Goal: Information Seeking & Learning: Get advice/opinions

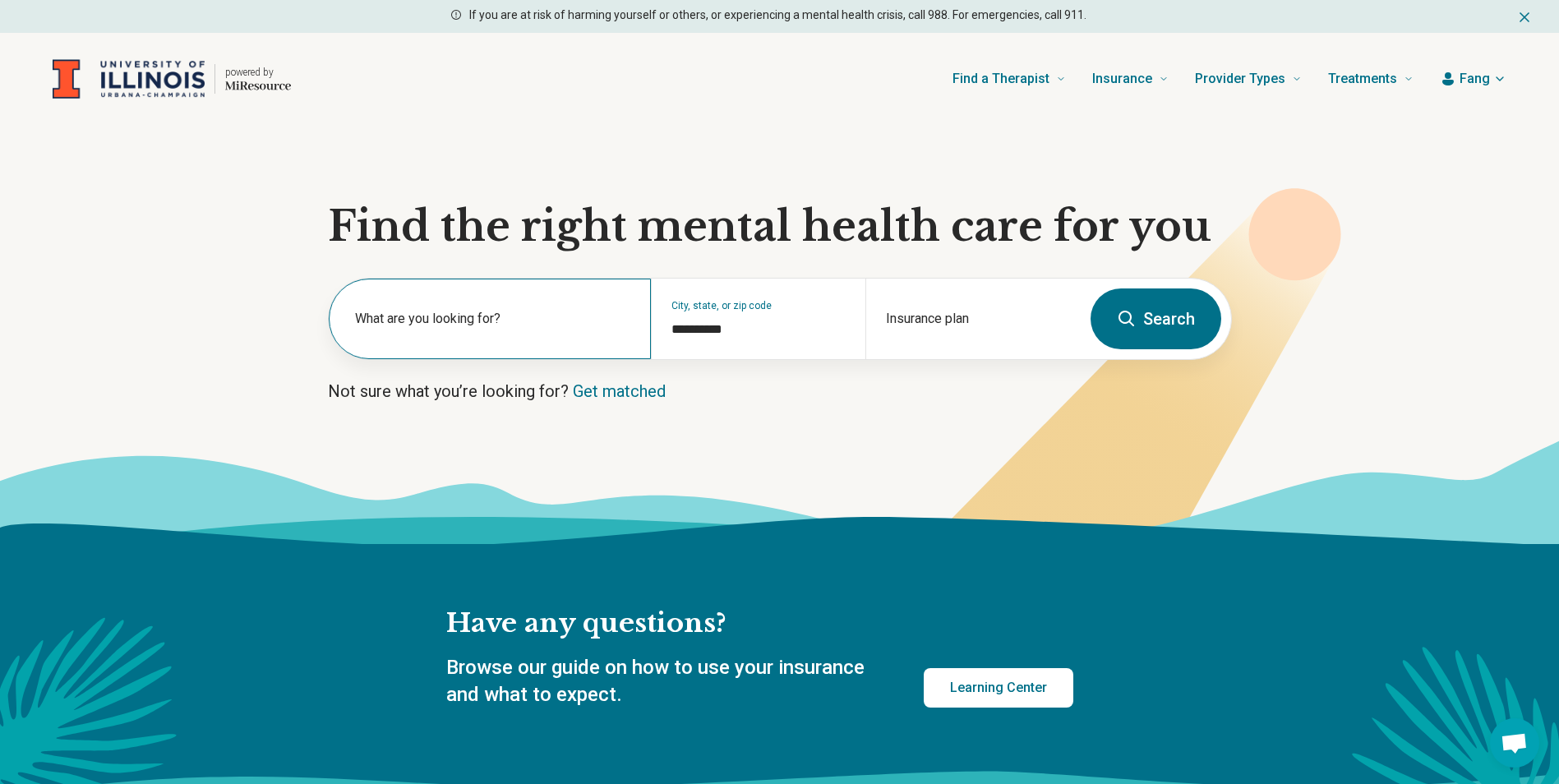
click at [451, 328] on label "What are you looking for?" at bounding box center [492, 318] width 277 height 19
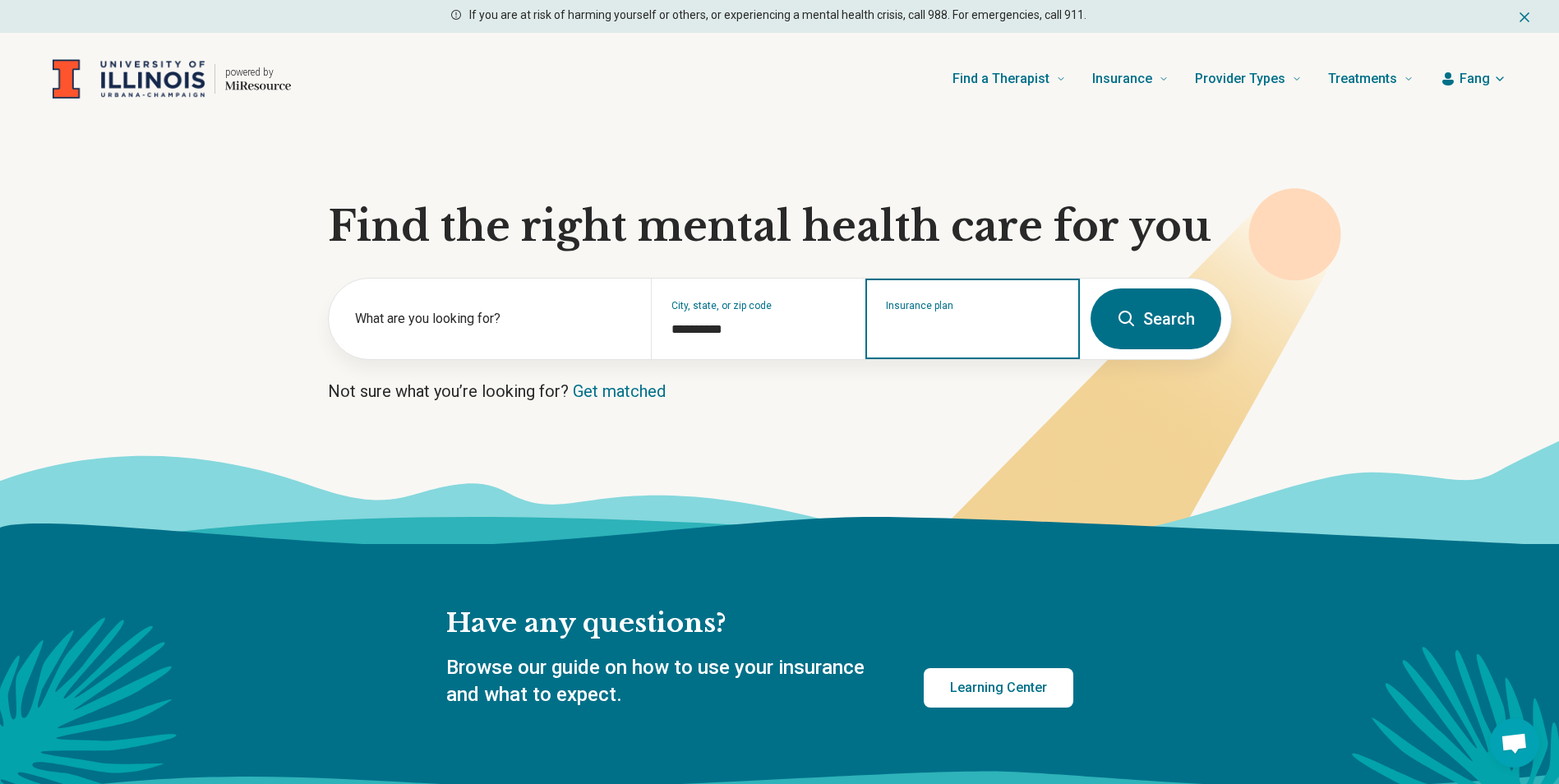
click at [907, 332] on input "Insurance plan" at bounding box center [972, 329] width 174 height 19
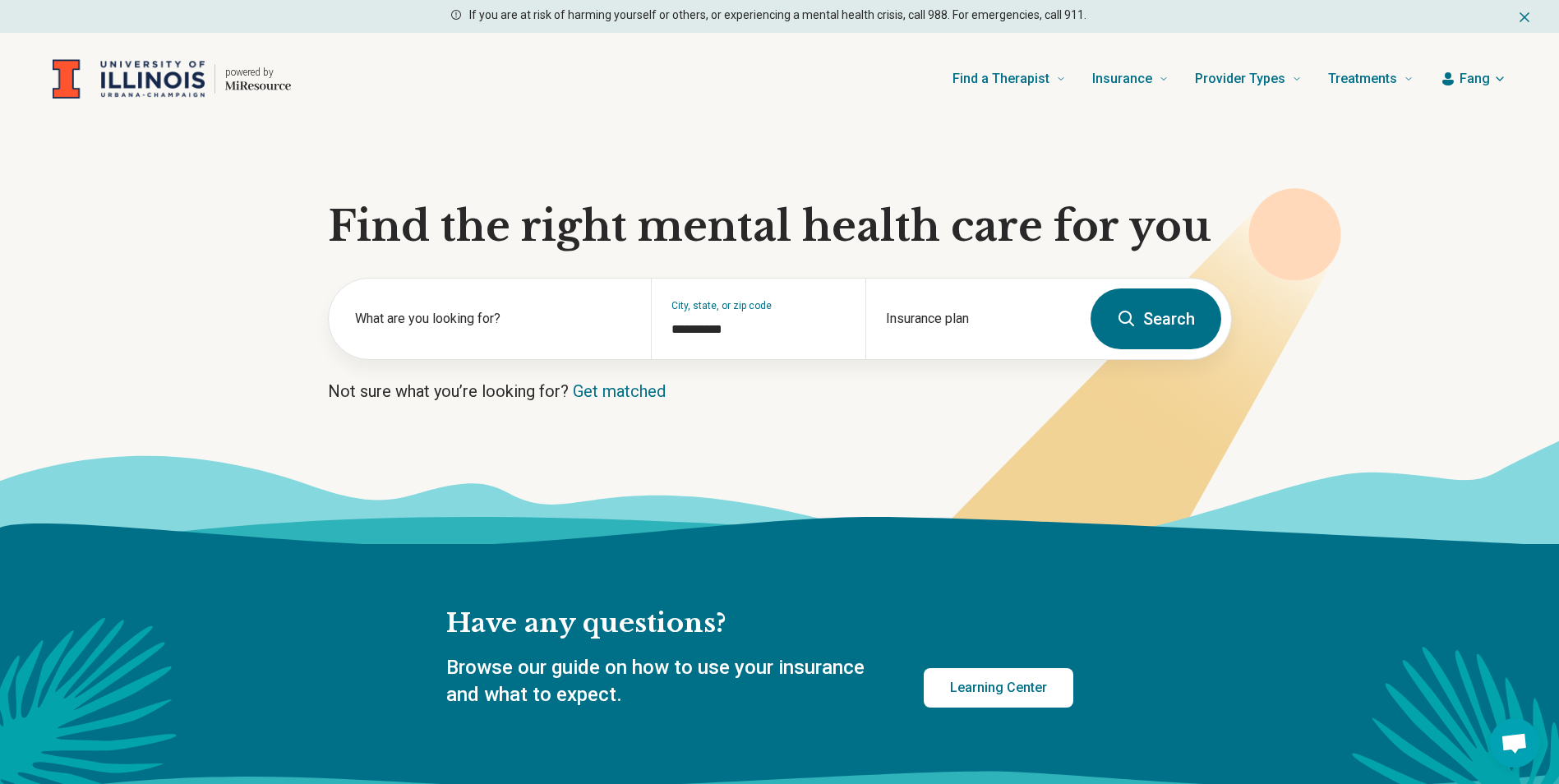
click at [857, 406] on section "**********" at bounding box center [779, 334] width 1559 height 419
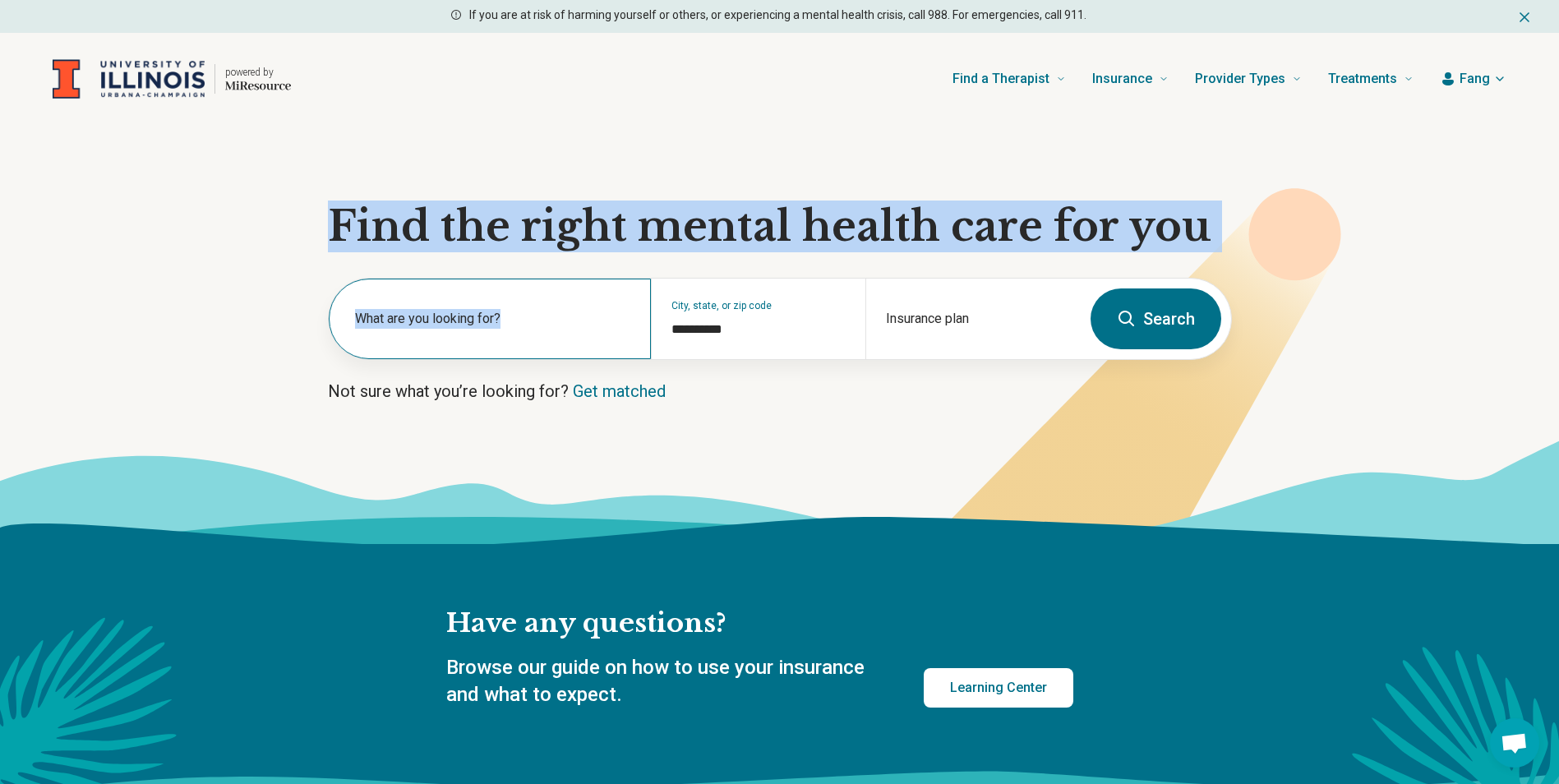
drag, startPoint x: 1225, startPoint y: 410, endPoint x: 649, endPoint y: 287, distance: 589.0
click at [649, 287] on section "**********" at bounding box center [779, 334] width 1559 height 419
drag, startPoint x: 649, startPoint y: 287, endPoint x: 614, endPoint y: 397, distance: 115.4
click at [614, 397] on link "Get matched" at bounding box center [619, 391] width 92 height 19
click at [605, 393] on link "Get matched" at bounding box center [619, 391] width 92 height 19
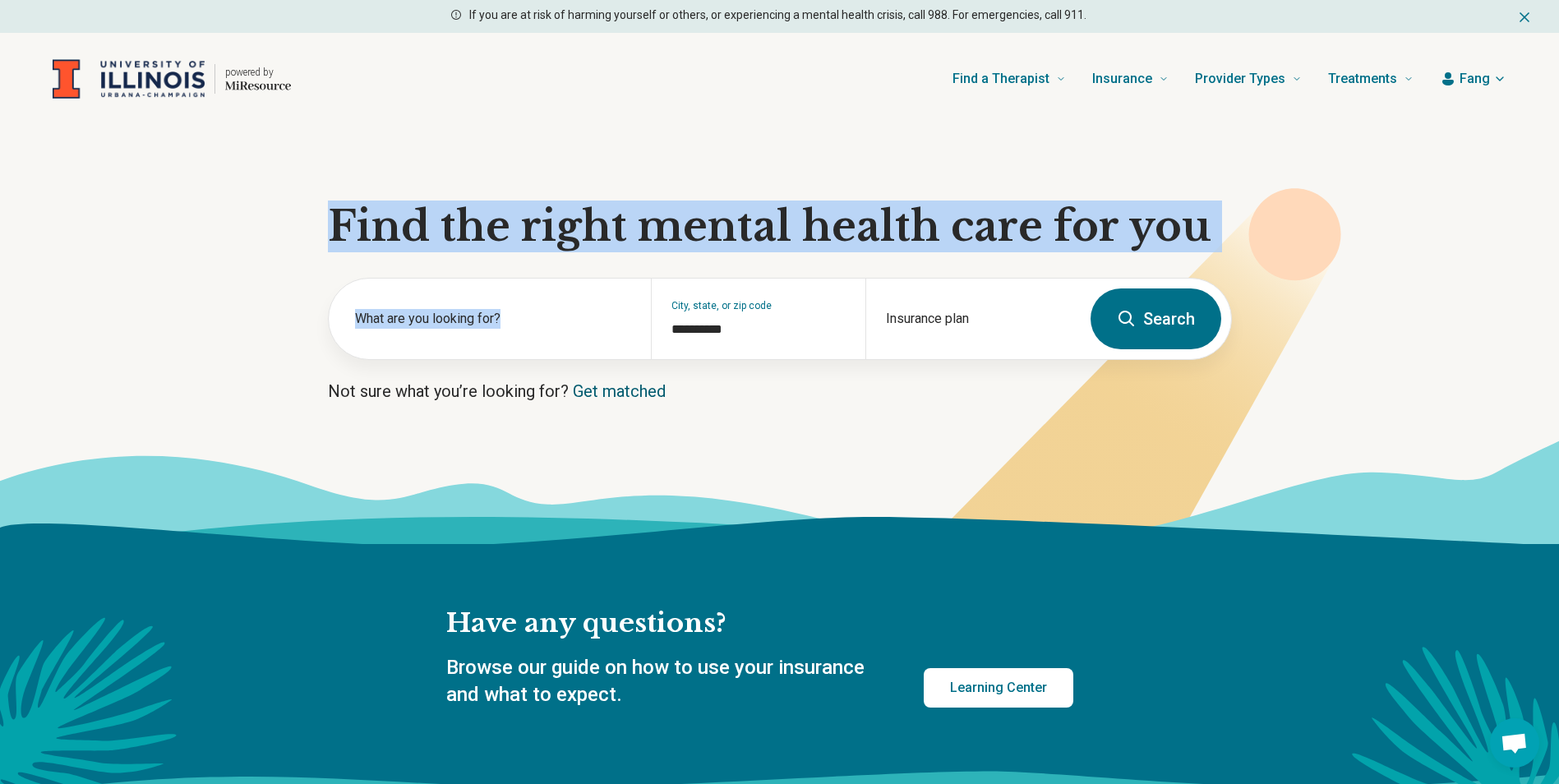
click at [605, 393] on link "Get matched" at bounding box center [619, 391] width 92 height 19
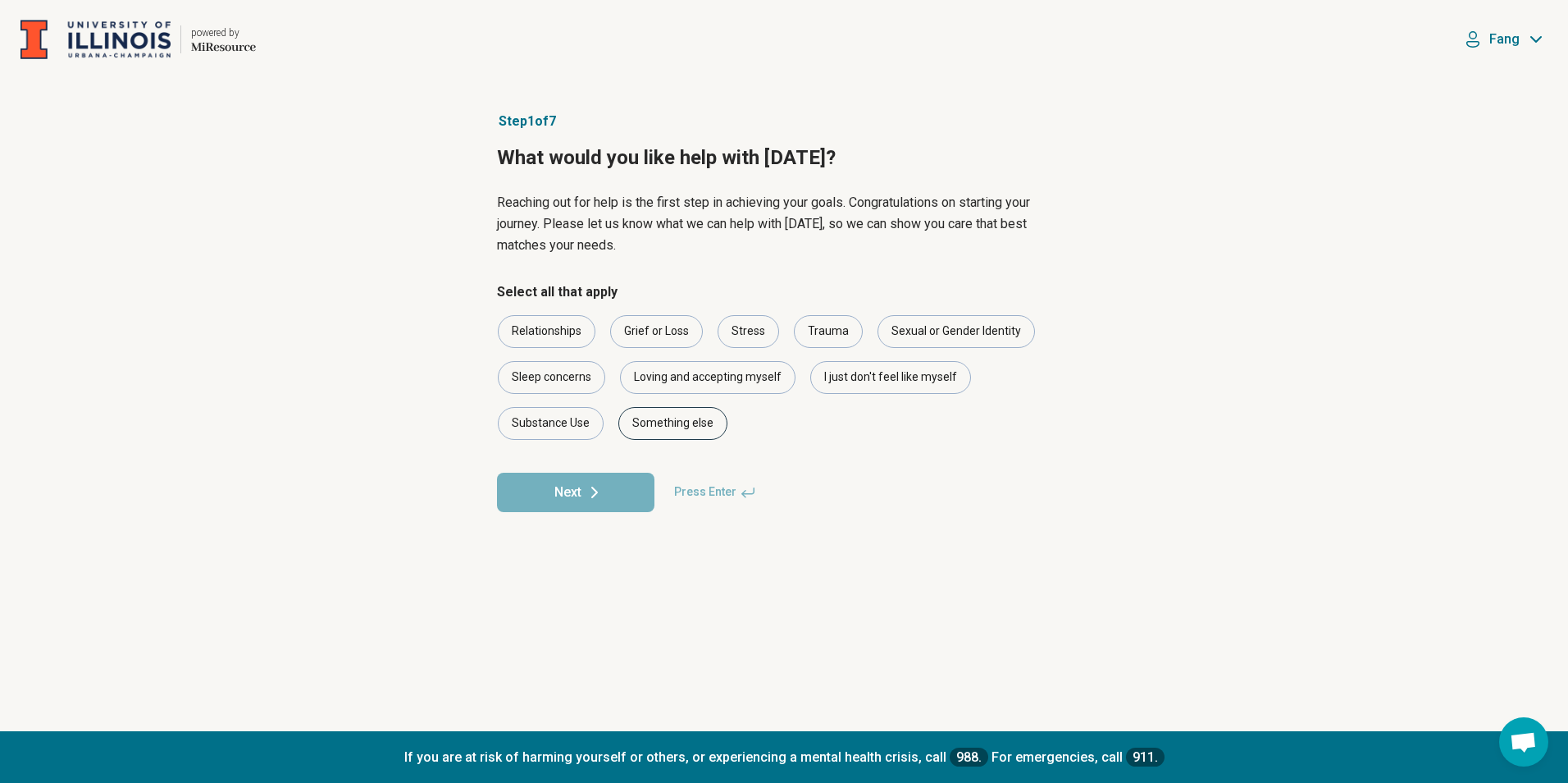
click at [681, 432] on div "Something else" at bounding box center [673, 423] width 109 height 33
click at [593, 499] on icon at bounding box center [594, 492] width 19 height 19
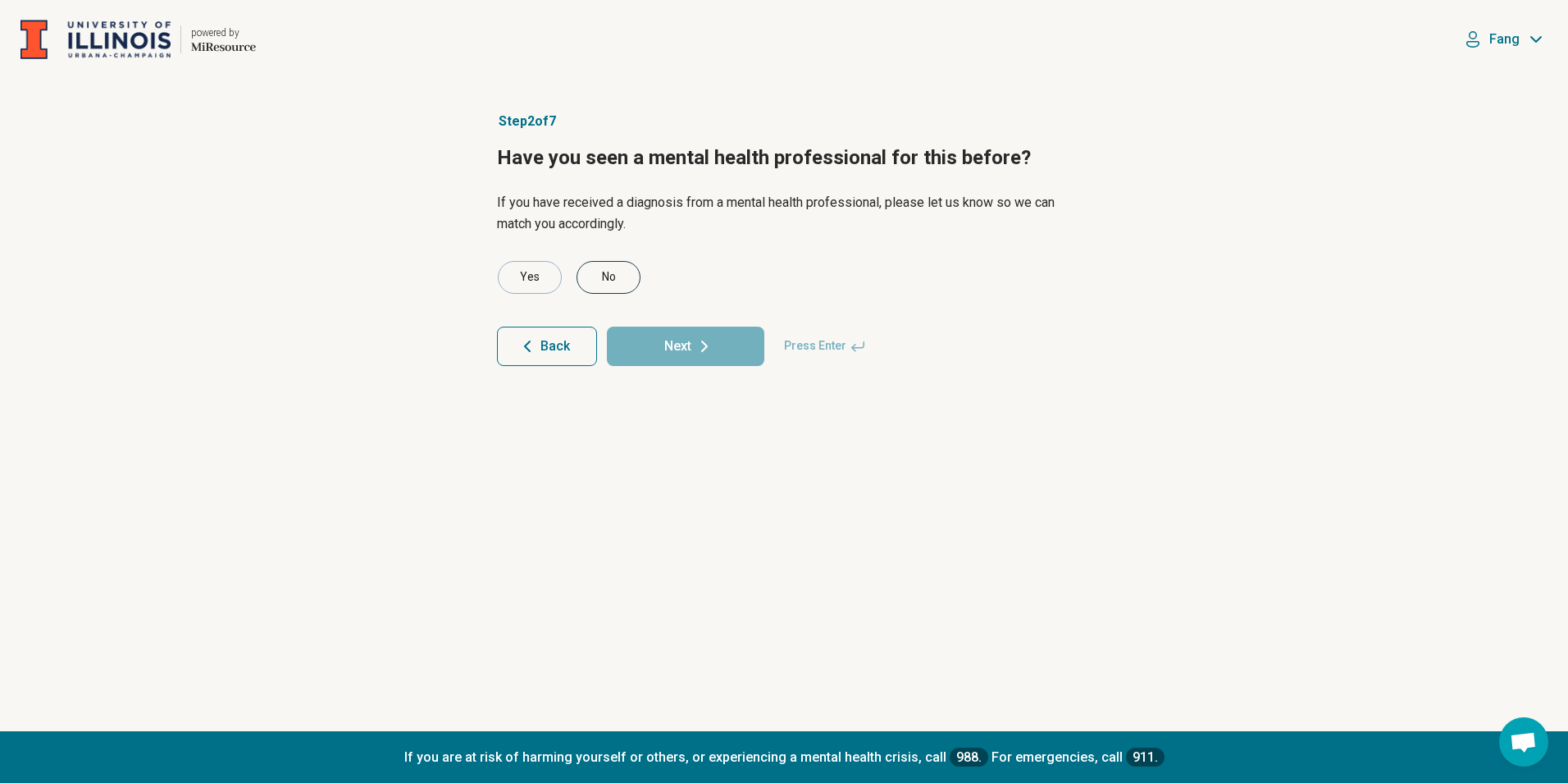
click at [624, 283] on div "No" at bounding box center [608, 277] width 64 height 33
click at [662, 337] on button "Next" at bounding box center [686, 346] width 158 height 39
click at [610, 279] on div "No" at bounding box center [608, 277] width 64 height 33
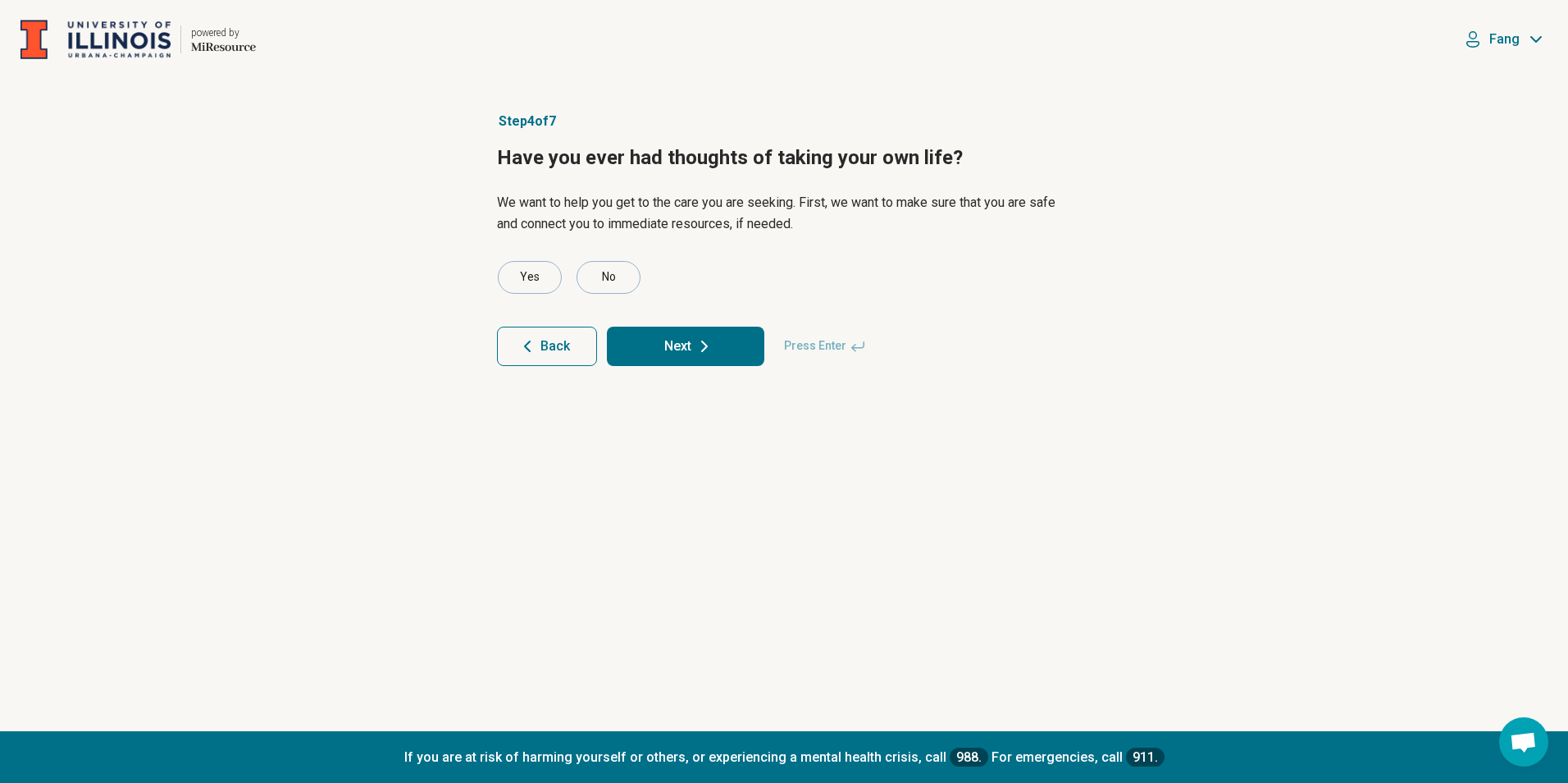
click at [655, 339] on button "Next" at bounding box center [686, 346] width 158 height 39
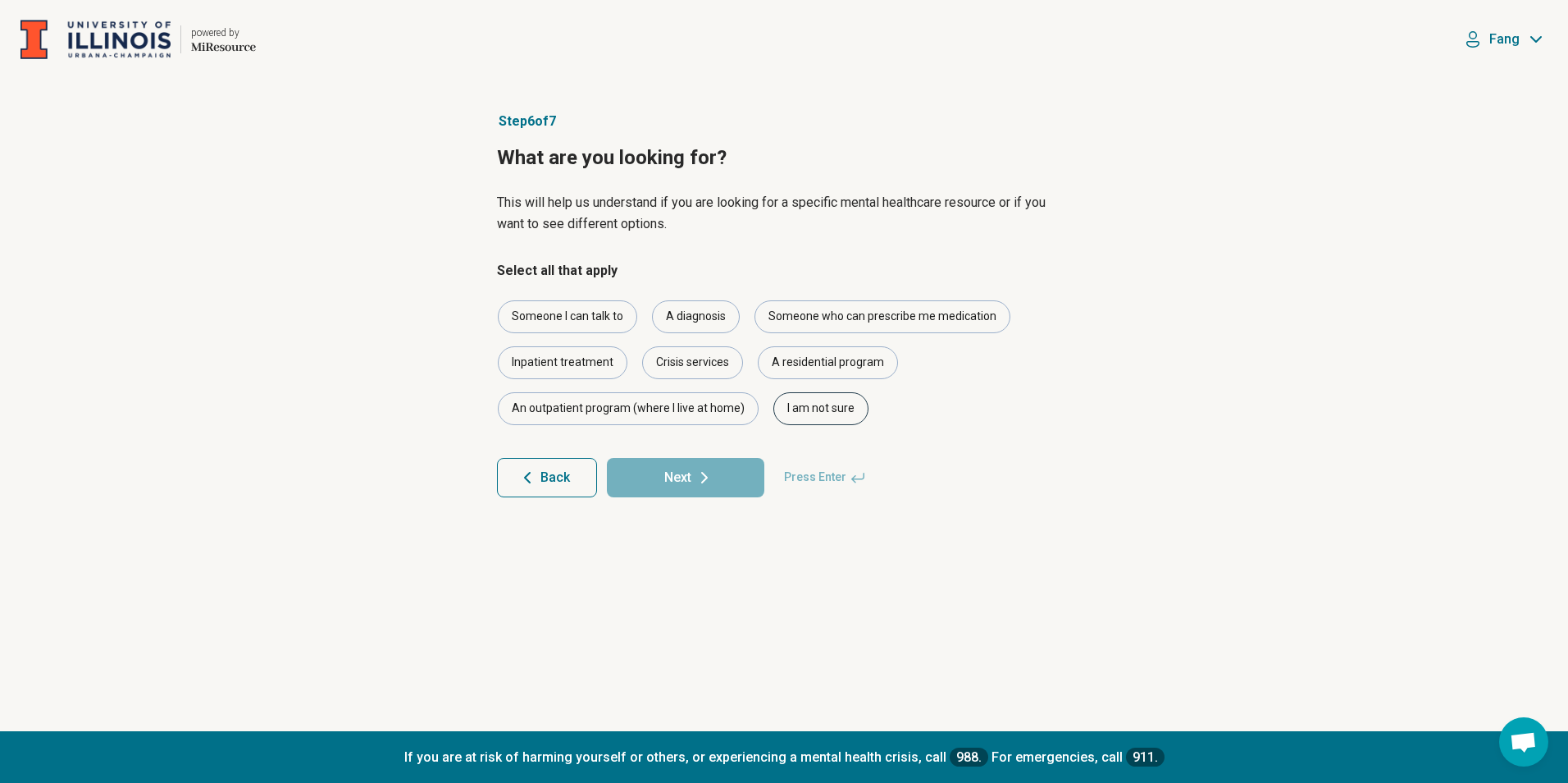
click at [820, 420] on div "I am not sure" at bounding box center [820, 408] width 95 height 33
click at [739, 465] on button "Next" at bounding box center [686, 478] width 158 height 39
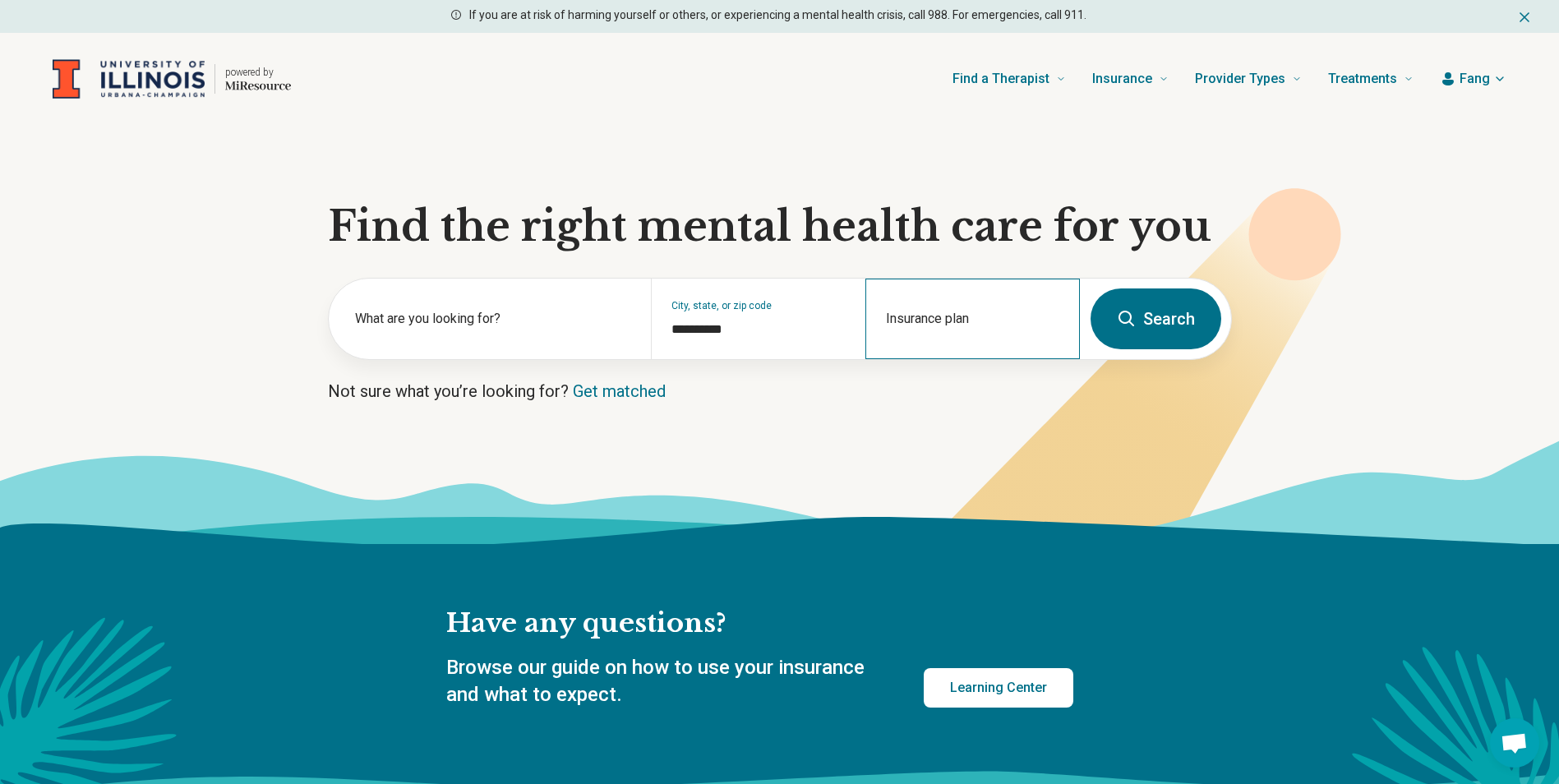
click at [923, 301] on div "Insurance plan" at bounding box center [972, 318] width 214 height 81
click at [945, 245] on h1 "Find the right mental health care for you" at bounding box center [780, 227] width 904 height 50
click at [1185, 315] on button "Search" at bounding box center [1155, 318] width 130 height 61
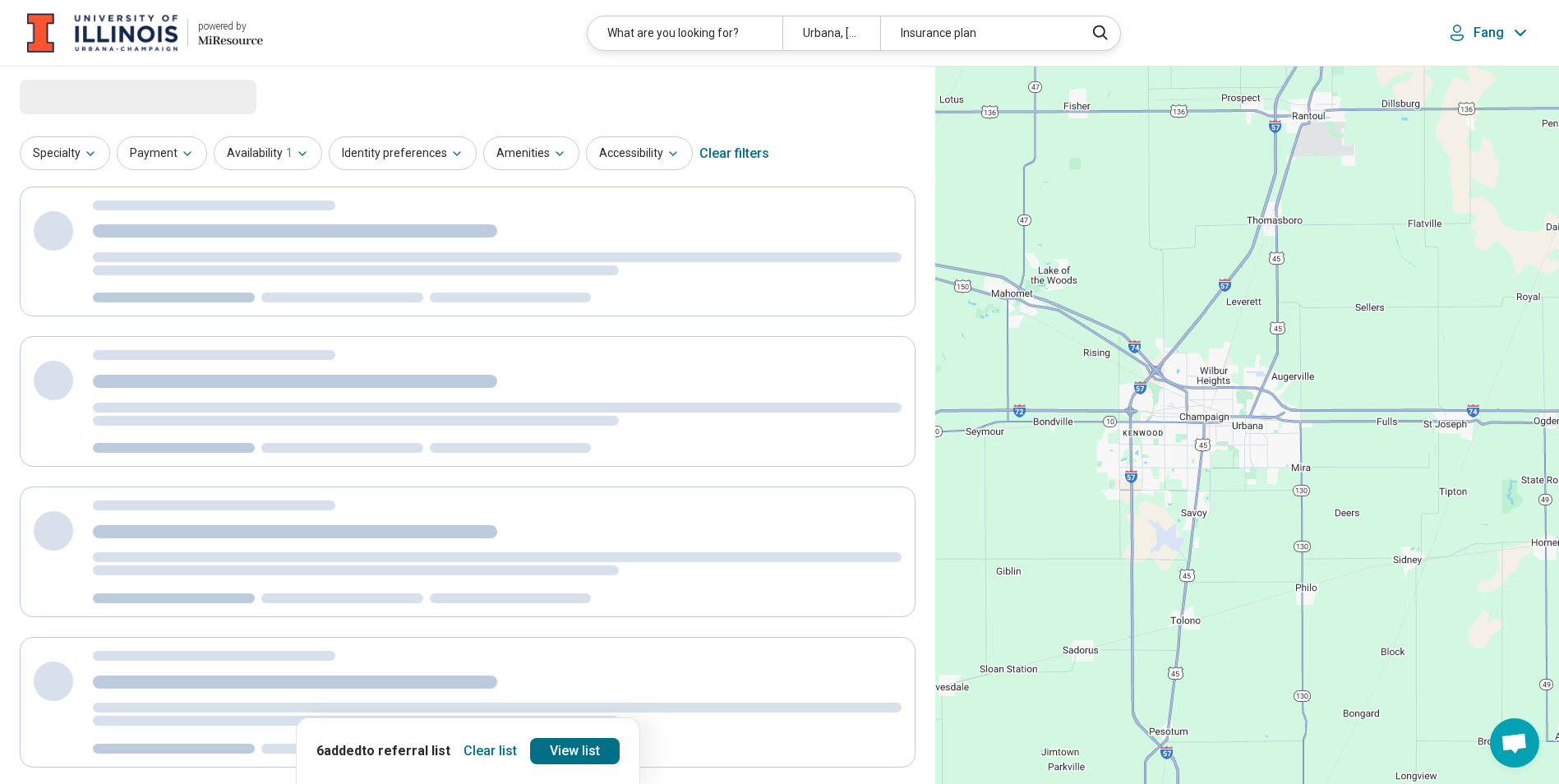
select select "***"
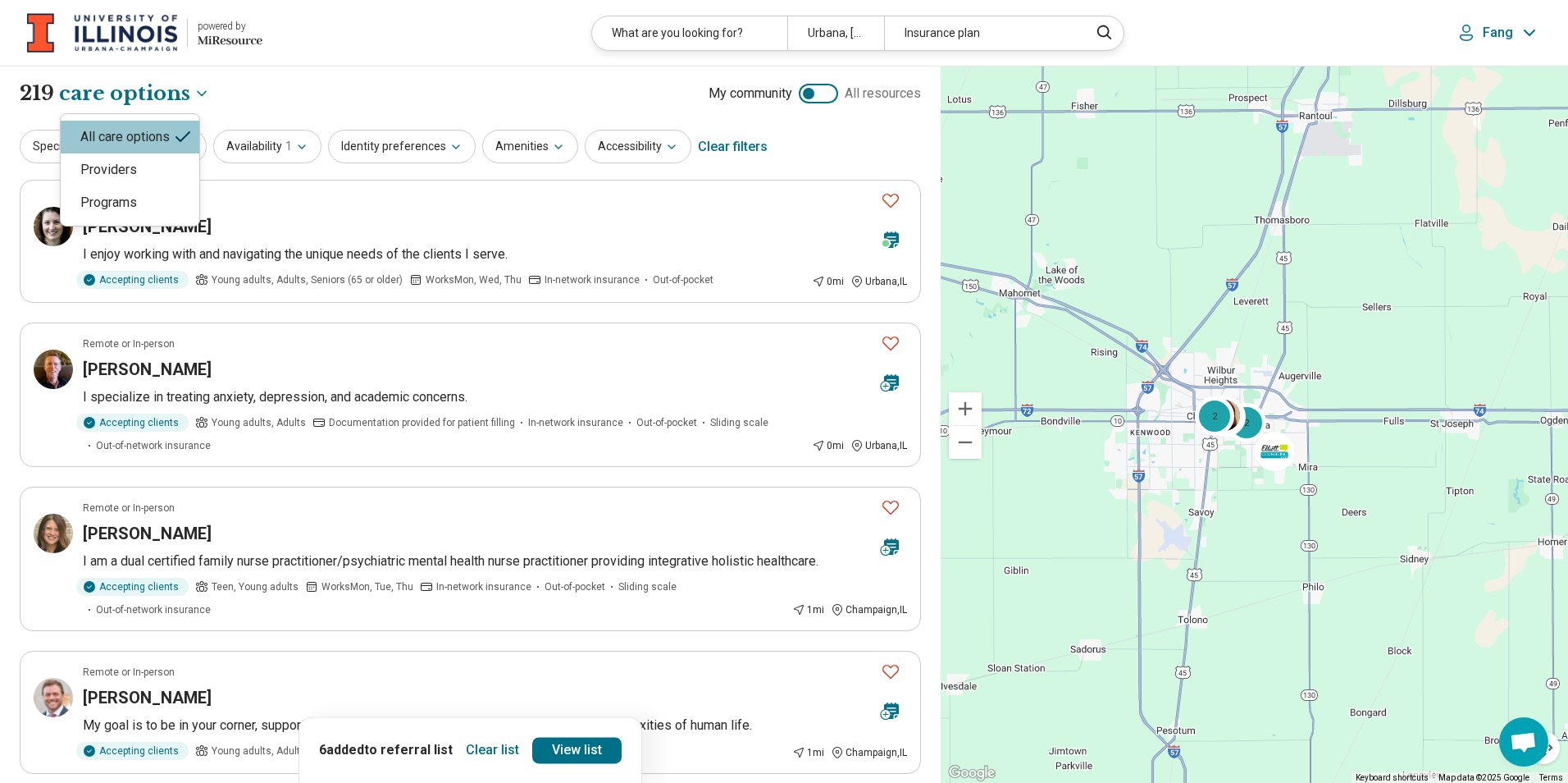
click at [418, 150] on button "Identity preferences" at bounding box center [402, 146] width 148 height 34
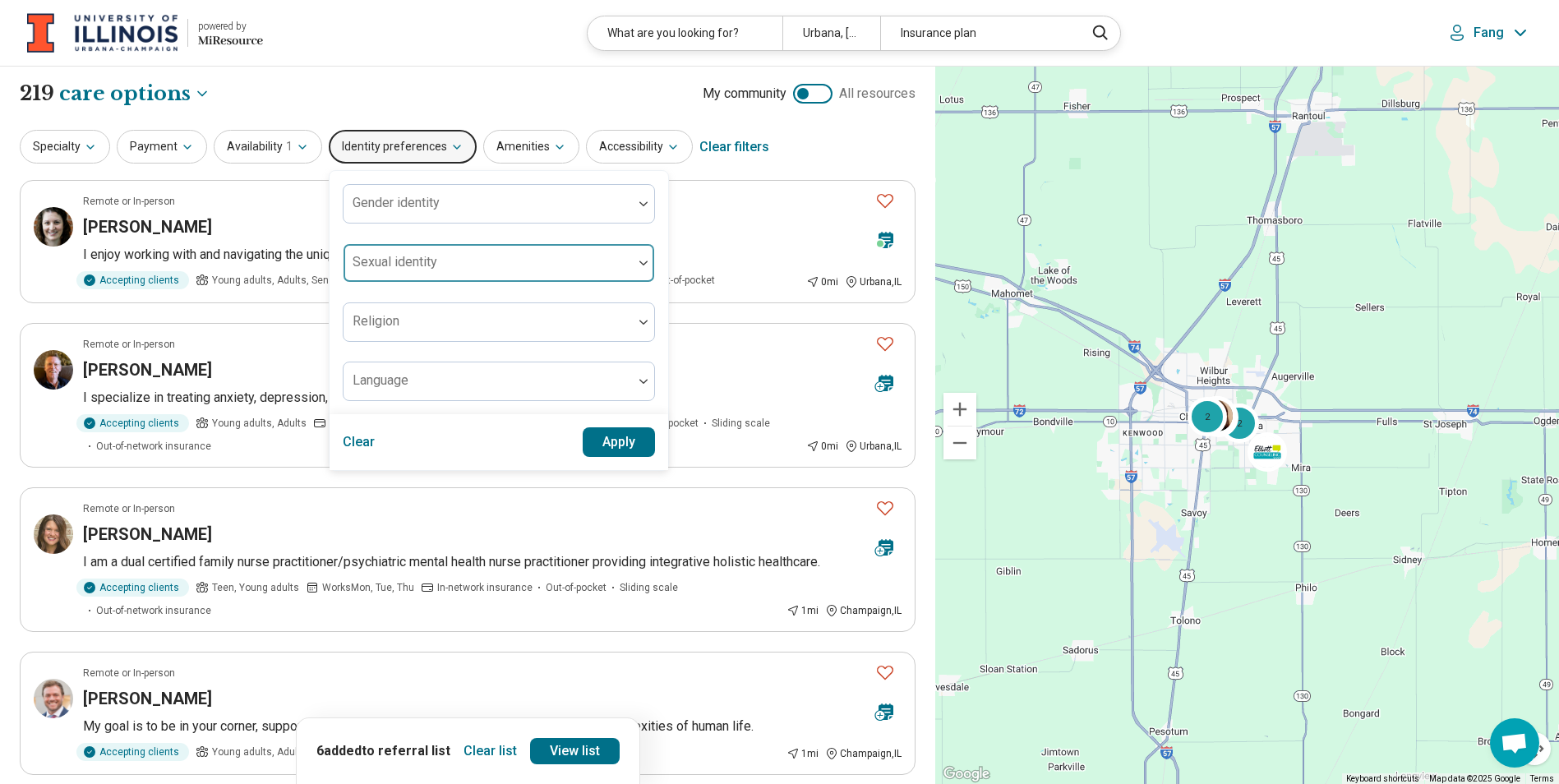
click at [462, 244] on div "Sexual identity" at bounding box center [499, 262] width 313 height 39
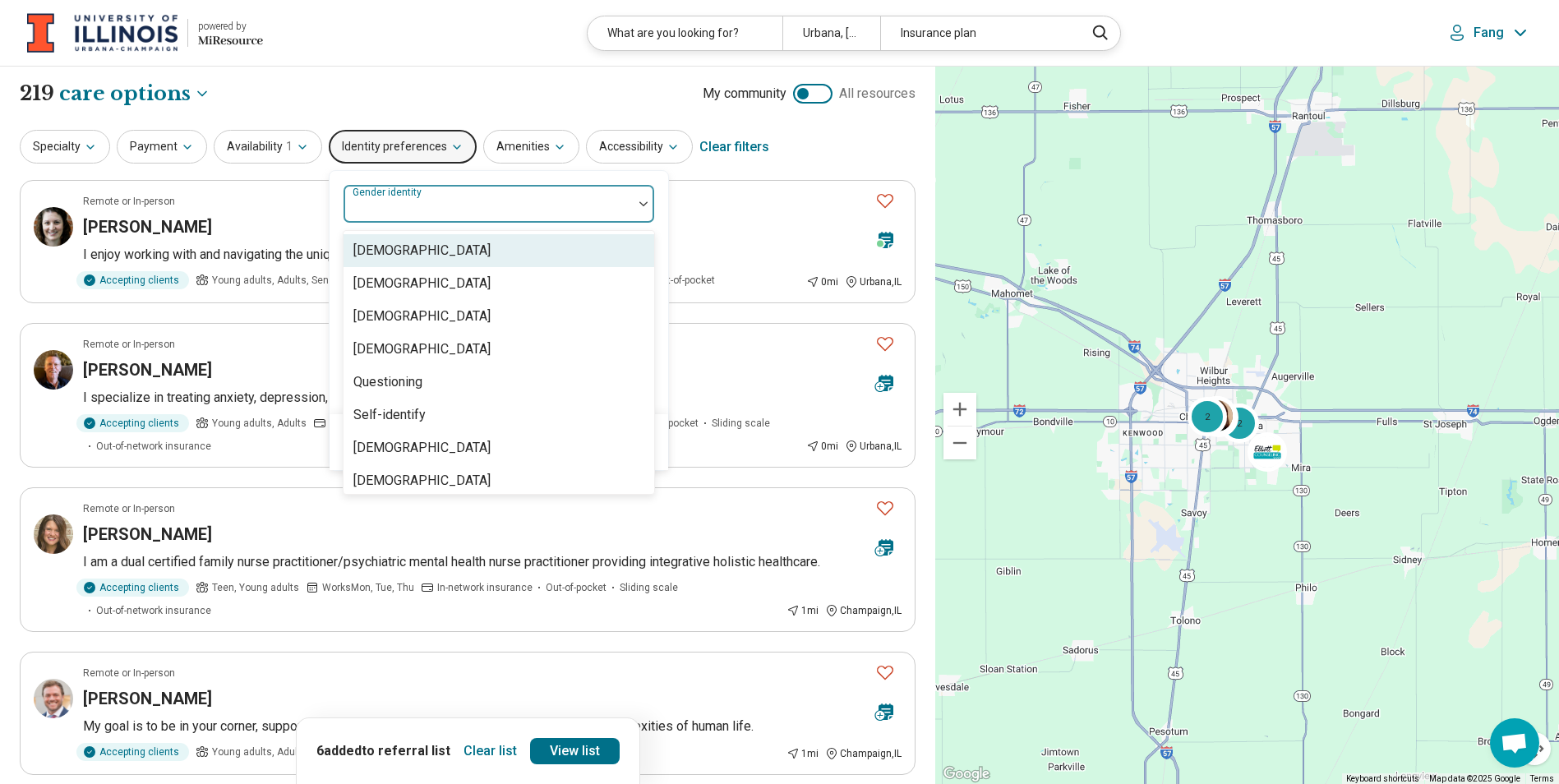
click at [487, 192] on div at bounding box center [488, 203] width 289 height 36
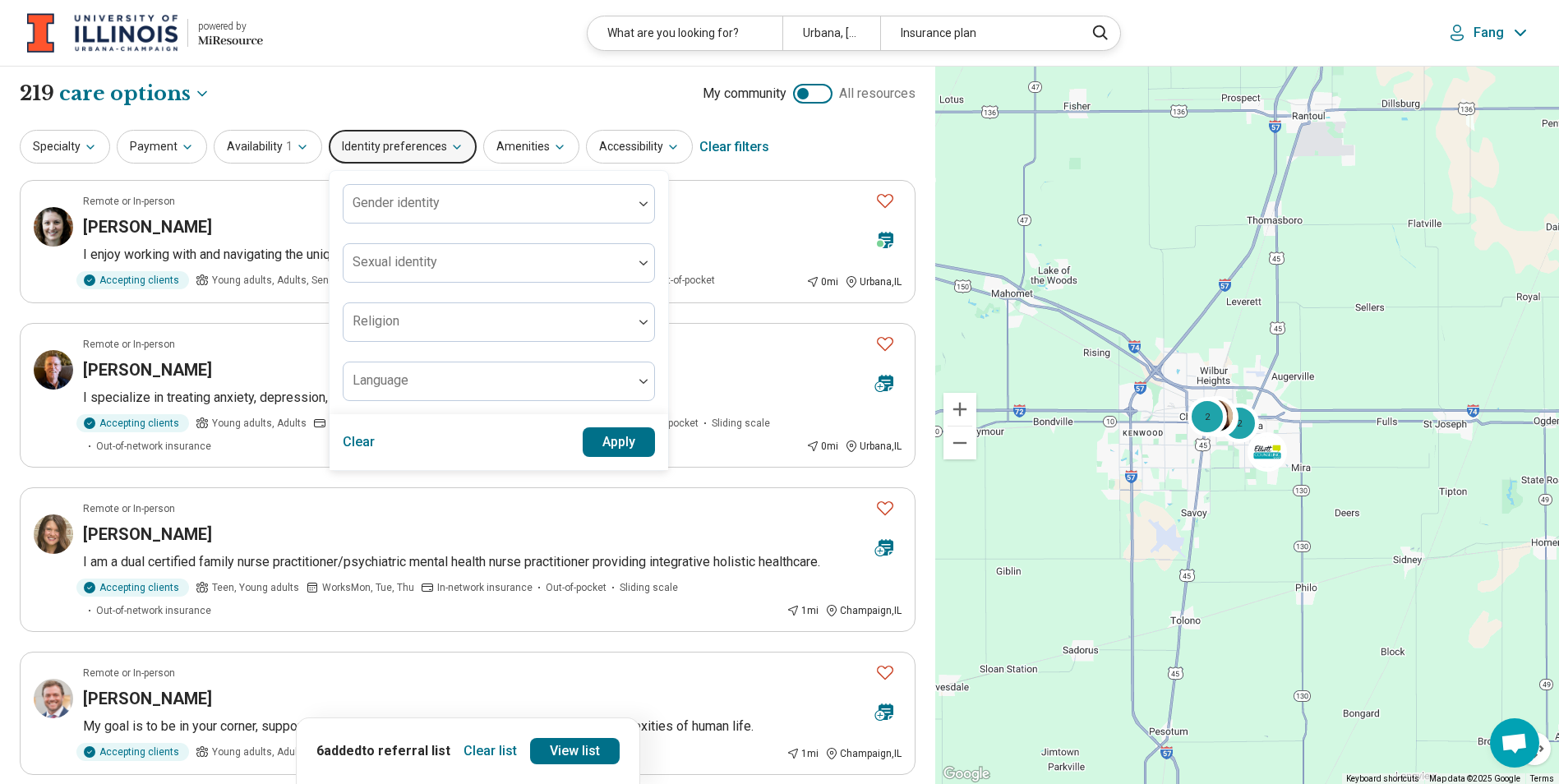
click at [461, 182] on div "Gender identity Sexual identity Religion Language" at bounding box center [498, 292] width 339 height 243
click at [413, 341] on div "Religion" at bounding box center [499, 322] width 313 height 39
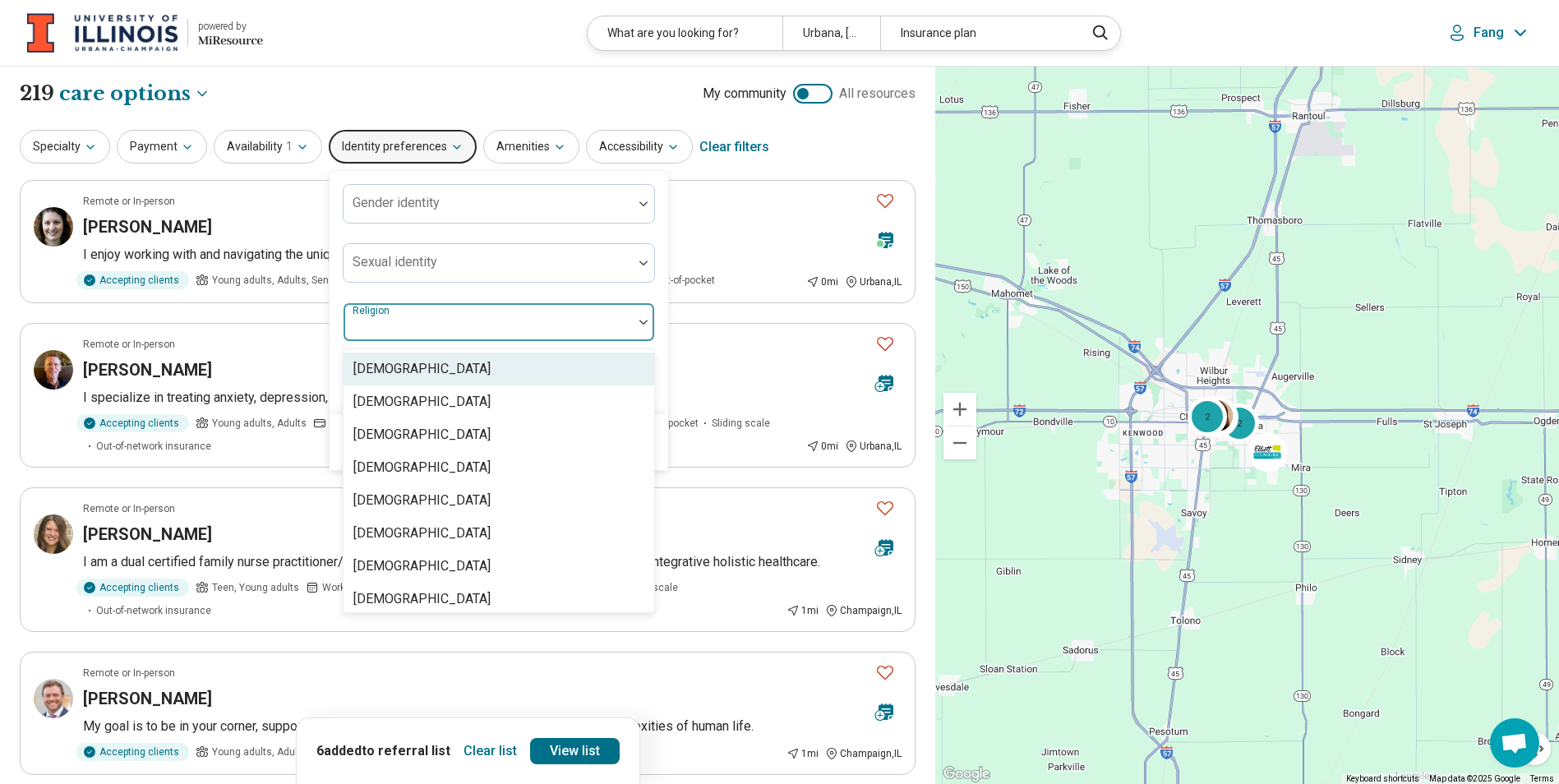
click at [346, 299] on div "Gender identity Sexual identity 15 results available. Use Up and Down to choose…" at bounding box center [499, 292] width 313 height 217
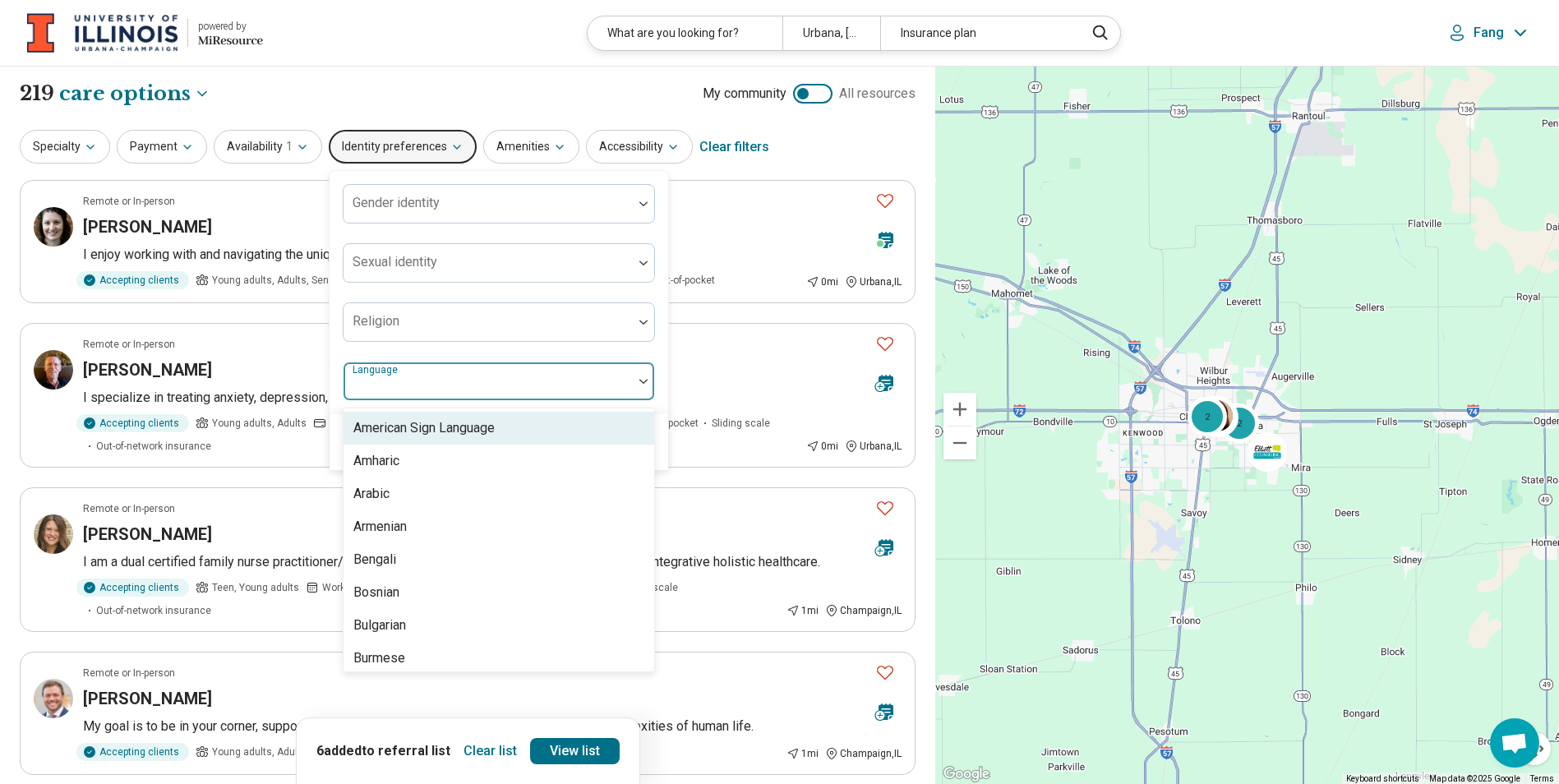
click at [424, 383] on div at bounding box center [488, 387] width 277 height 23
click at [637, 355] on div "Gender identity Sexual identity Religion 57 results available. Use Up and Down …" at bounding box center [499, 292] width 313 height 217
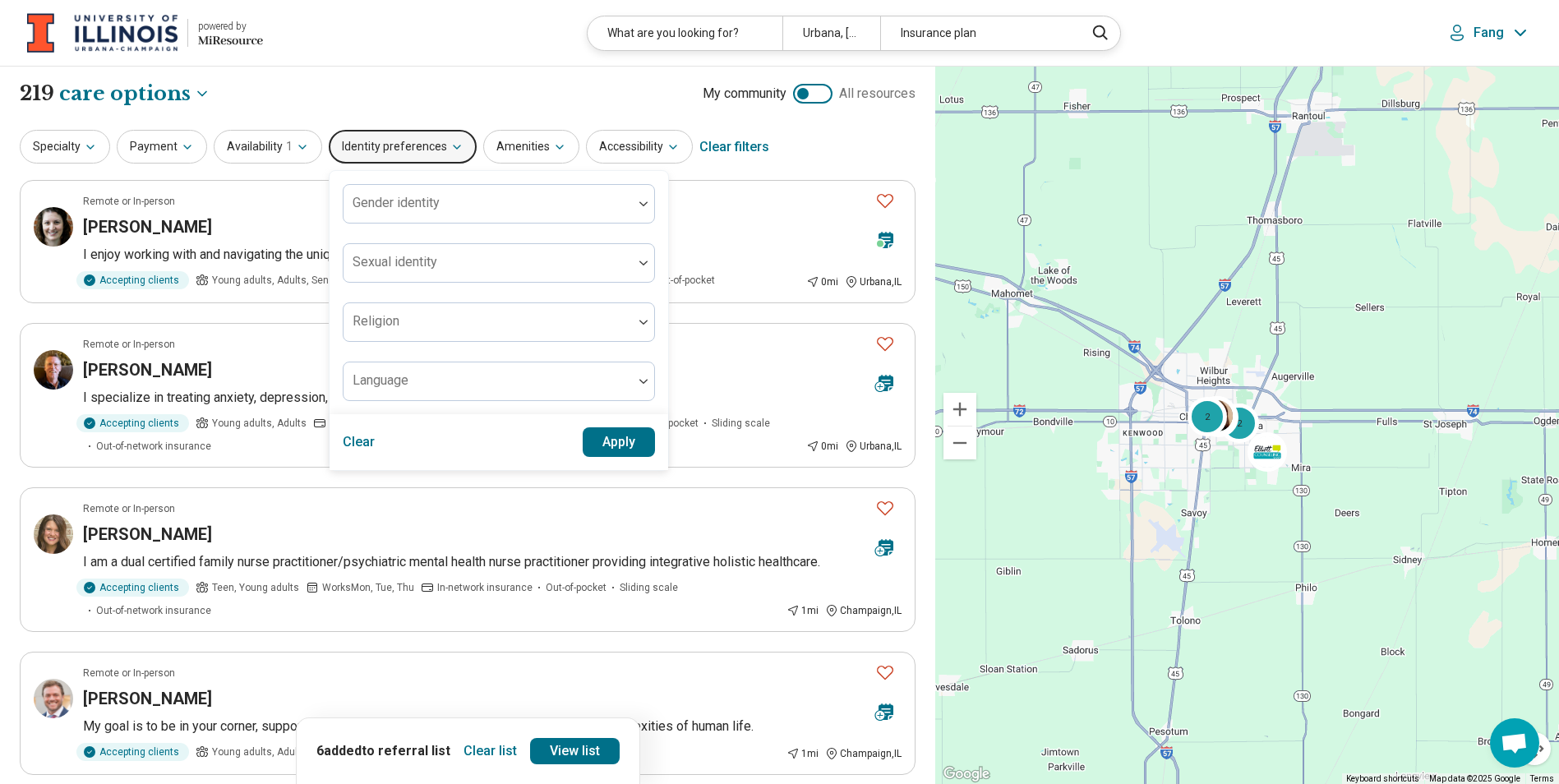
click at [346, 444] on button "Clear" at bounding box center [359, 441] width 33 height 29
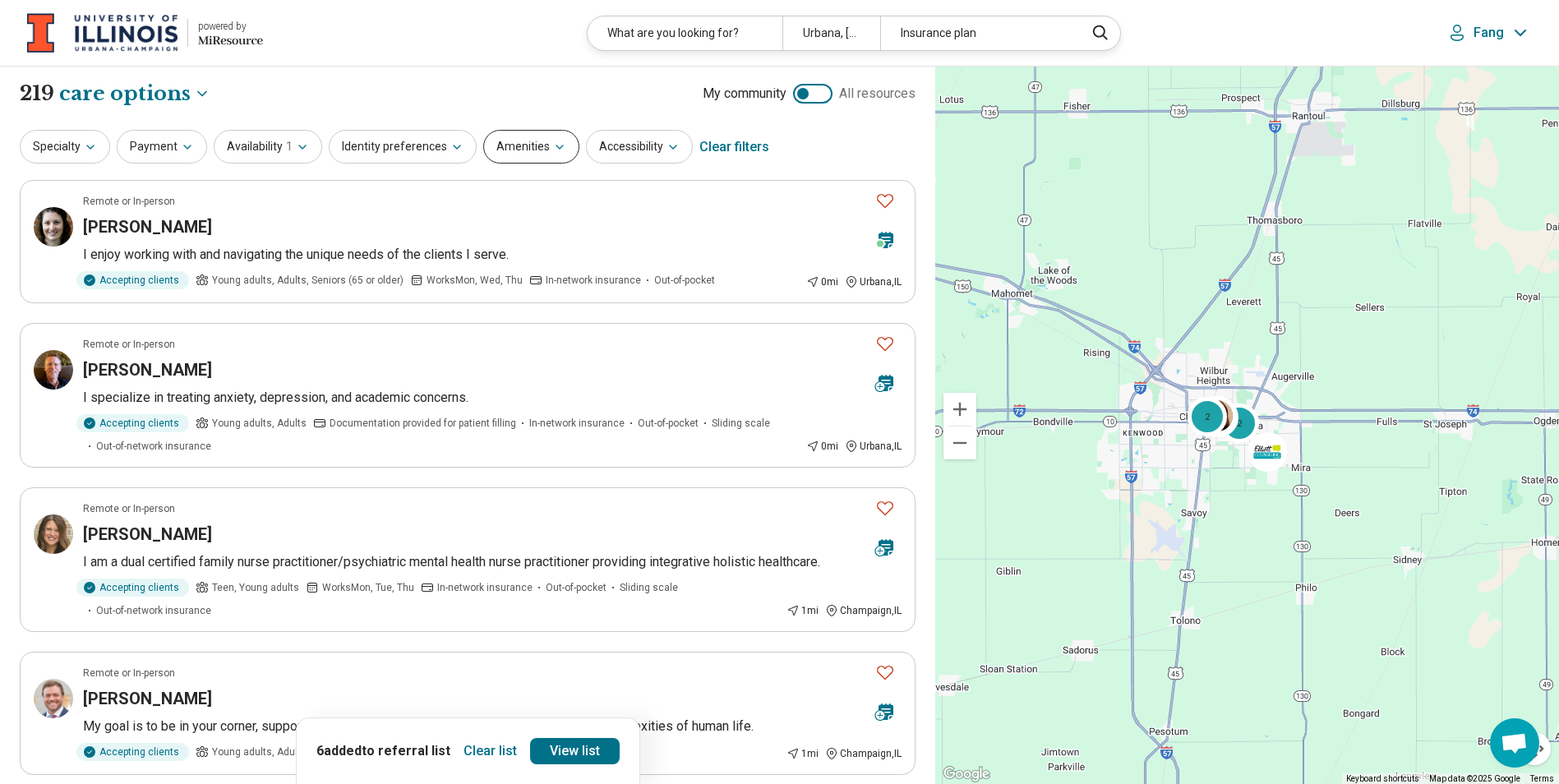
click at [508, 160] on button "Amenities" at bounding box center [531, 146] width 96 height 34
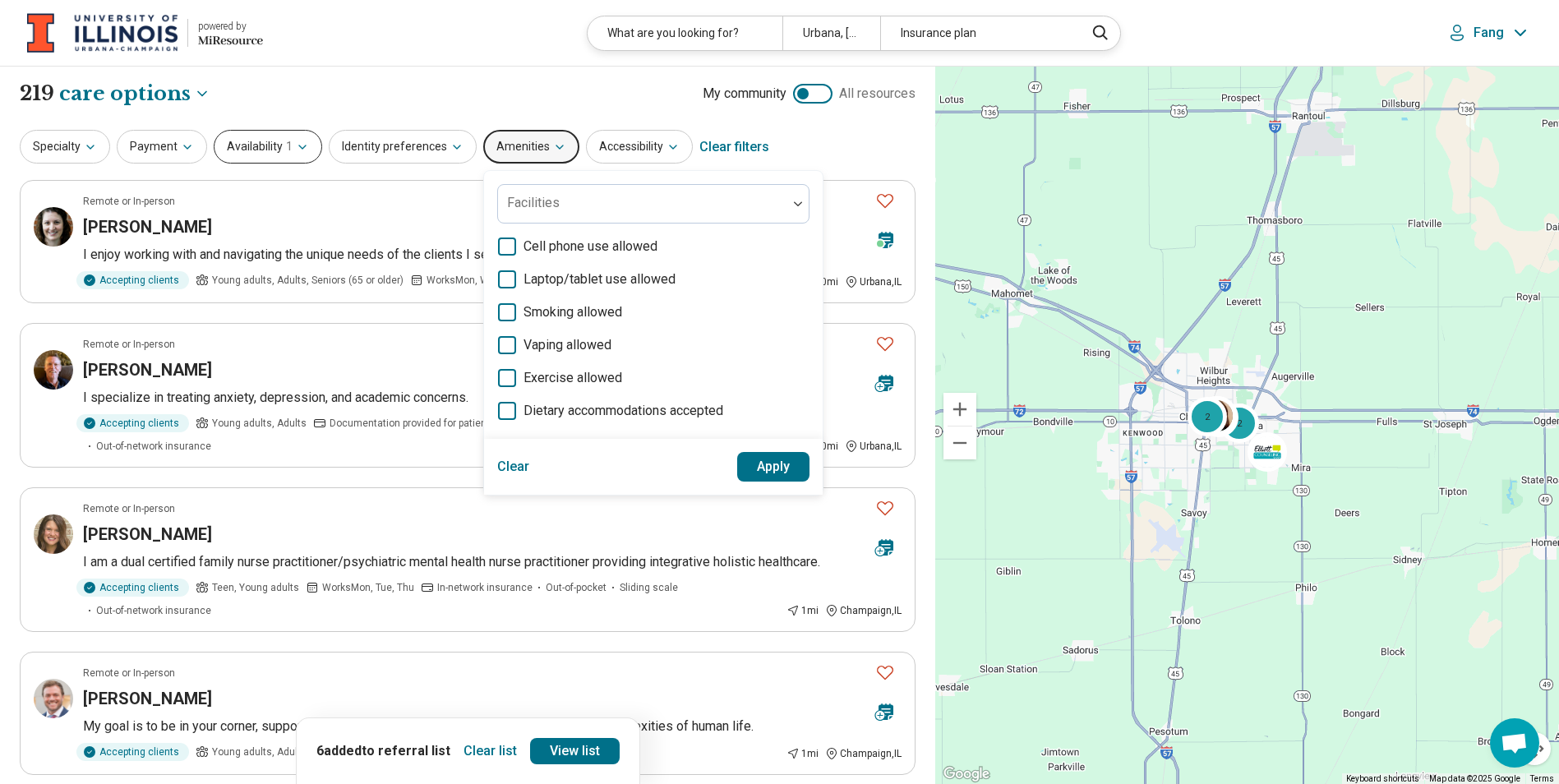
click at [267, 141] on button "Availability 1" at bounding box center [267, 146] width 108 height 34
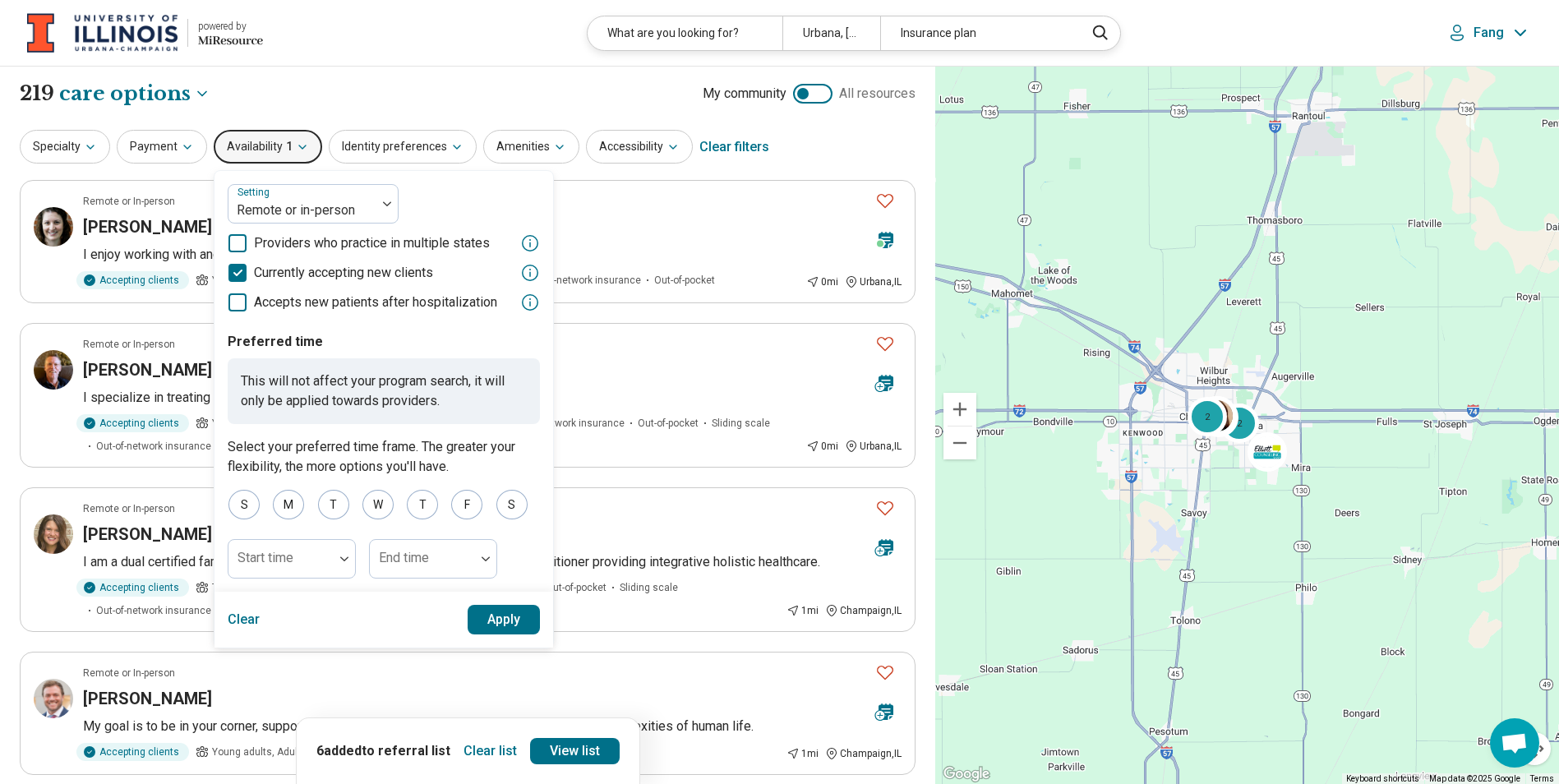
click at [410, 87] on div "**********" at bounding box center [467, 93] width 896 height 28
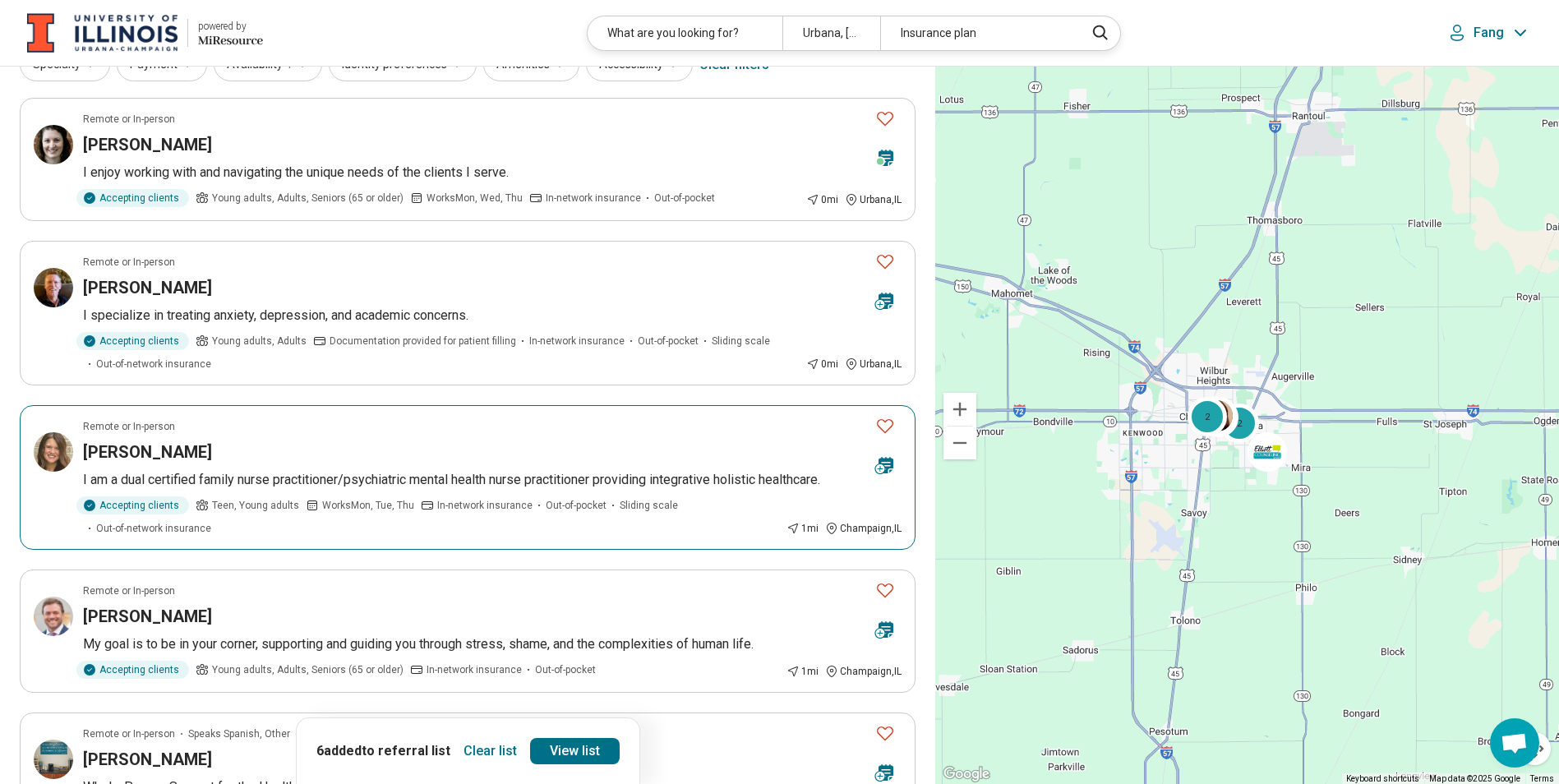
scroll to position [0, 0]
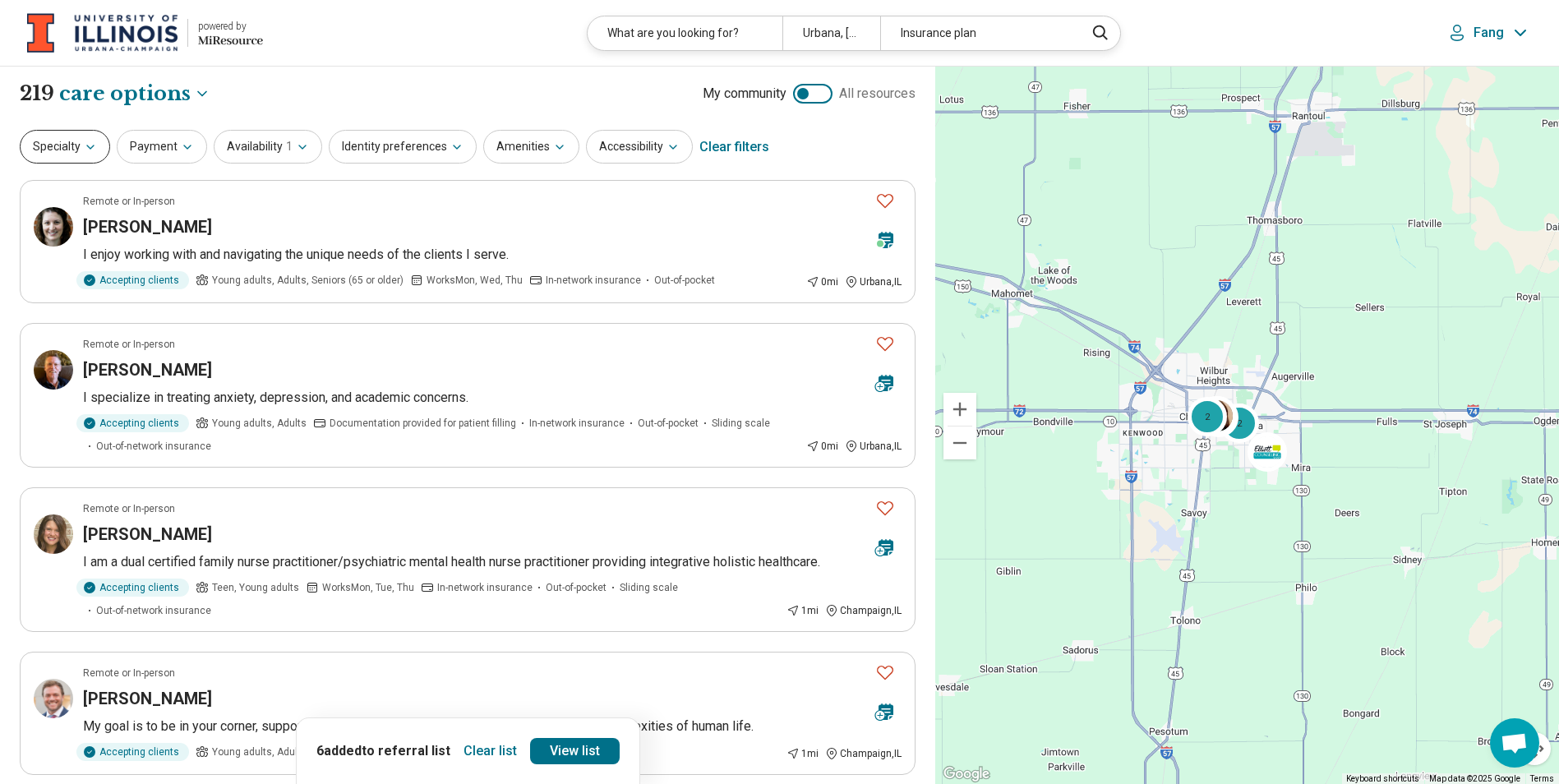
click at [86, 158] on button "Specialty" at bounding box center [65, 146] width 91 height 34
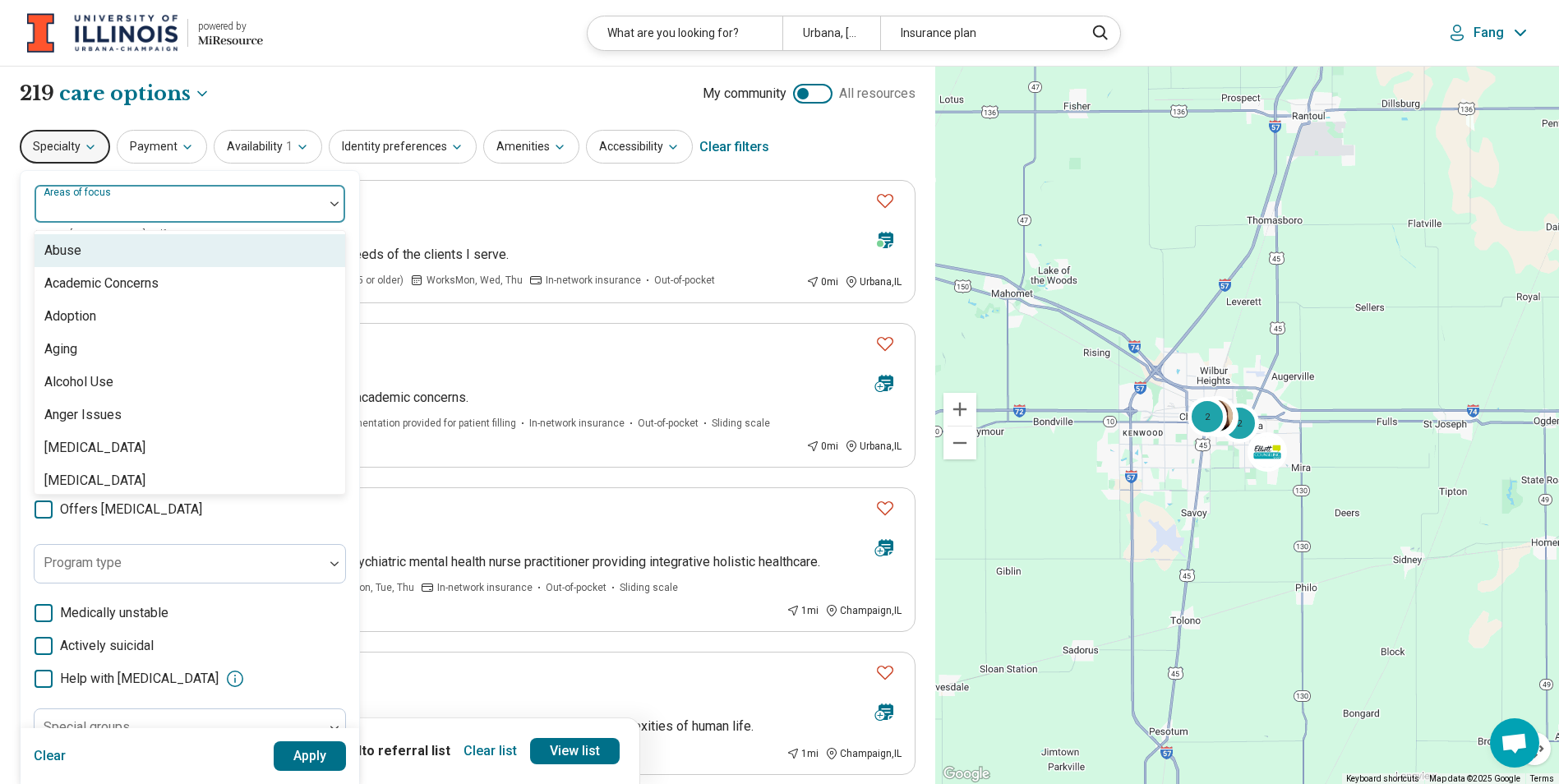
click at [225, 218] on div at bounding box center [179, 210] width 277 height 23
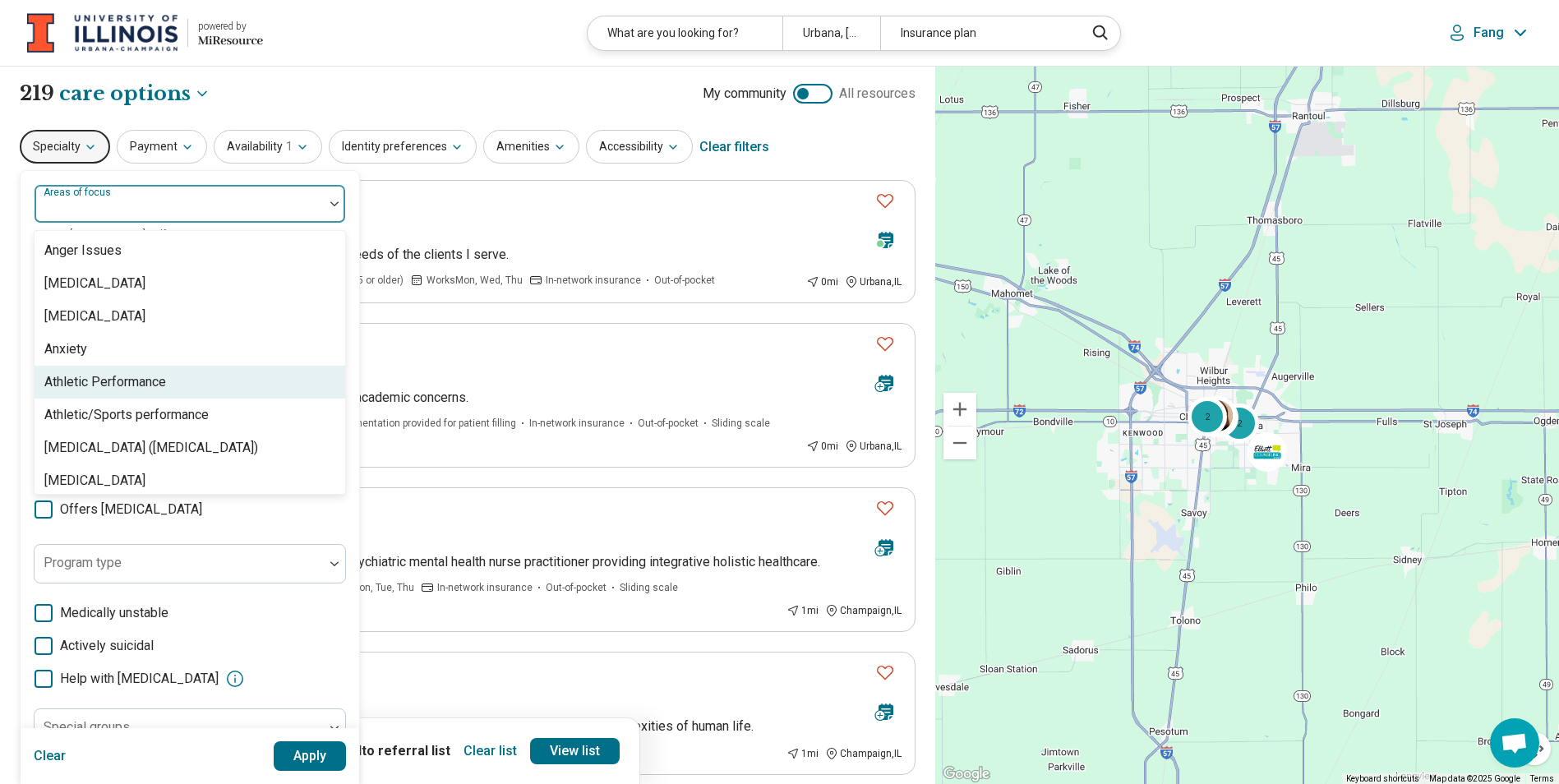
scroll to position [329, 0]
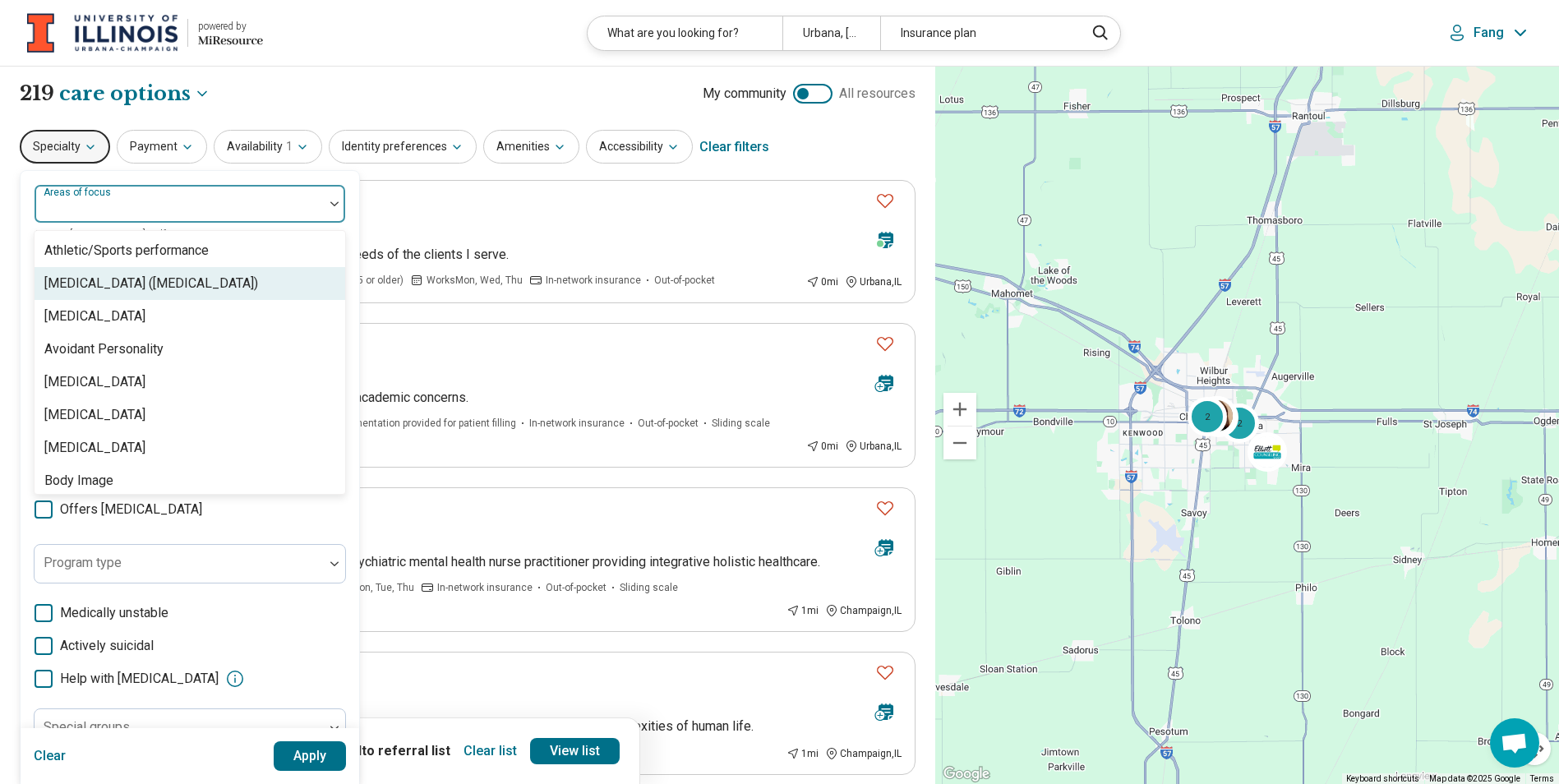
click at [258, 276] on div "Attention Deficit Hyperactivity Disorder (ADHD)" at bounding box center [151, 283] width 213 height 19
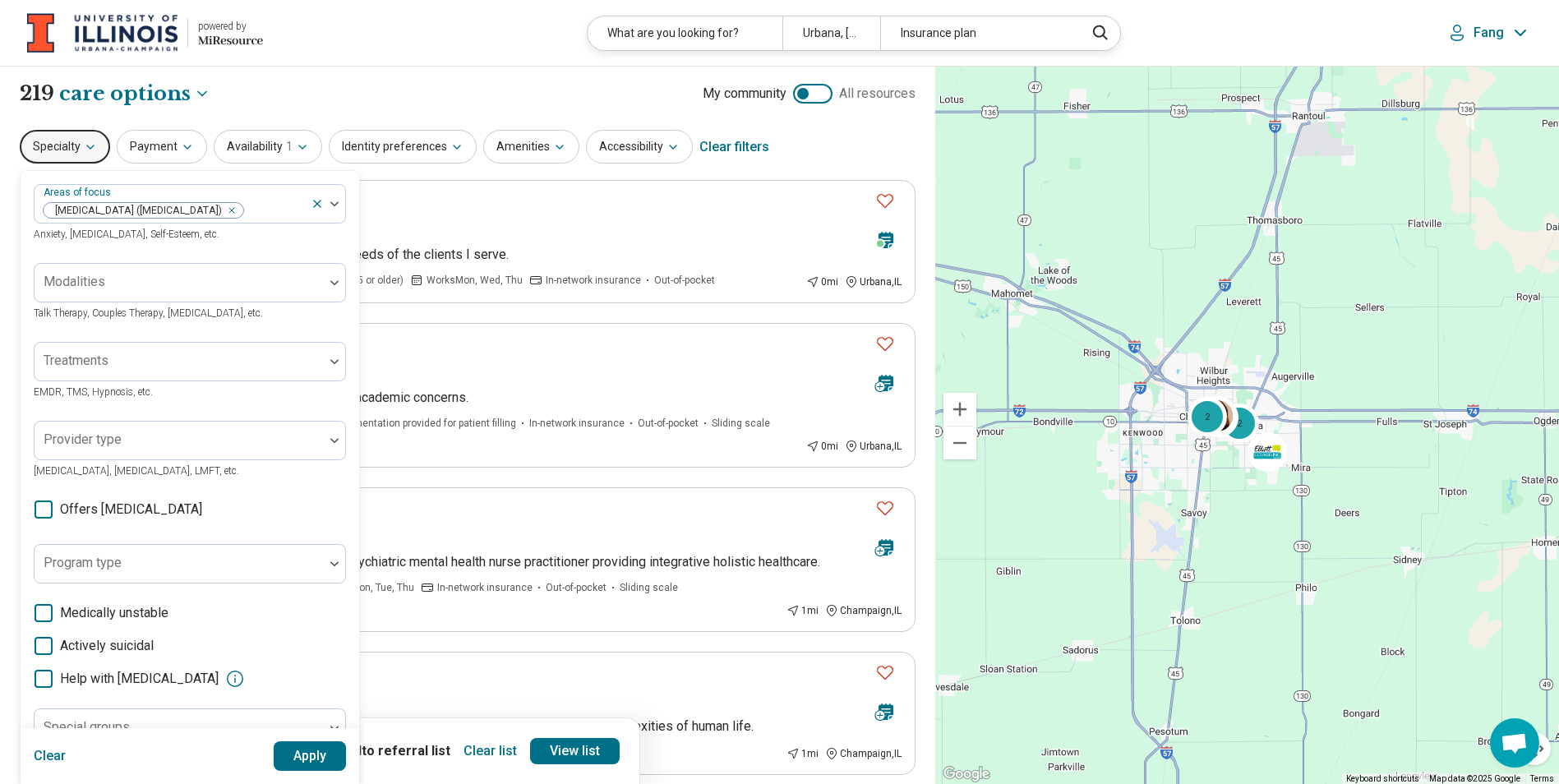
click at [294, 760] on button "Apply" at bounding box center [310, 755] width 73 height 29
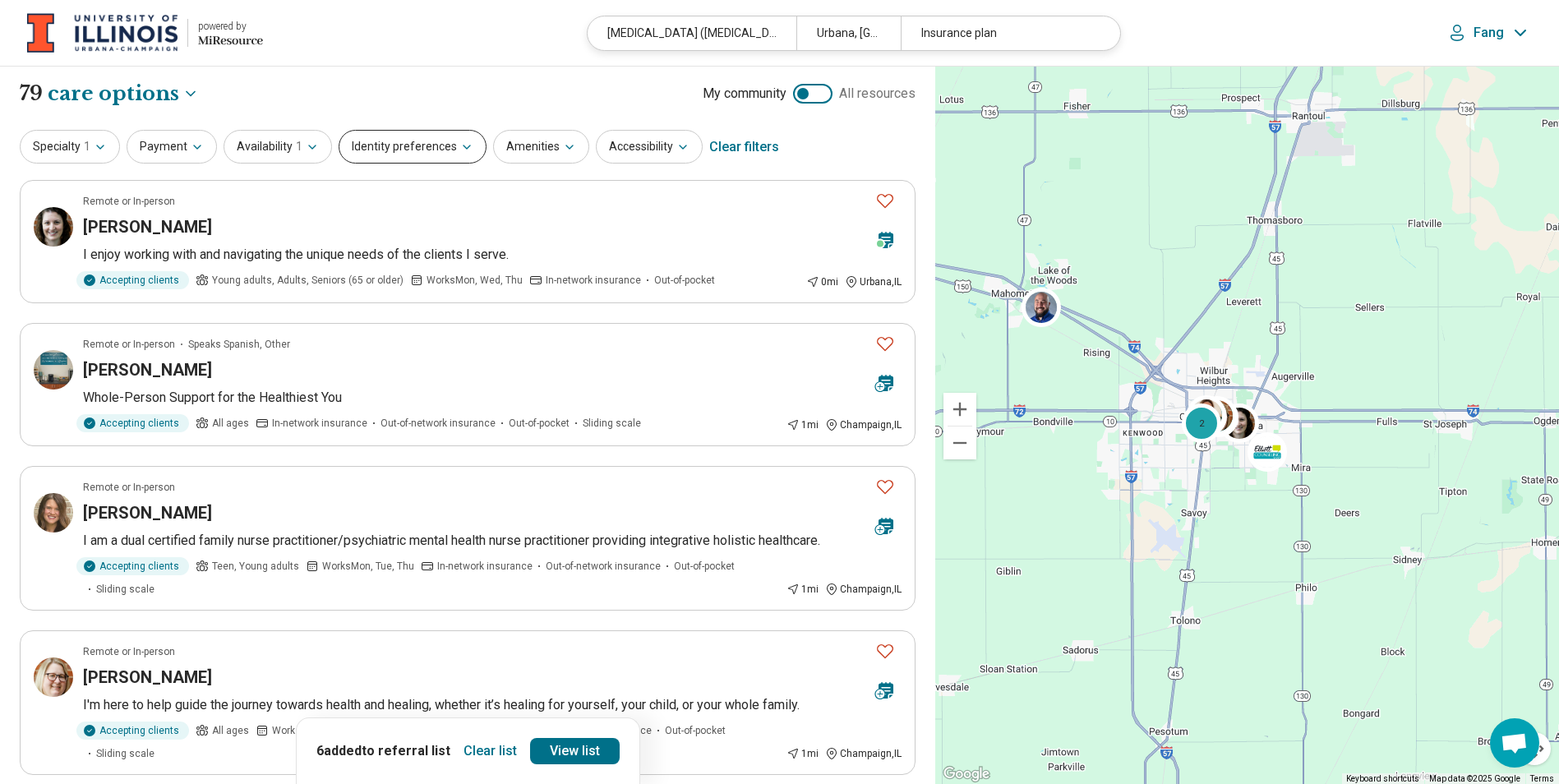
click at [443, 150] on button "Identity preferences" at bounding box center [413, 146] width 148 height 34
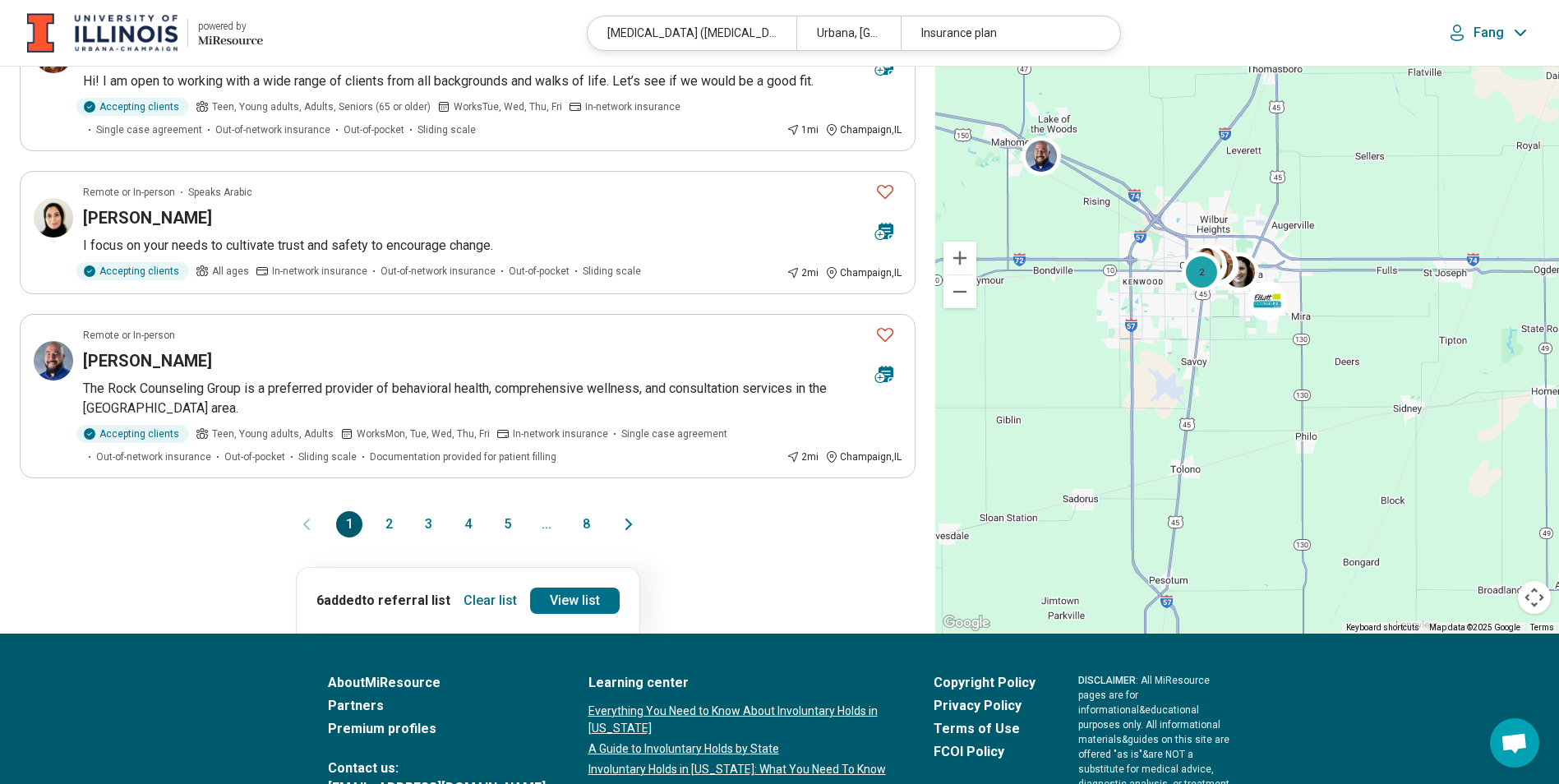
scroll to position [1314, 0]
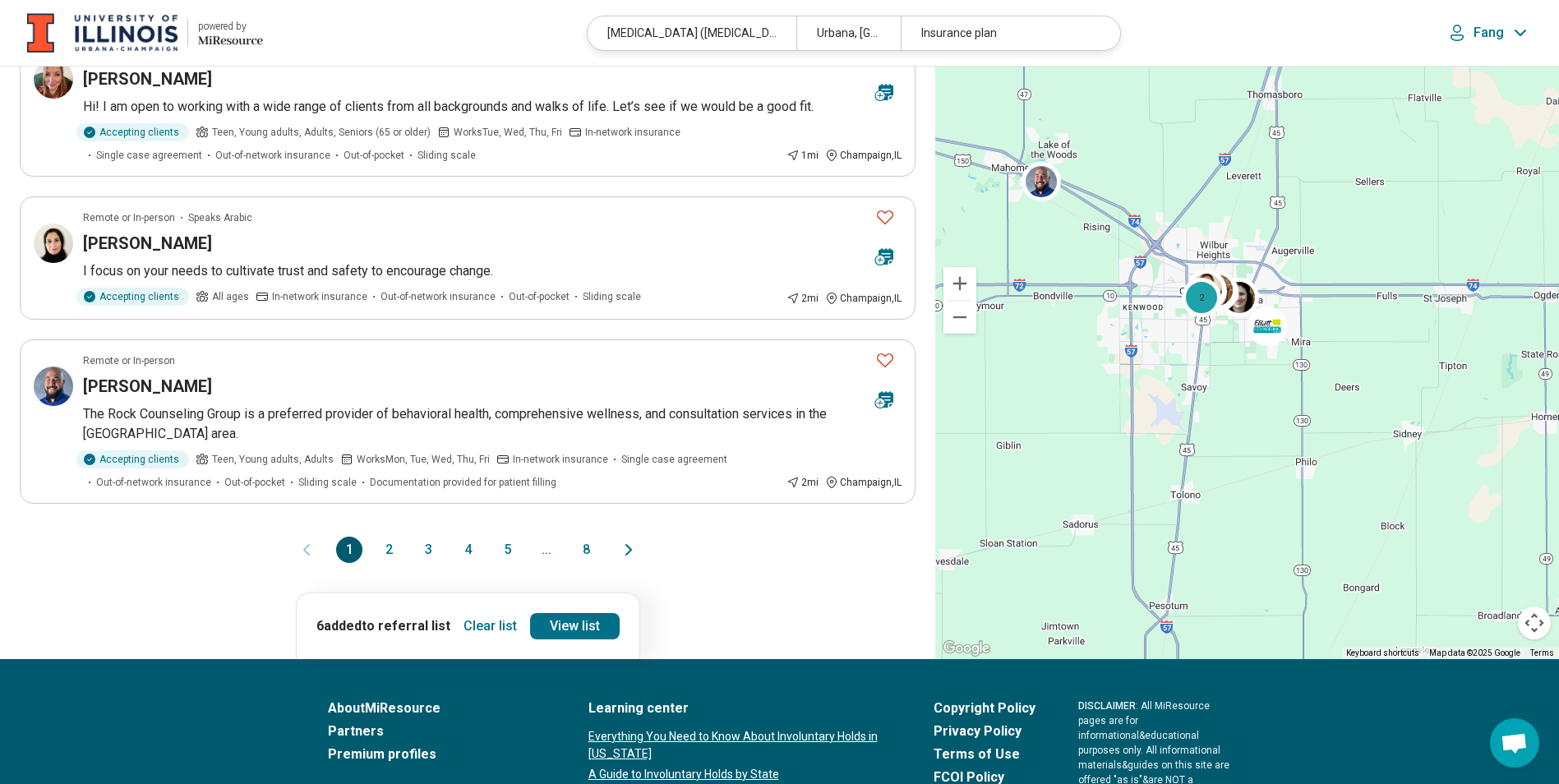
click at [387, 536] on button "2" at bounding box center [388, 549] width 26 height 26
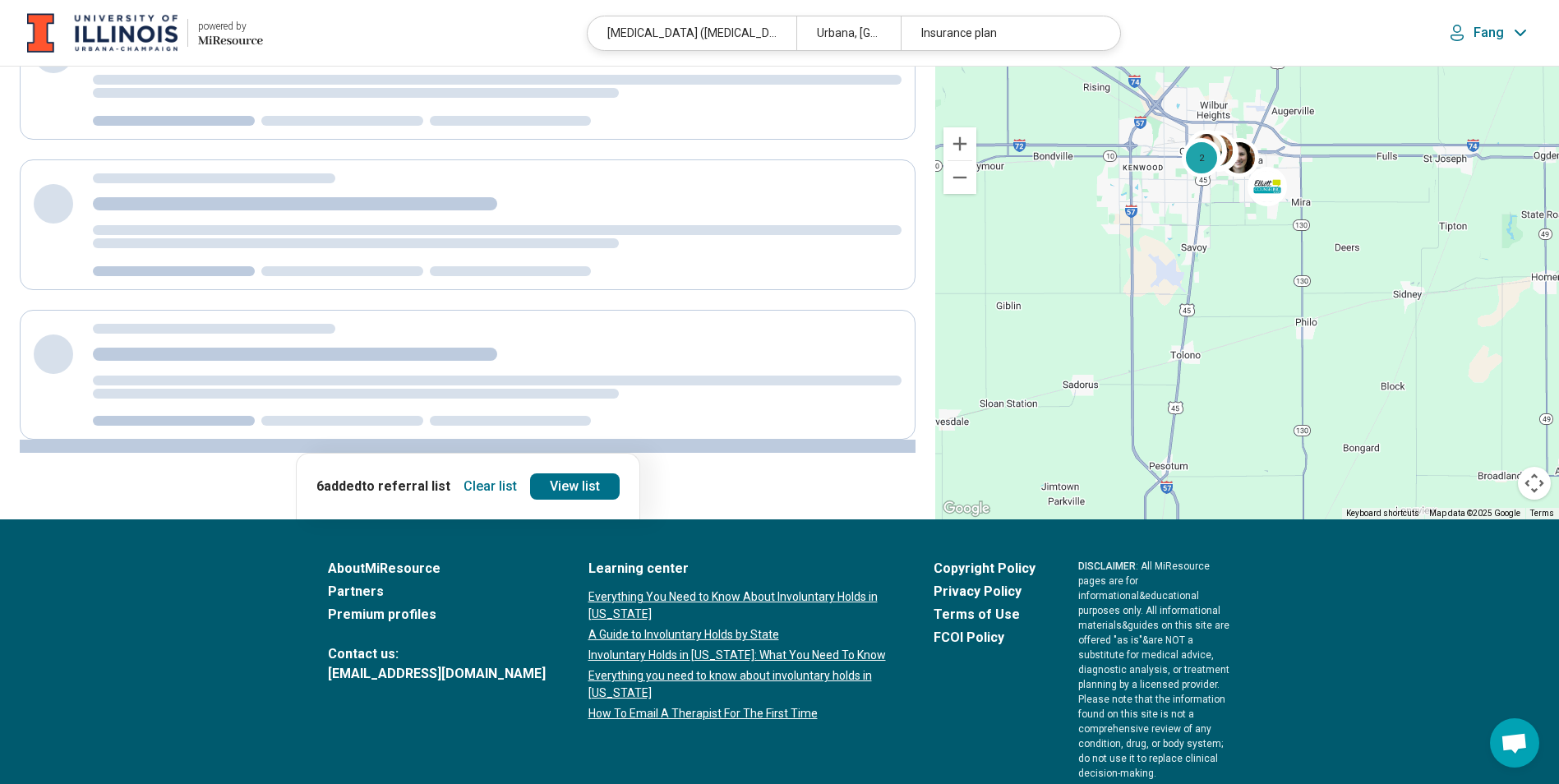
scroll to position [0, 0]
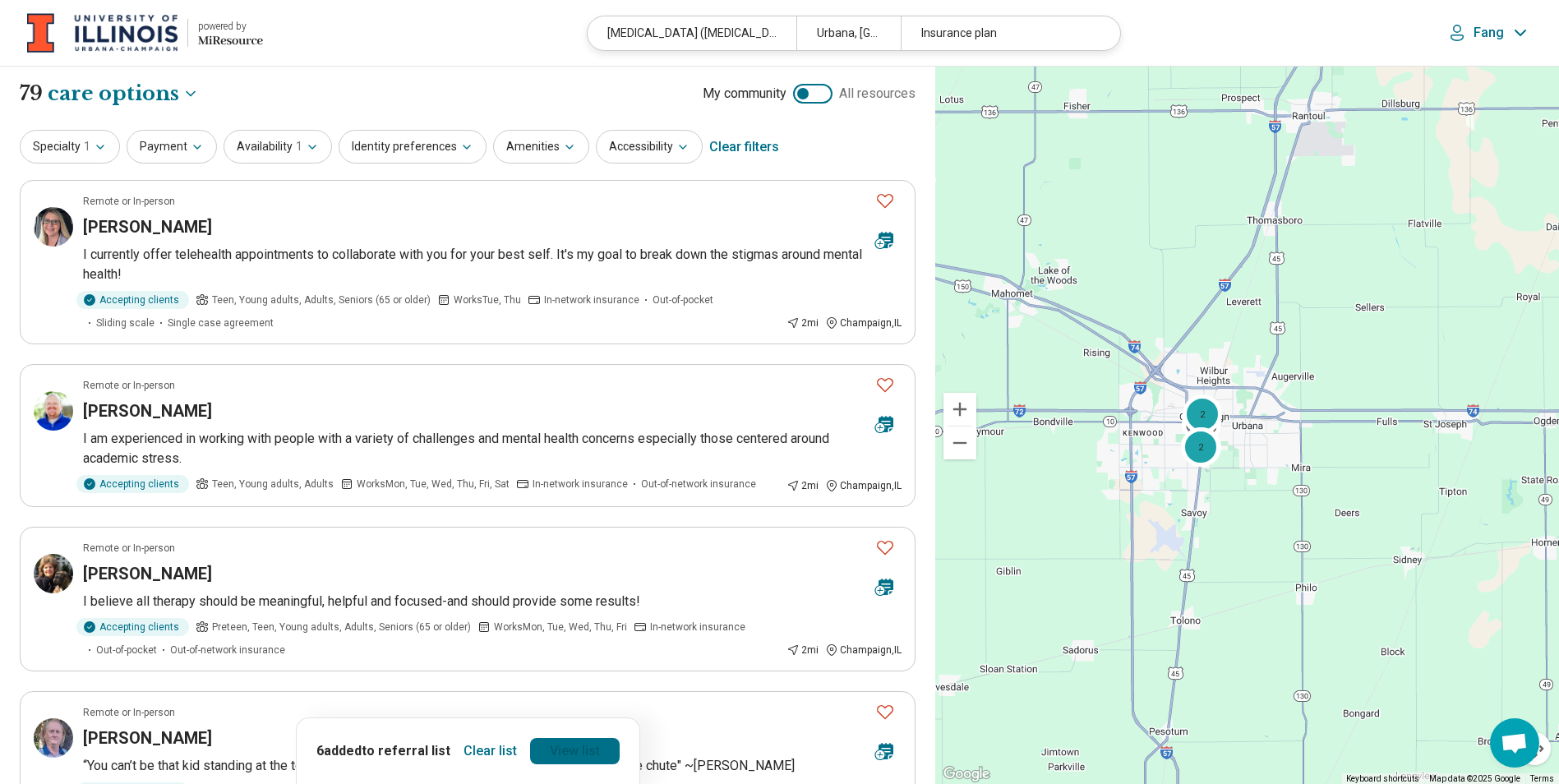
click at [579, 752] on link "View list" at bounding box center [575, 750] width 90 height 26
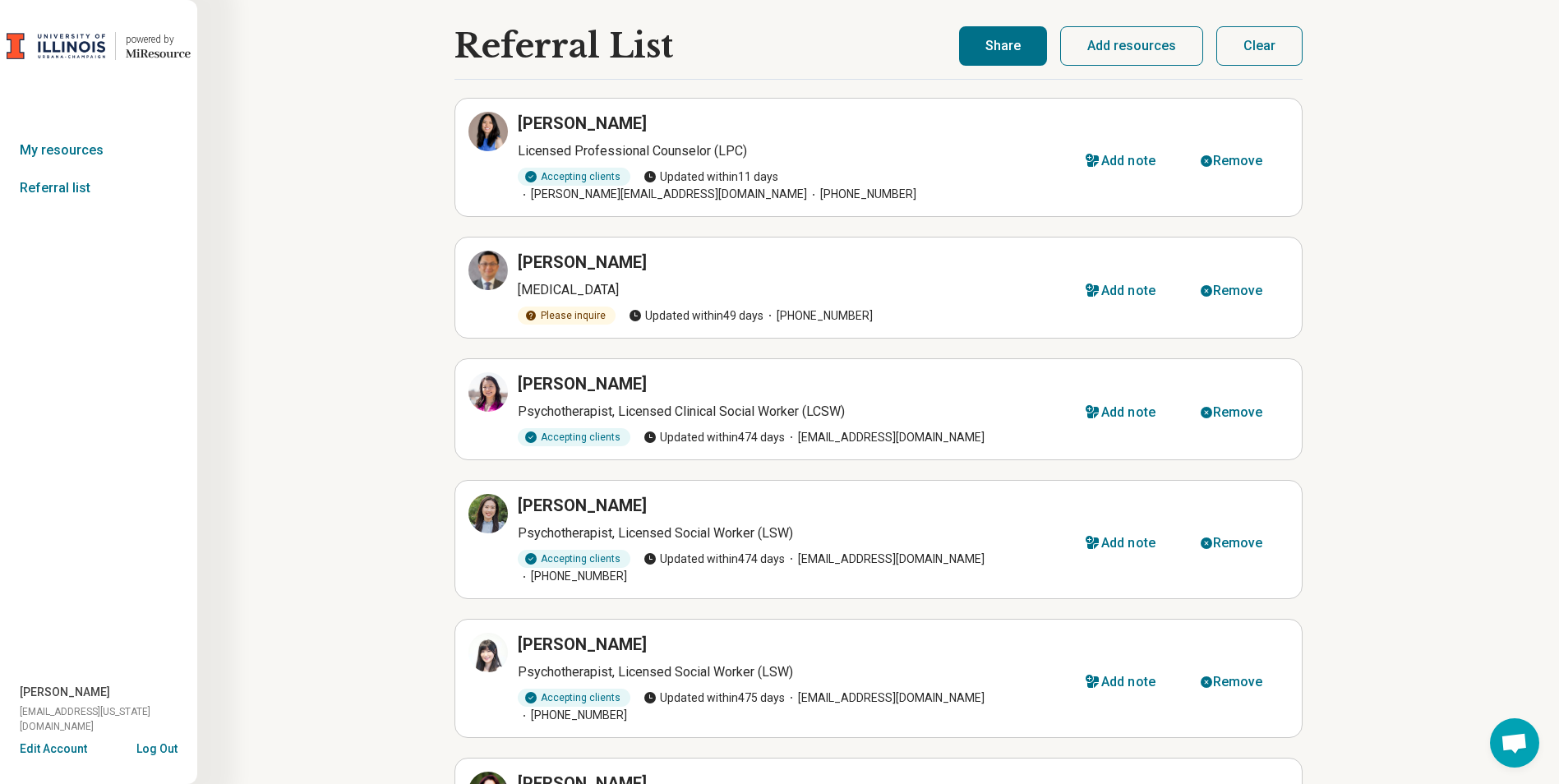
click at [1236, 61] on button "Clear" at bounding box center [1259, 45] width 87 height 39
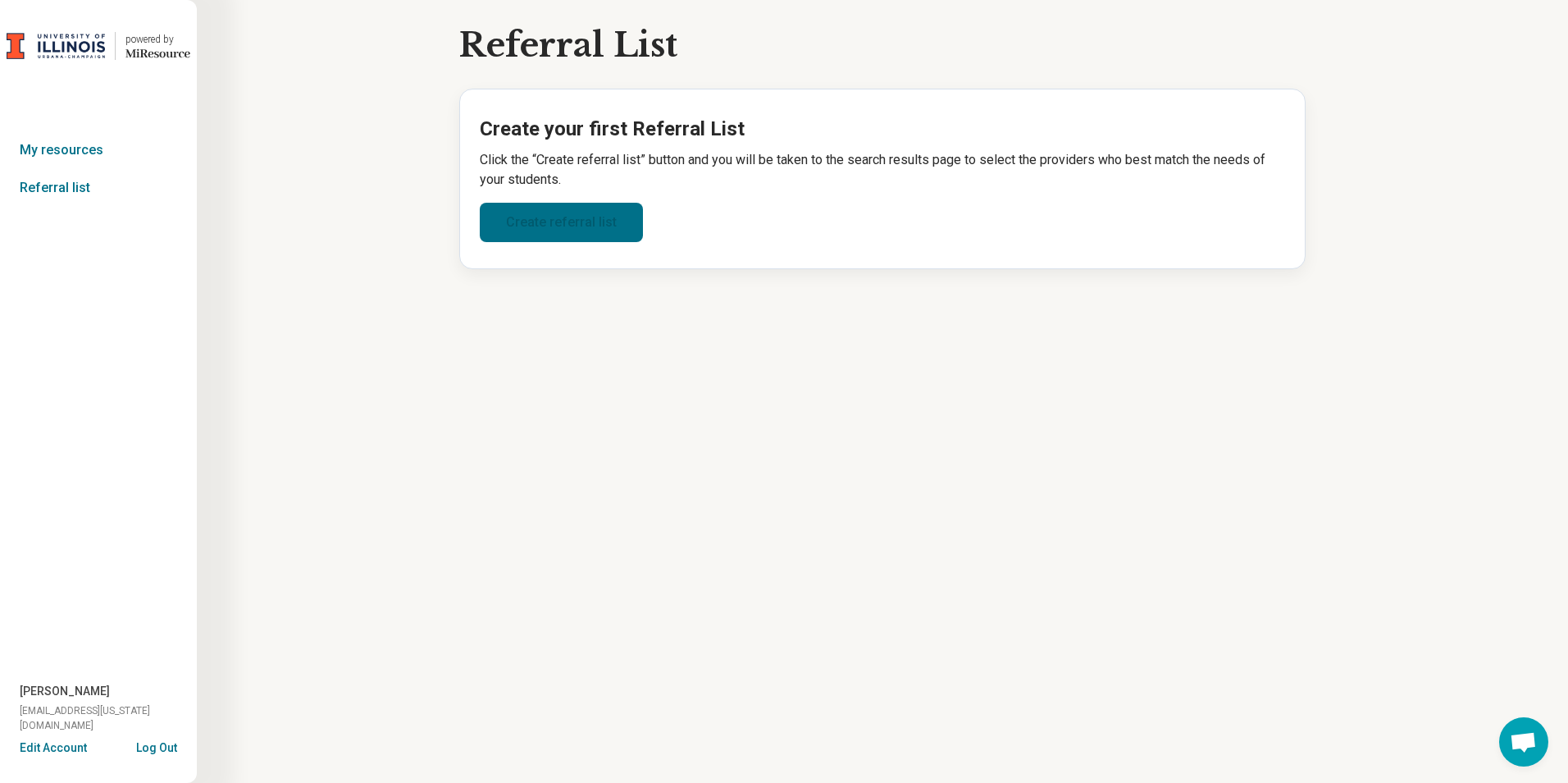
click at [586, 226] on link "Create referral list" at bounding box center [561, 222] width 164 height 39
select select "***"
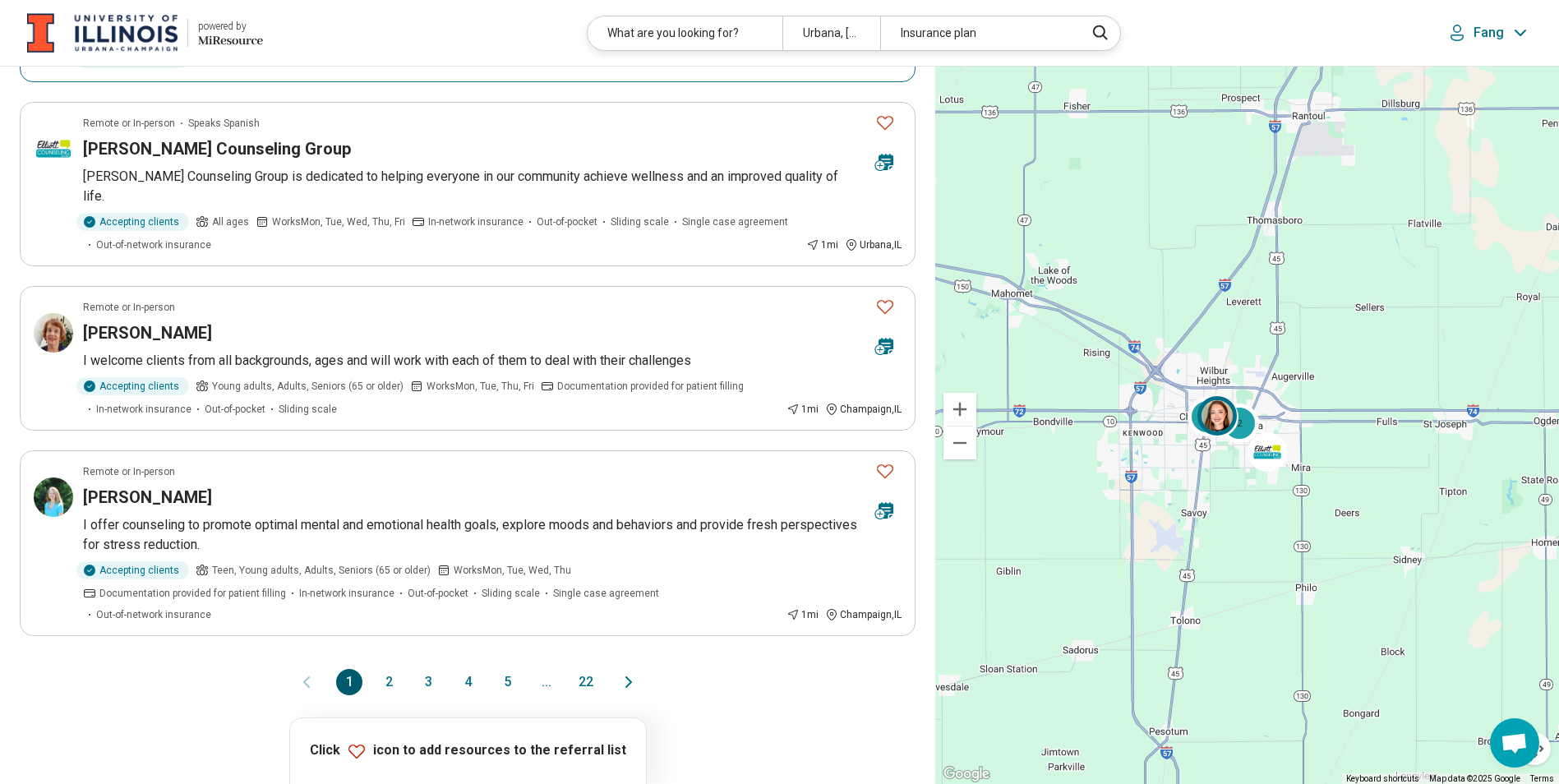
scroll to position [1150, 0]
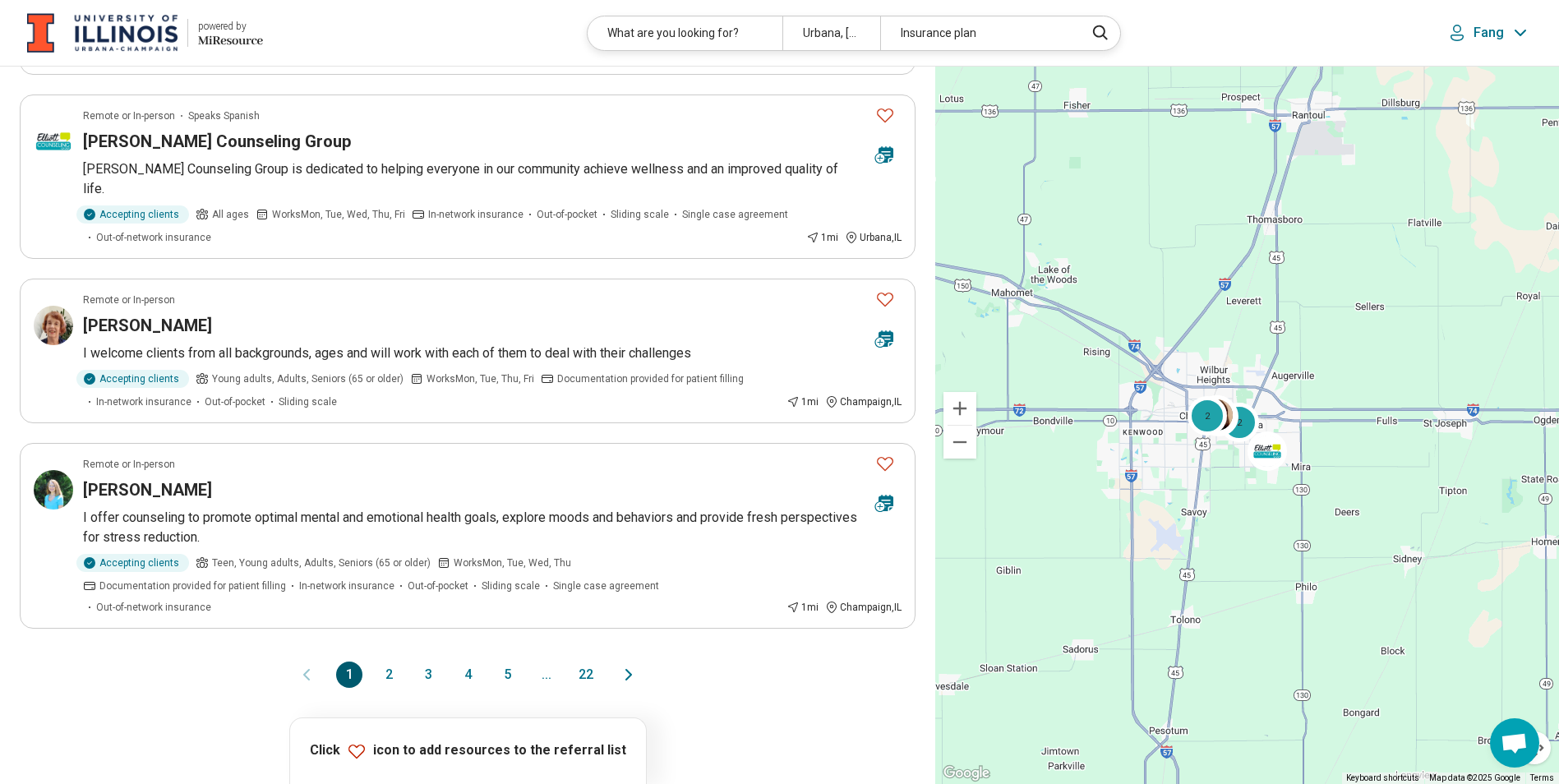
click at [386, 661] on button "2" at bounding box center [388, 674] width 26 height 26
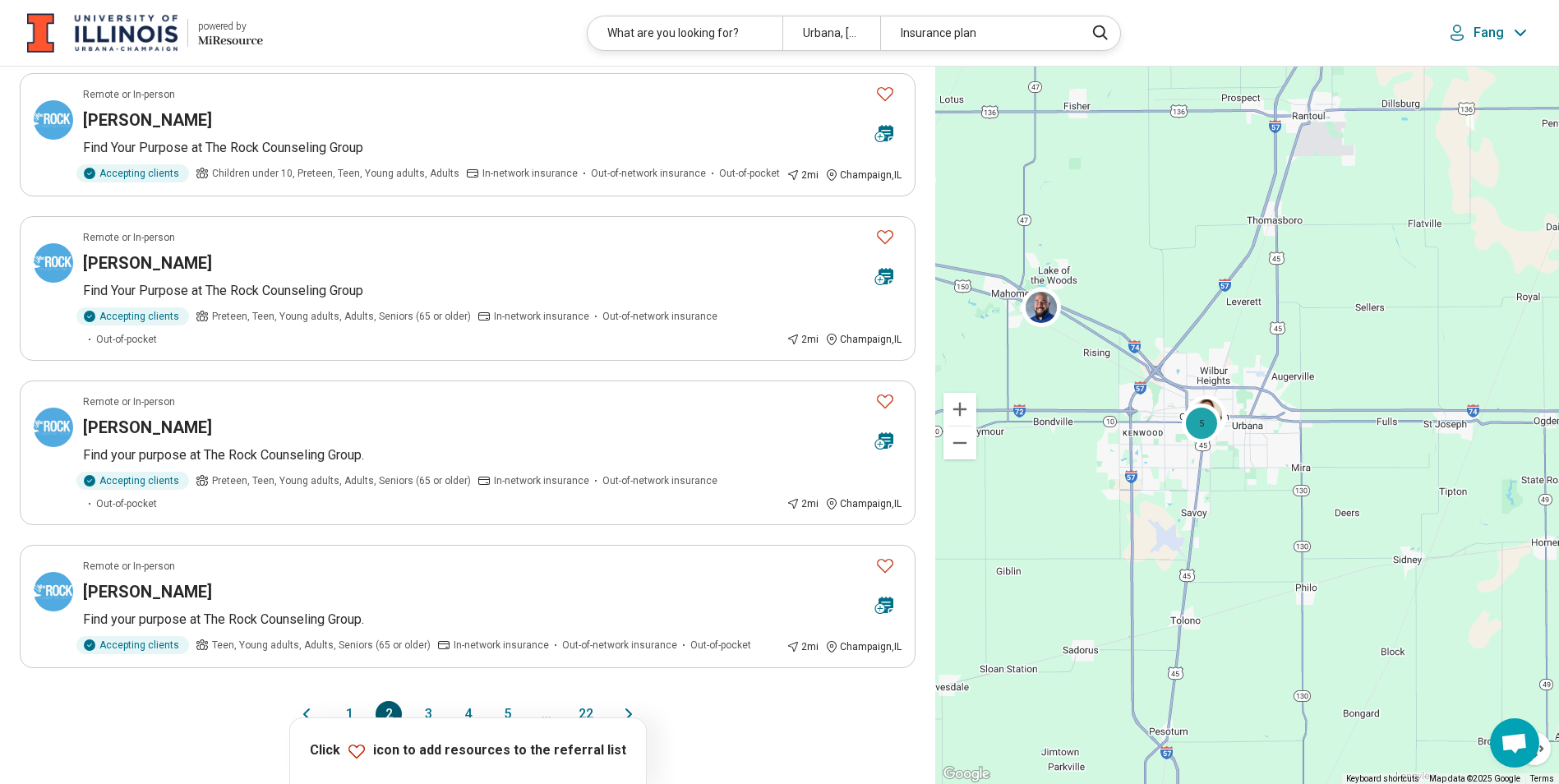
click at [440, 701] on button "3" at bounding box center [428, 713] width 26 height 26
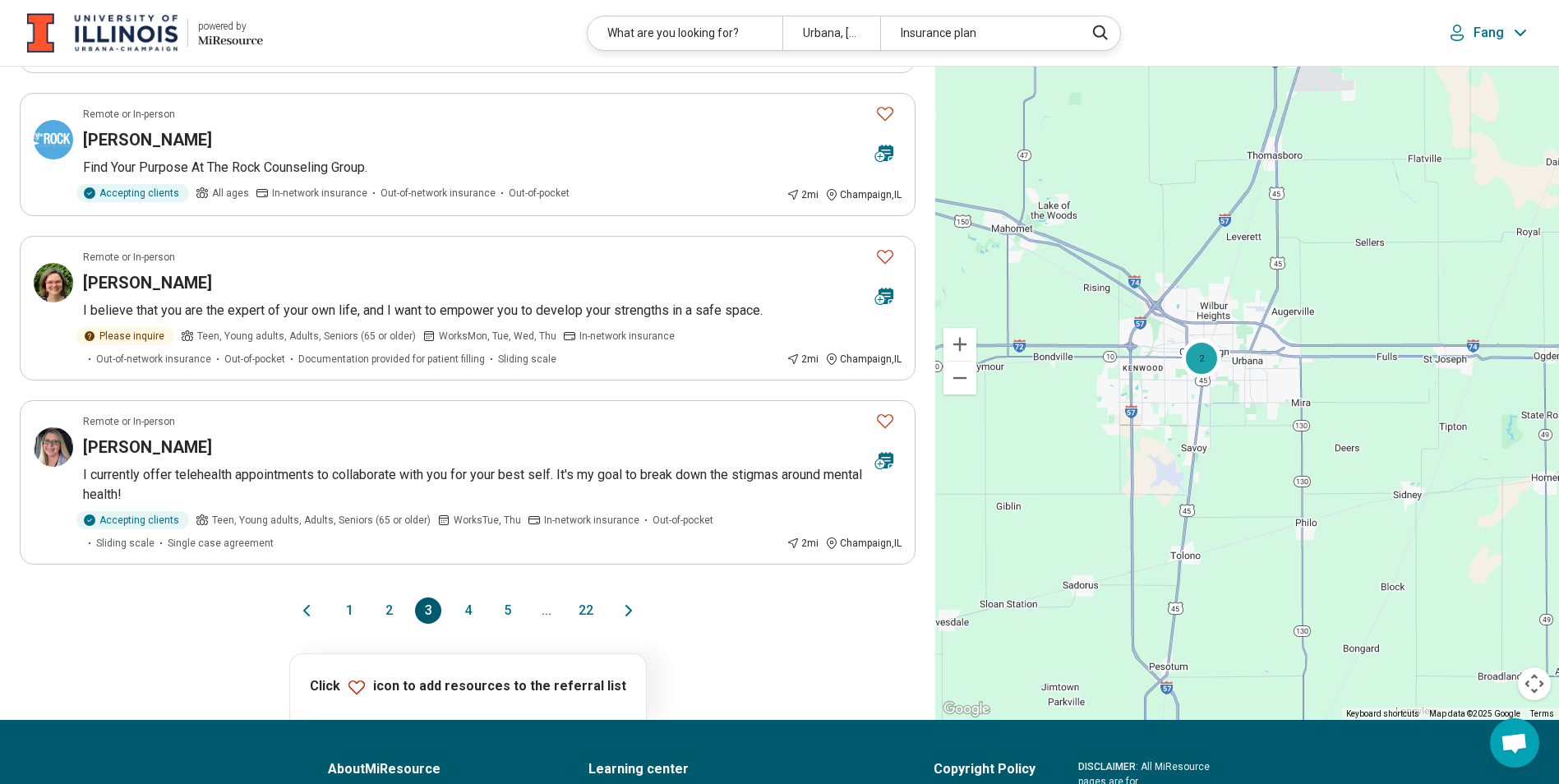
click at [469, 597] on button "4" at bounding box center [467, 610] width 26 height 26
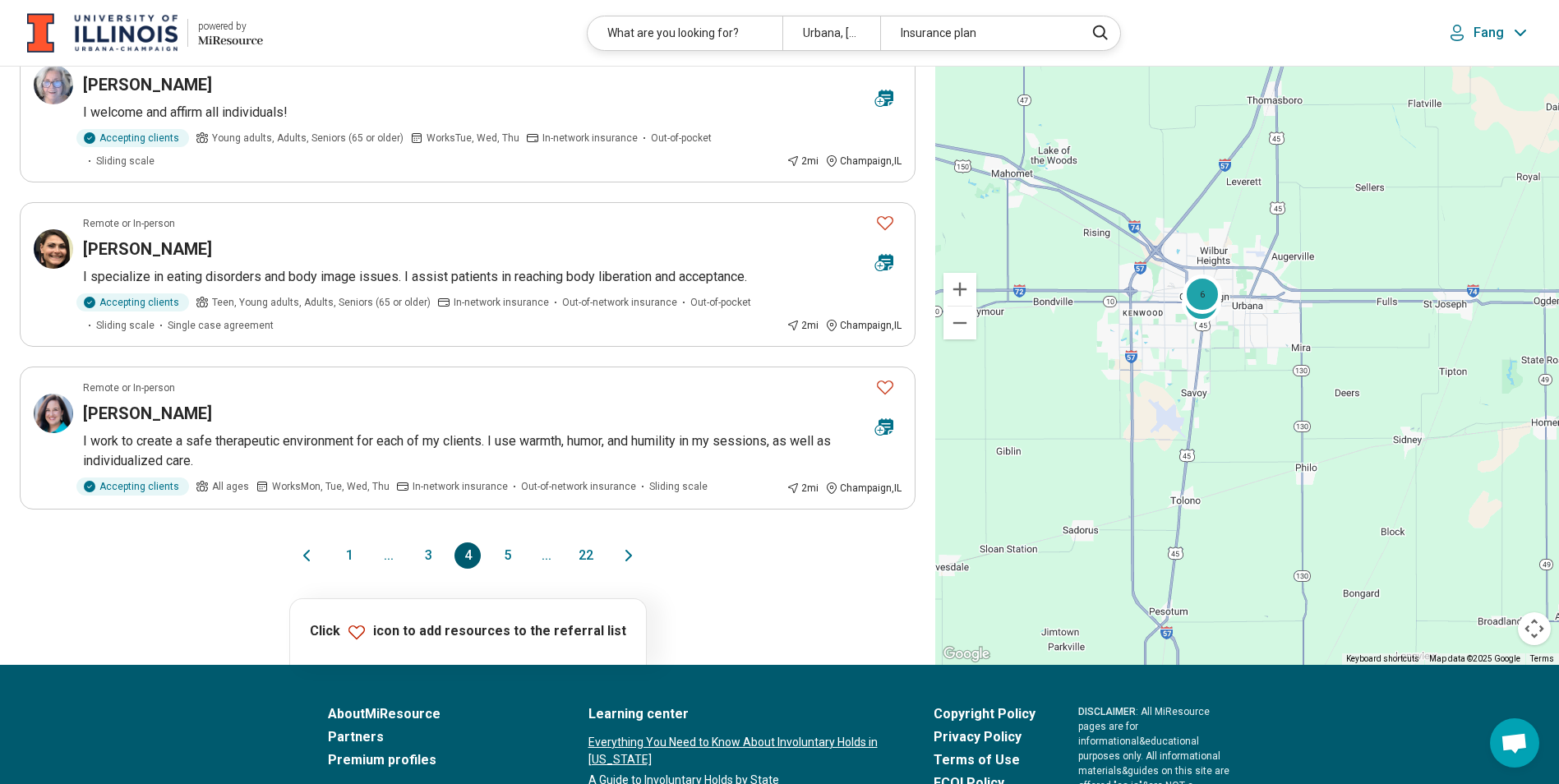
scroll to position [1314, 0]
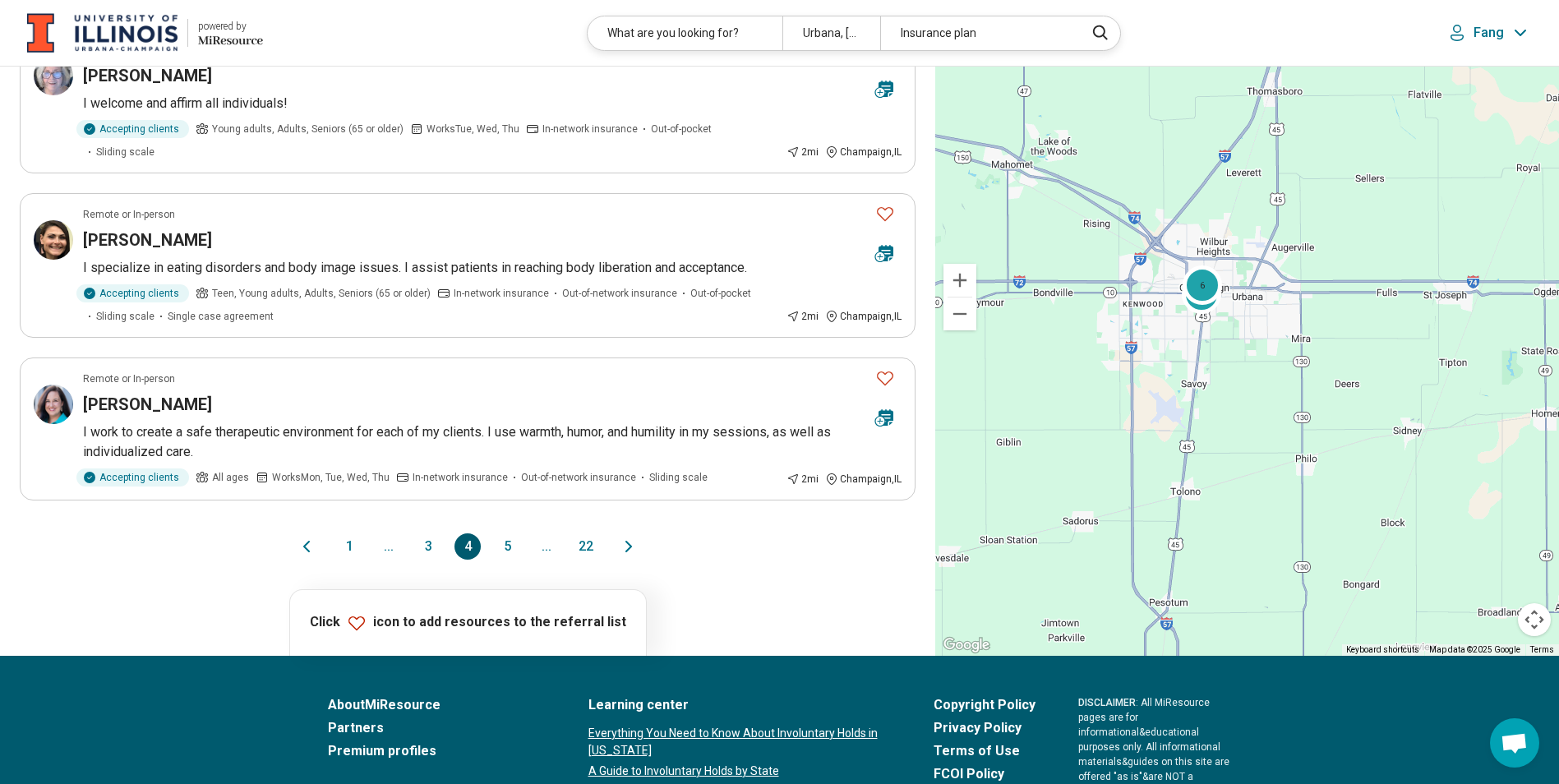
click at [500, 534] on button "5" at bounding box center [507, 546] width 26 height 26
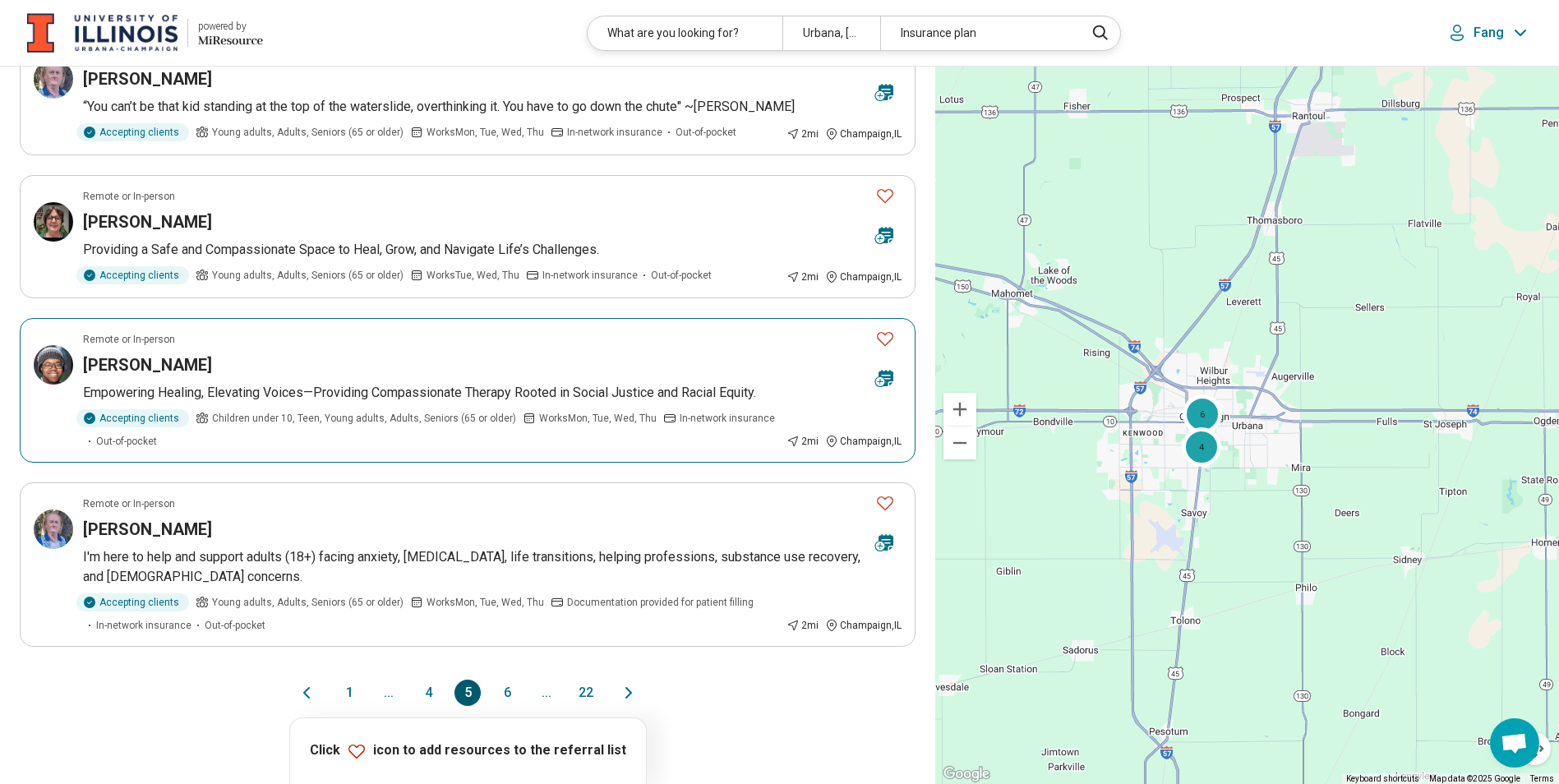
scroll to position [1150, 0]
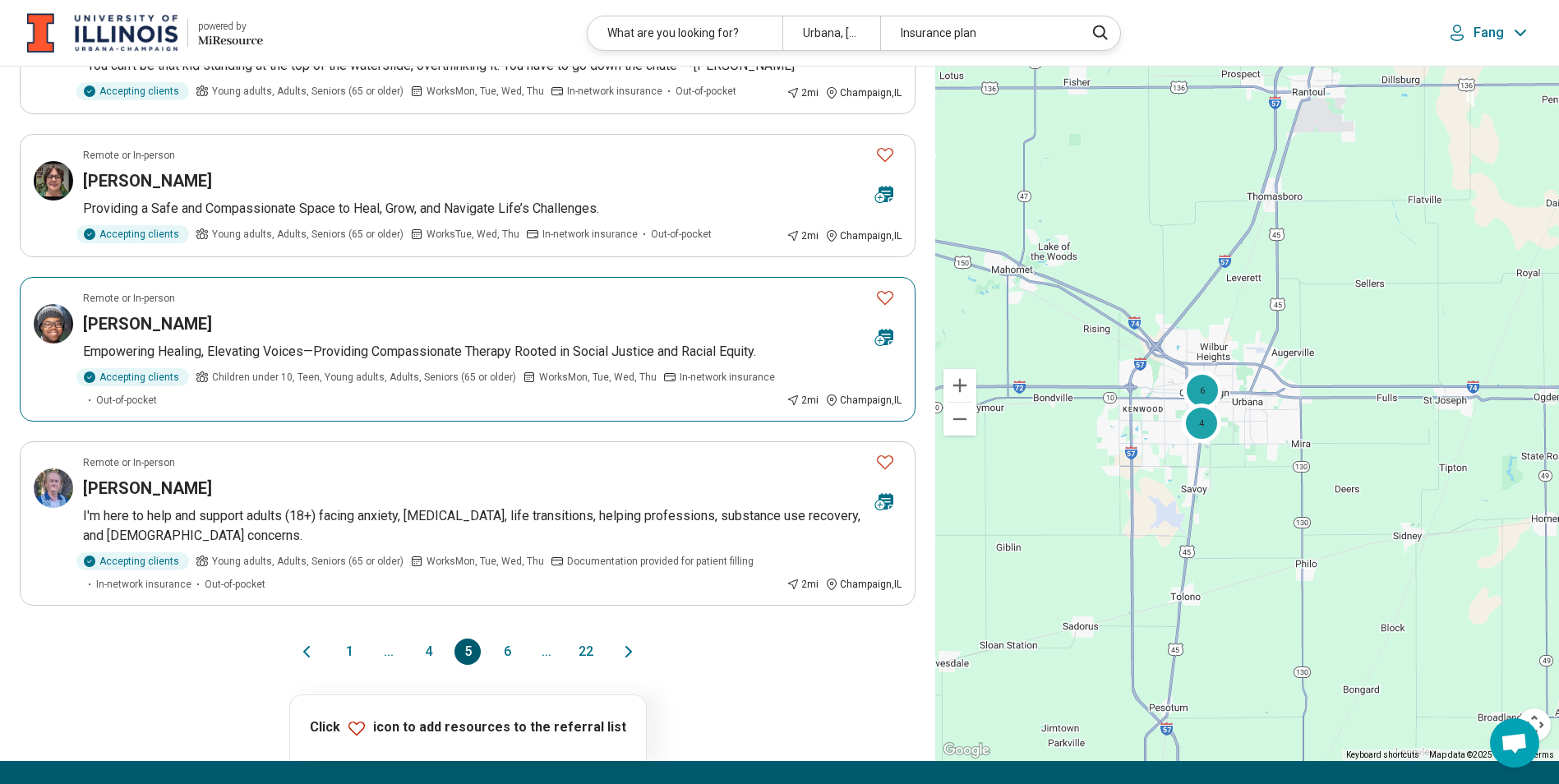
drag, startPoint x: 166, startPoint y: 314, endPoint x: 113, endPoint y: 324, distance: 53.9
click at [113, 324] on h3 "Sean-Michael Green" at bounding box center [148, 324] width 129 height 23
click at [504, 656] on button "6" at bounding box center [507, 651] width 26 height 26
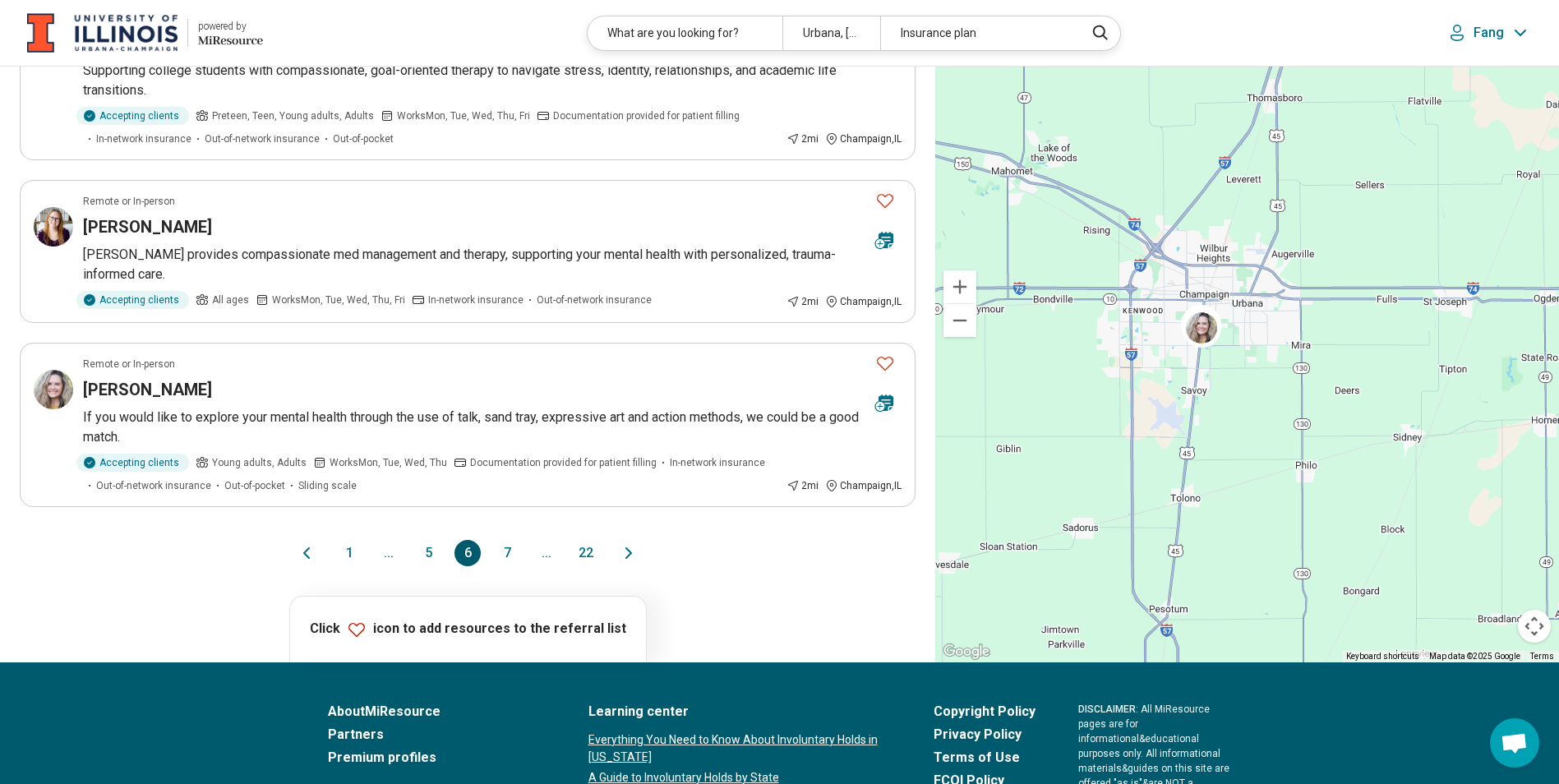
scroll to position [1314, 0]
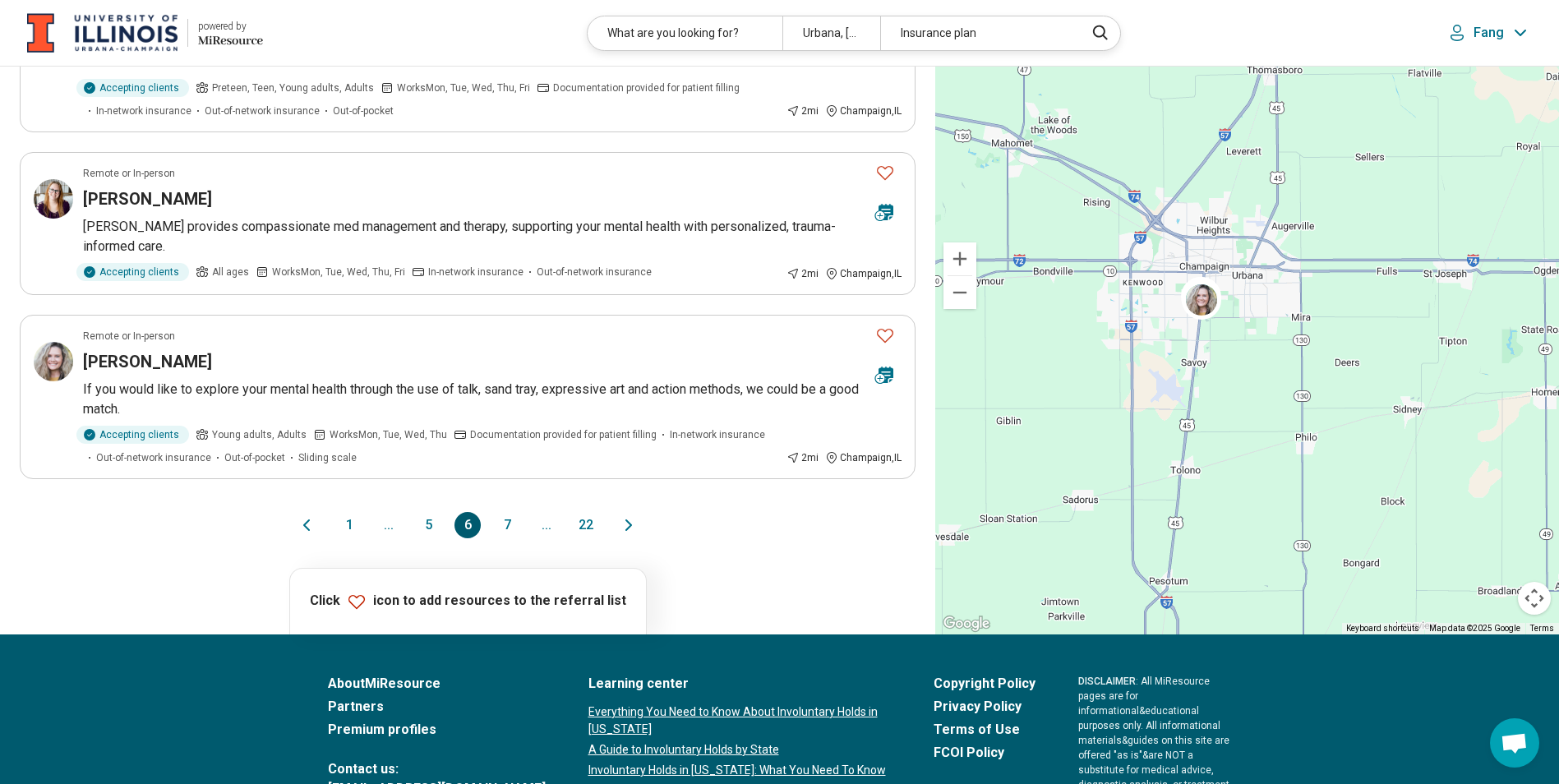
click at [504, 538] on button "7" at bounding box center [507, 524] width 26 height 26
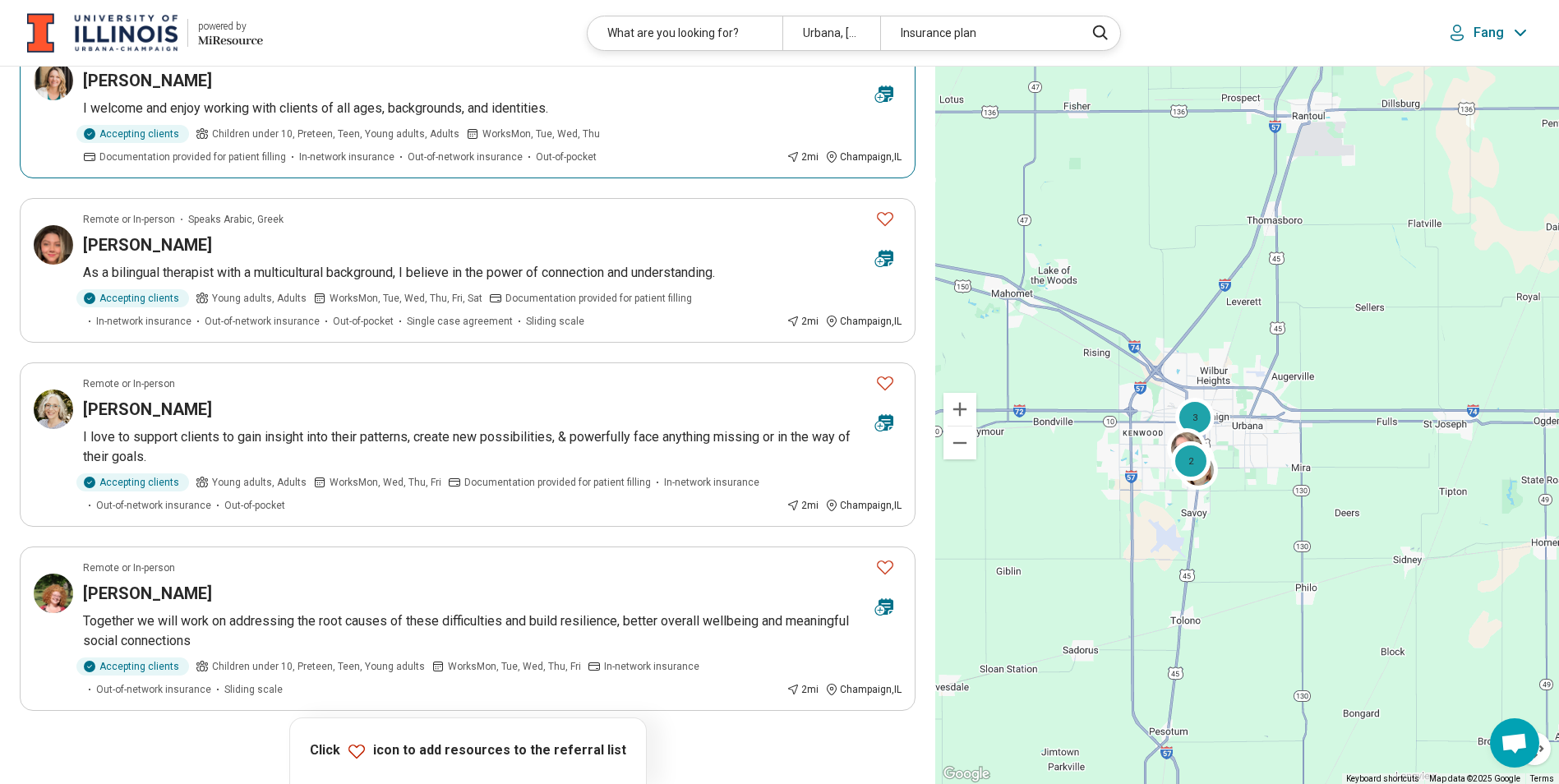
scroll to position [1397, 0]
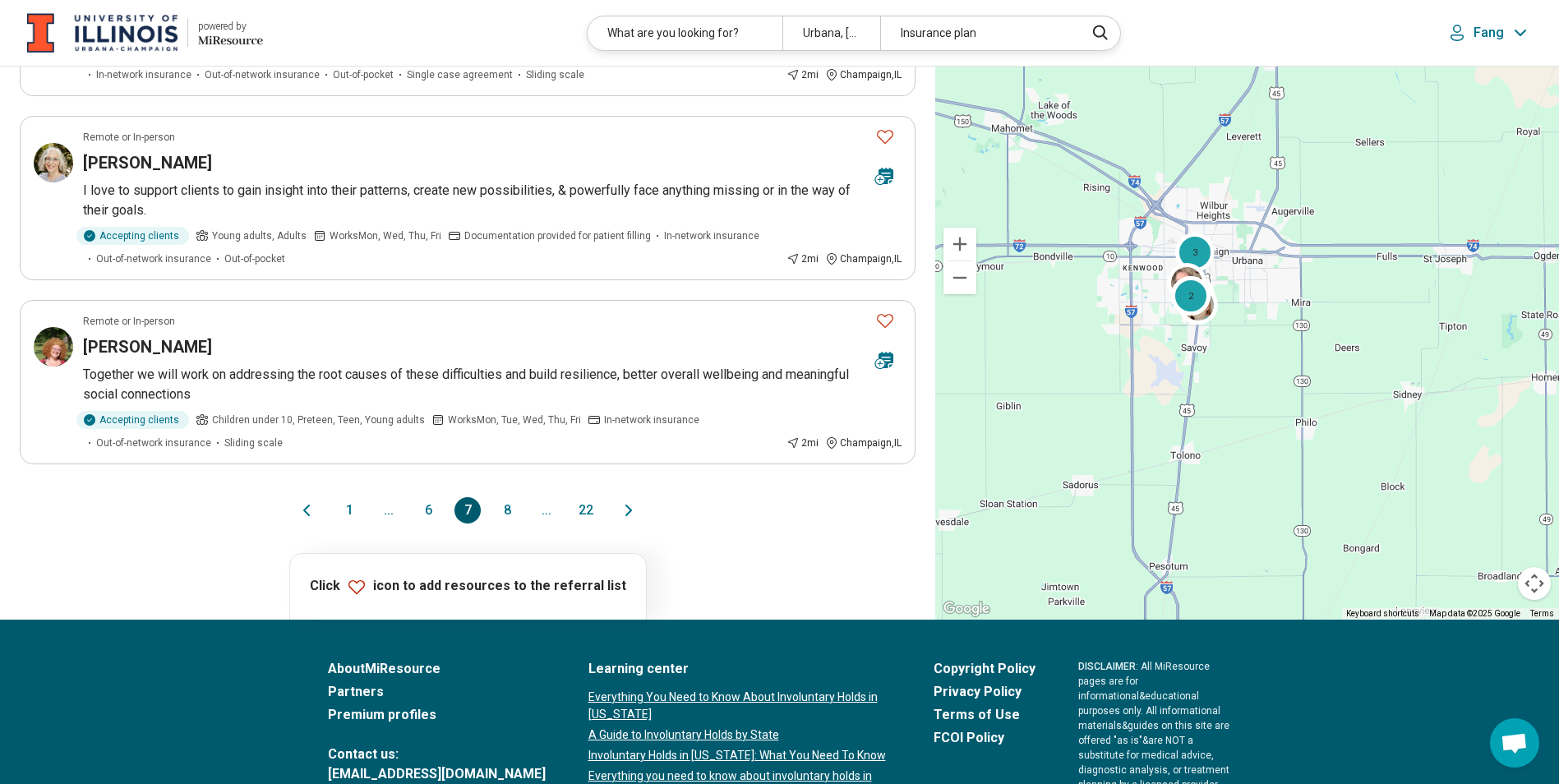
click at [508, 516] on button "8" at bounding box center [507, 510] width 26 height 26
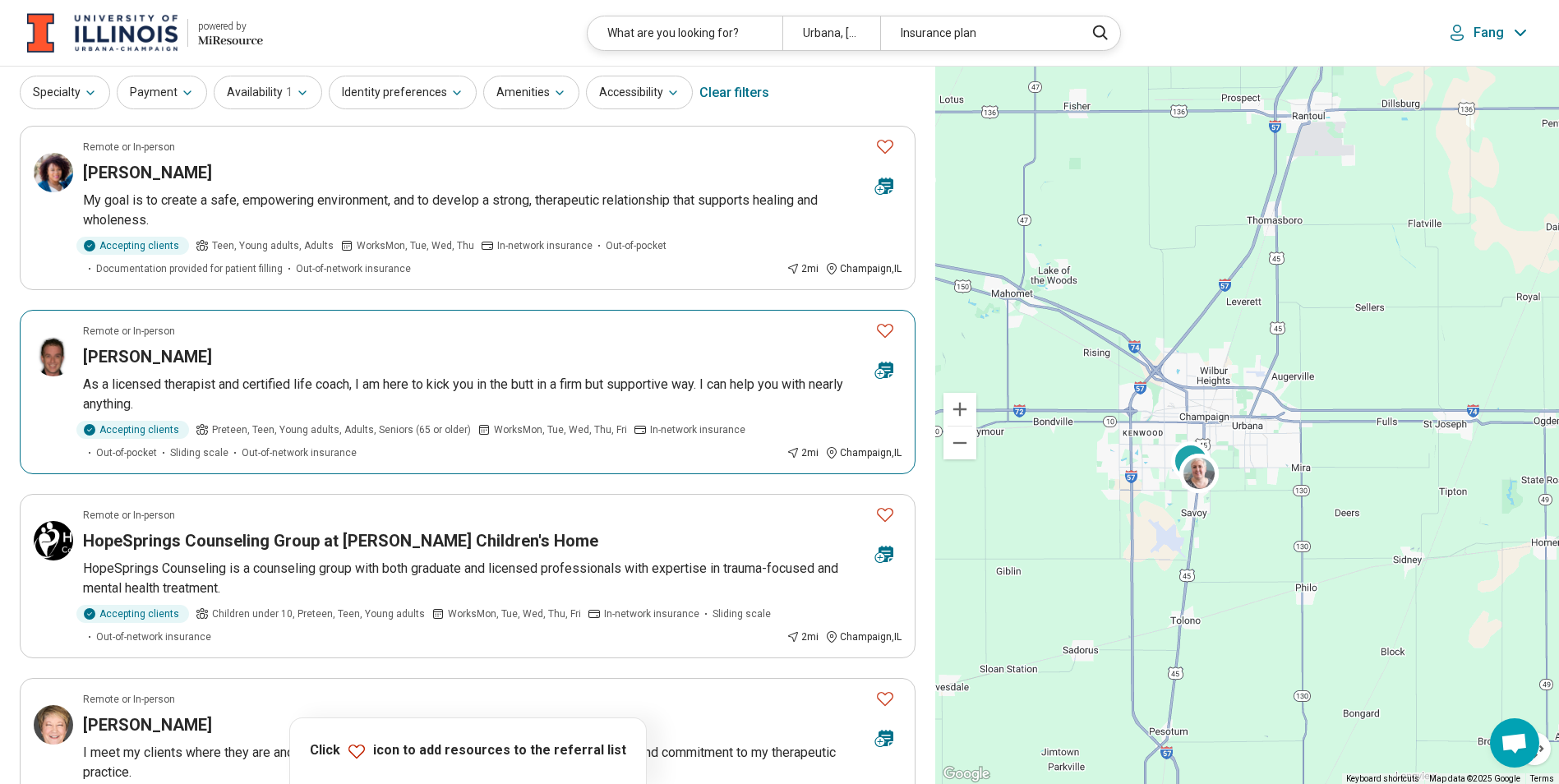
scroll to position [82, 0]
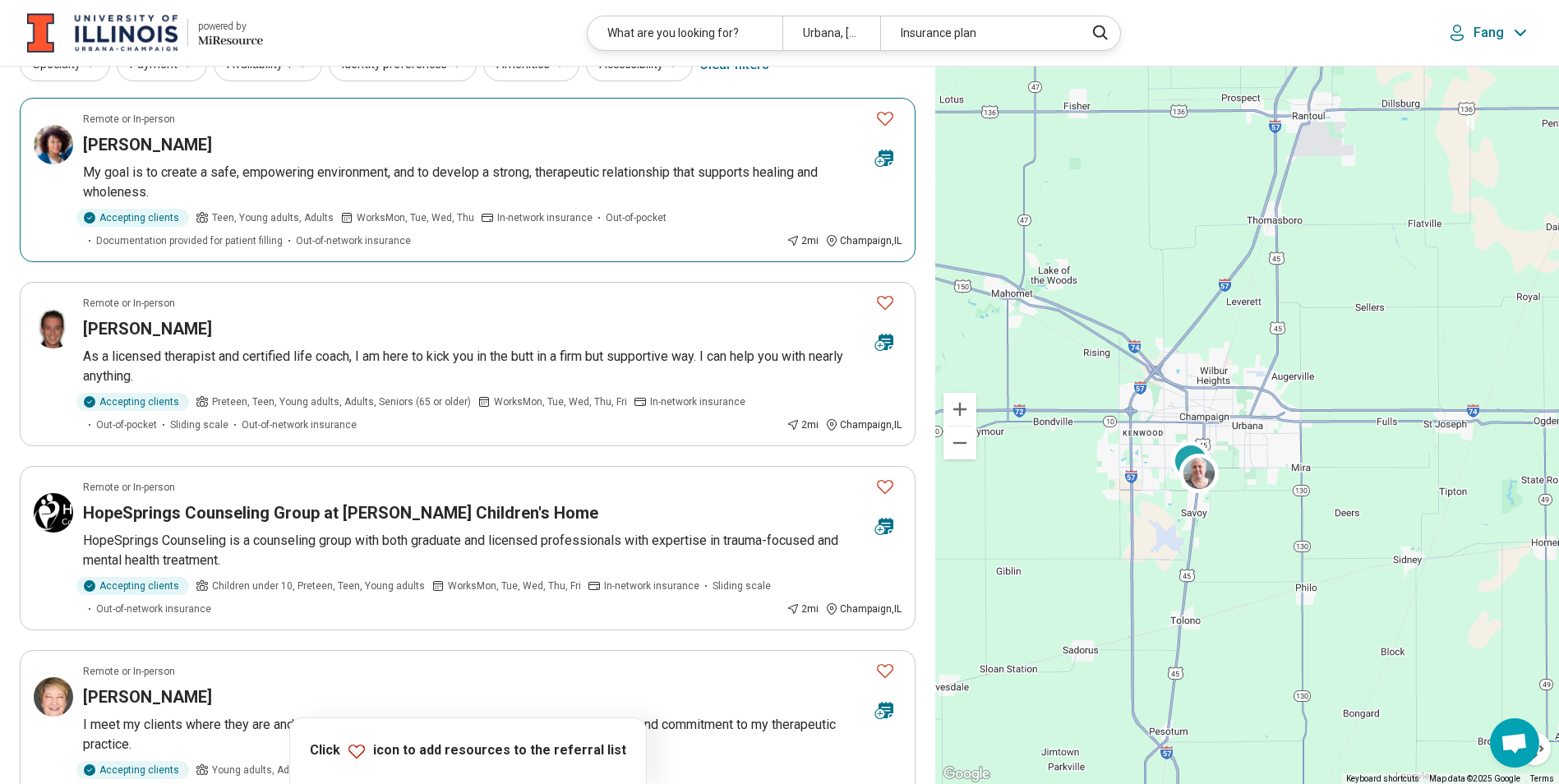
click at [148, 140] on h3 "[PERSON_NAME]" at bounding box center [148, 144] width 129 height 23
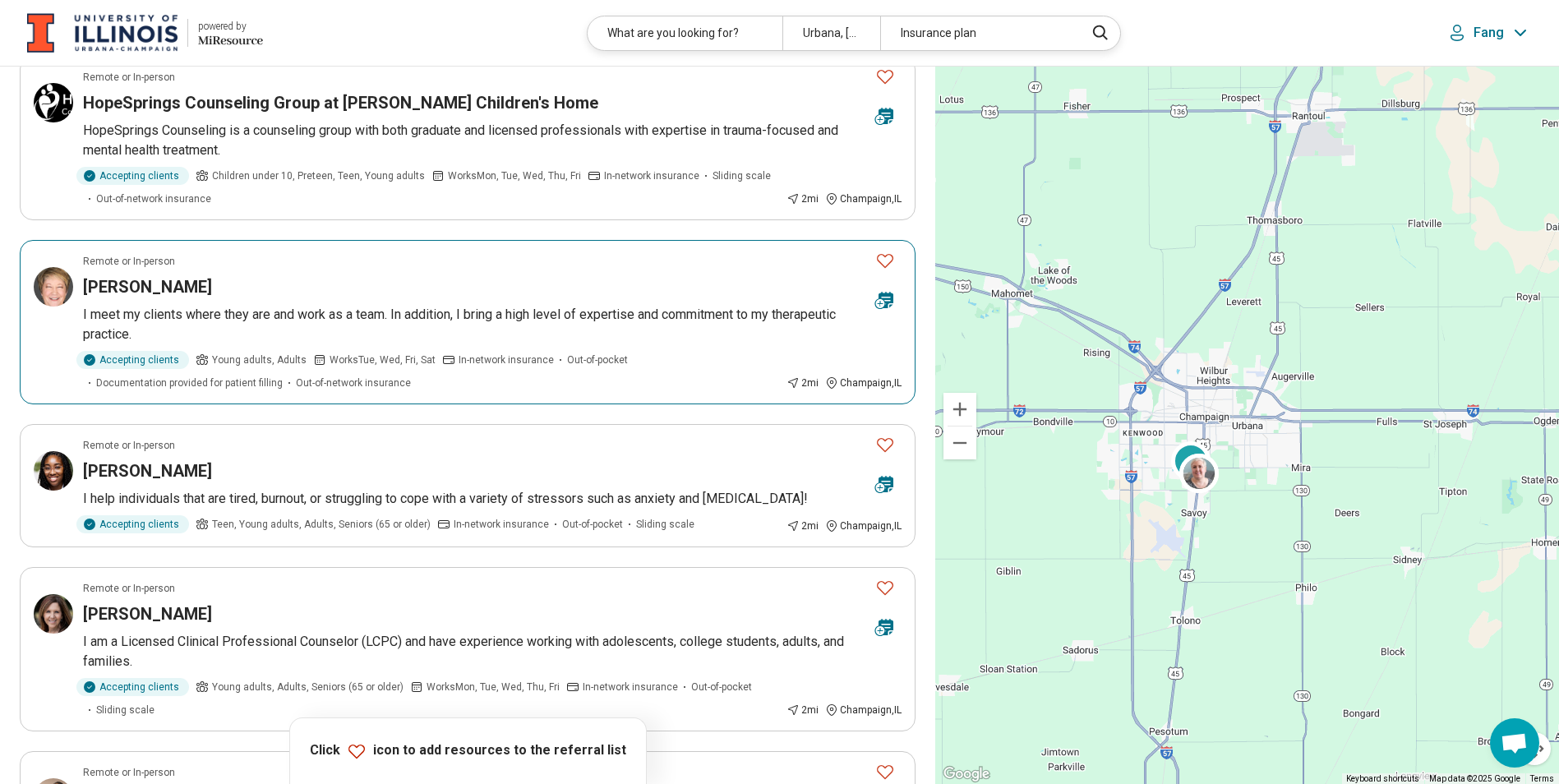
scroll to position [493, 0]
click at [211, 467] on h3 "LaShaunna LeSure" at bounding box center [148, 470] width 129 height 23
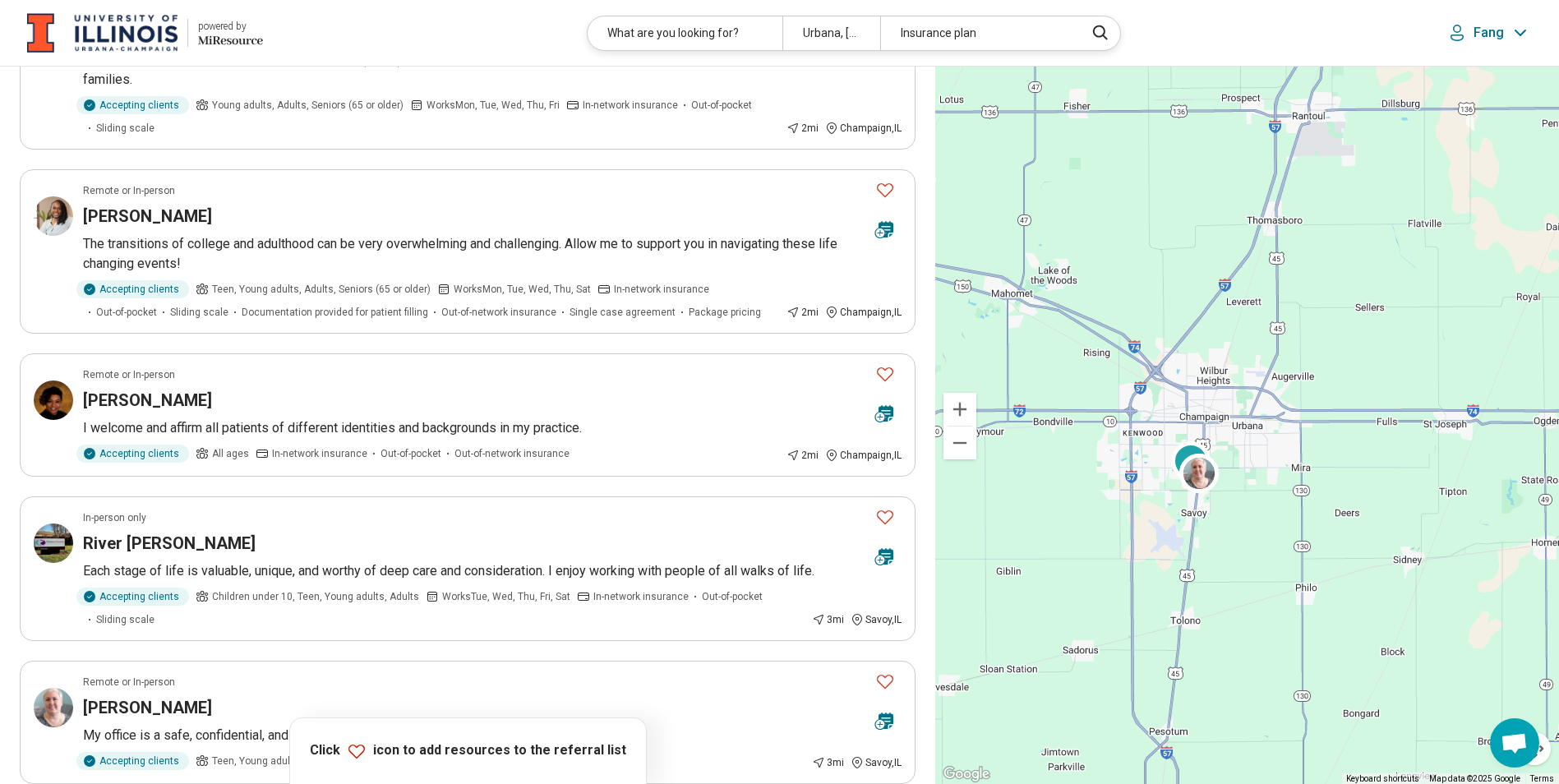
scroll to position [986, 0]
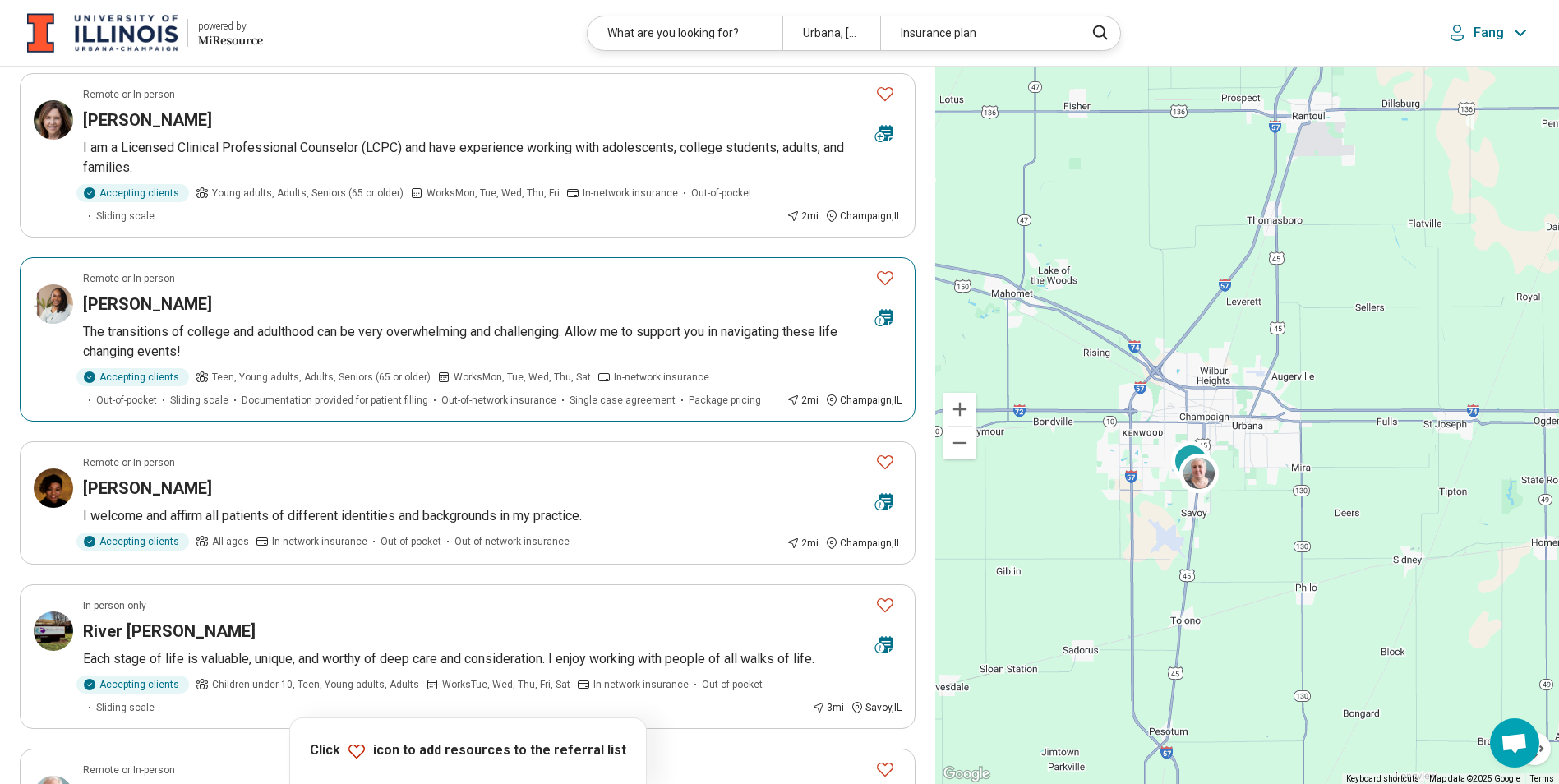
click at [194, 313] on h3 "Keona Johnson" at bounding box center [148, 303] width 129 height 23
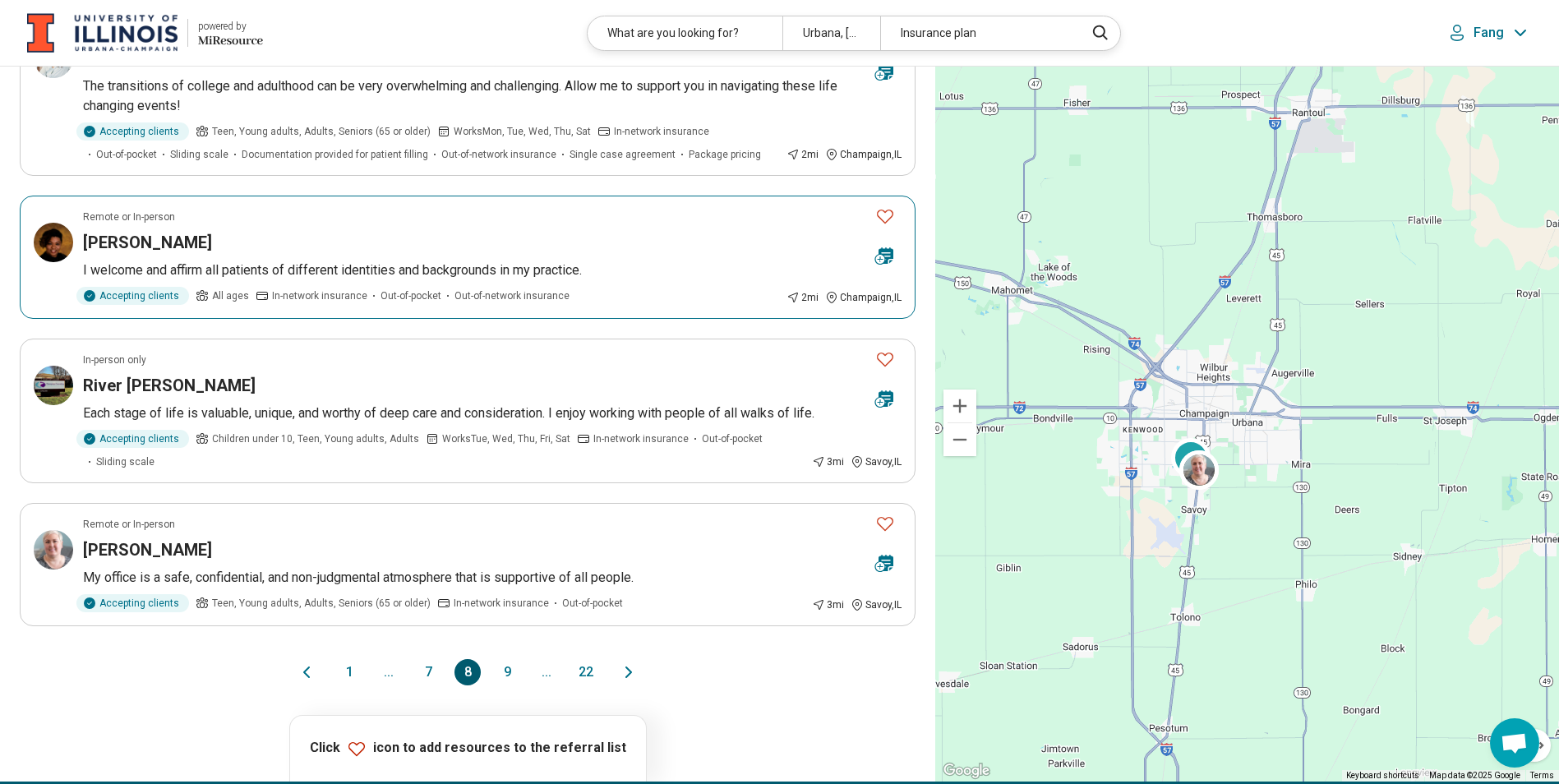
scroll to position [1233, 0]
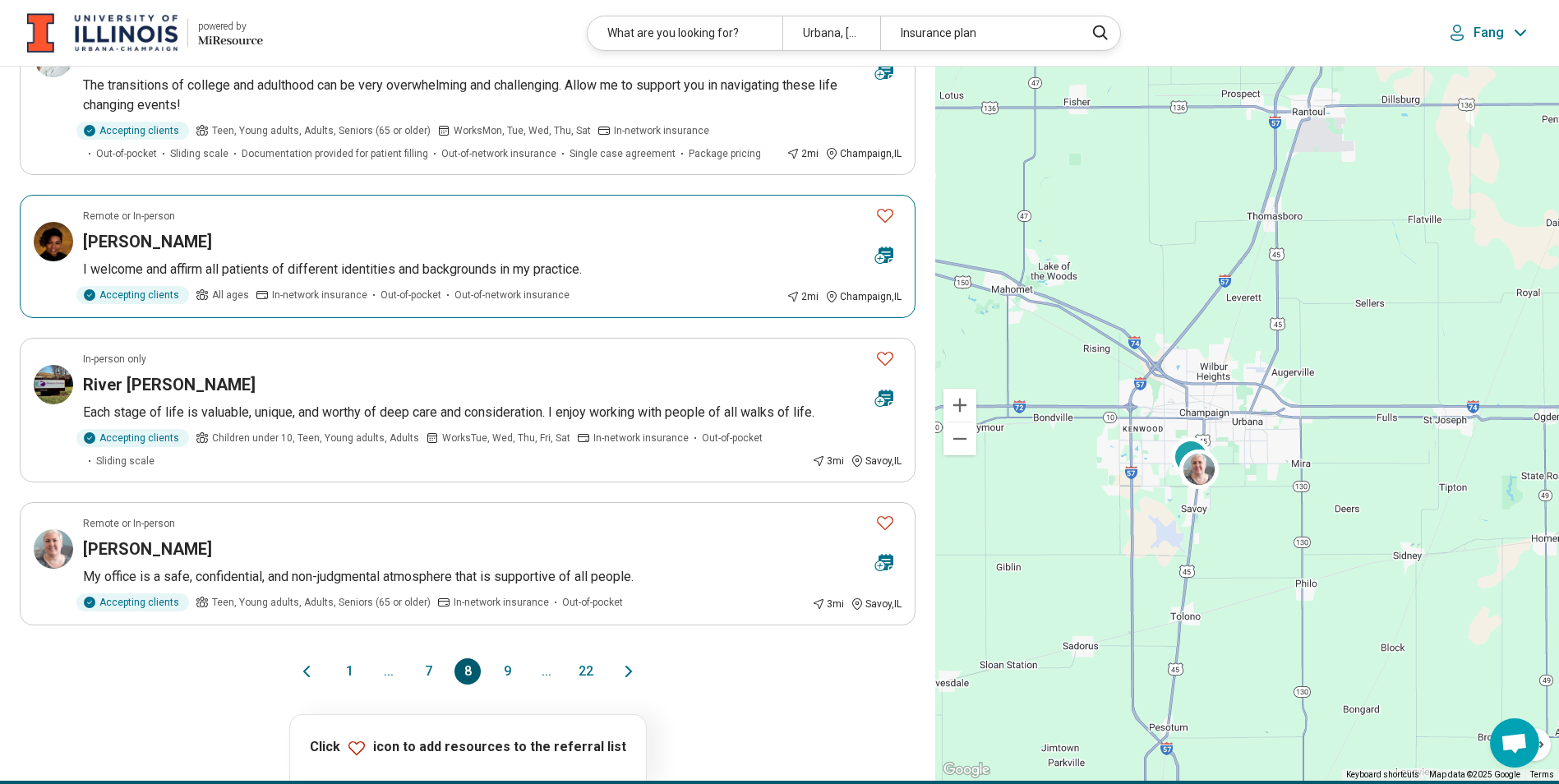
click at [190, 244] on h3 "Dynesha Grissom" at bounding box center [148, 241] width 129 height 23
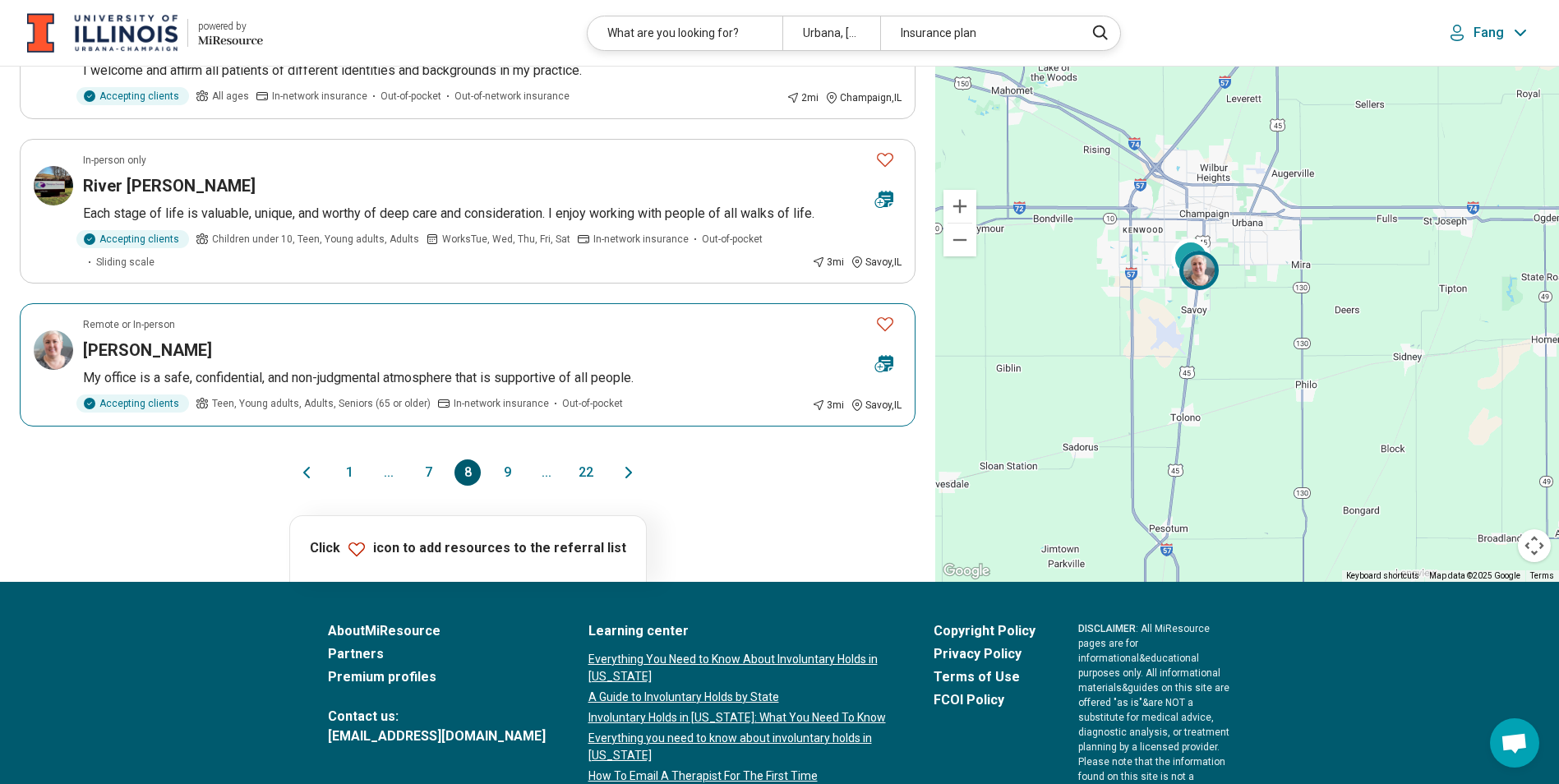
scroll to position [1479, 0]
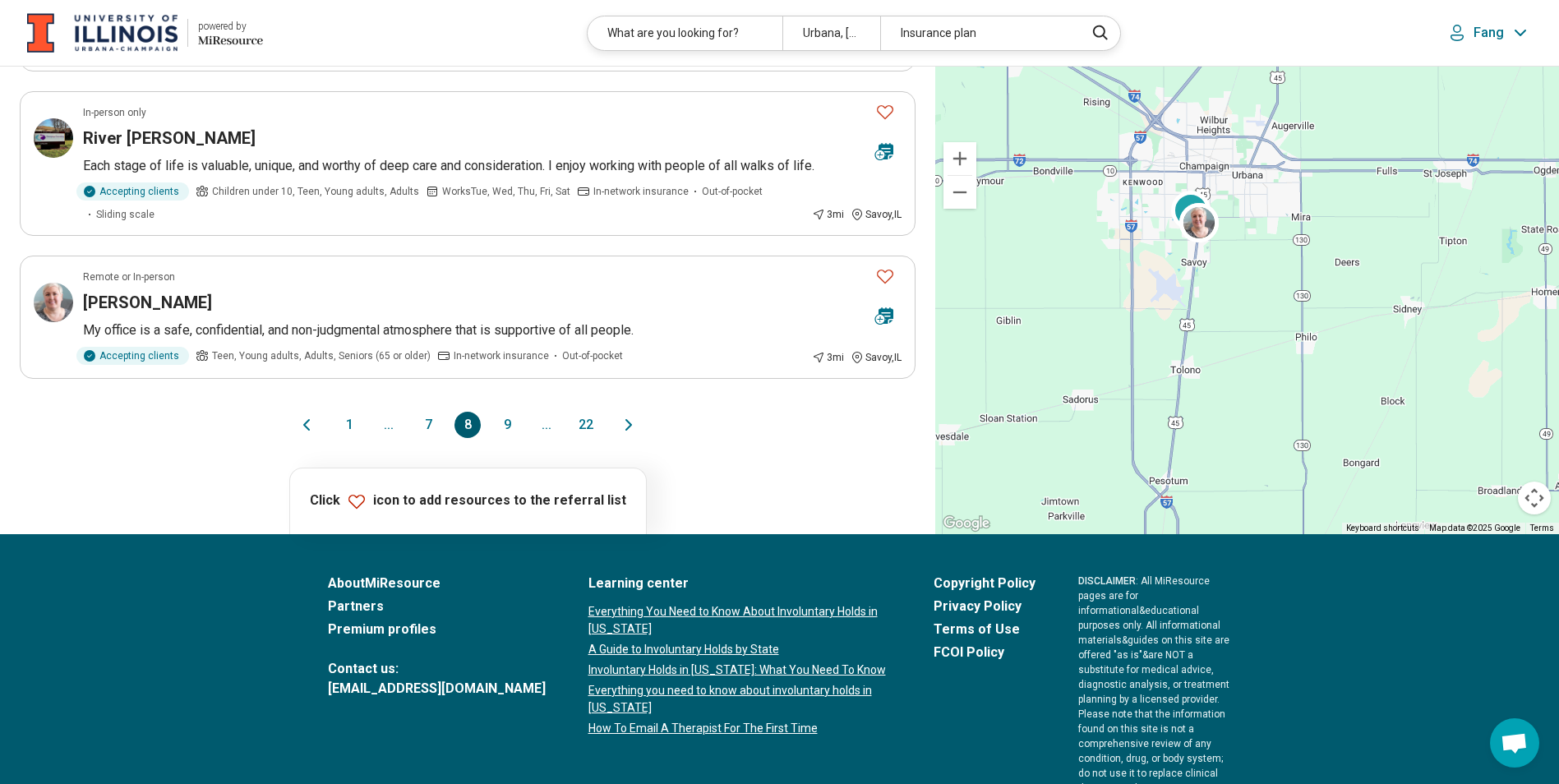
click at [503, 423] on button "9" at bounding box center [507, 424] width 26 height 26
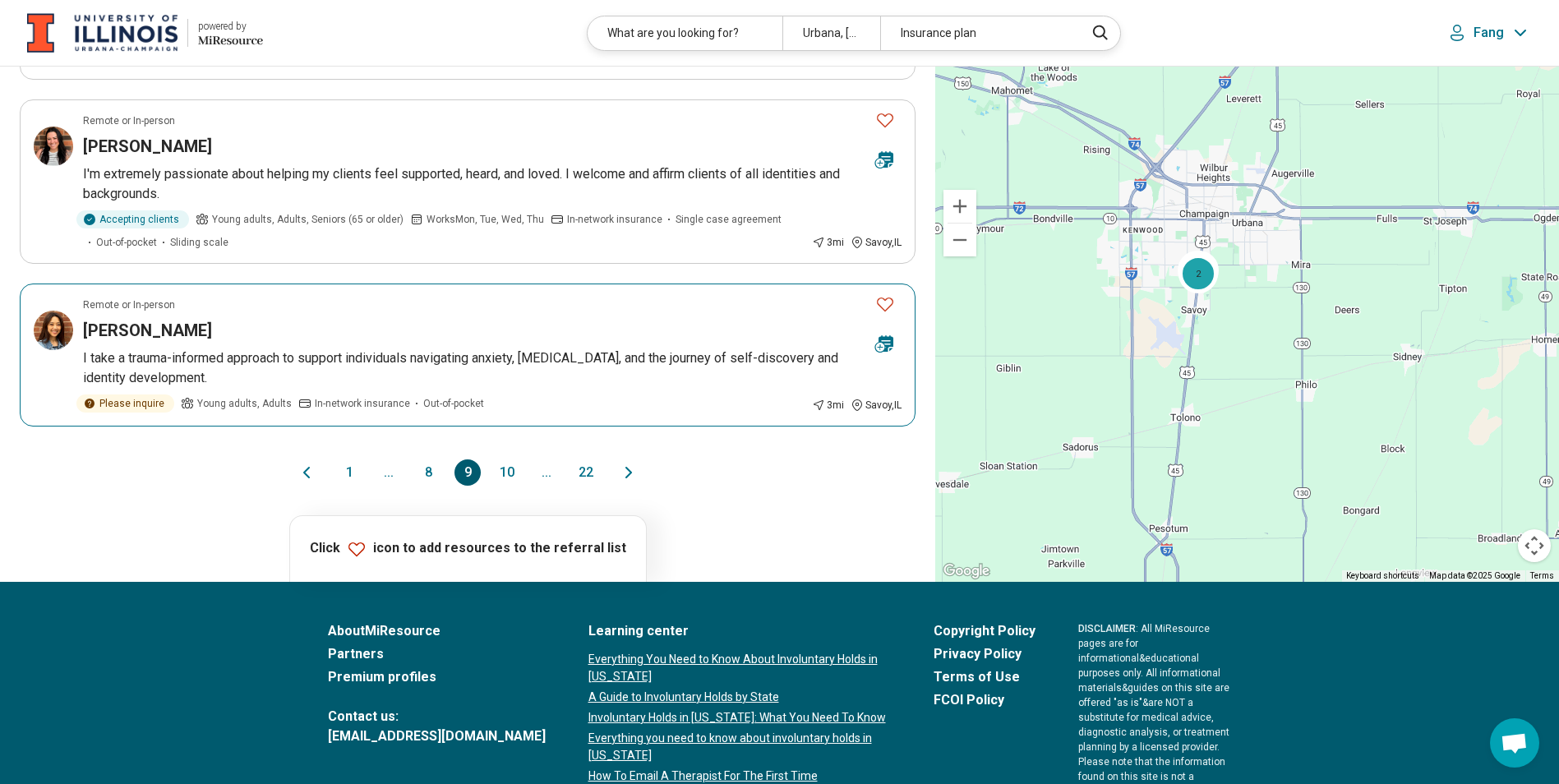
scroll to position [1314, 0]
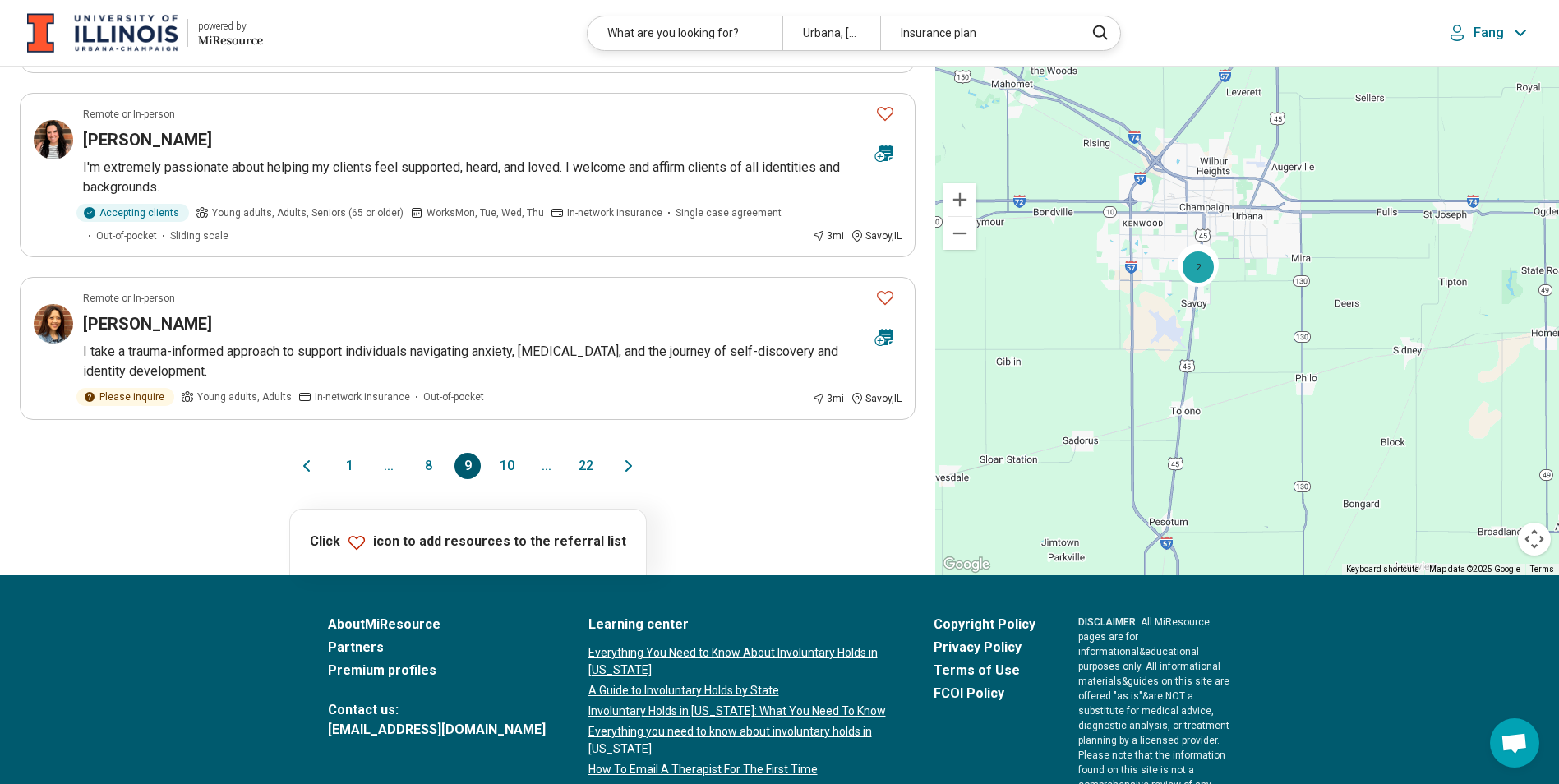
click at [508, 479] on button "10" at bounding box center [507, 466] width 26 height 26
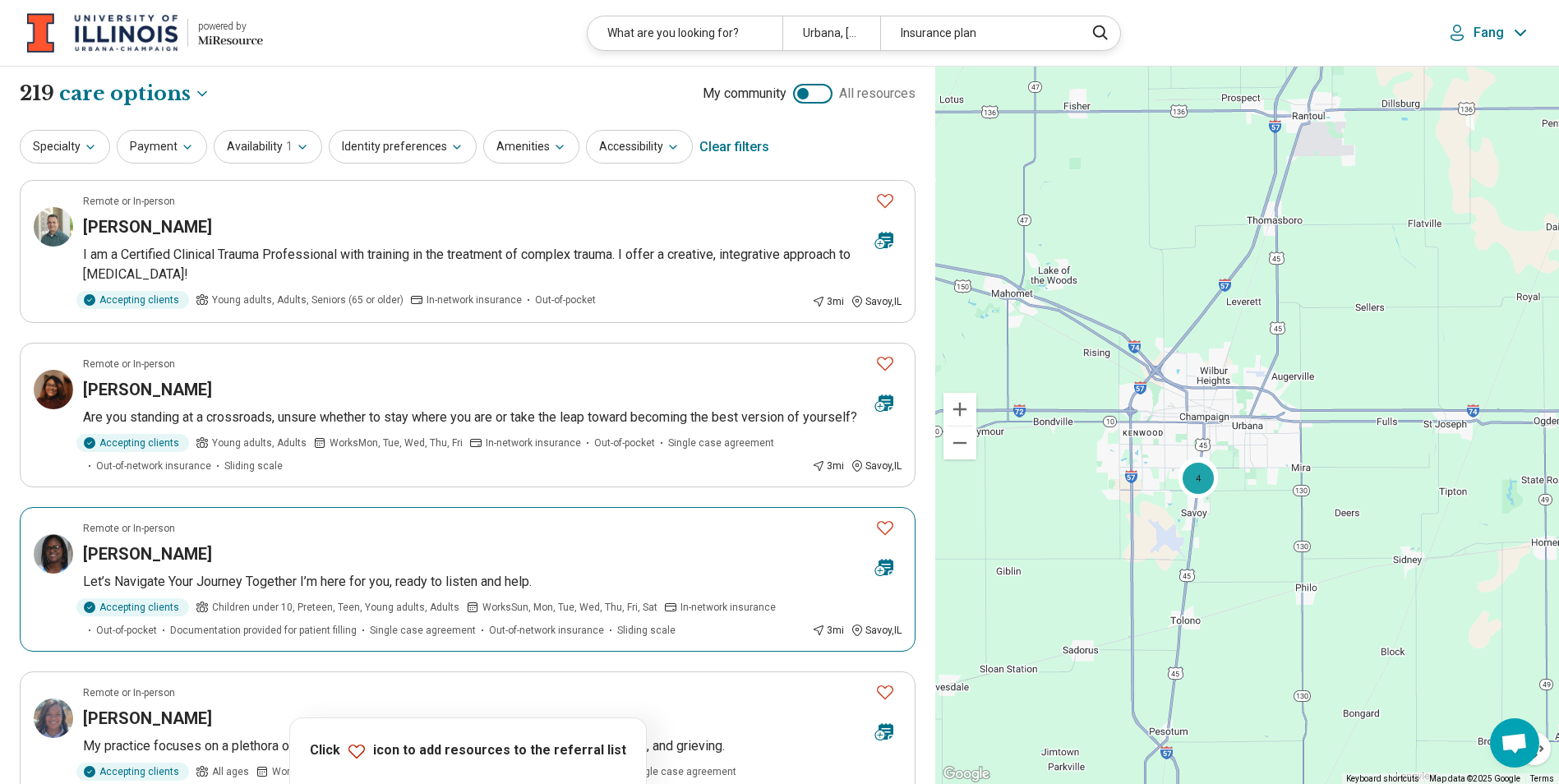
scroll to position [82, 0]
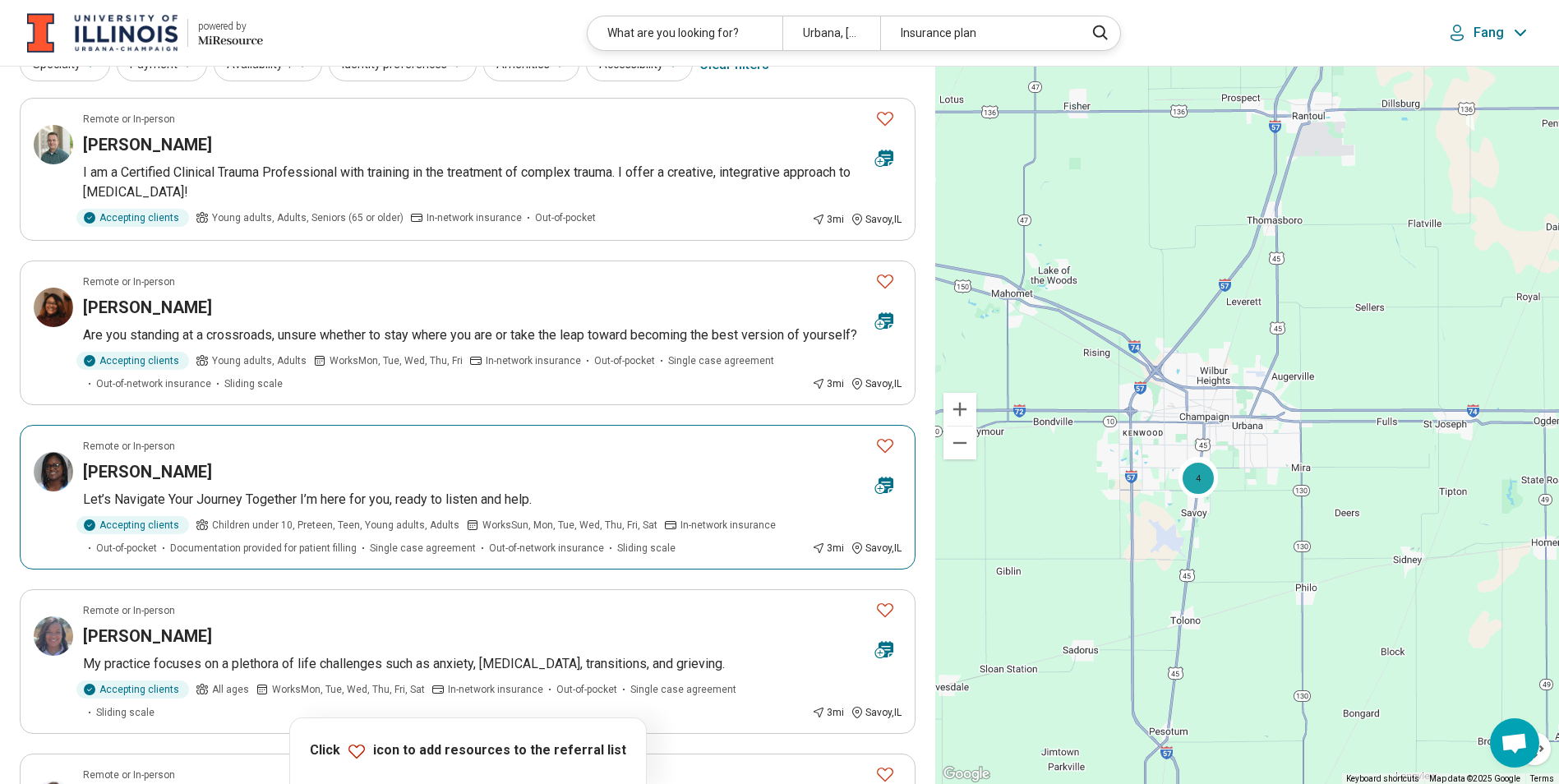
click at [204, 483] on h3 "Ocean Richardson" at bounding box center [148, 471] width 129 height 23
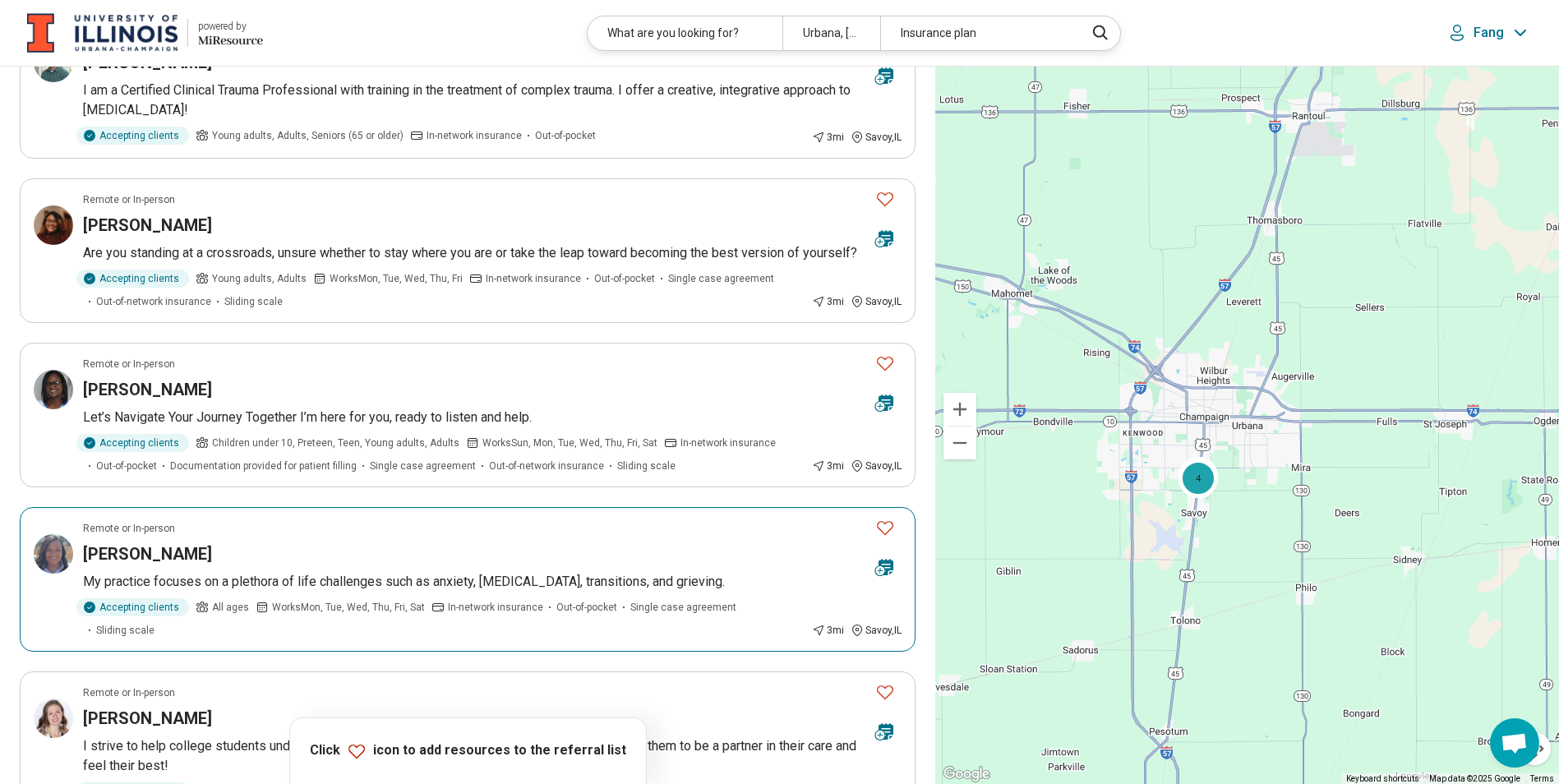
click at [198, 566] on h3 "Lawanda McGee" at bounding box center [148, 553] width 129 height 23
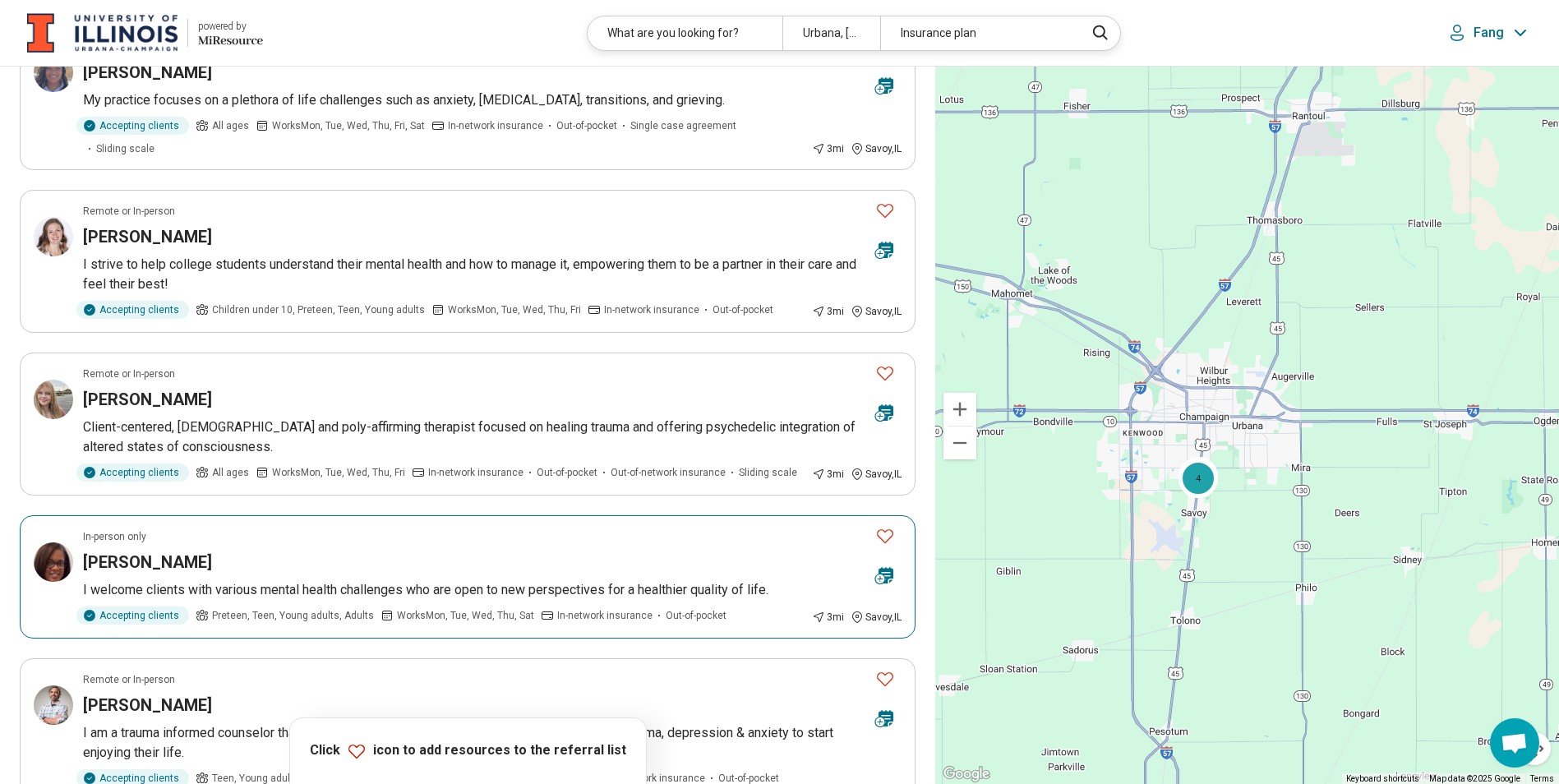
scroll to position [657, 0]
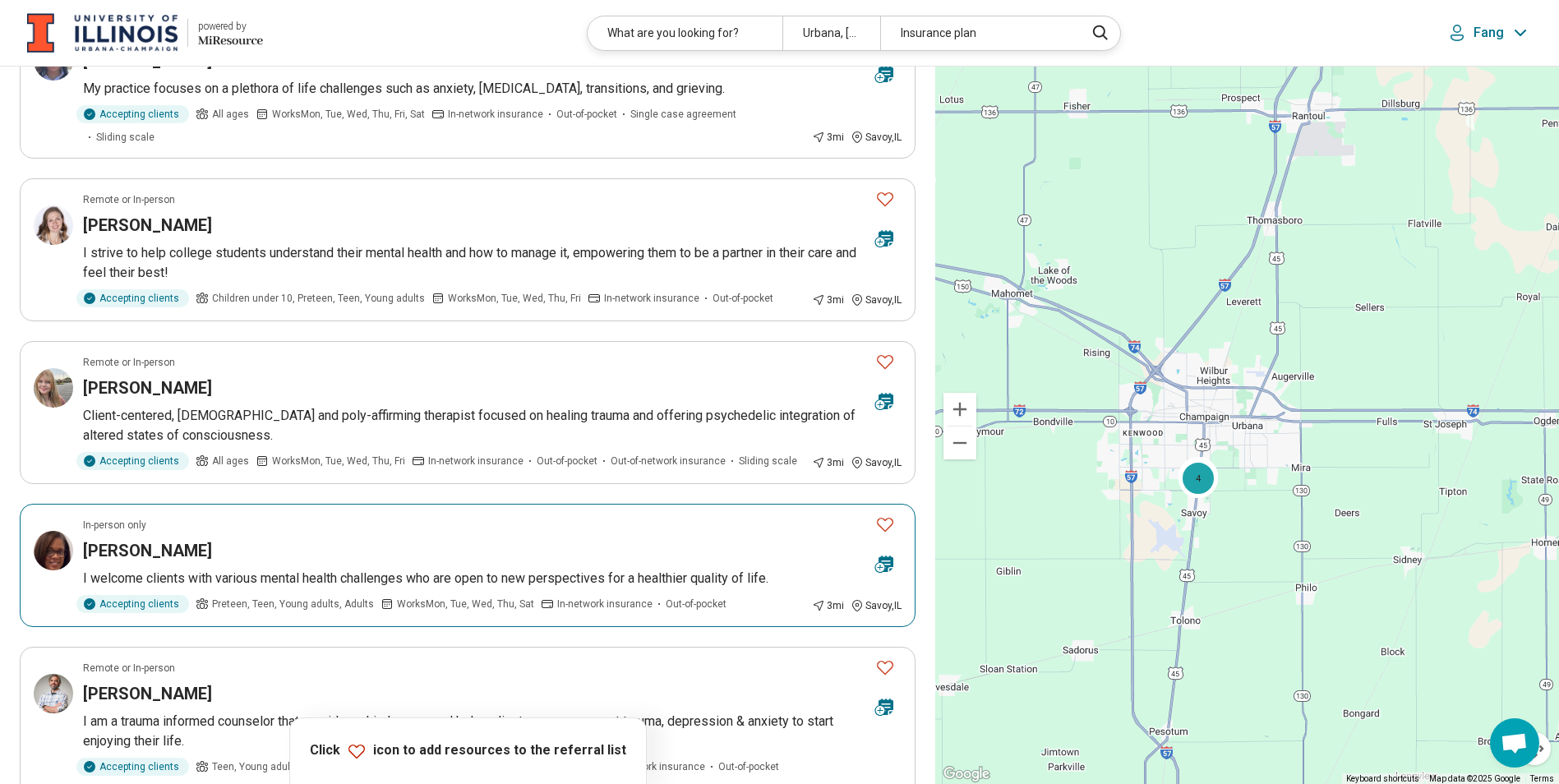
click at [187, 547] on h3 "Tiara Armstrong" at bounding box center [148, 550] width 129 height 23
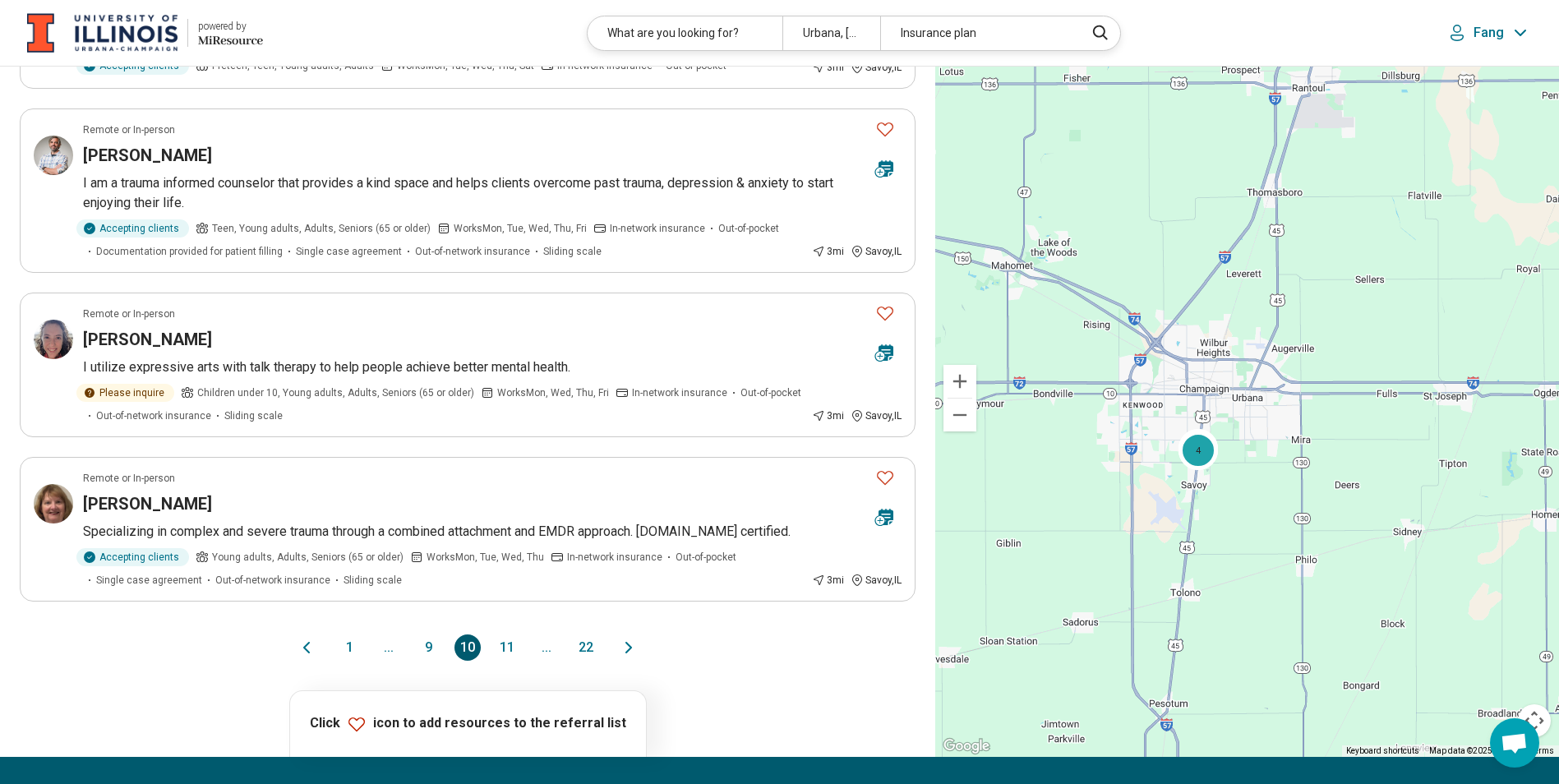
scroll to position [1314, 0]
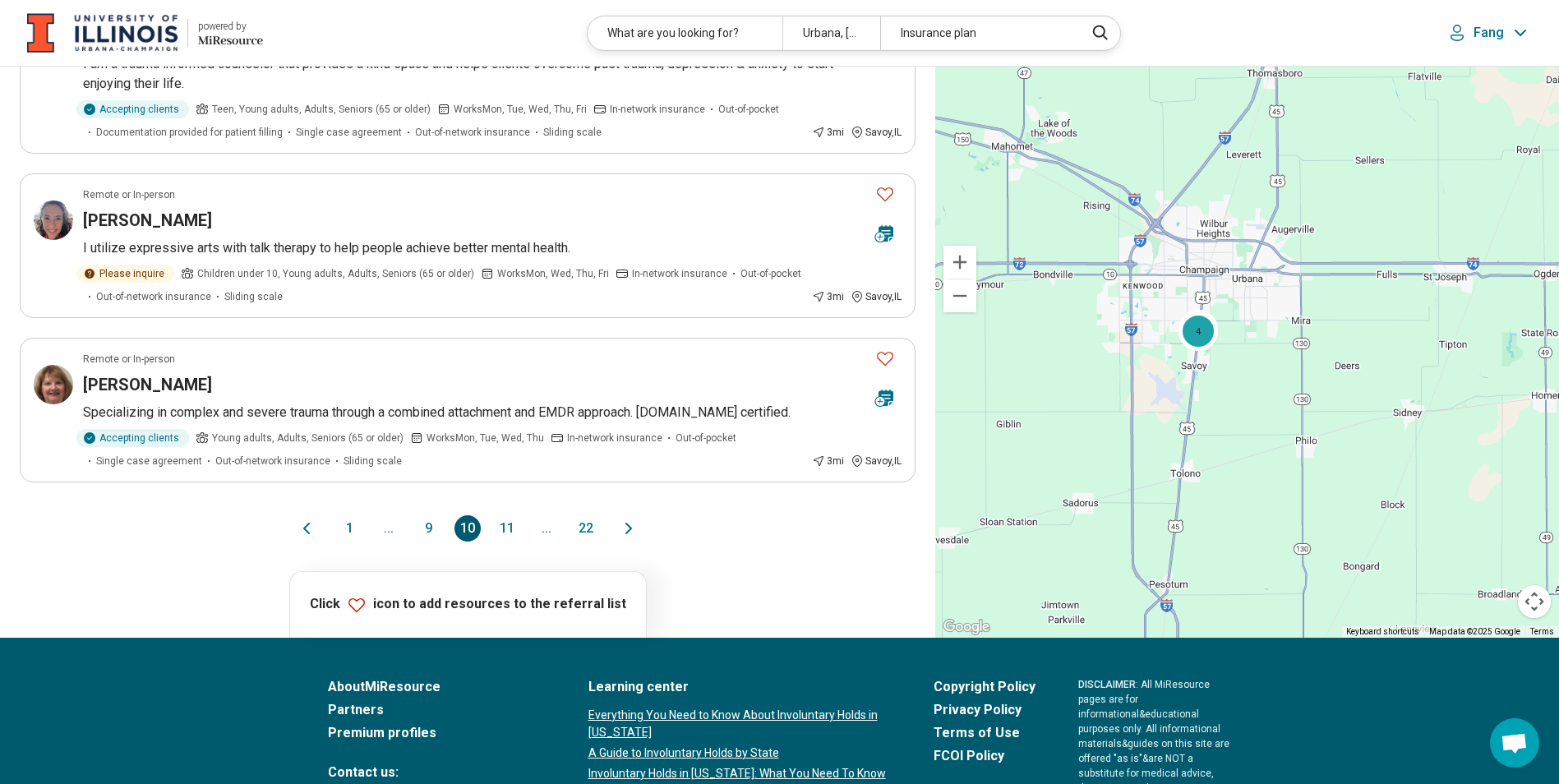
click at [514, 536] on button "11" at bounding box center [507, 528] width 26 height 26
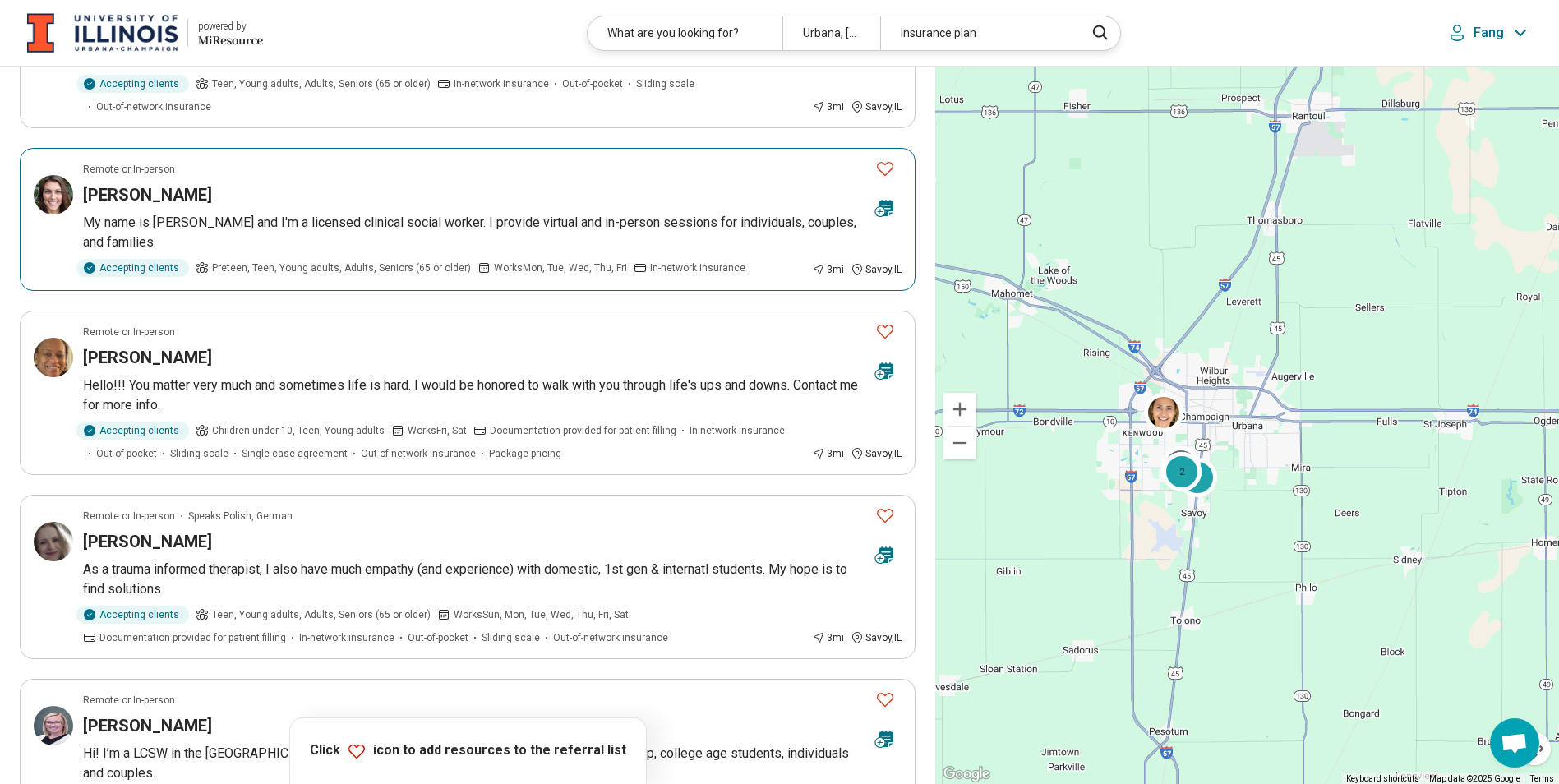
scroll to position [411, 0]
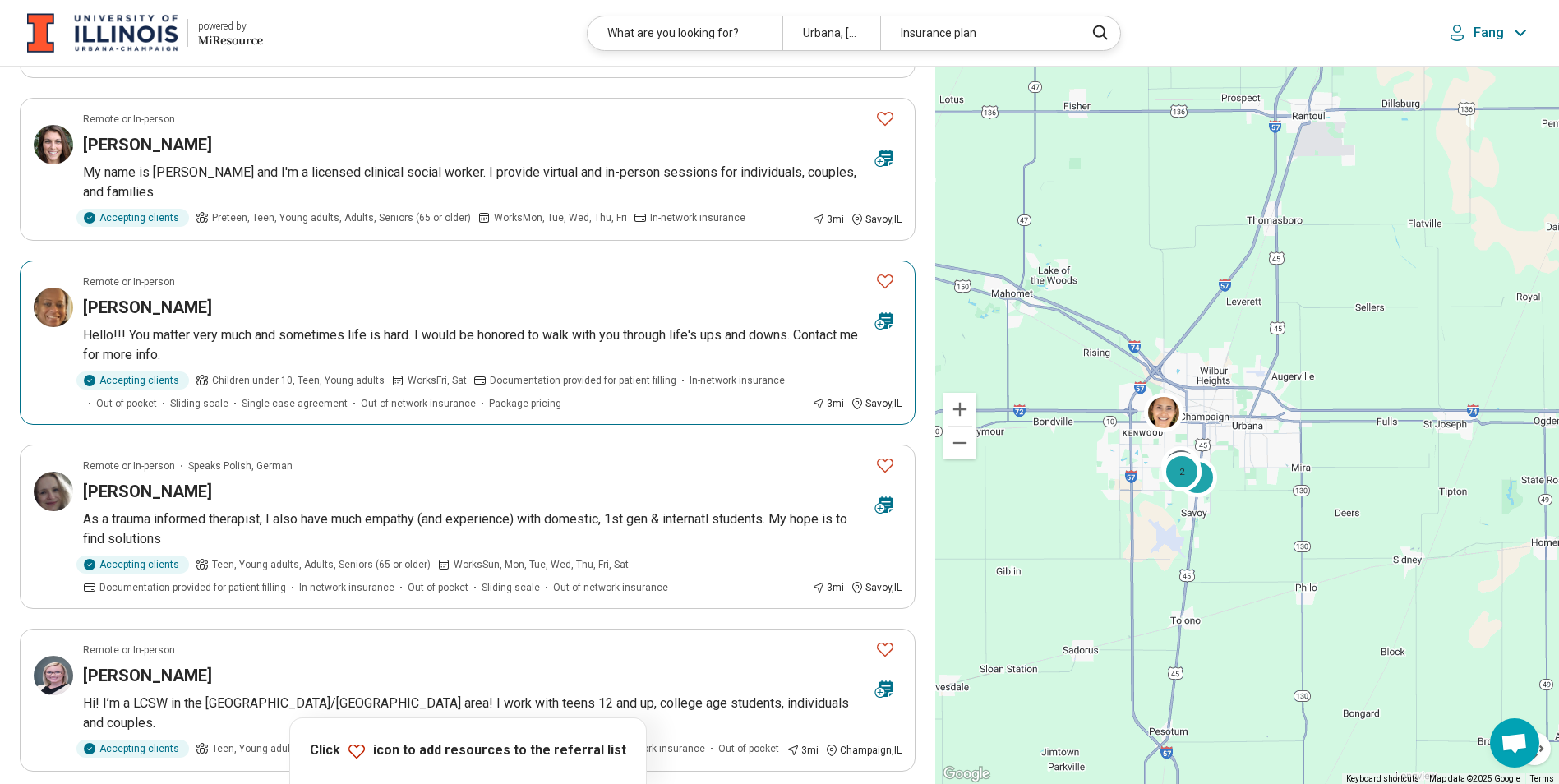
click at [120, 296] on h3 "Lakesha Spight" at bounding box center [148, 307] width 129 height 23
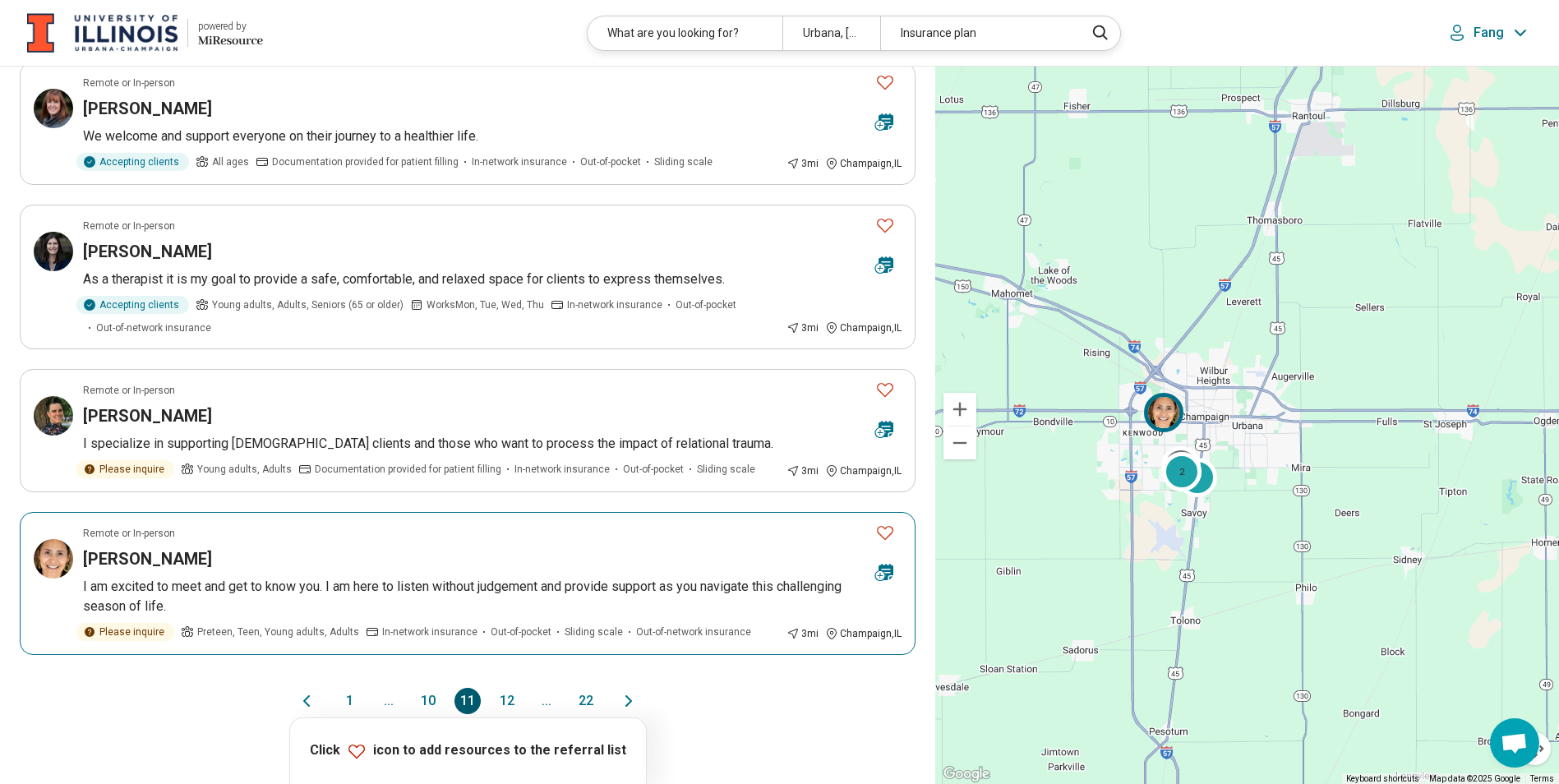
scroll to position [1233, 0]
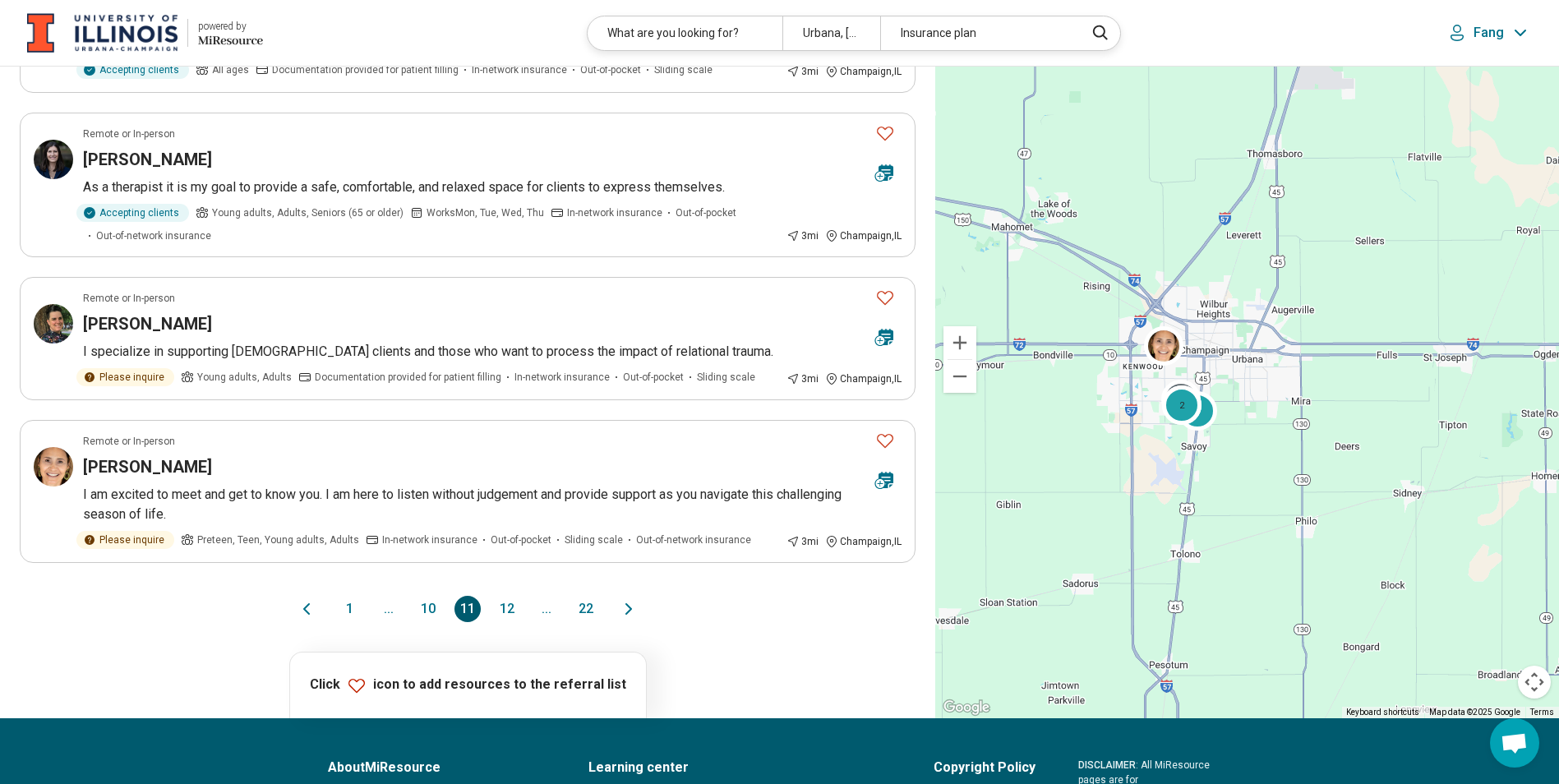
click at [503, 596] on button "12" at bounding box center [507, 608] width 26 height 26
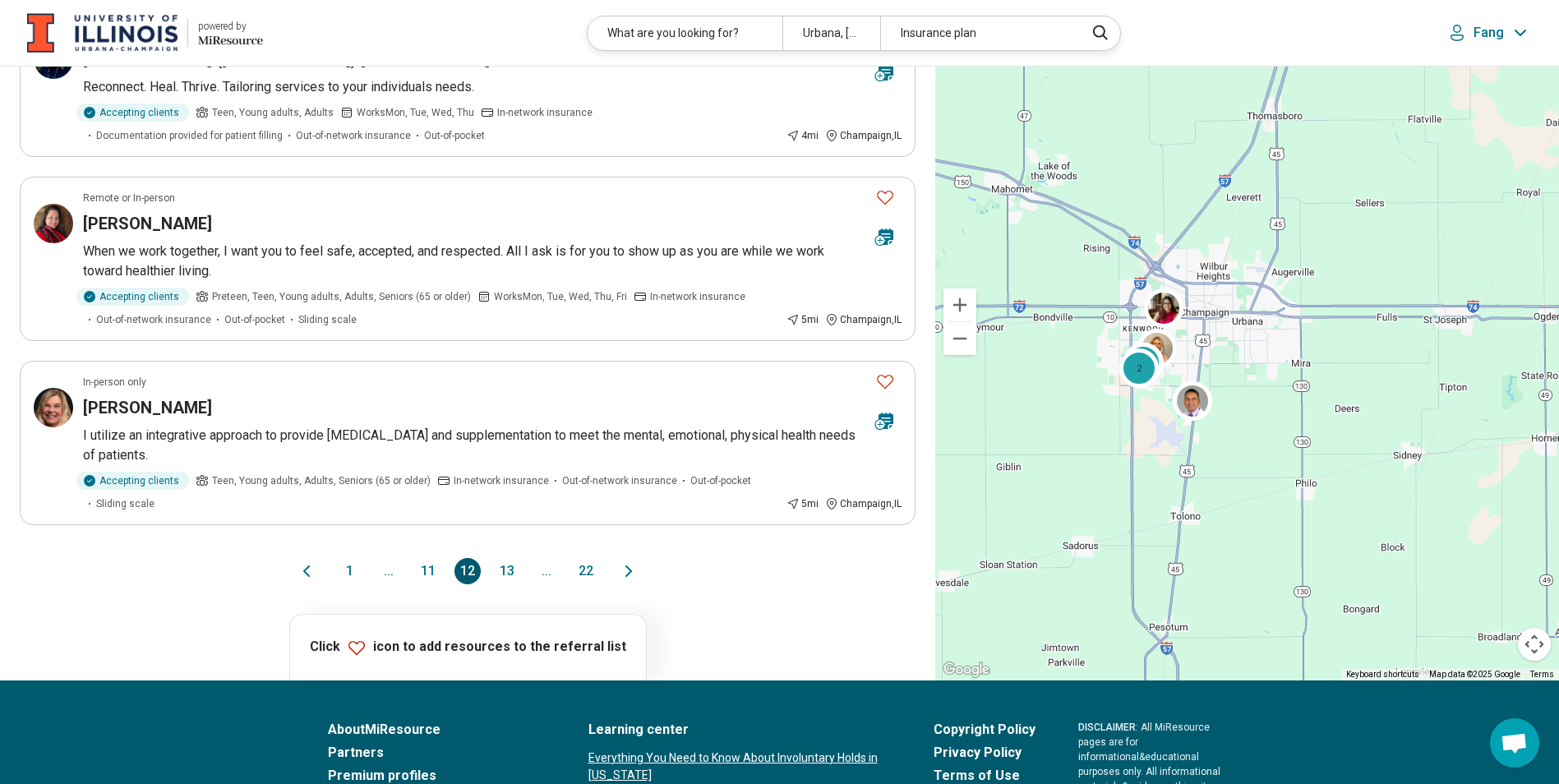
click at [509, 573] on button "13" at bounding box center [507, 571] width 26 height 26
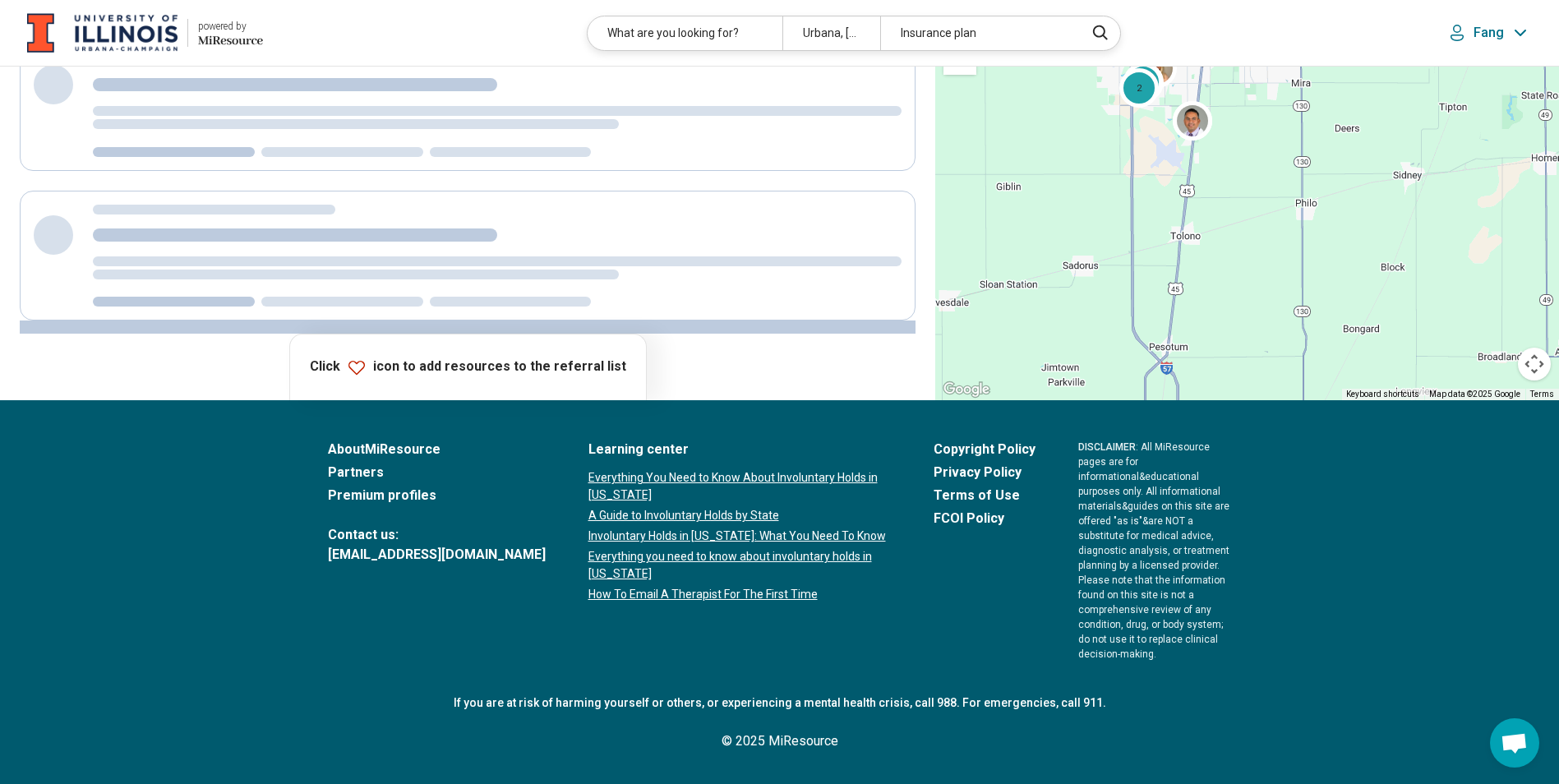
scroll to position [404, 0]
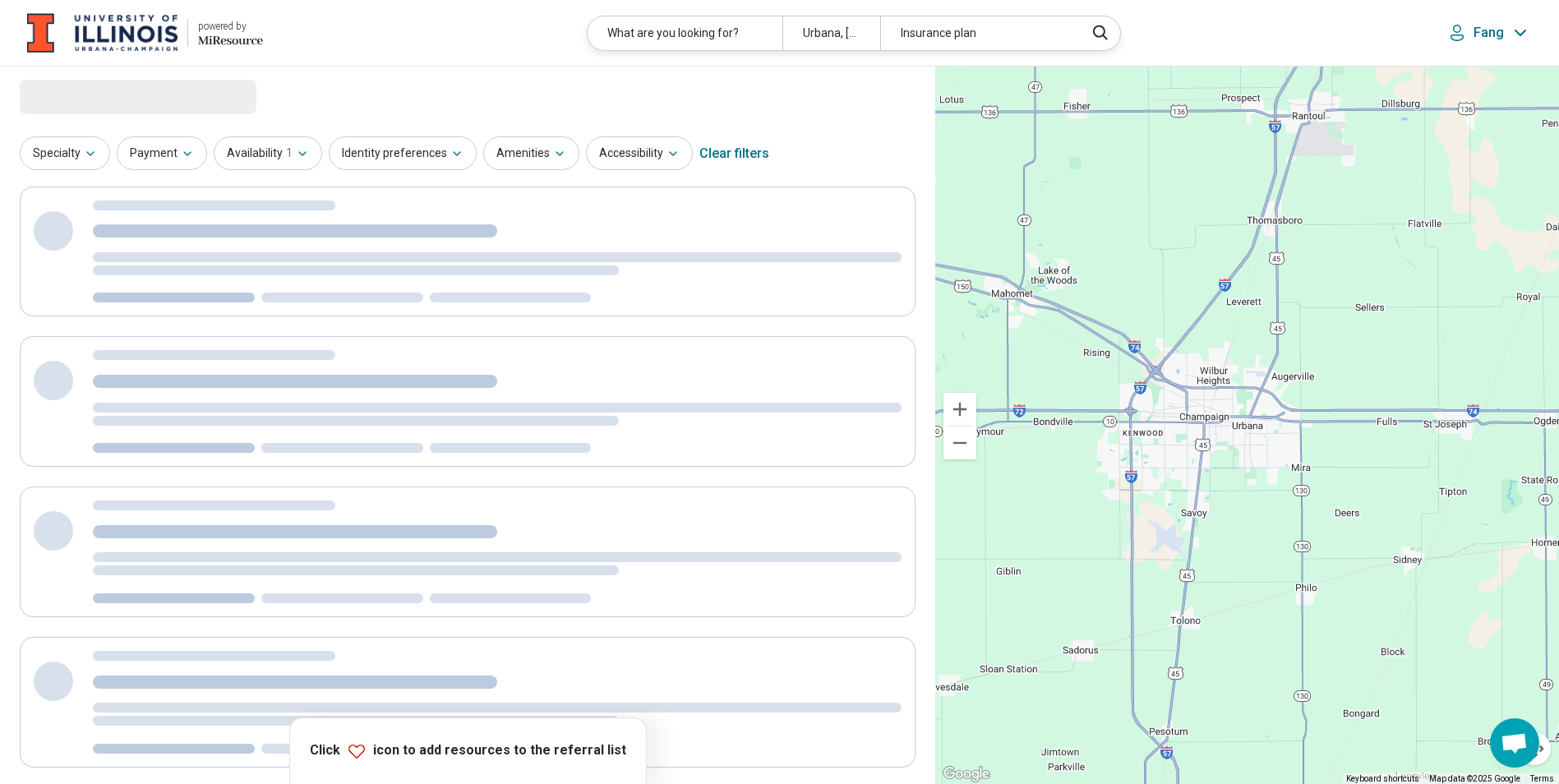
select select "***"
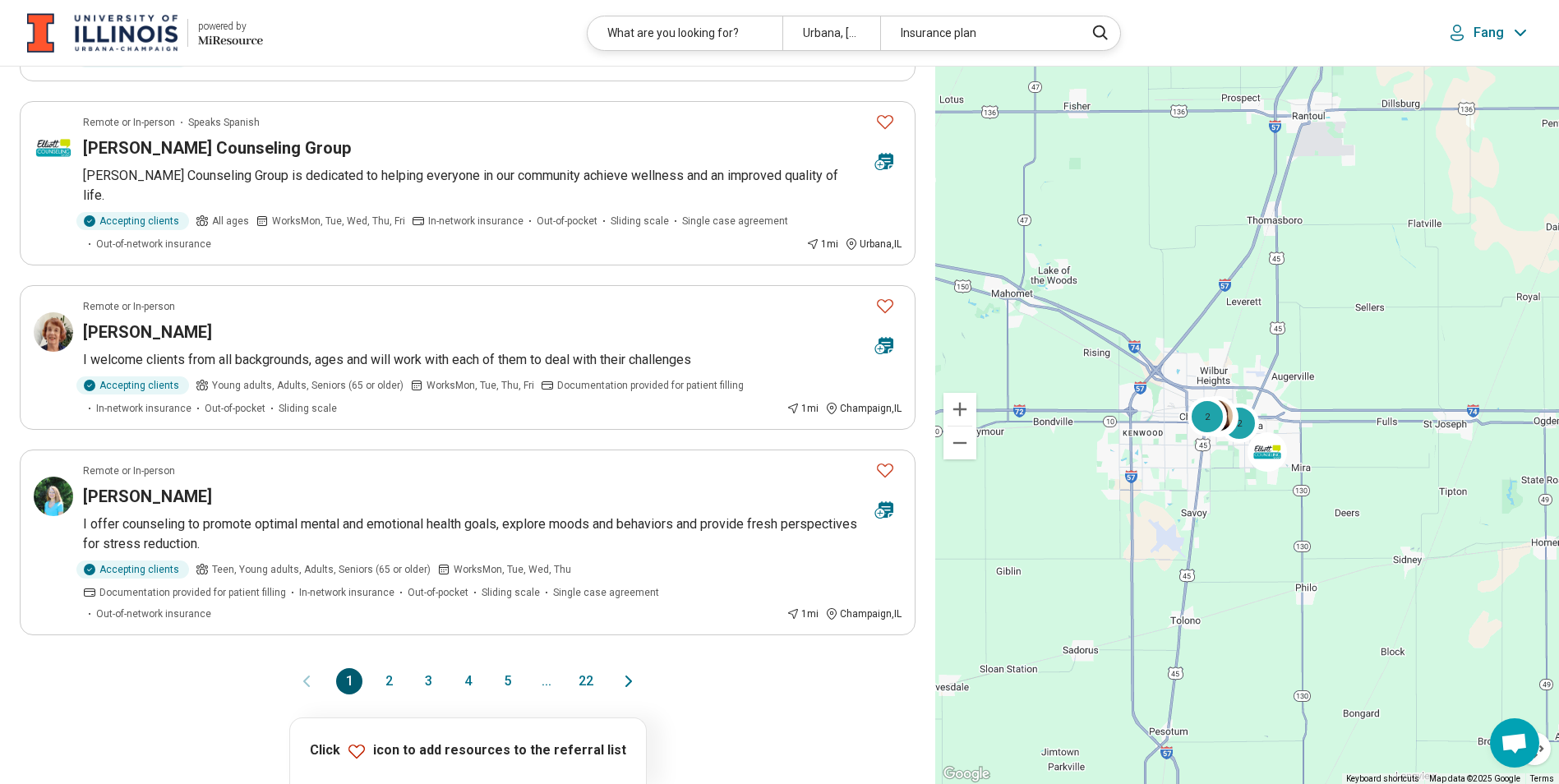
scroll to position [1150, 0]
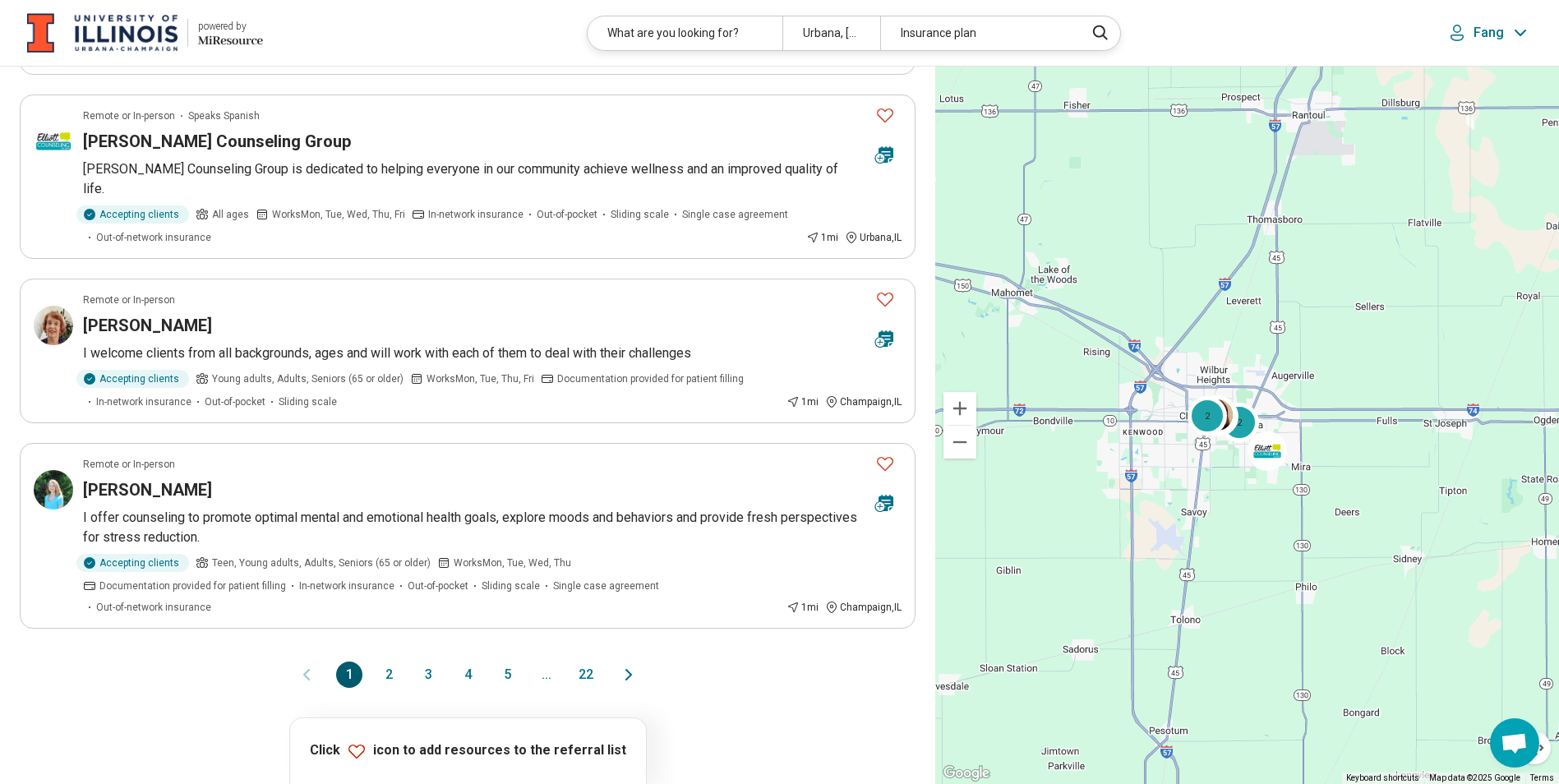
click at [580, 661] on button "22" at bounding box center [585, 674] width 26 height 26
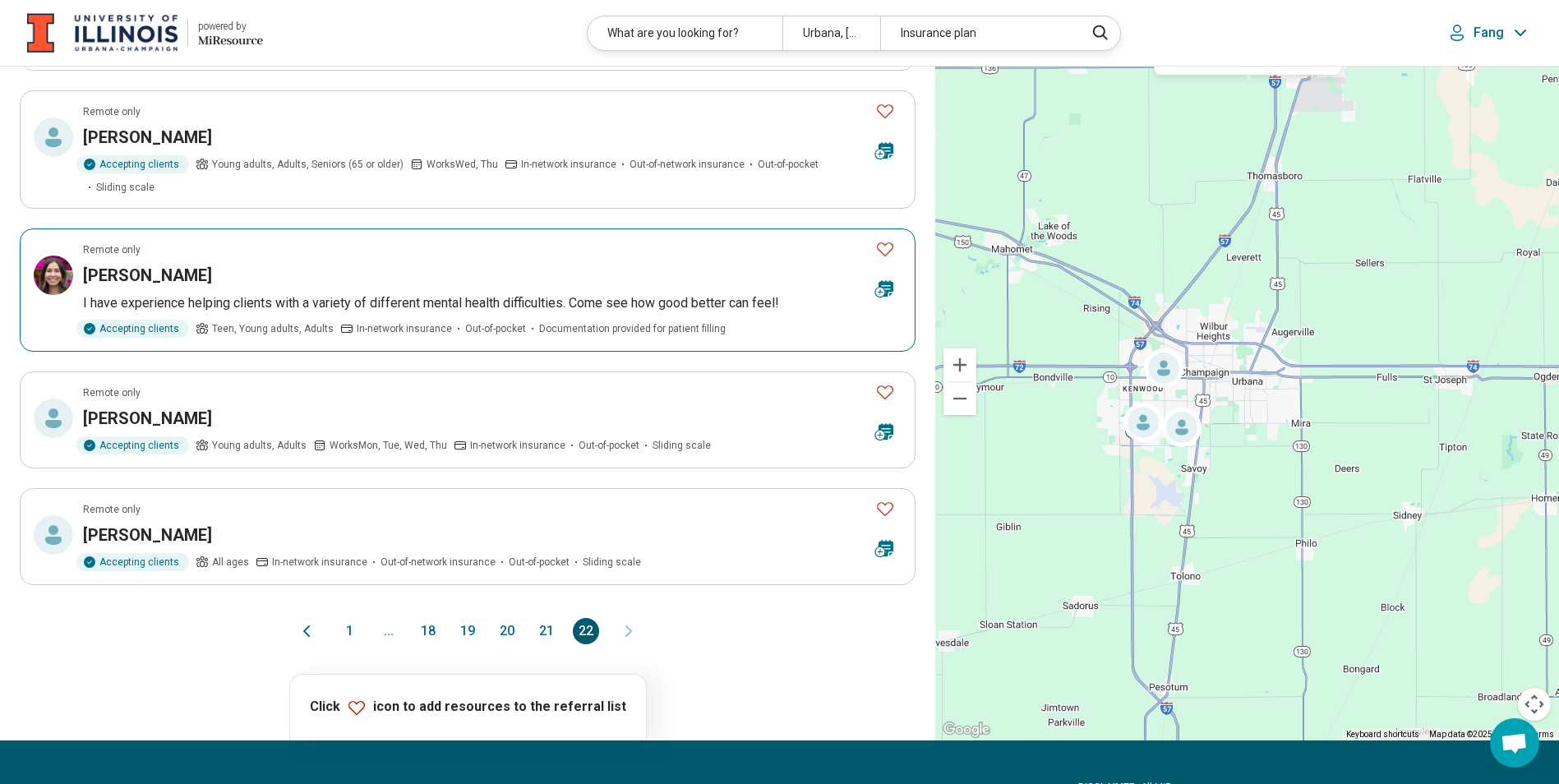
scroll to position [822, 0]
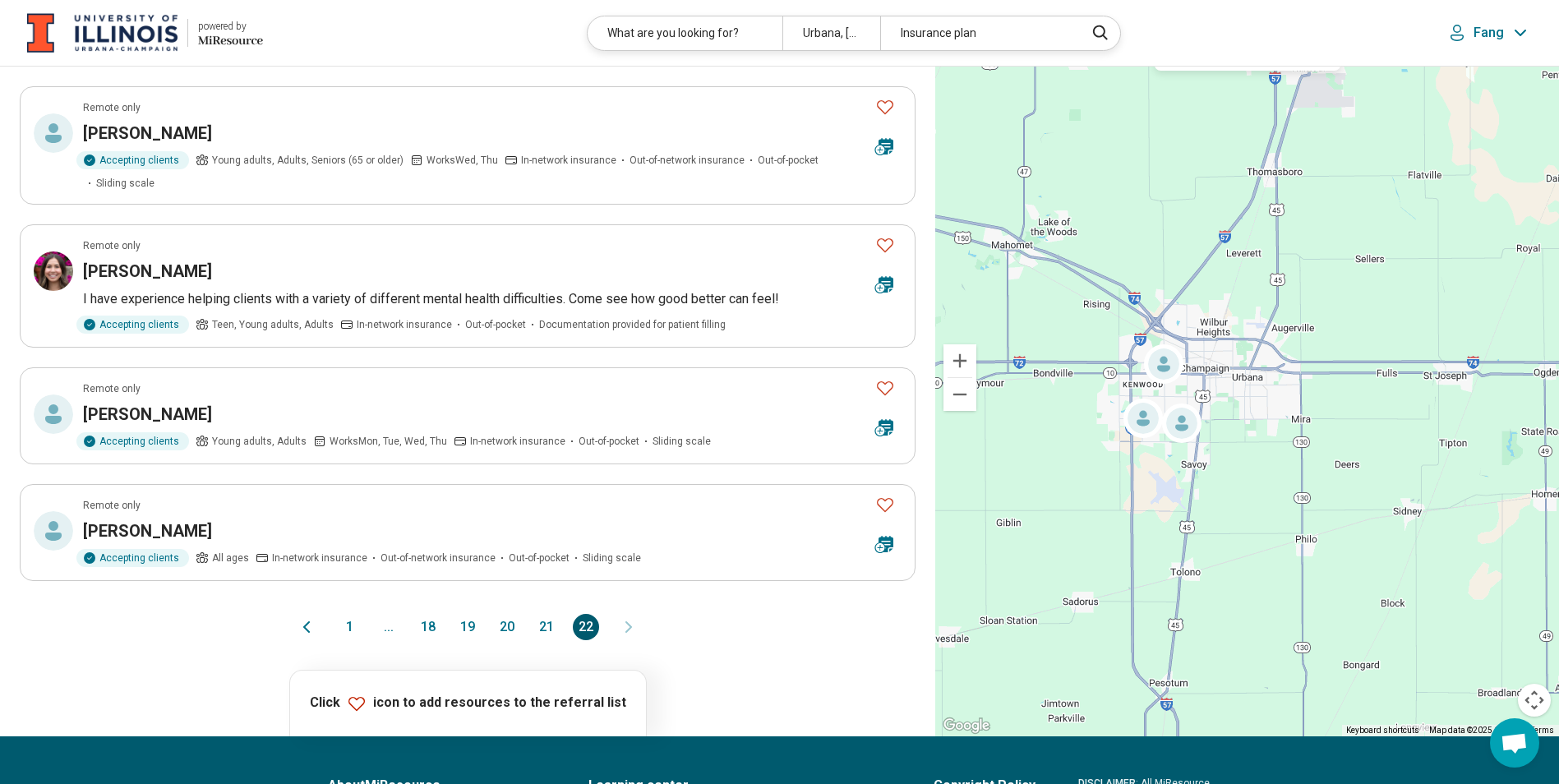
click at [549, 626] on button "21" at bounding box center [546, 626] width 26 height 26
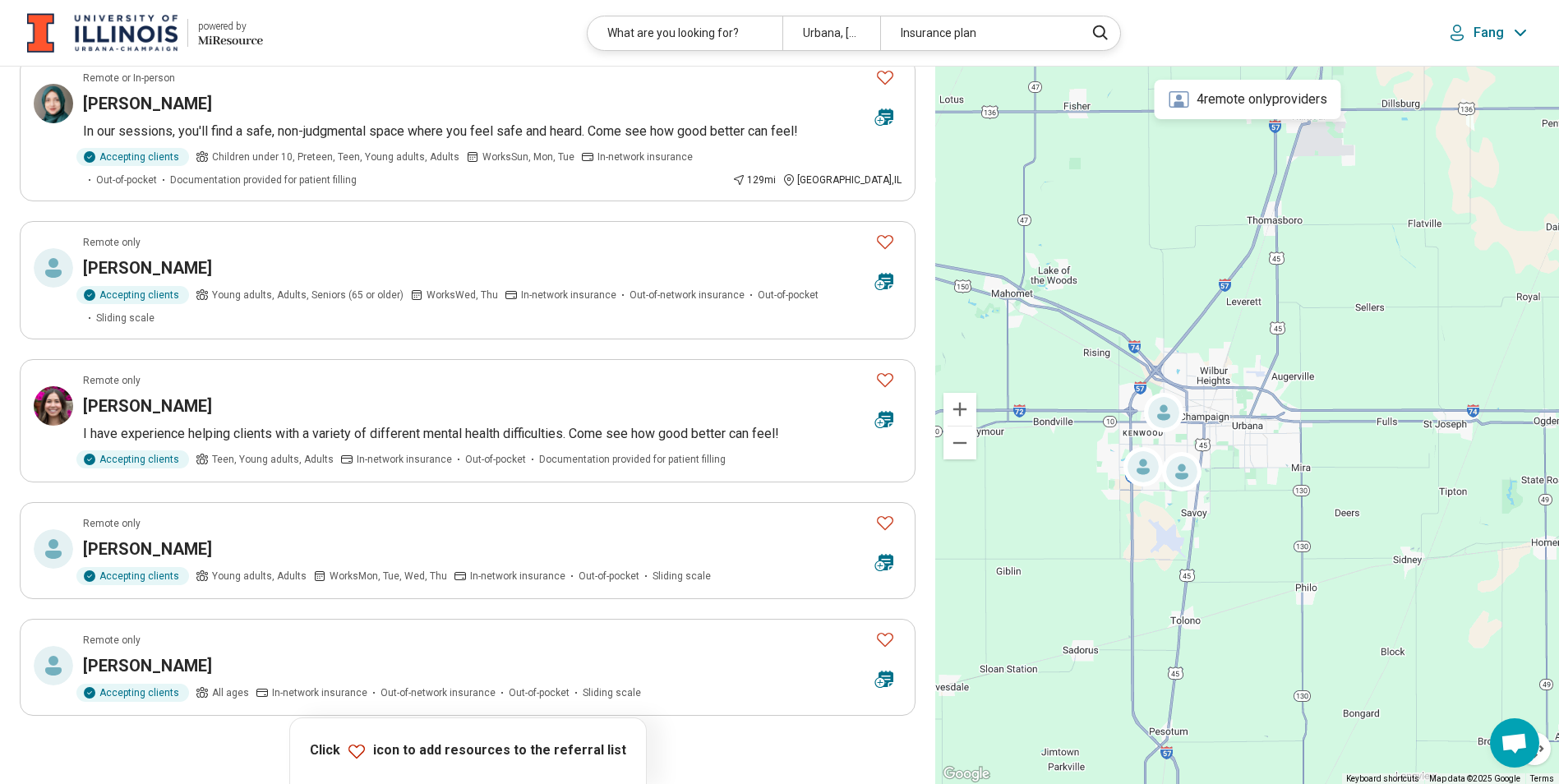
scroll to position [0, 0]
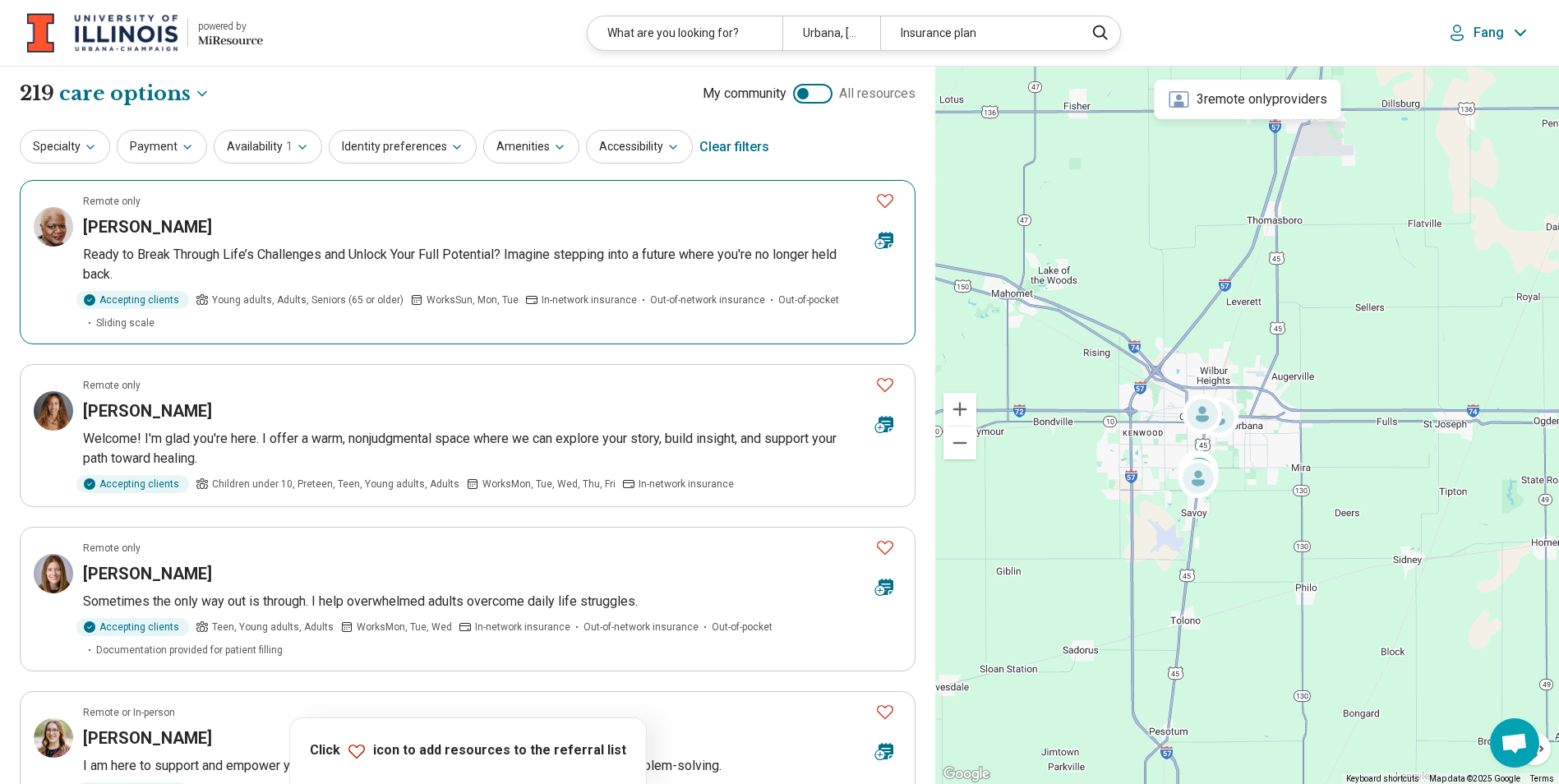
click at [176, 222] on h3 "Sharva Hampton Campbell" at bounding box center [148, 226] width 129 height 23
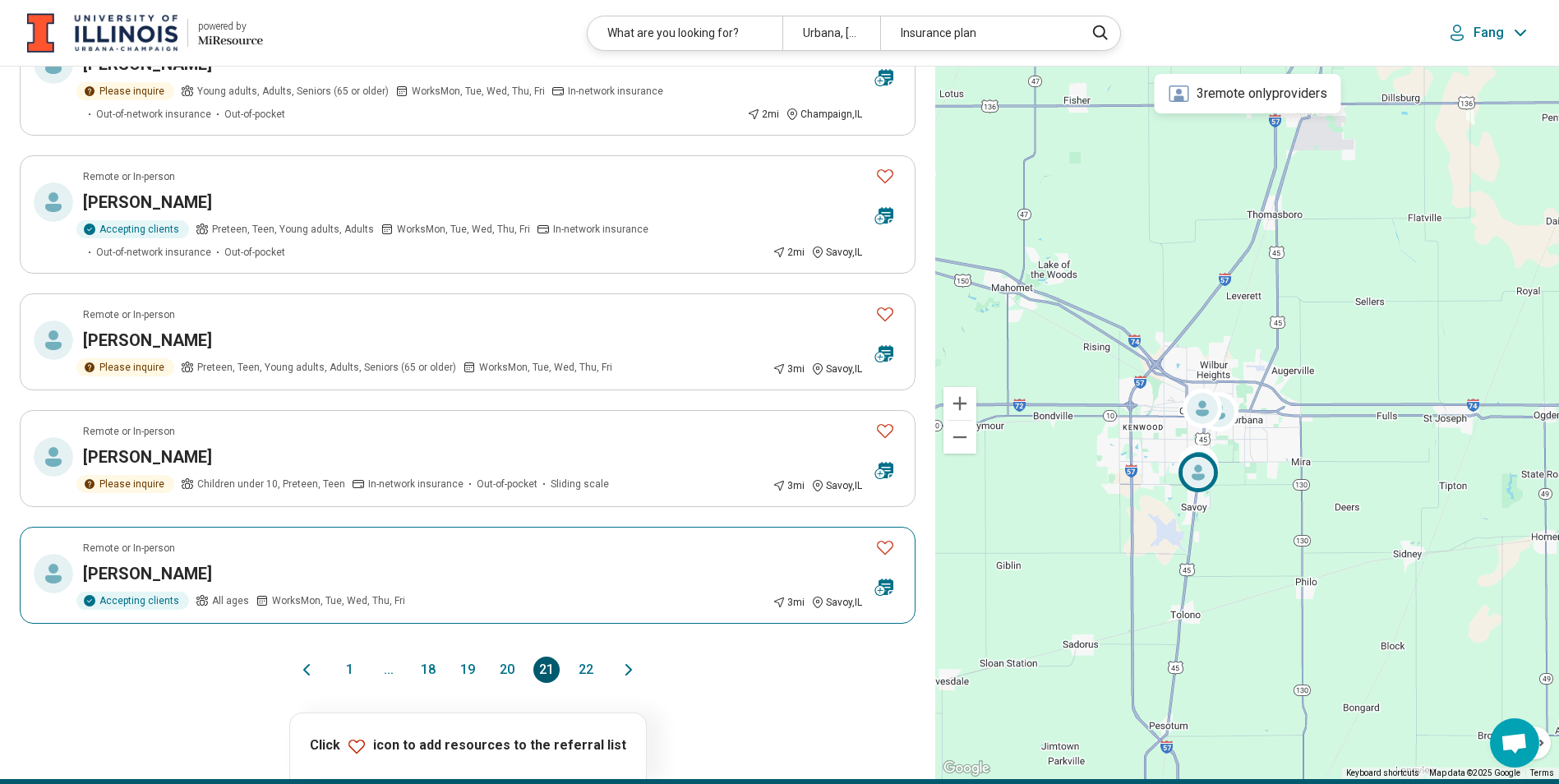
scroll to position [1150, 0]
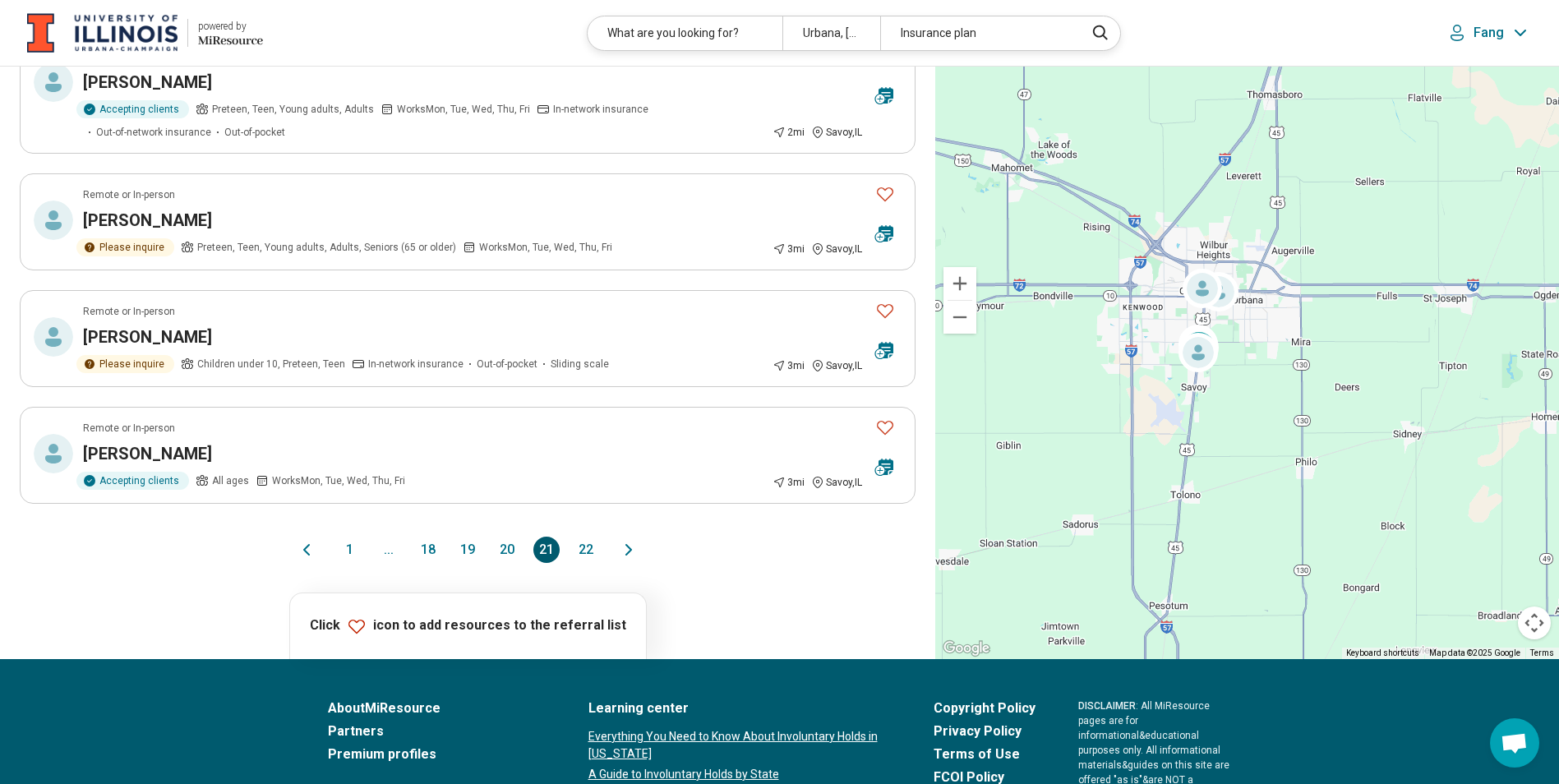
click at [514, 536] on button "20" at bounding box center [507, 549] width 26 height 26
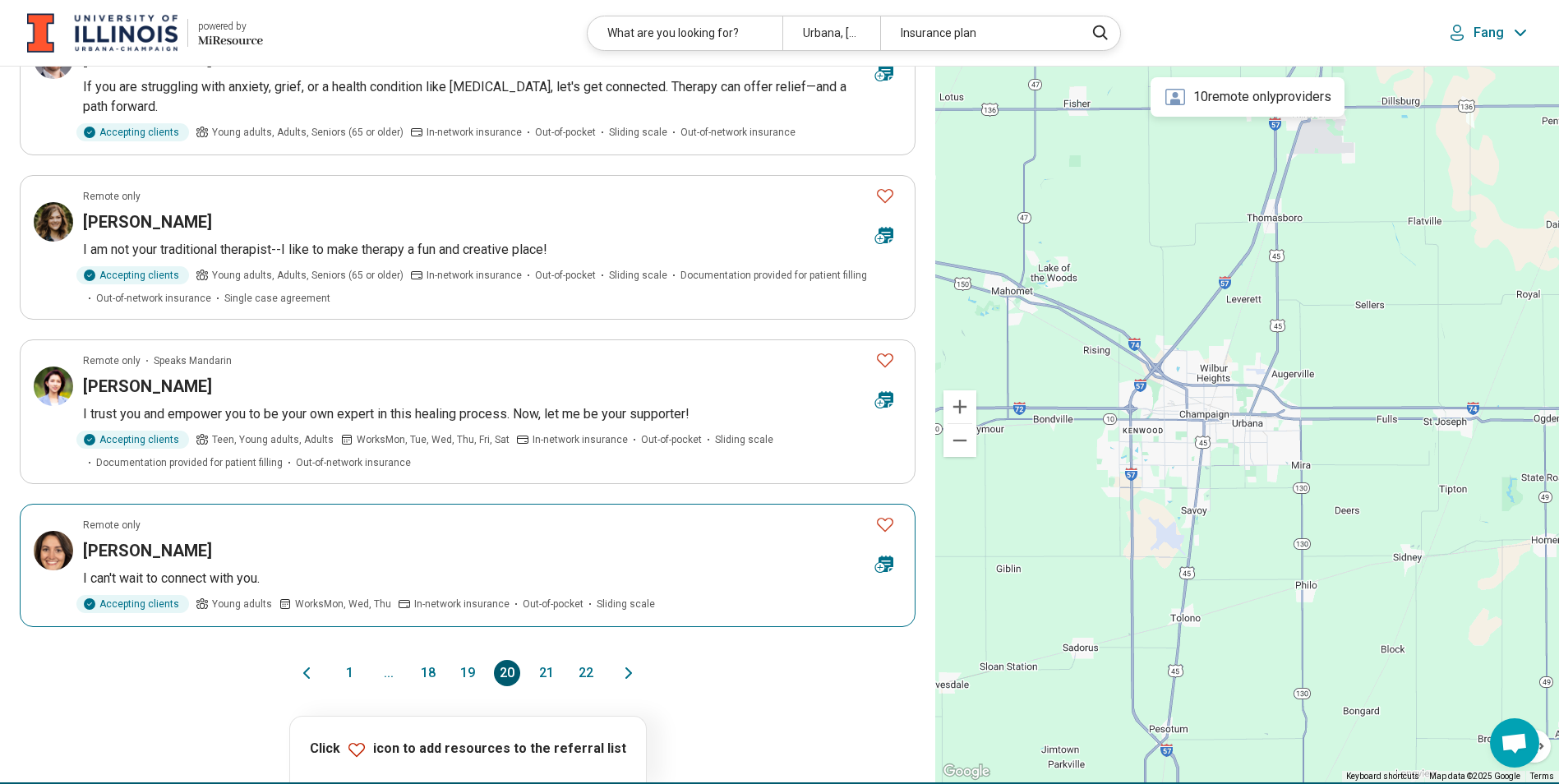
scroll to position [1068, 0]
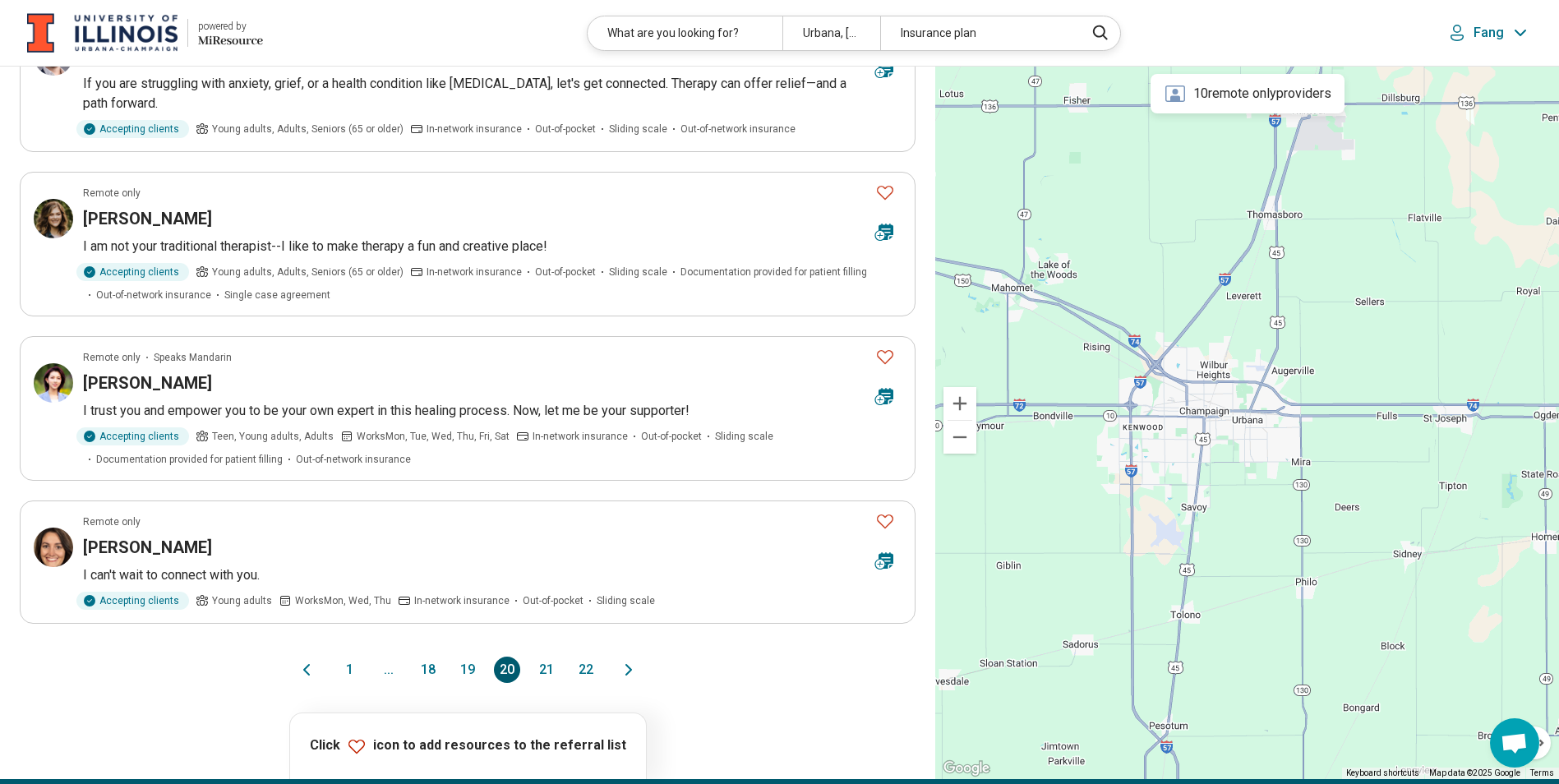
click at [467, 671] on button "19" at bounding box center [467, 669] width 26 height 26
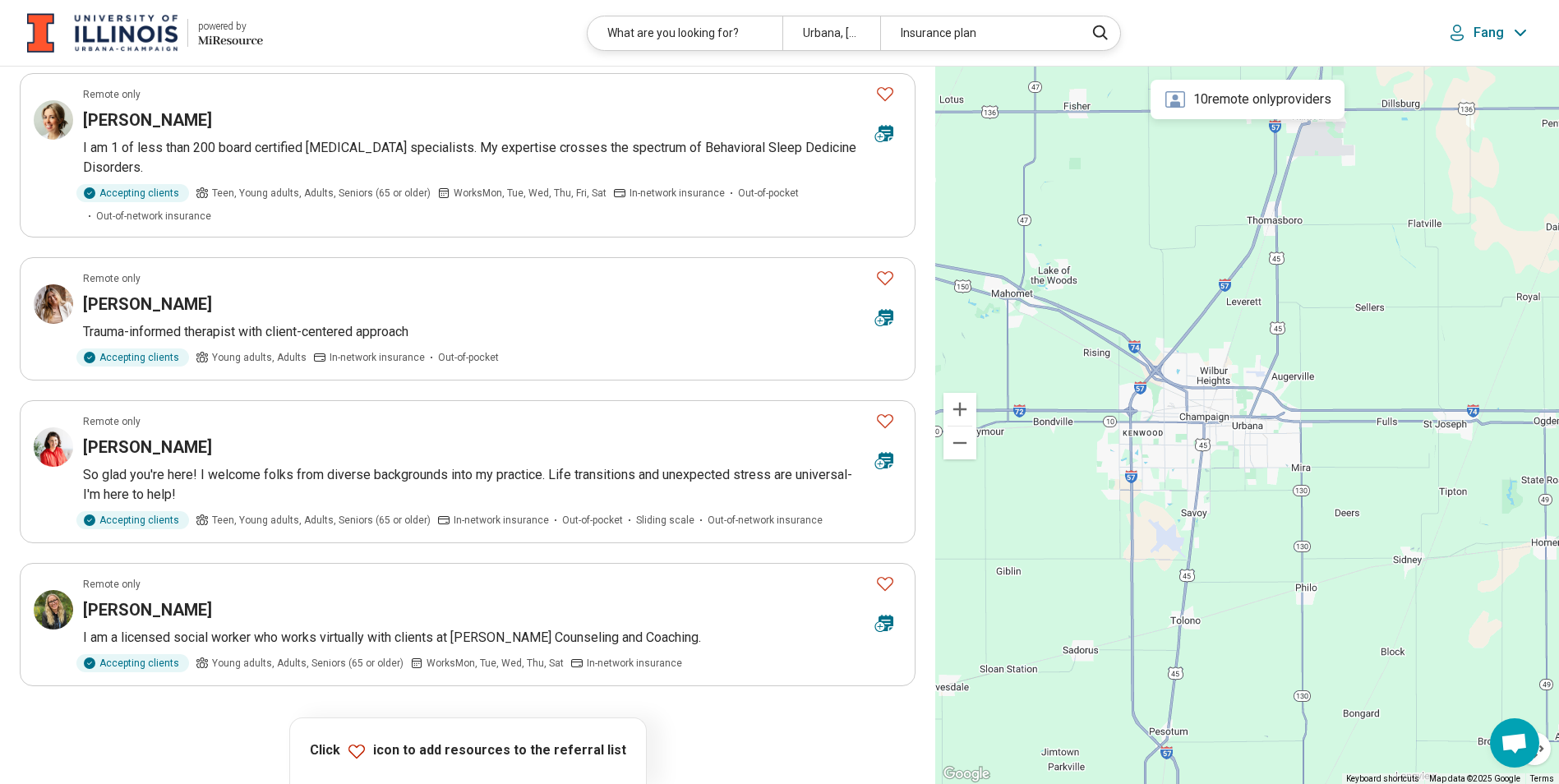
click at [440, 719] on button "18" at bounding box center [428, 732] width 26 height 26
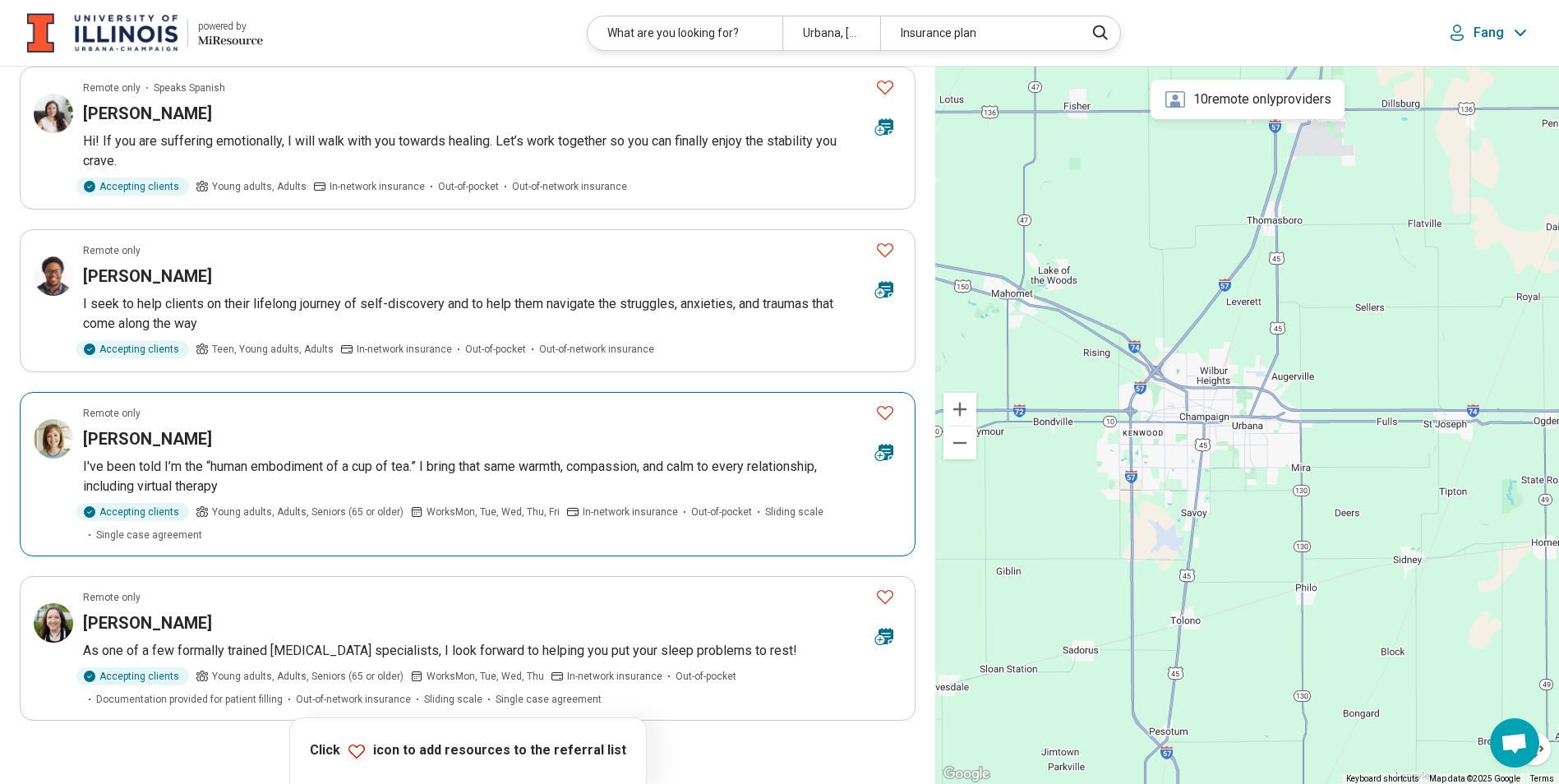
scroll to position [1150, 0]
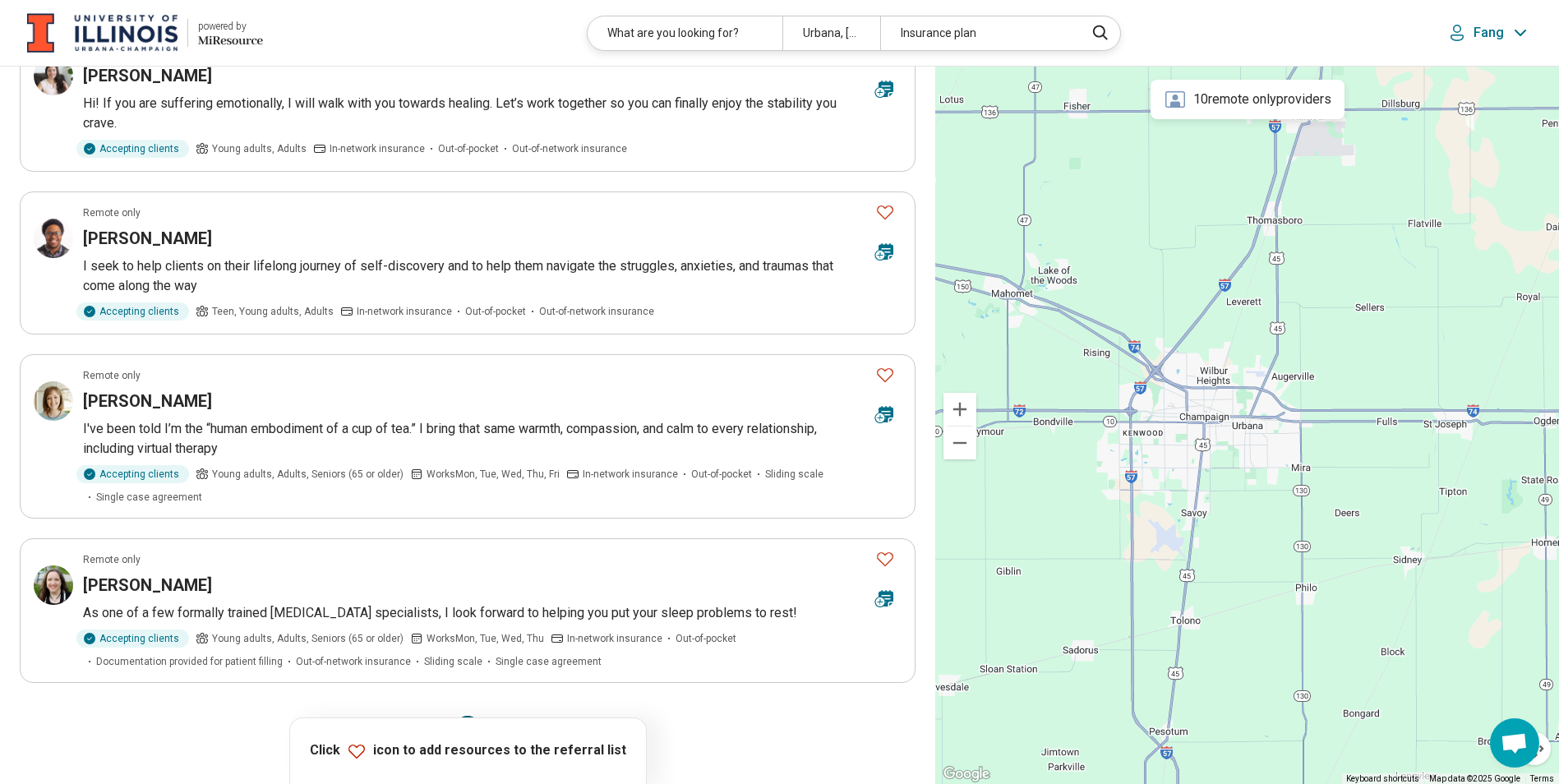
click at [433, 716] on button "17" at bounding box center [428, 729] width 26 height 26
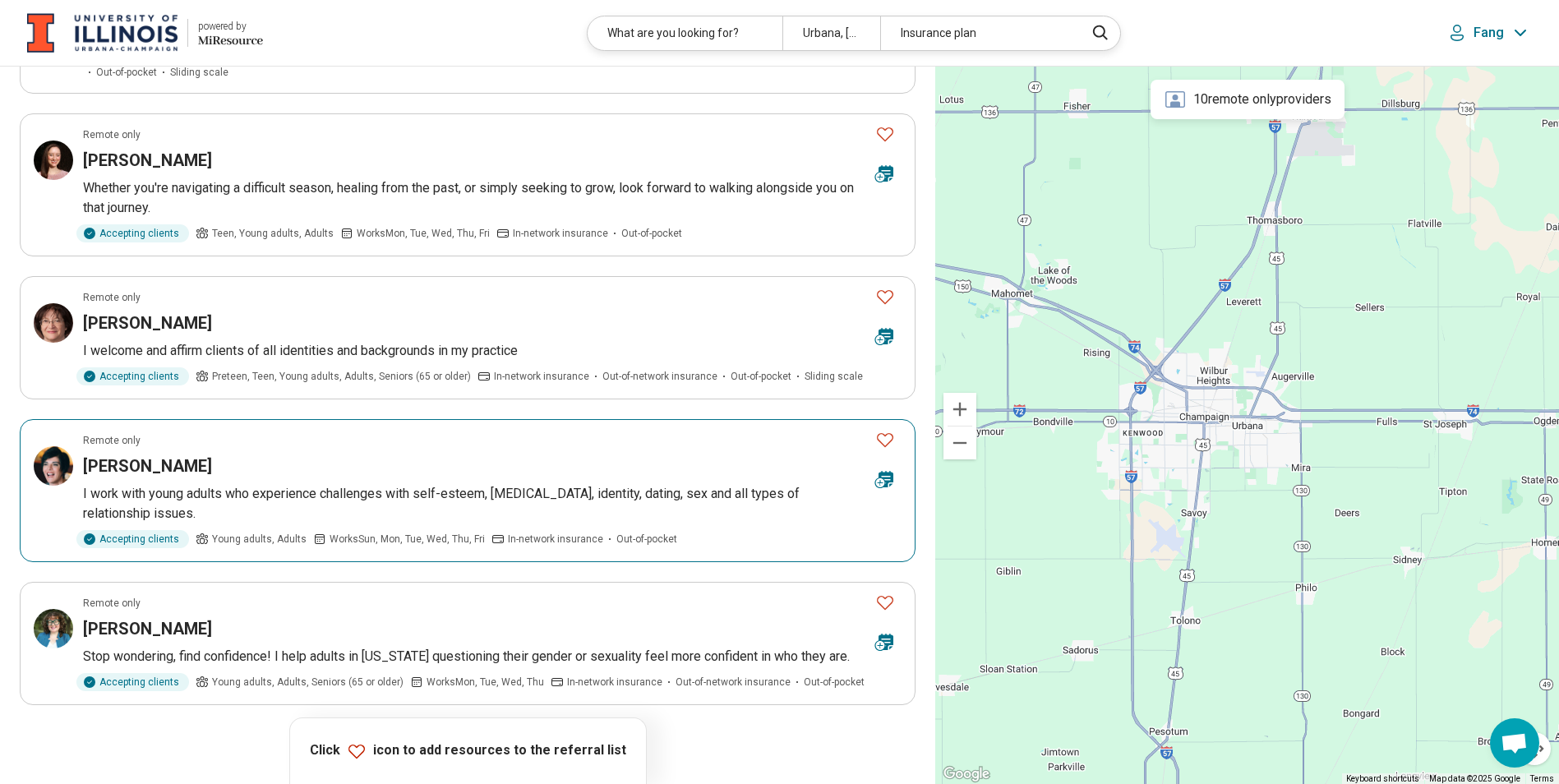
scroll to position [1314, 0]
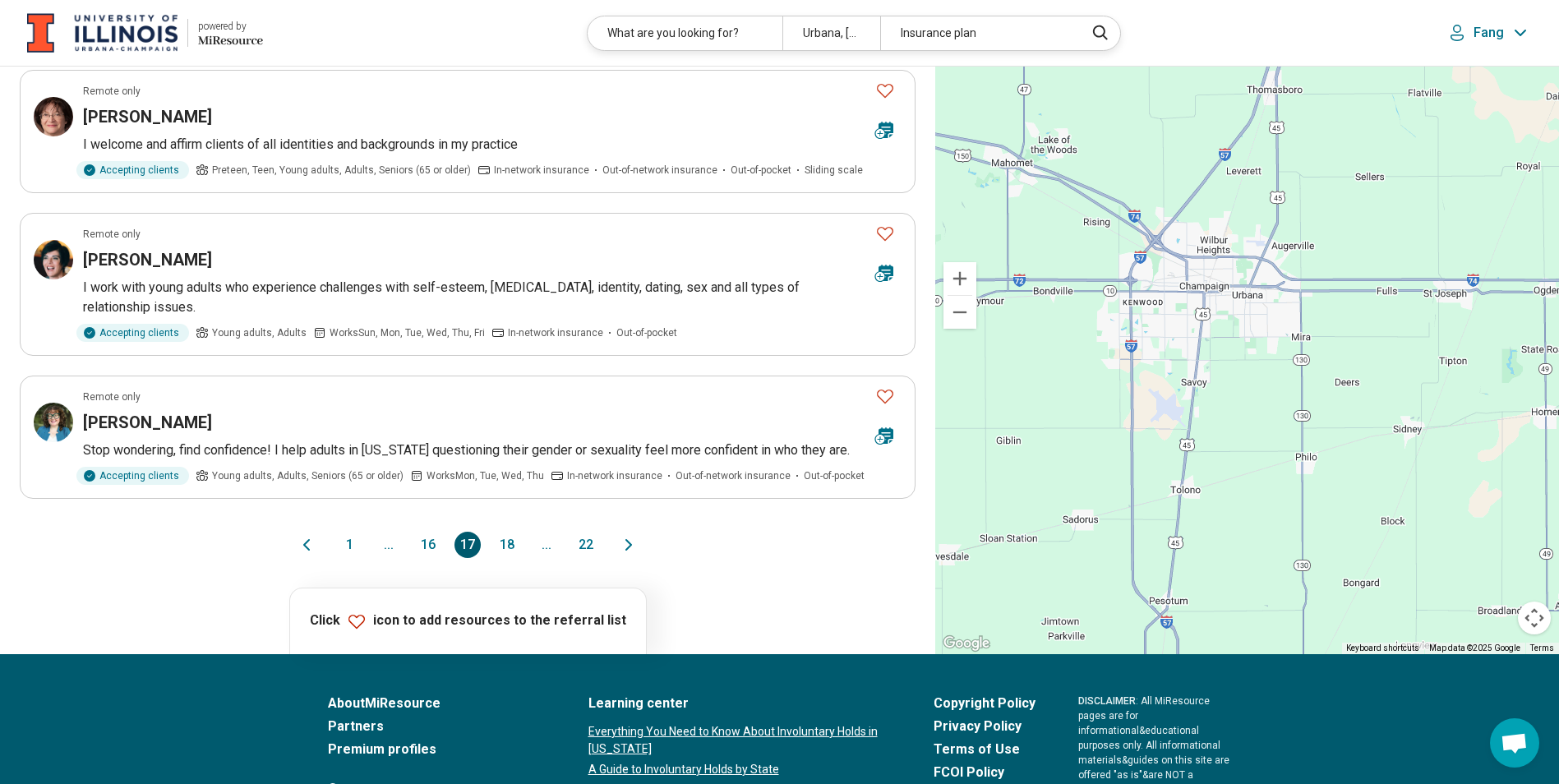
click at [432, 545] on button "16" at bounding box center [428, 545] width 26 height 26
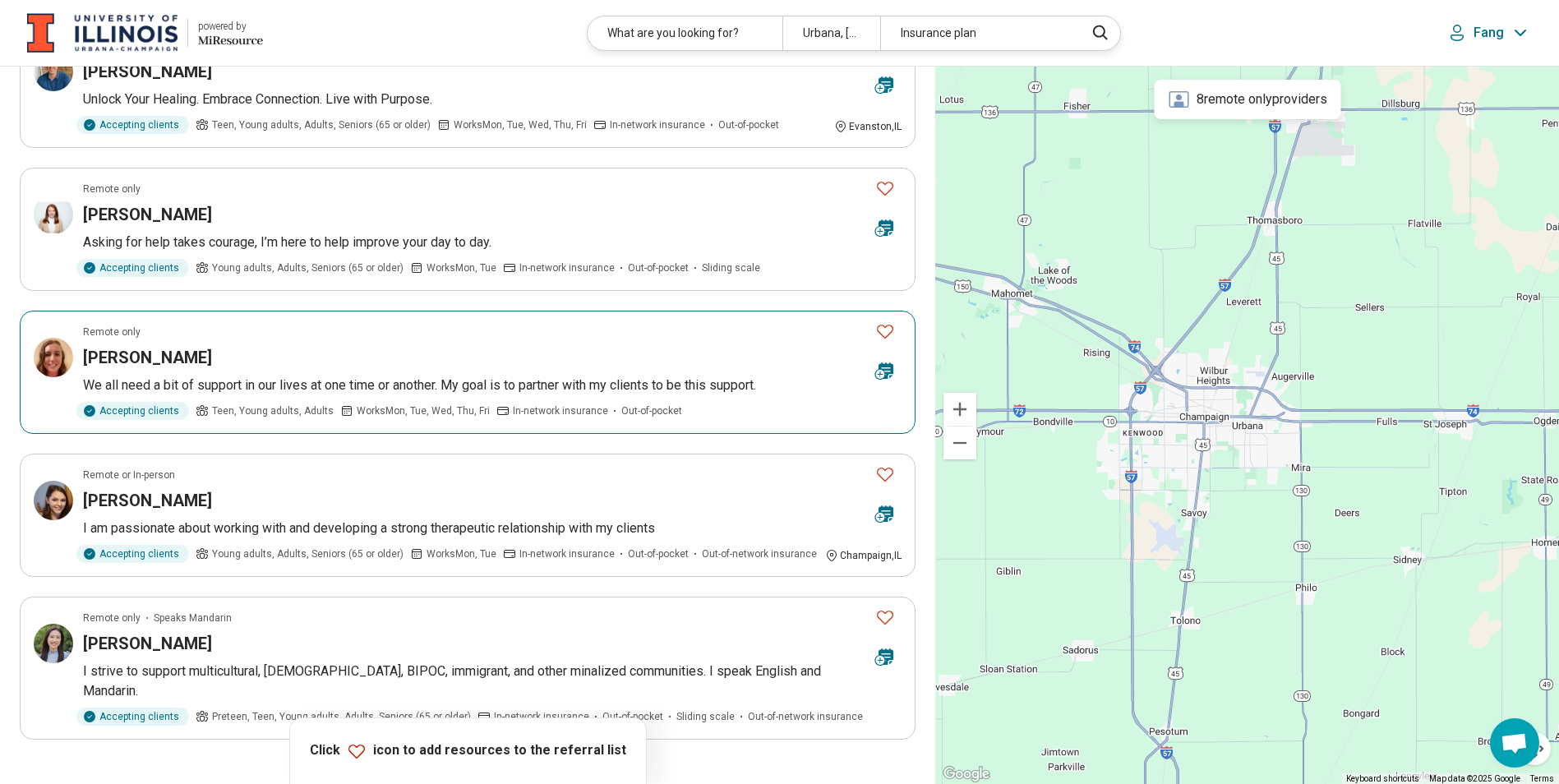
scroll to position [1150, 0]
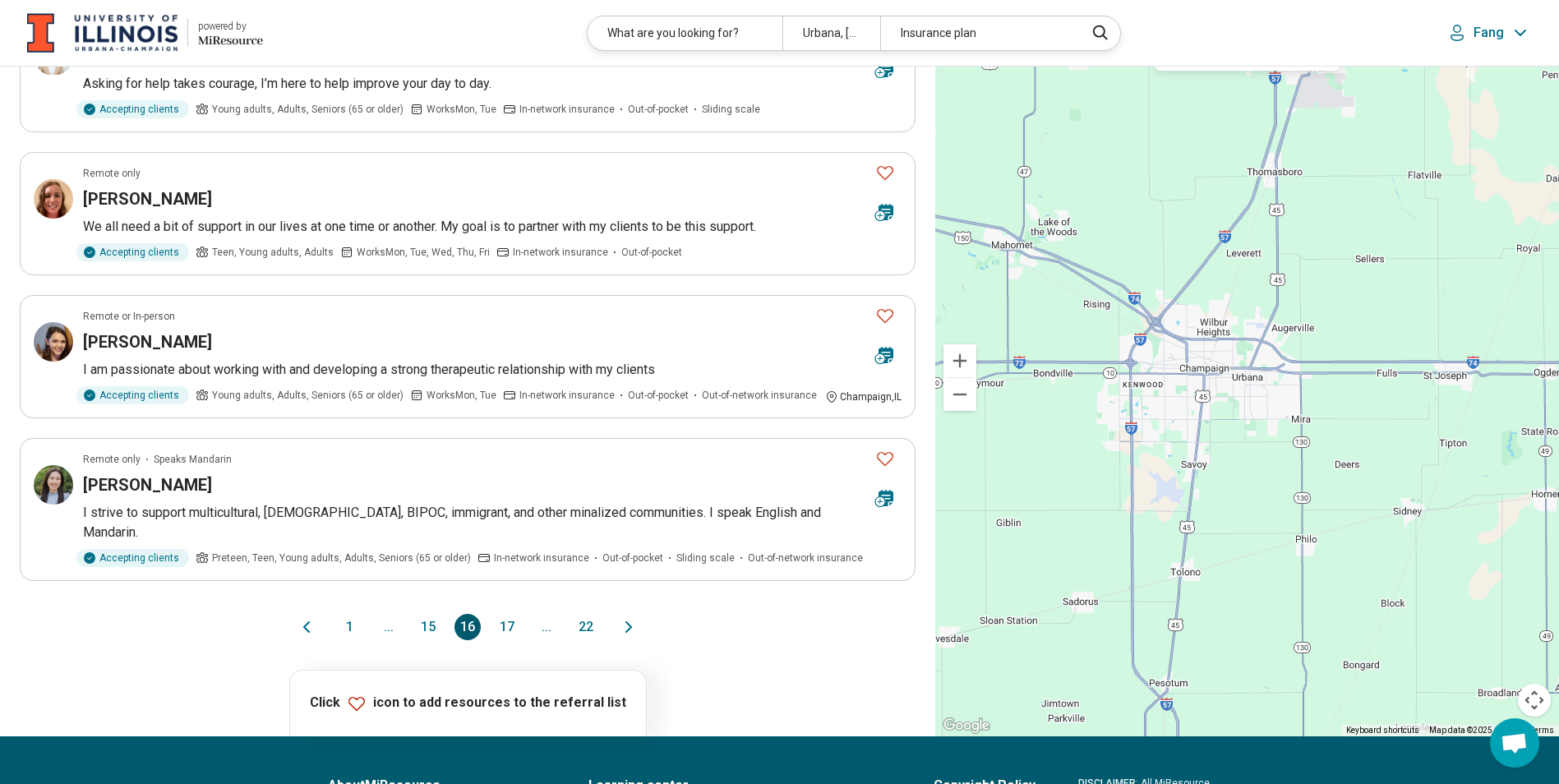
click at [430, 613] on button "15" at bounding box center [428, 626] width 26 height 26
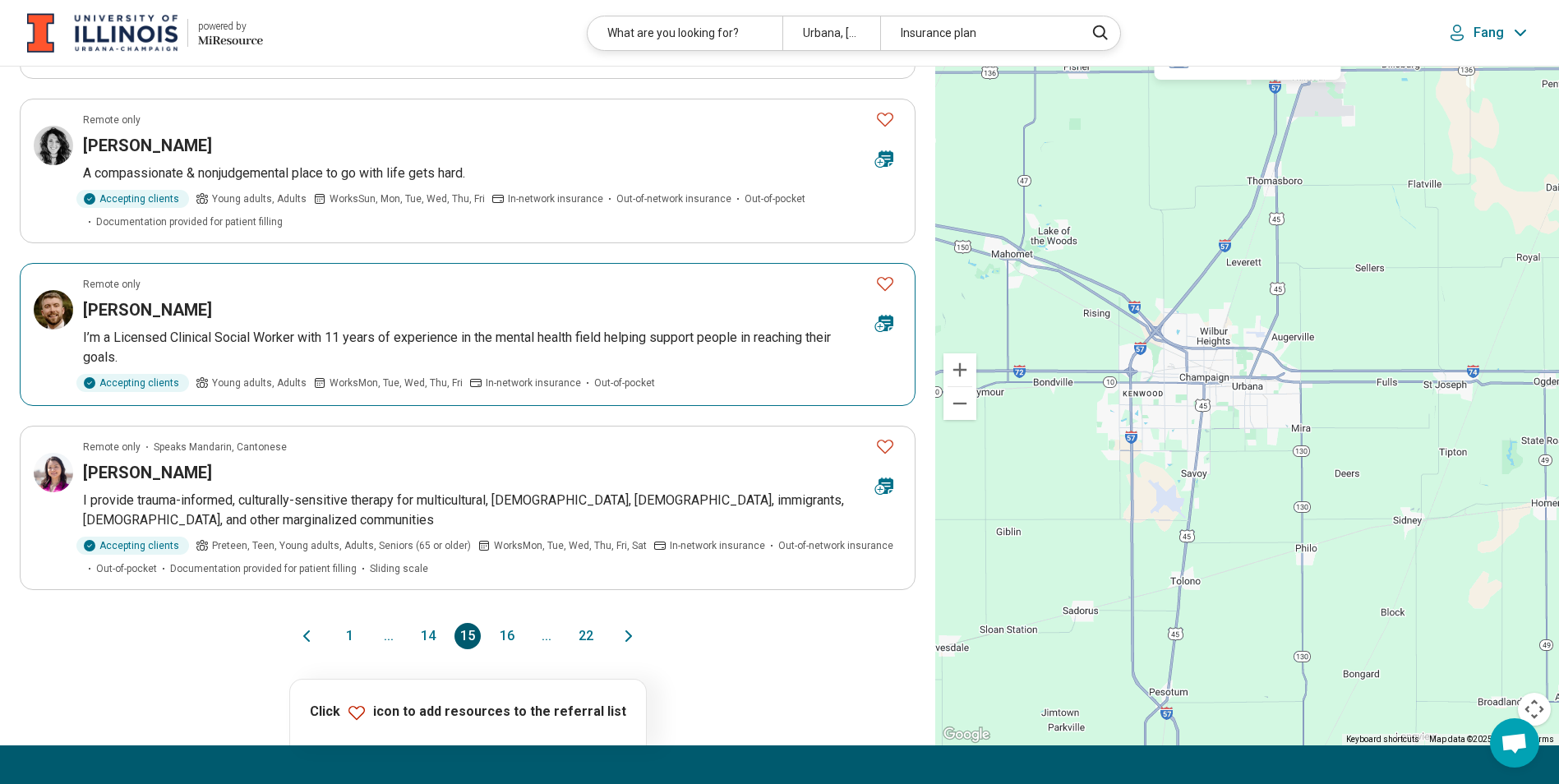
scroll to position [1233, 0]
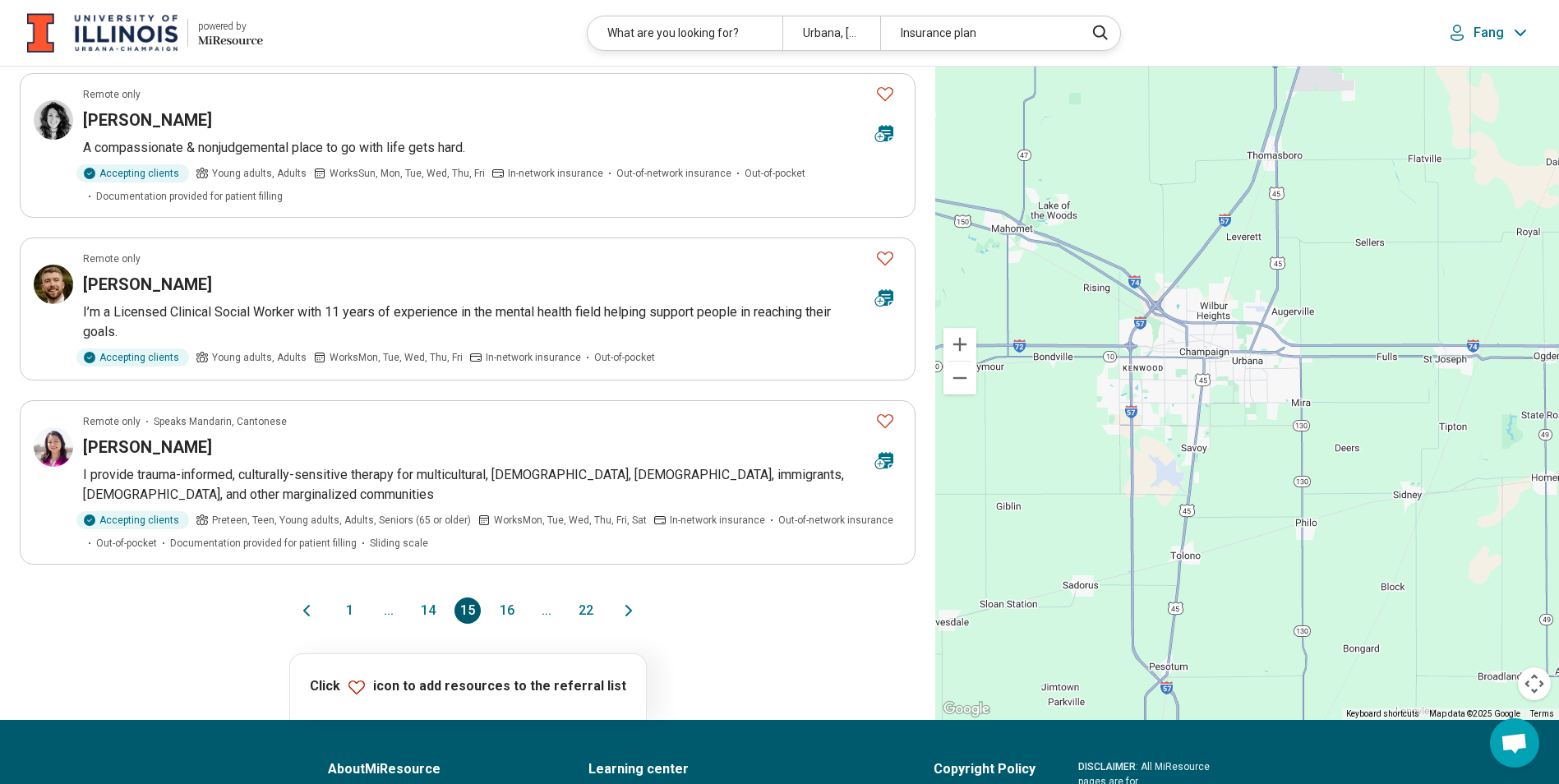
click at [426, 597] on button "14" at bounding box center [428, 610] width 26 height 26
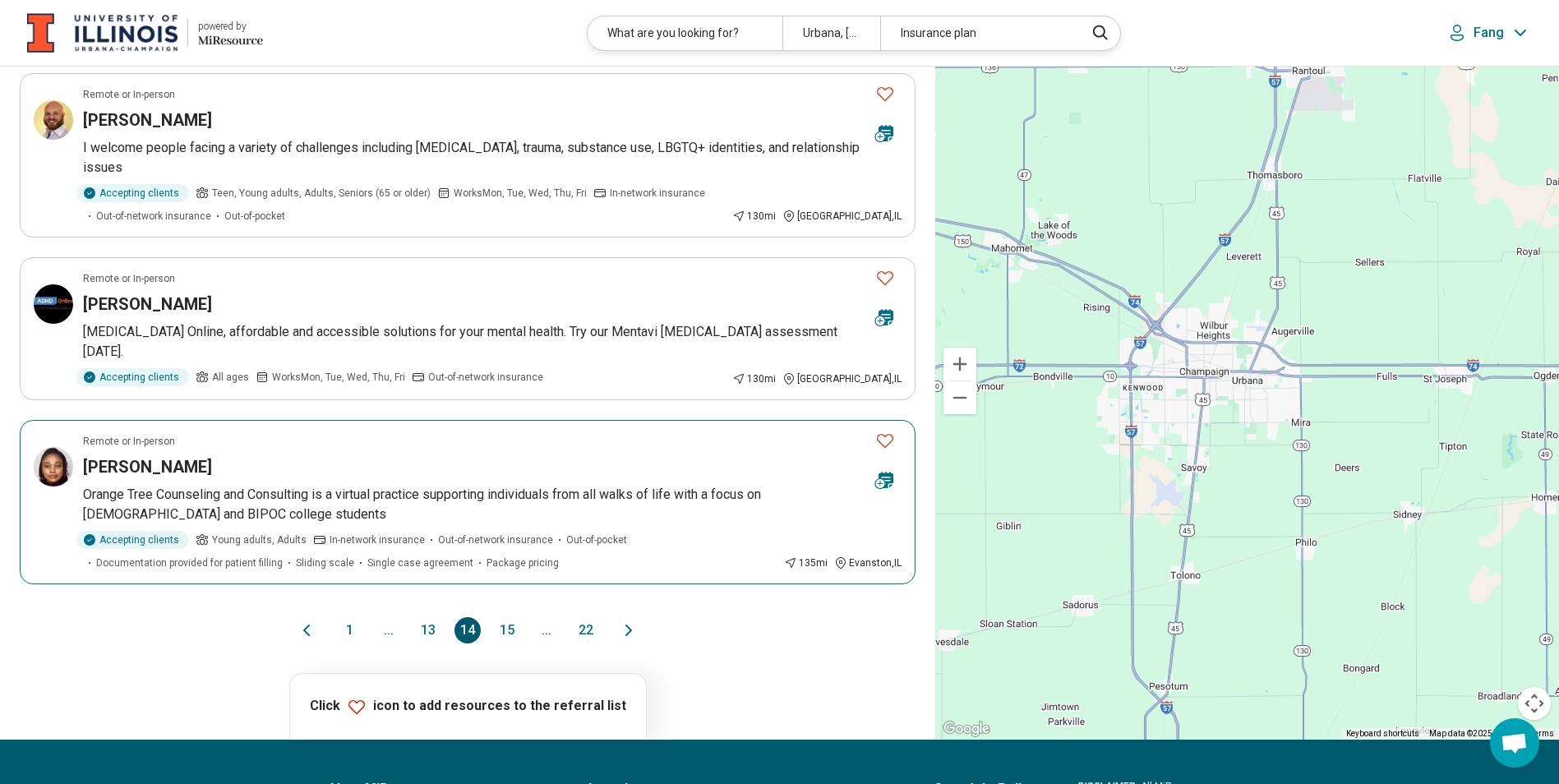
click at [189, 455] on div "Brenda Reavis" at bounding box center [472, 466] width 779 height 23
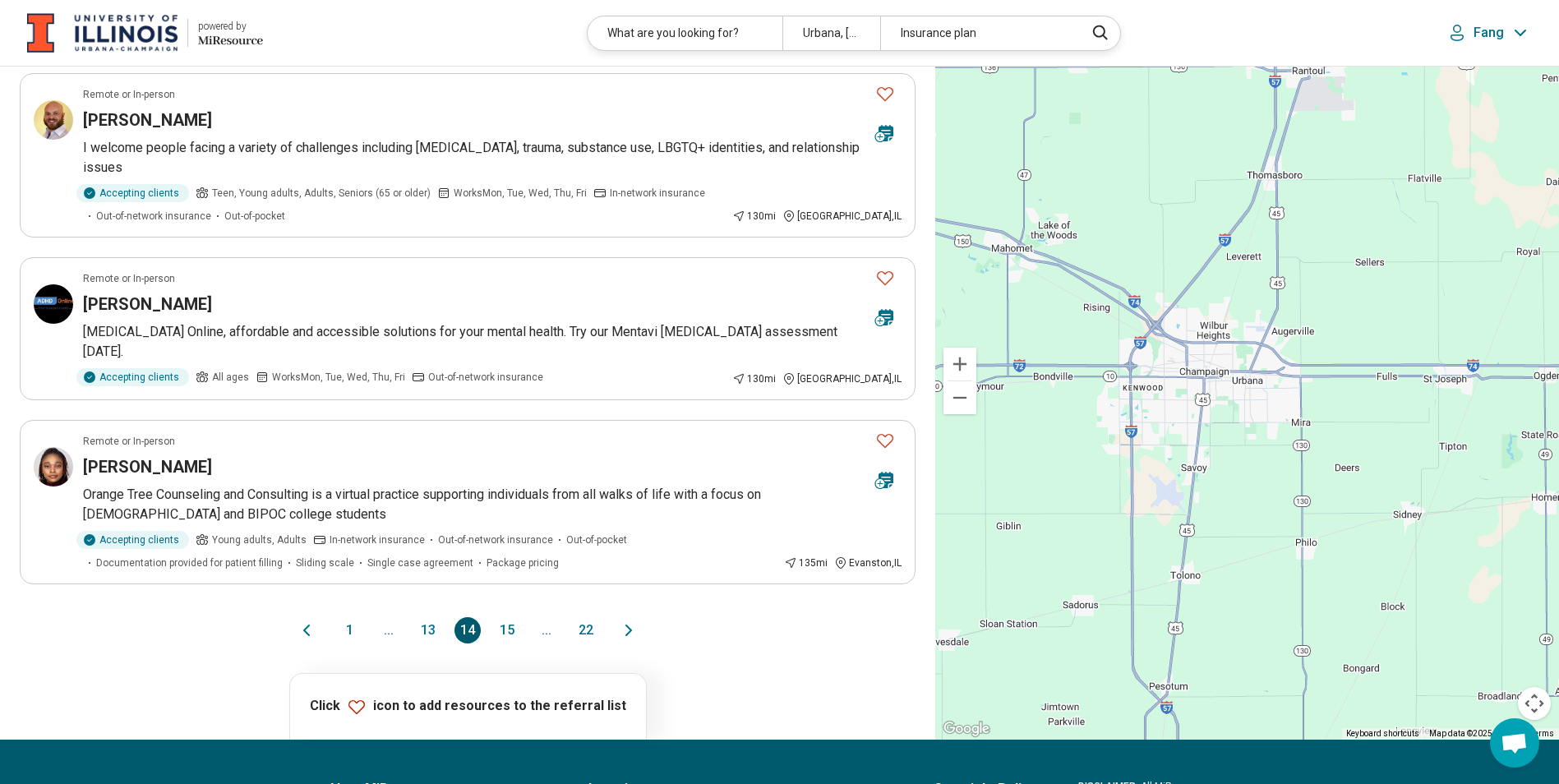
click at [414, 617] on div "1 ... 13 14 15 ... 22" at bounding box center [467, 629] width 263 height 26
click at [424, 617] on button "13" at bounding box center [428, 629] width 26 height 26
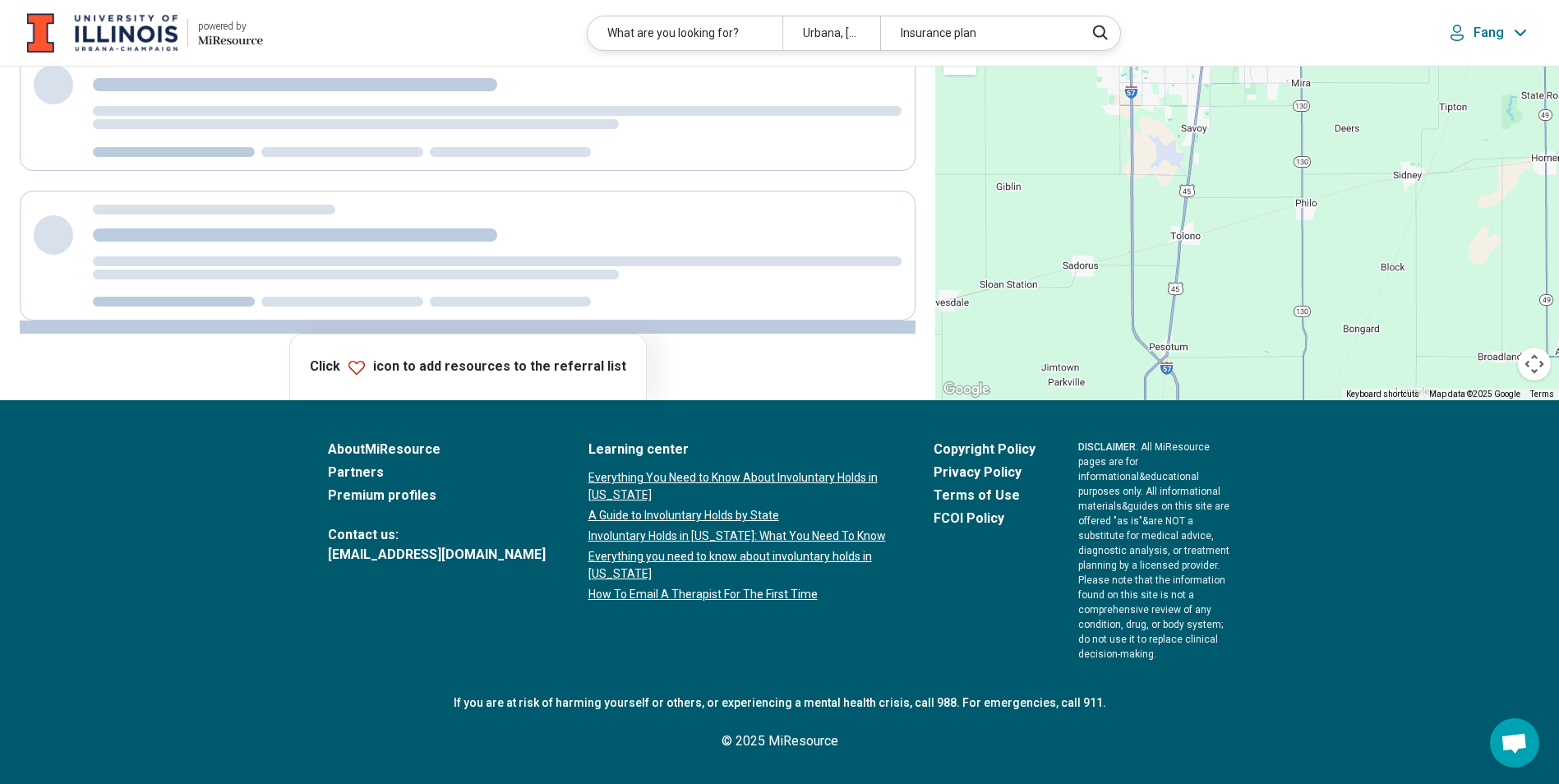
scroll to position [0, 0]
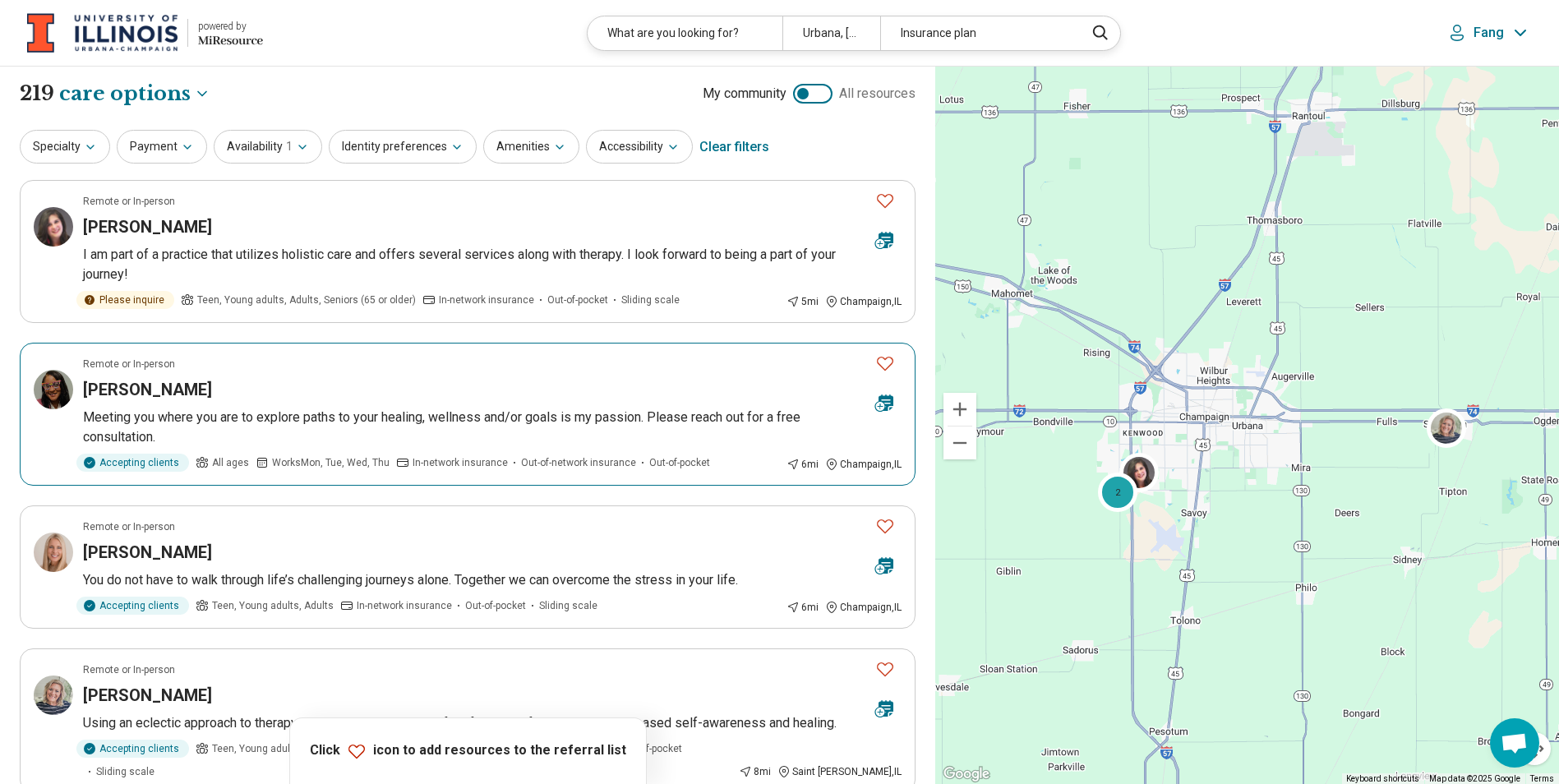
click at [113, 389] on h3 "Celeste Faulkner" at bounding box center [148, 389] width 129 height 23
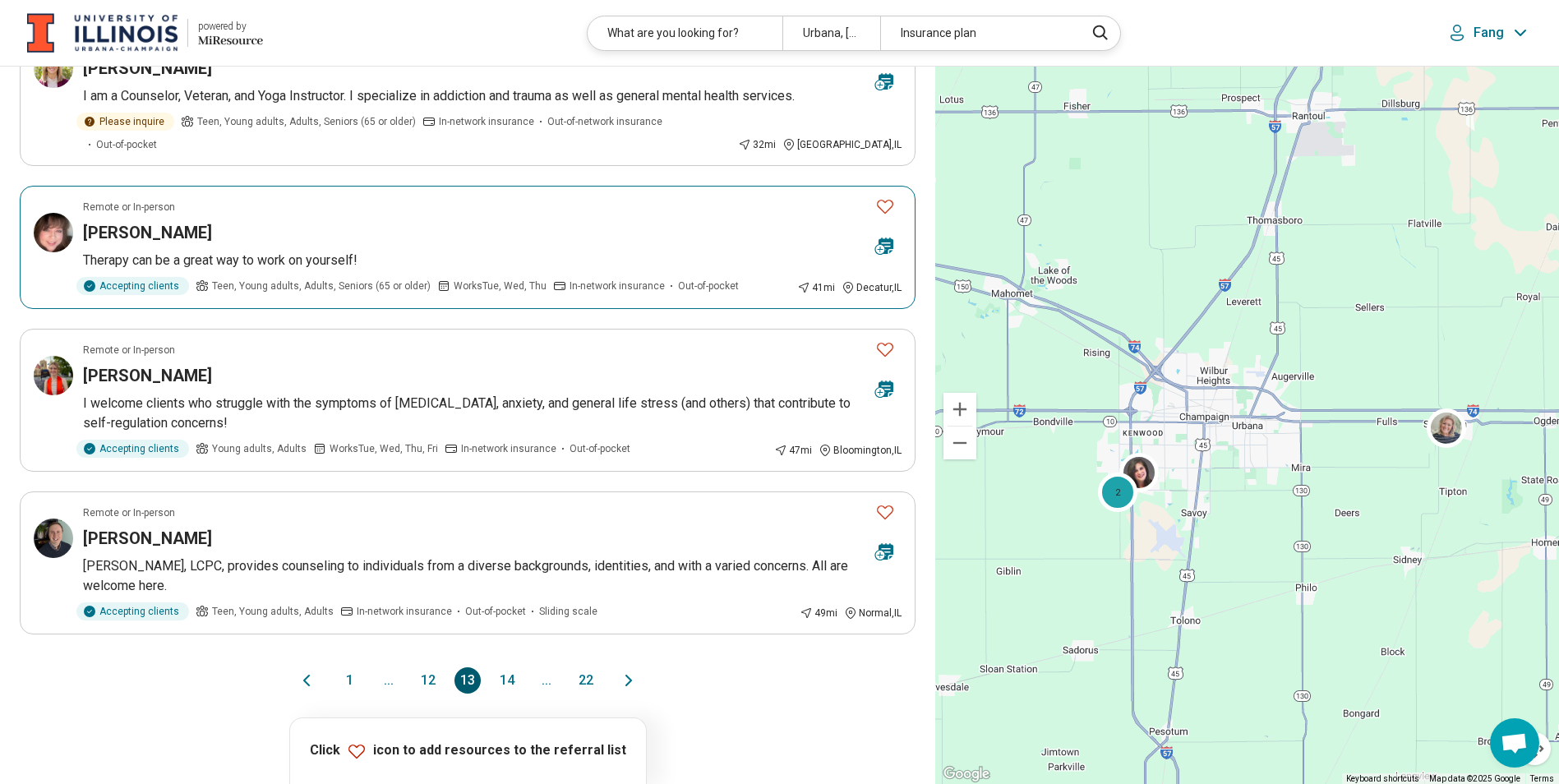
scroll to position [1150, 0]
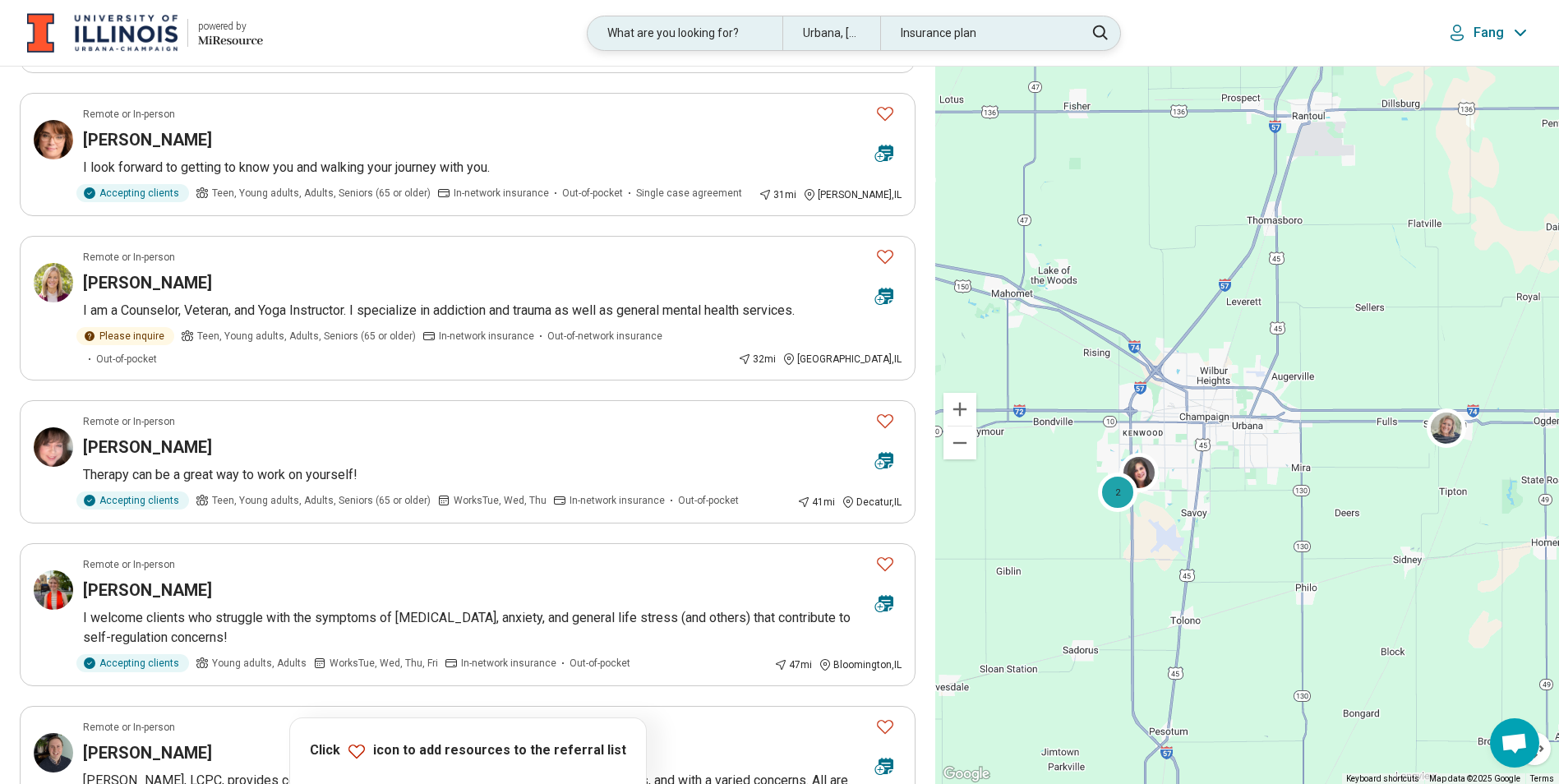
click at [985, 31] on div "Insurance plan" at bounding box center [977, 34] width 195 height 34
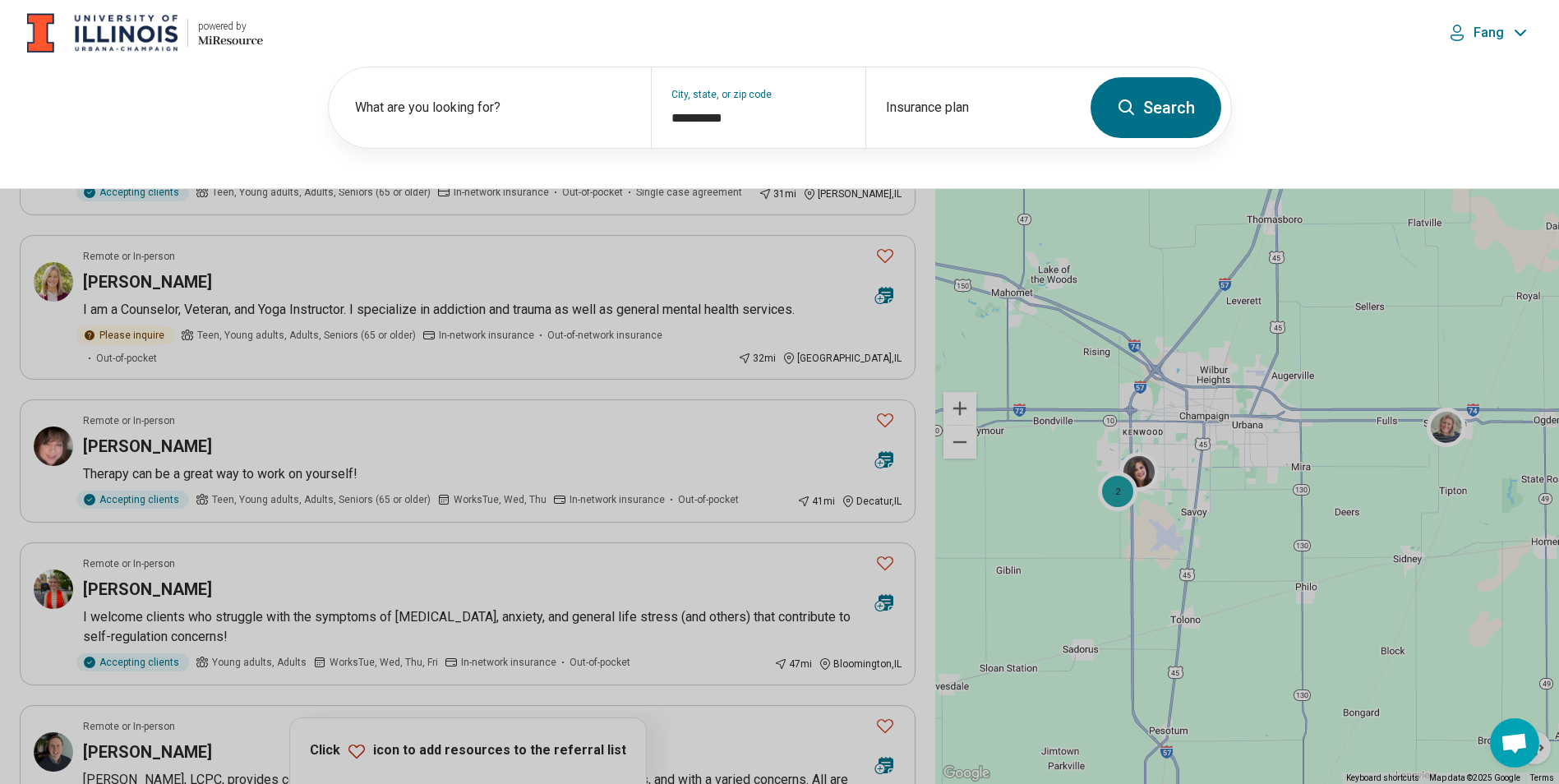
scroll to position [903, 0]
click at [968, 111] on input "Insurance plan" at bounding box center [972, 118] width 174 height 19
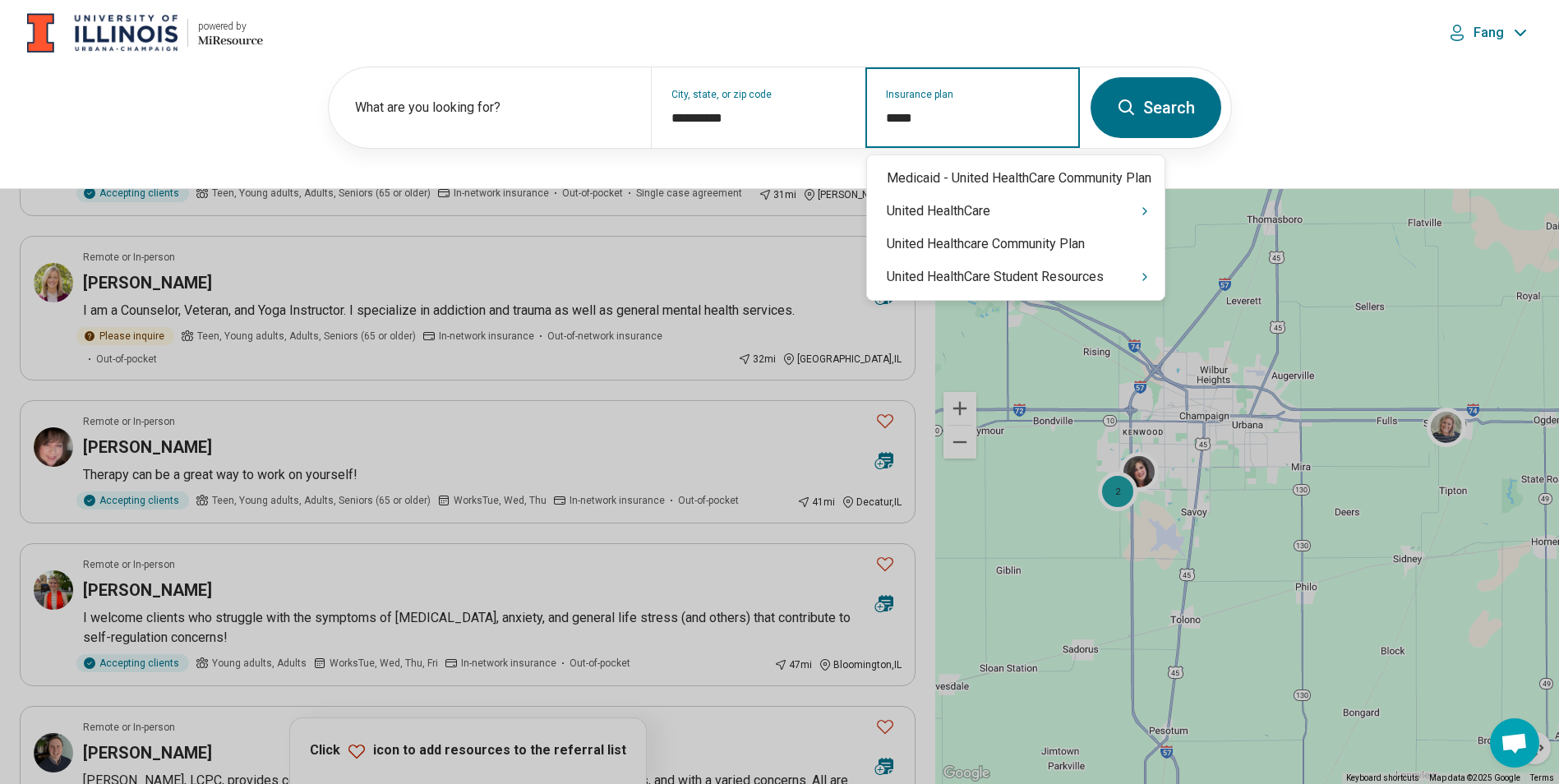
type input "******"
click at [983, 275] on div "United HealthCare Student Resources" at bounding box center [1016, 276] width 298 height 33
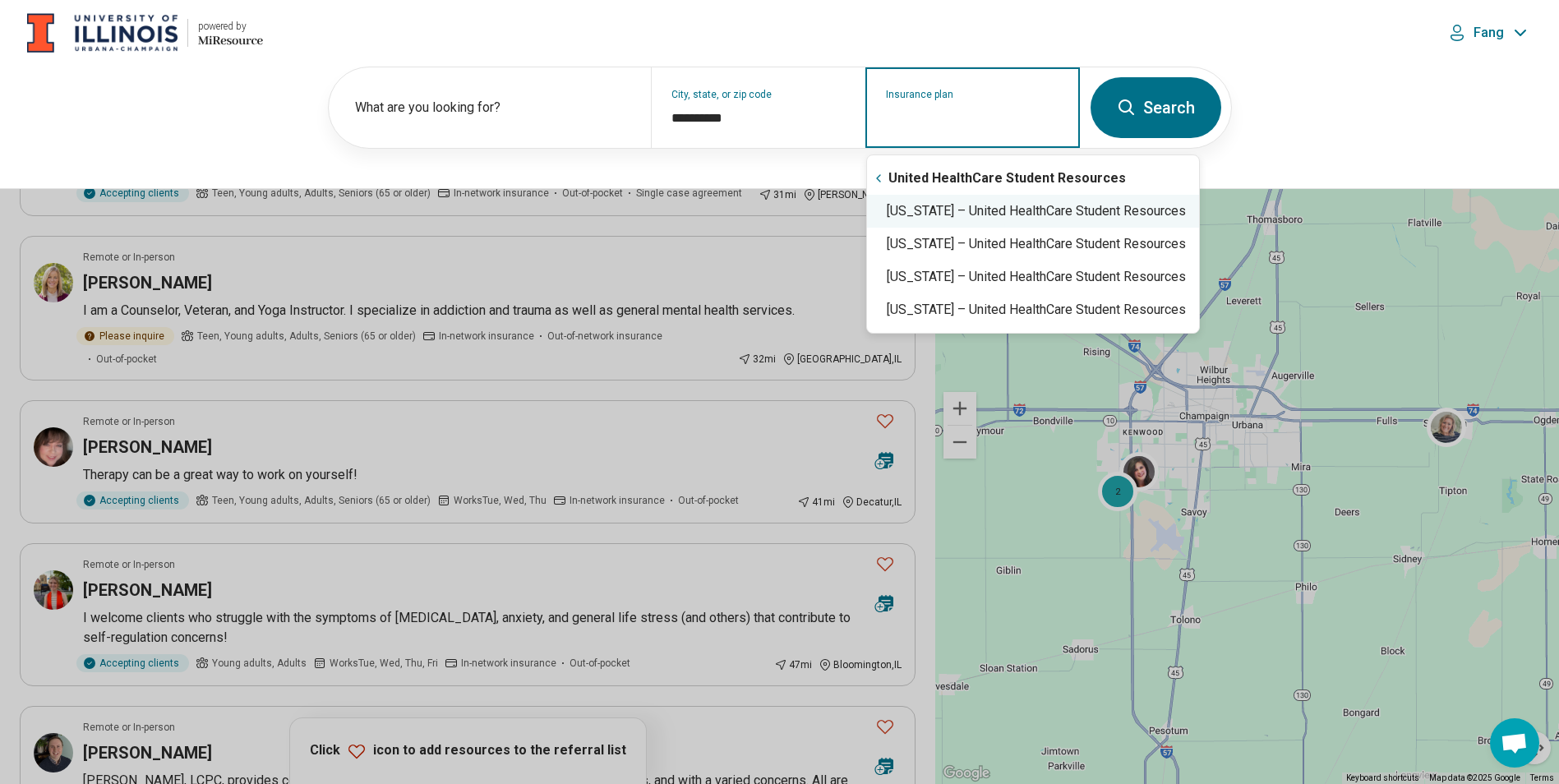
click at [1106, 220] on div "Illinois – United HealthCare Student Resources" at bounding box center [1033, 211] width 332 height 33
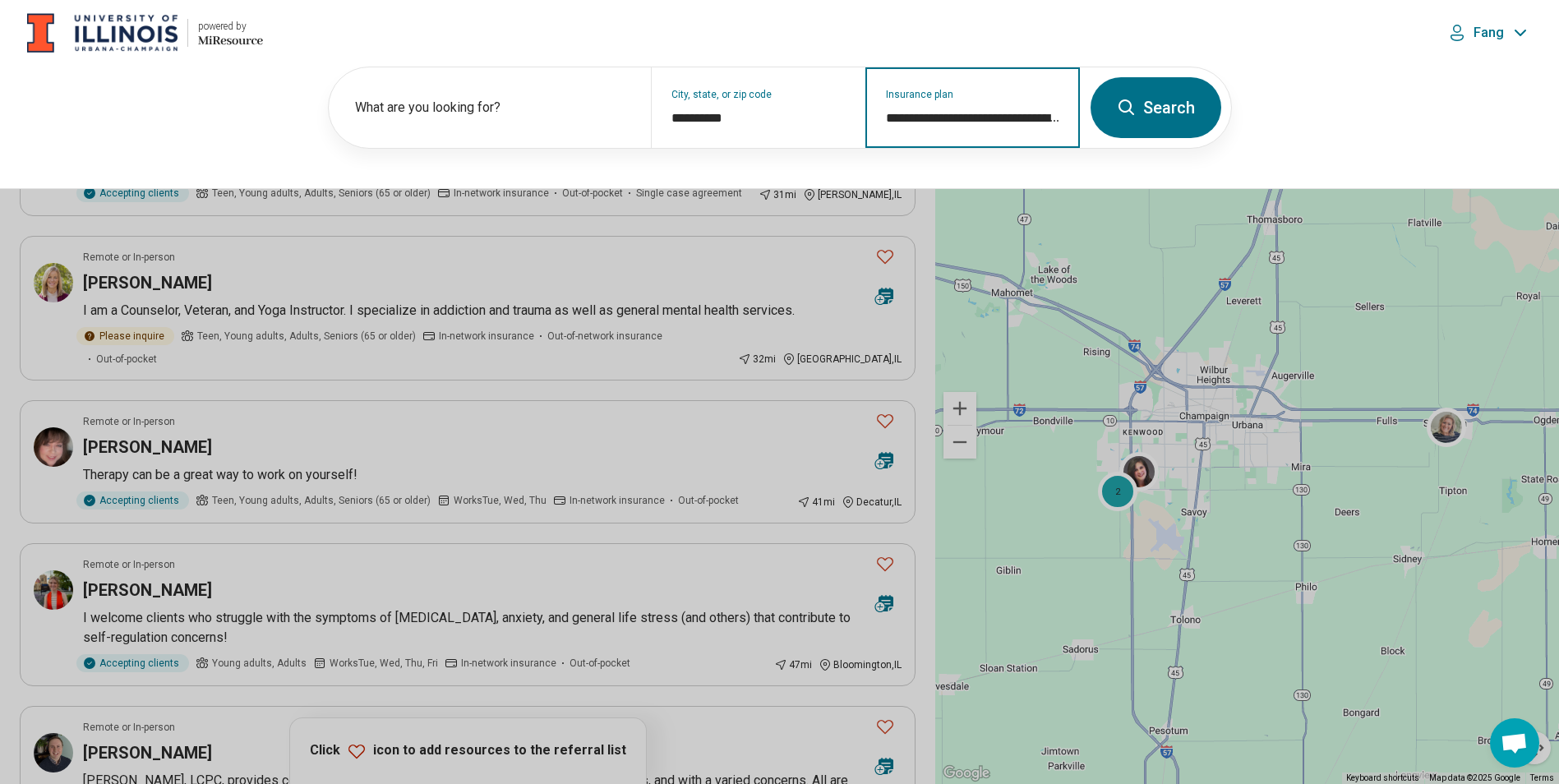
type input "**********"
click at [1176, 123] on button "Search" at bounding box center [1155, 108] width 130 height 61
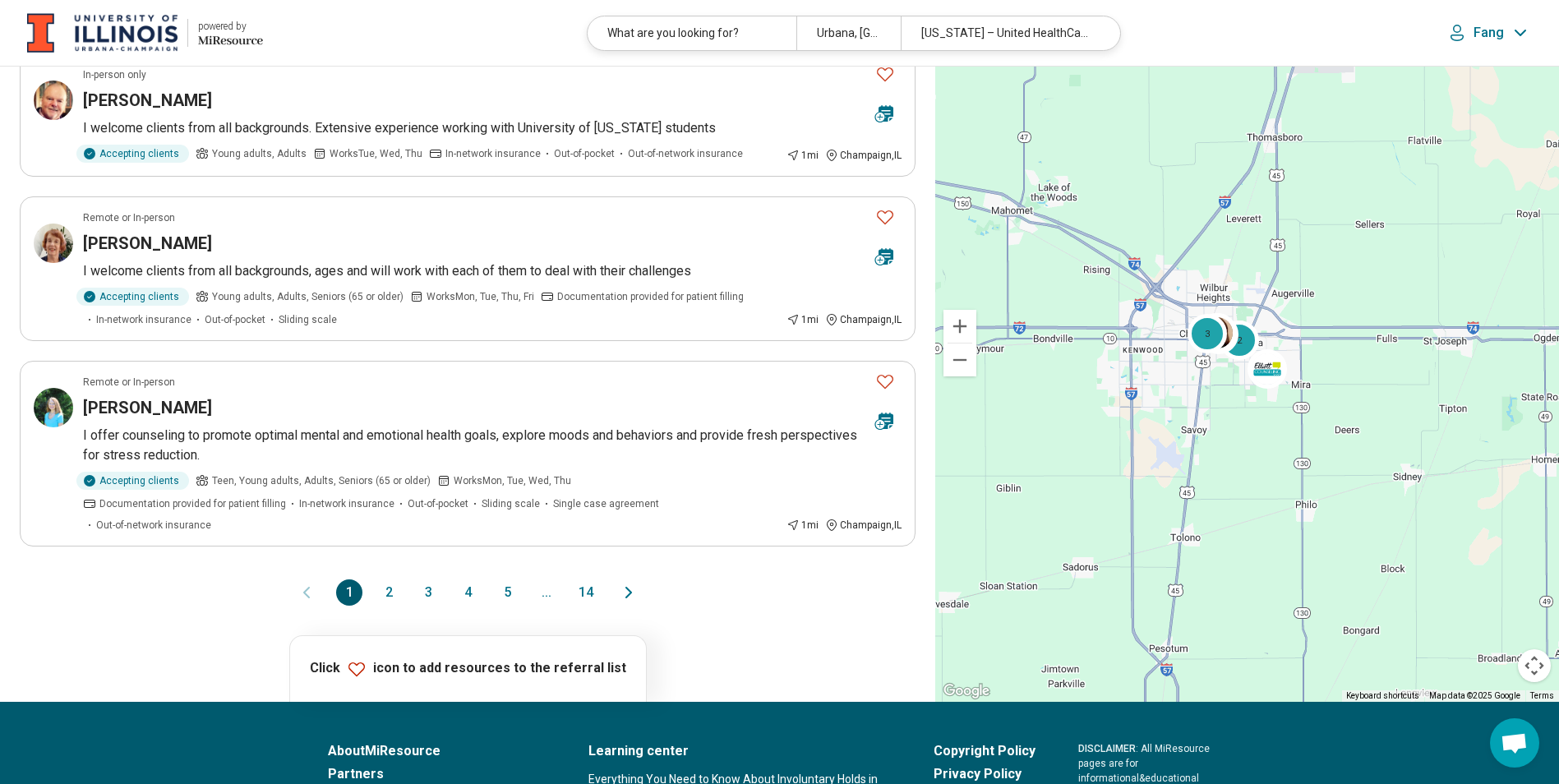
click at [388, 579] on button "2" at bounding box center [388, 592] width 26 height 26
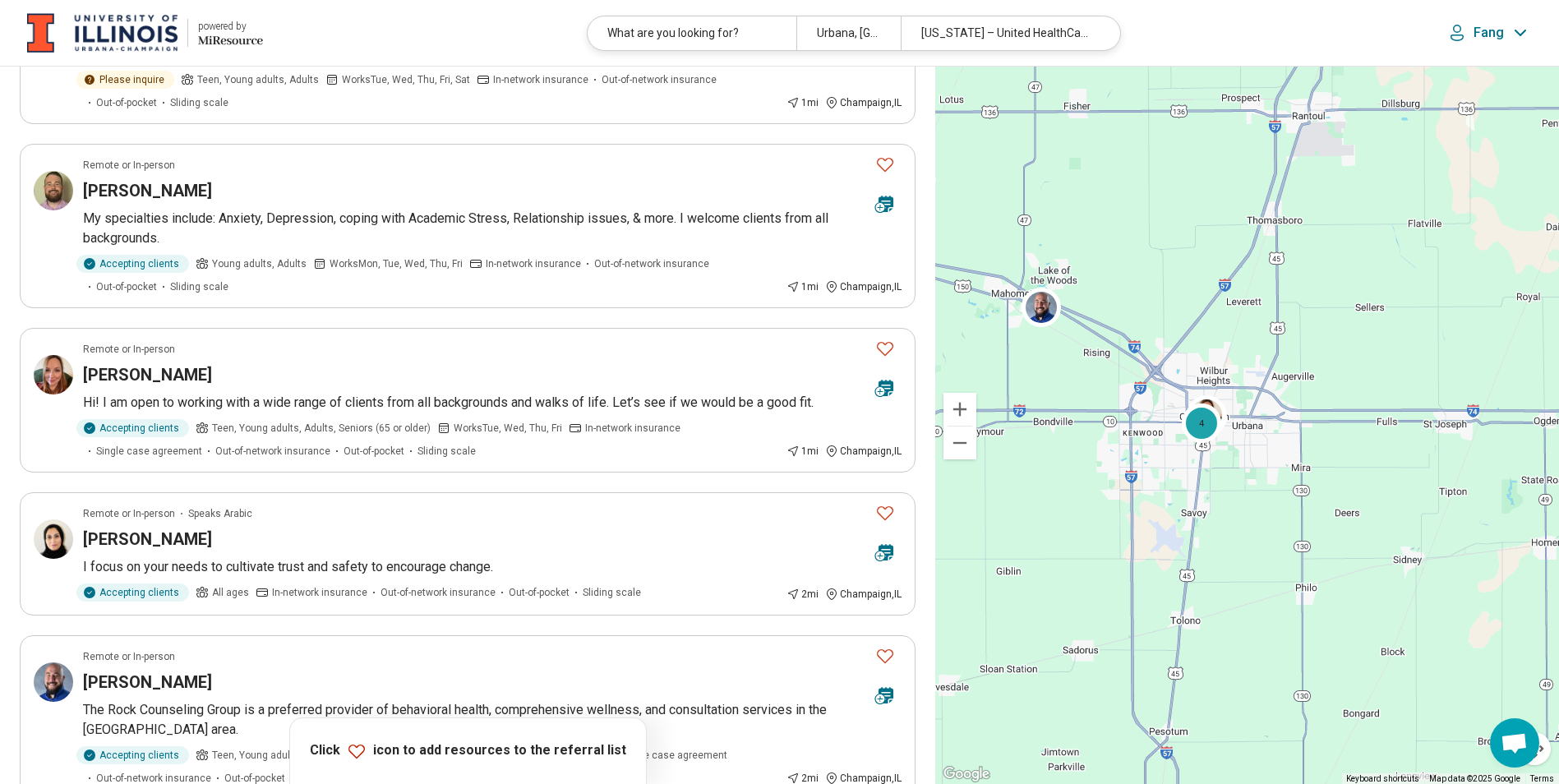
scroll to position [411, 0]
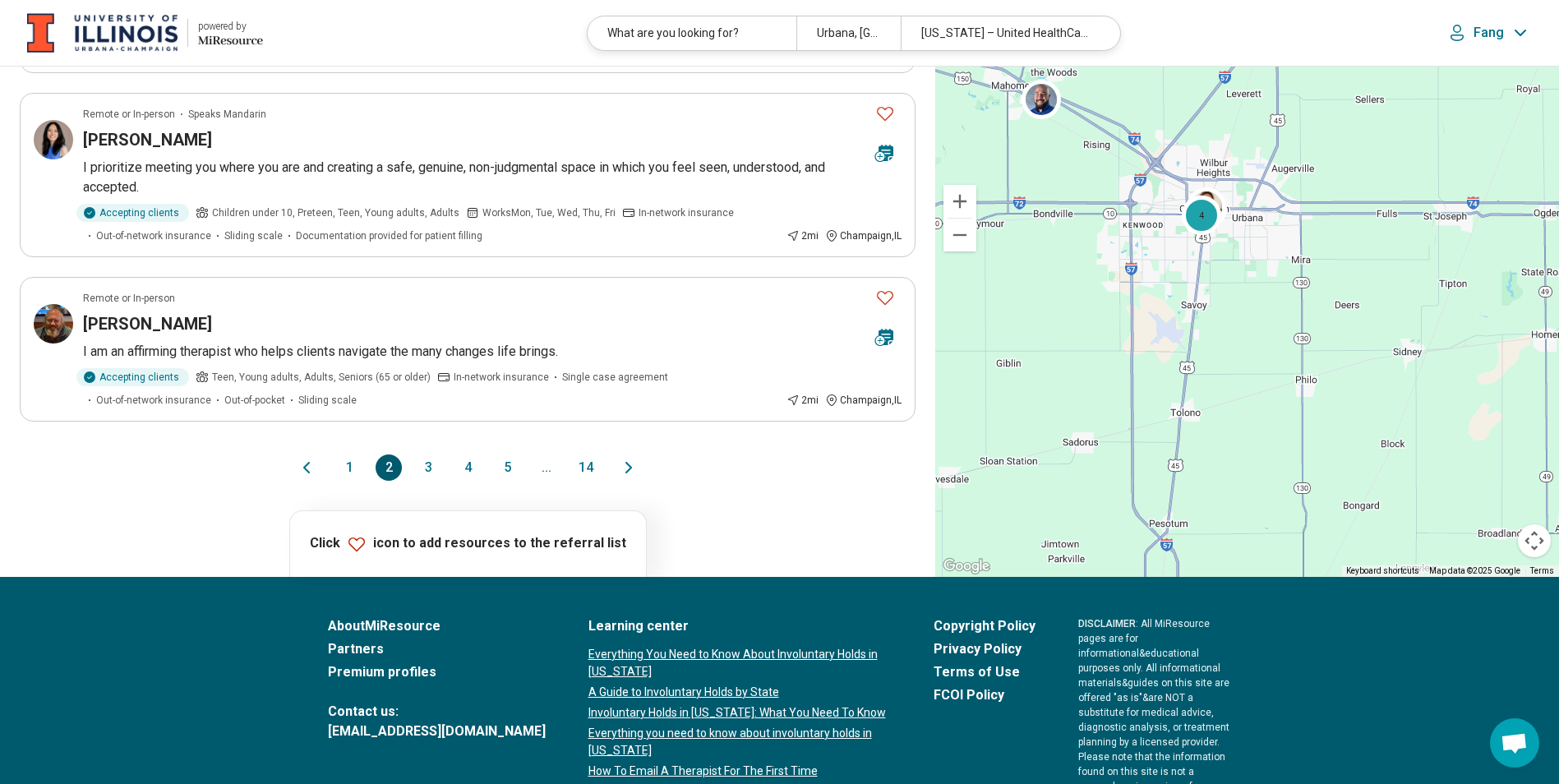
click at [432, 462] on button "3" at bounding box center [428, 467] width 26 height 26
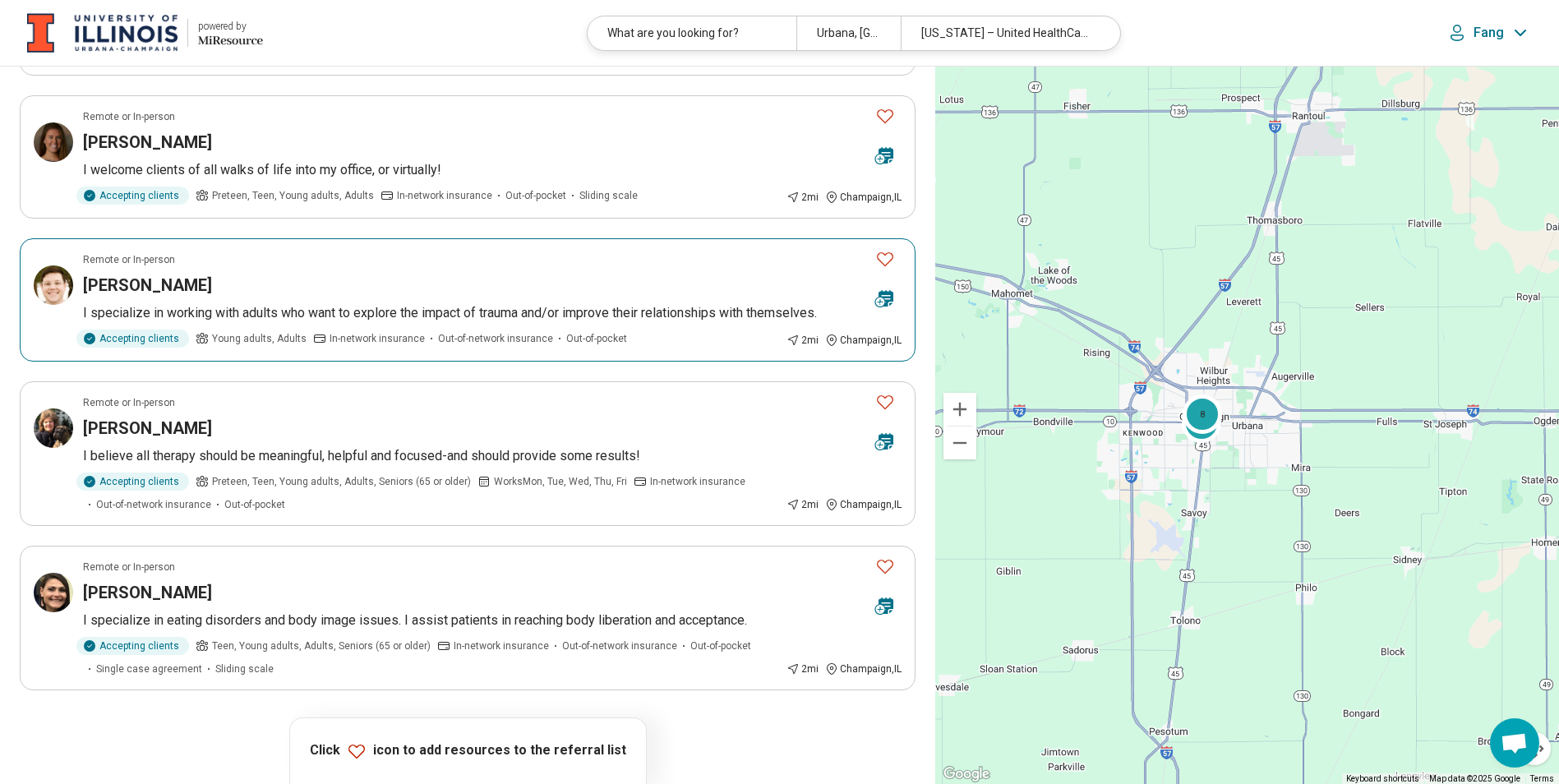
scroll to position [1150, 0]
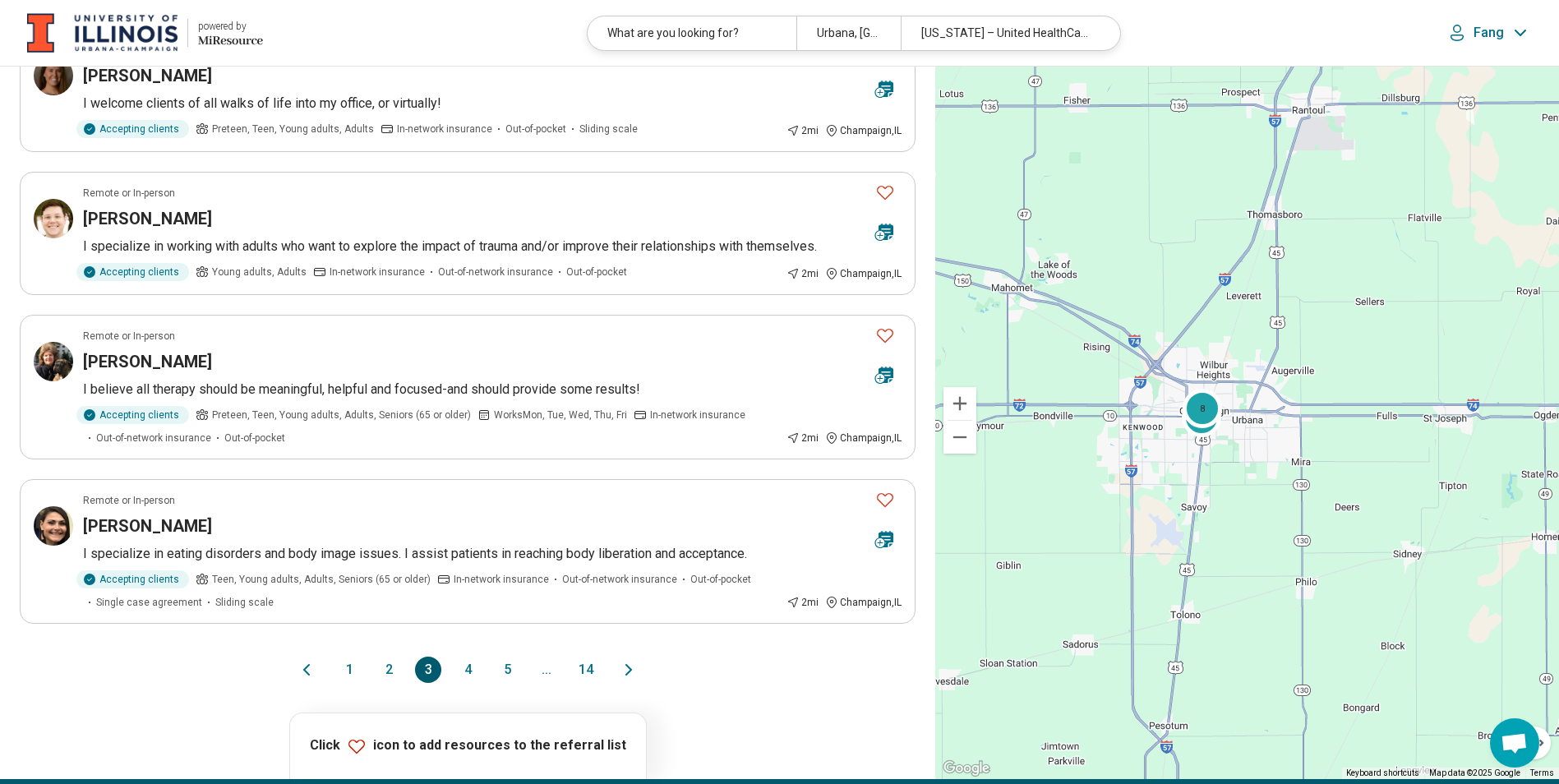
click at [479, 672] on button "4" at bounding box center [467, 669] width 26 height 26
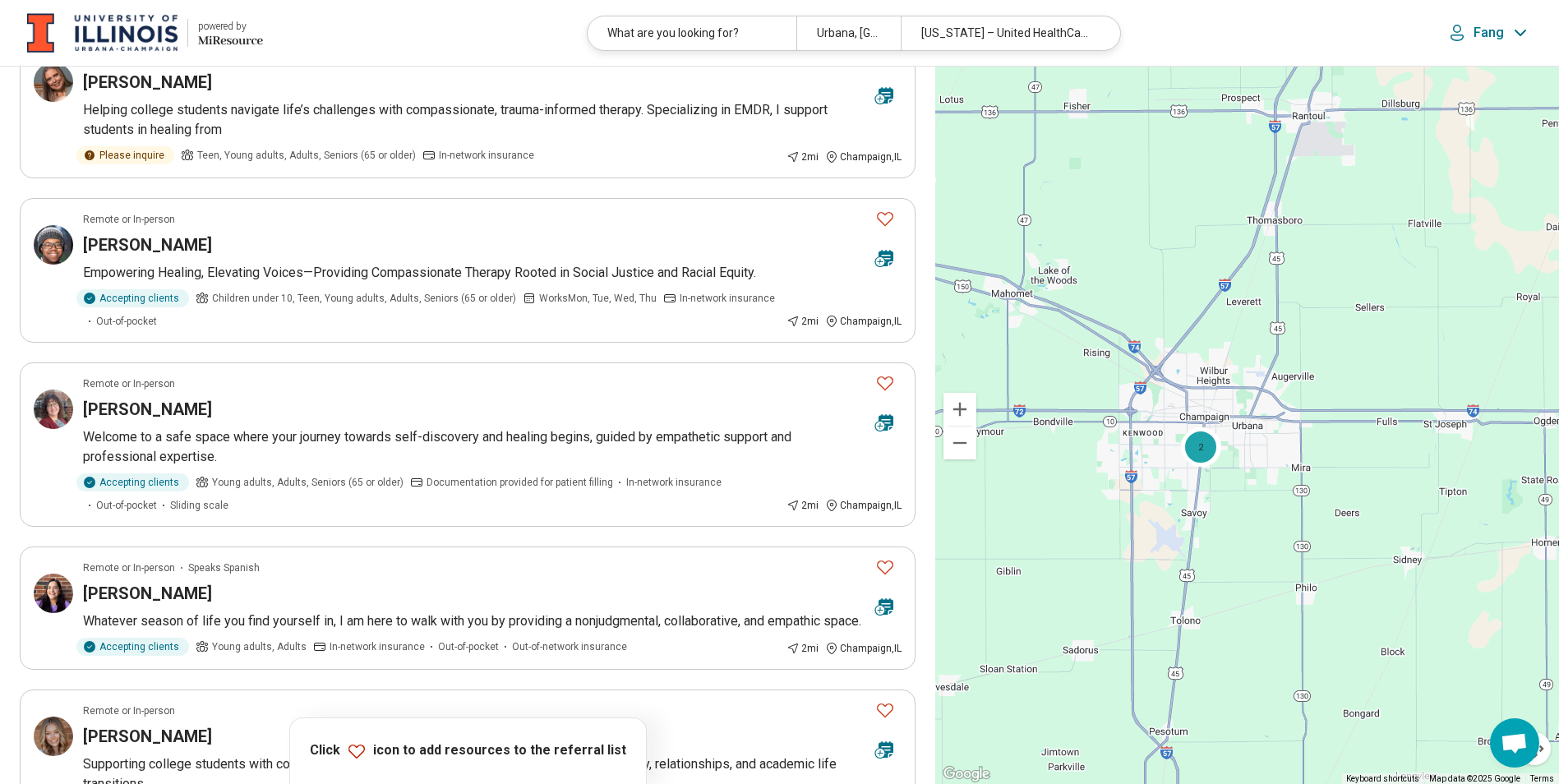
scroll to position [739, 0]
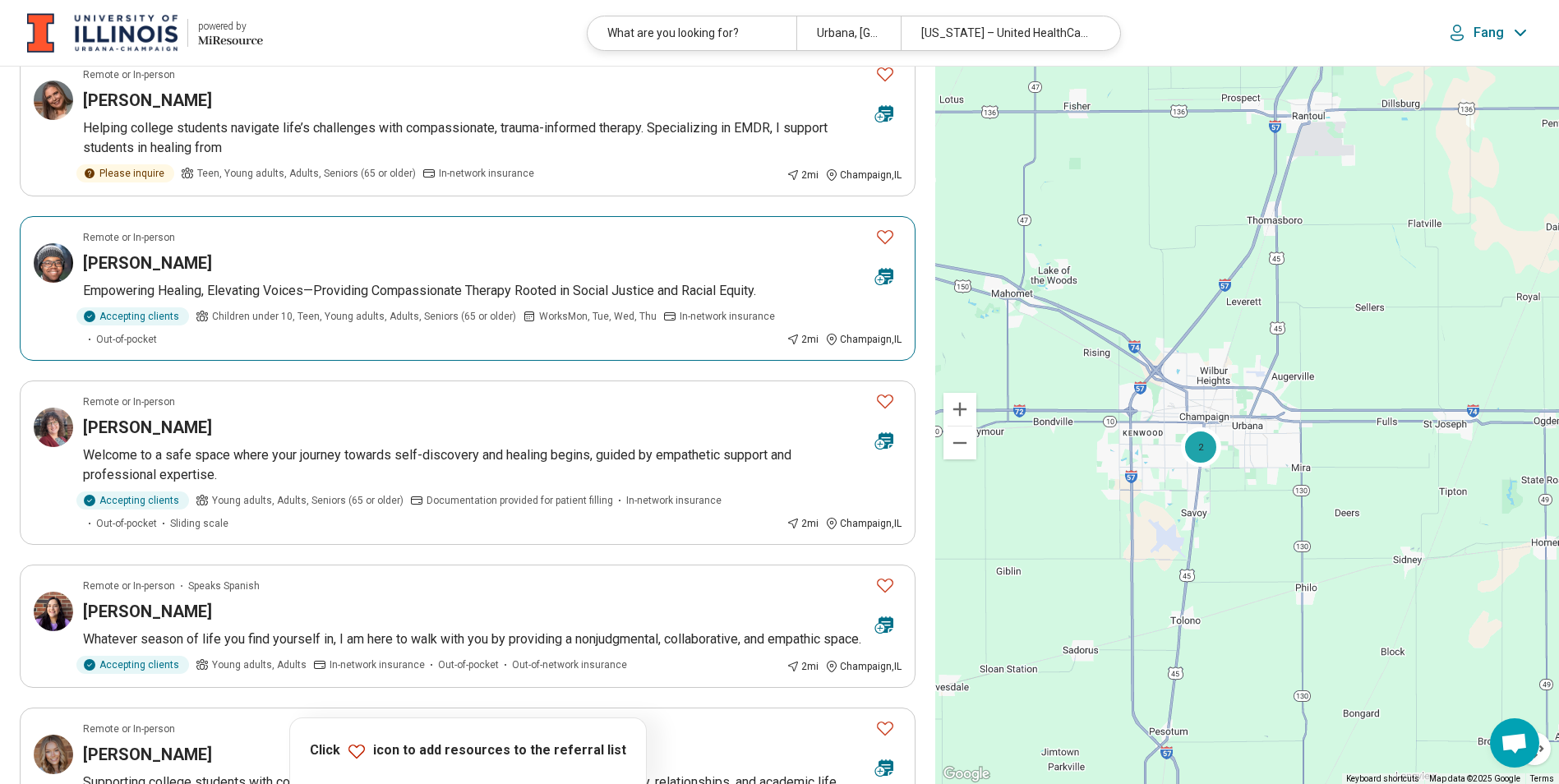
drag, startPoint x: 176, startPoint y: 266, endPoint x: 119, endPoint y: 263, distance: 57.1
click at [119, 263] on h3 "Sean-Michael Green" at bounding box center [148, 262] width 129 height 23
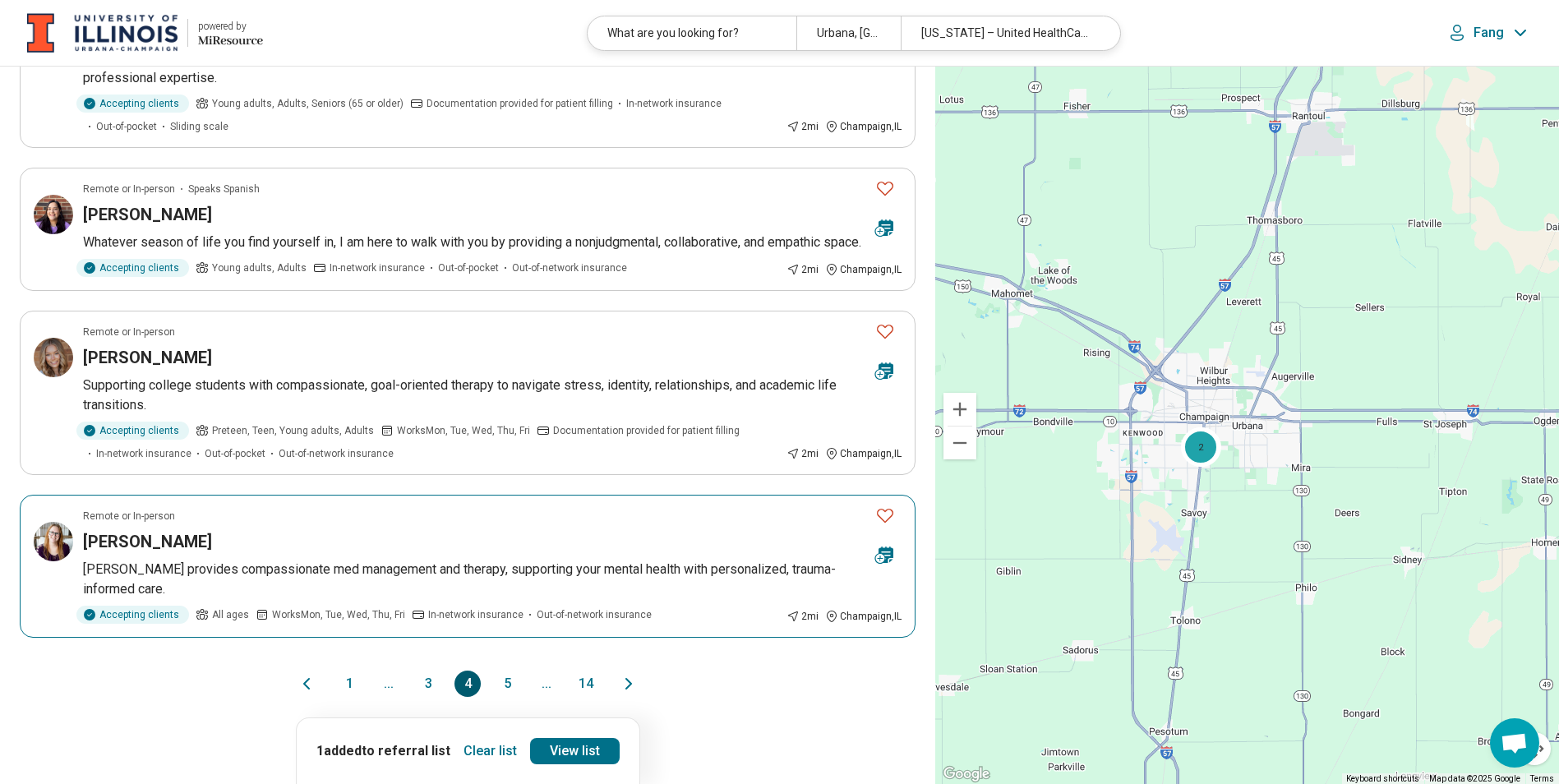
scroll to position [1150, 0]
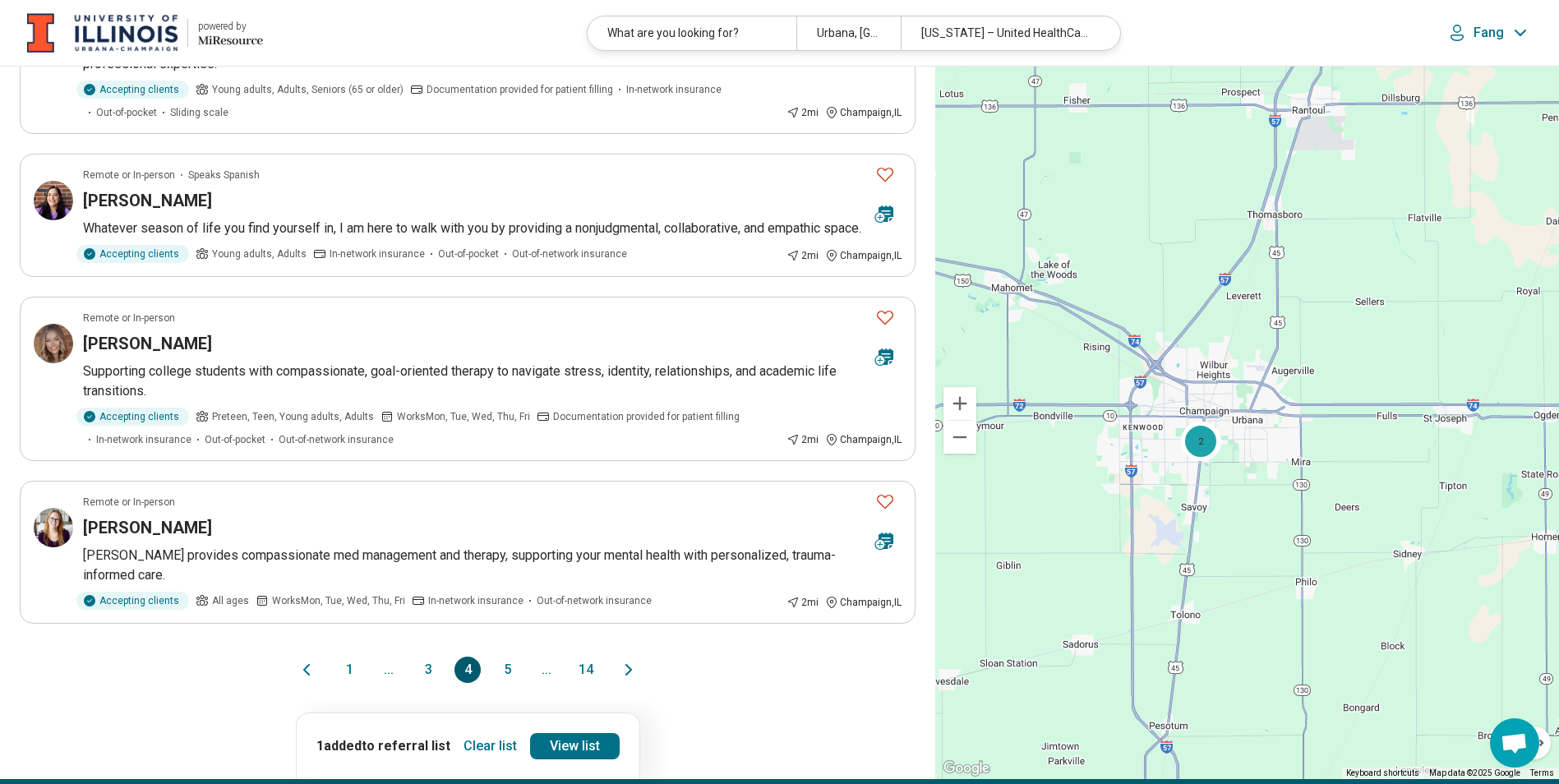
click at [508, 683] on button "5" at bounding box center [507, 669] width 26 height 26
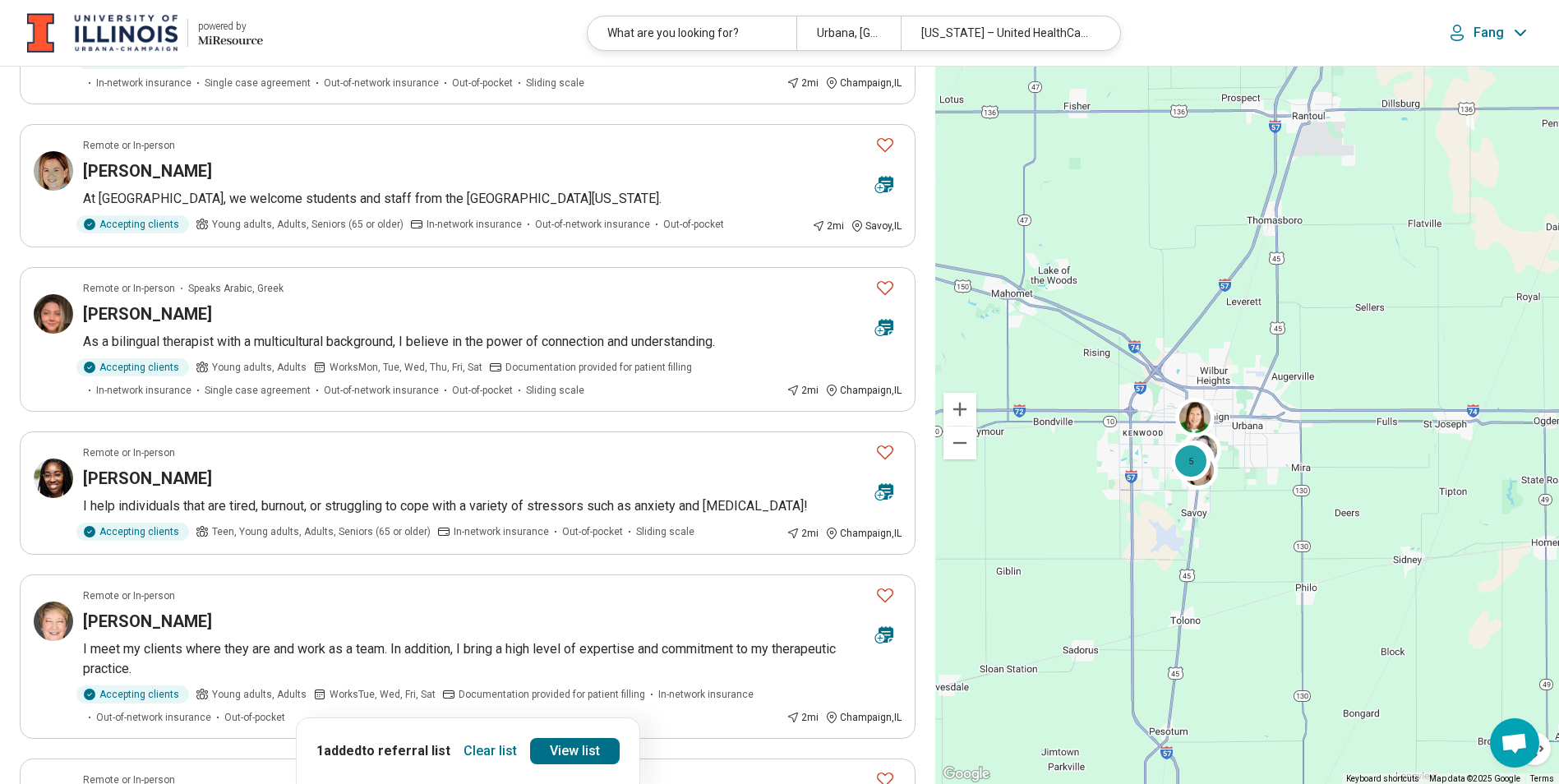
scroll to position [575, 0]
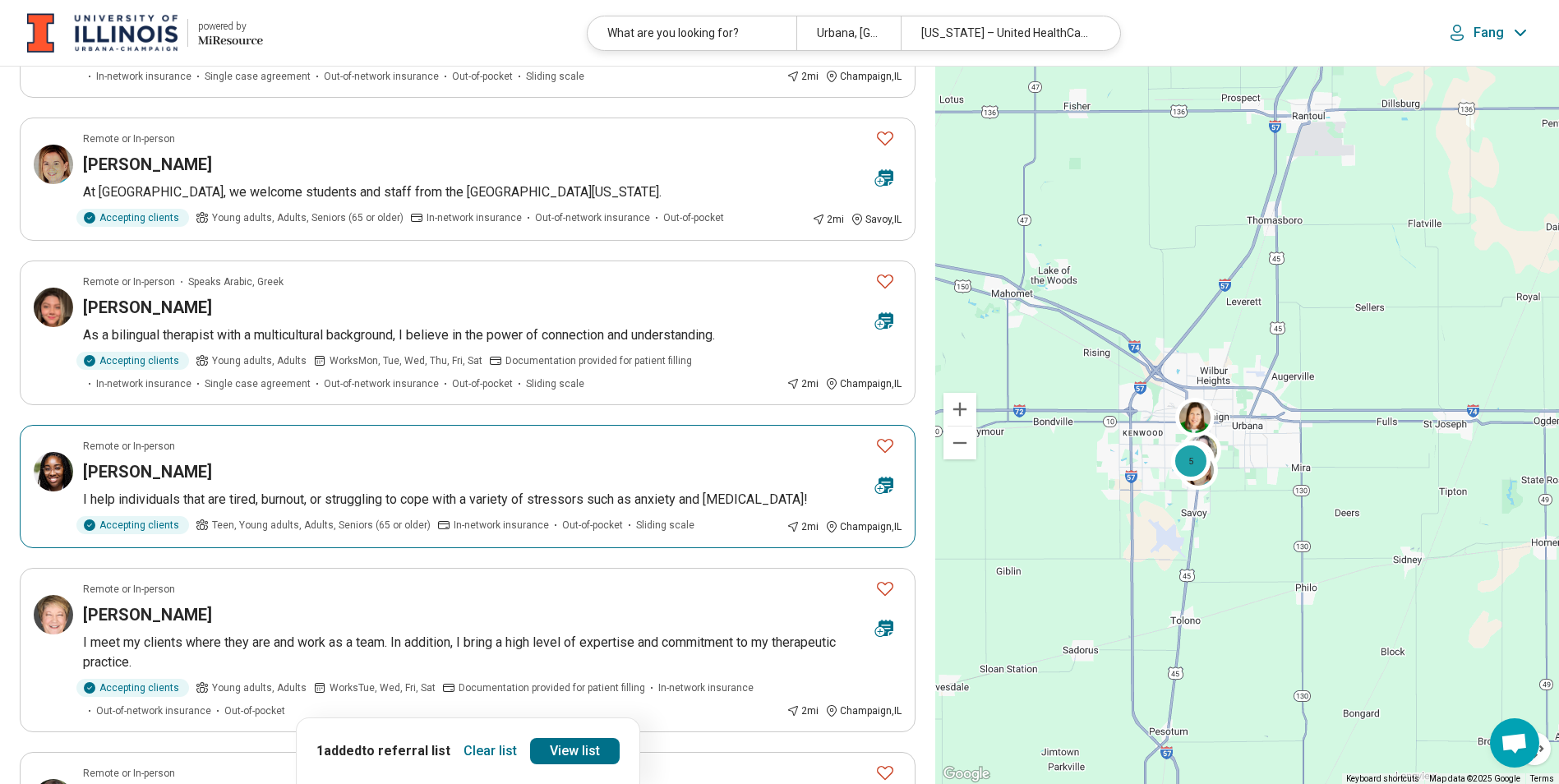
click at [187, 476] on h3 "[PERSON_NAME]" at bounding box center [148, 471] width 129 height 23
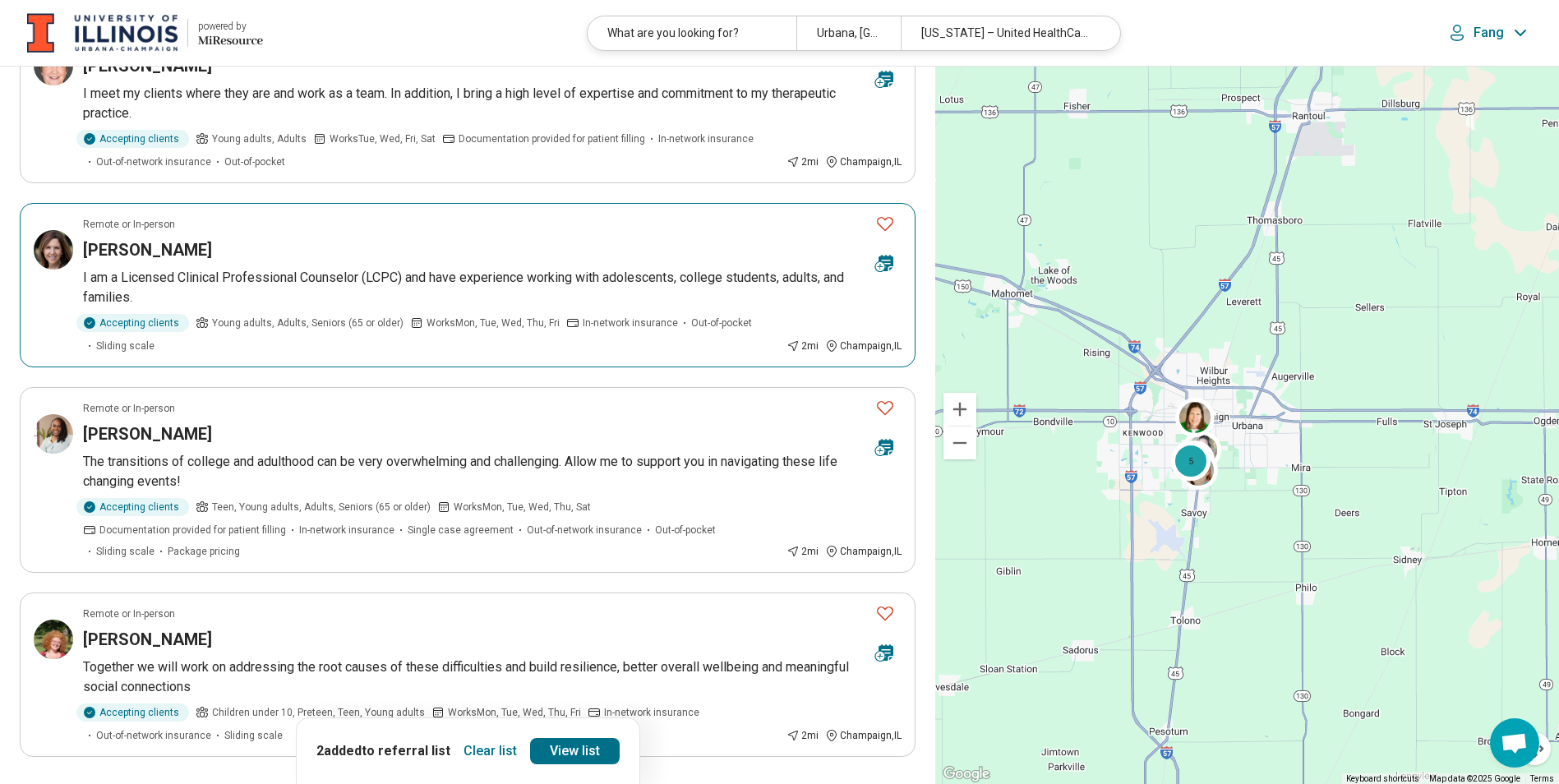
scroll to position [1150, 0]
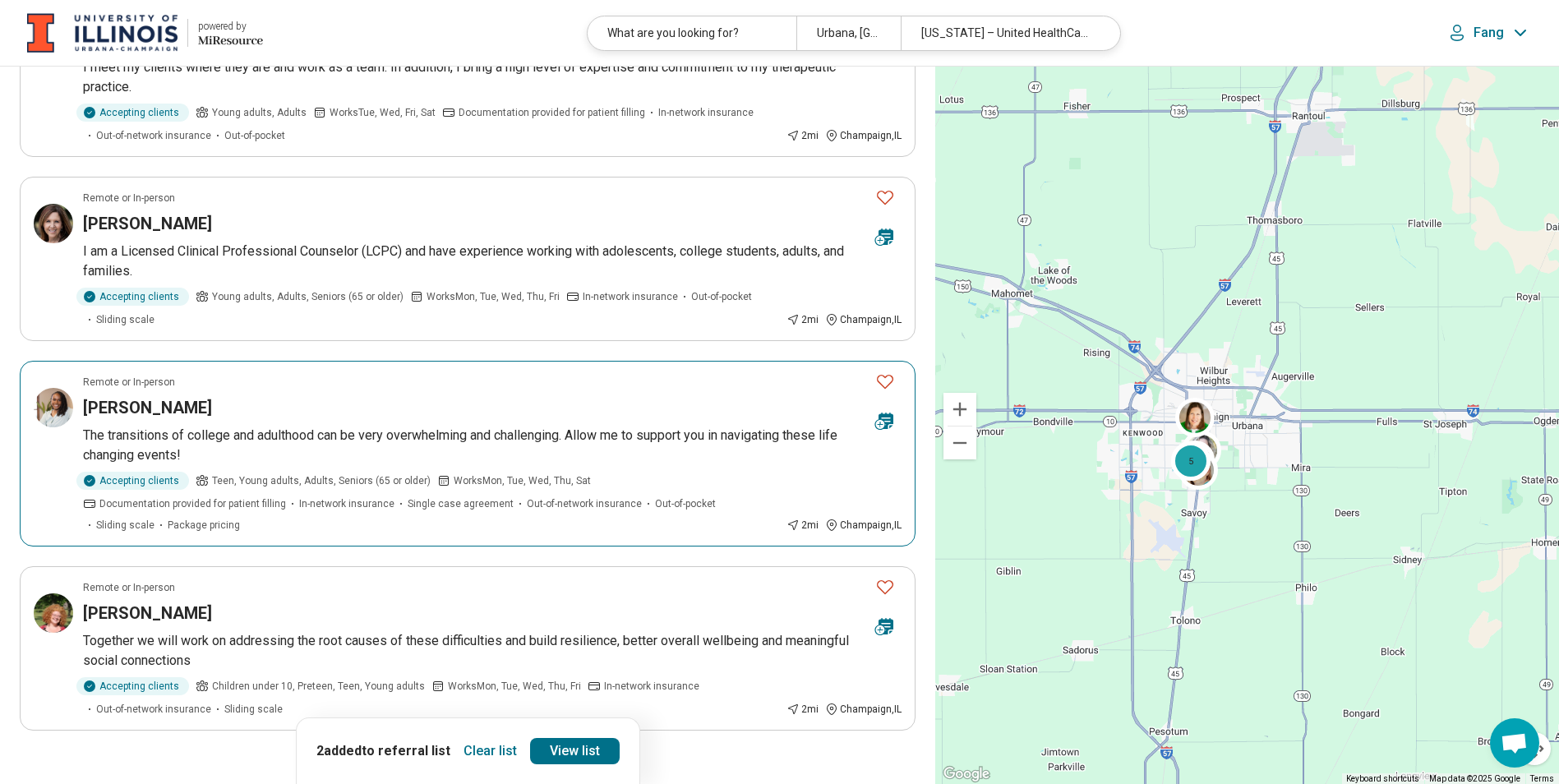
click at [194, 415] on h3 "Keona Johnson" at bounding box center [148, 407] width 129 height 23
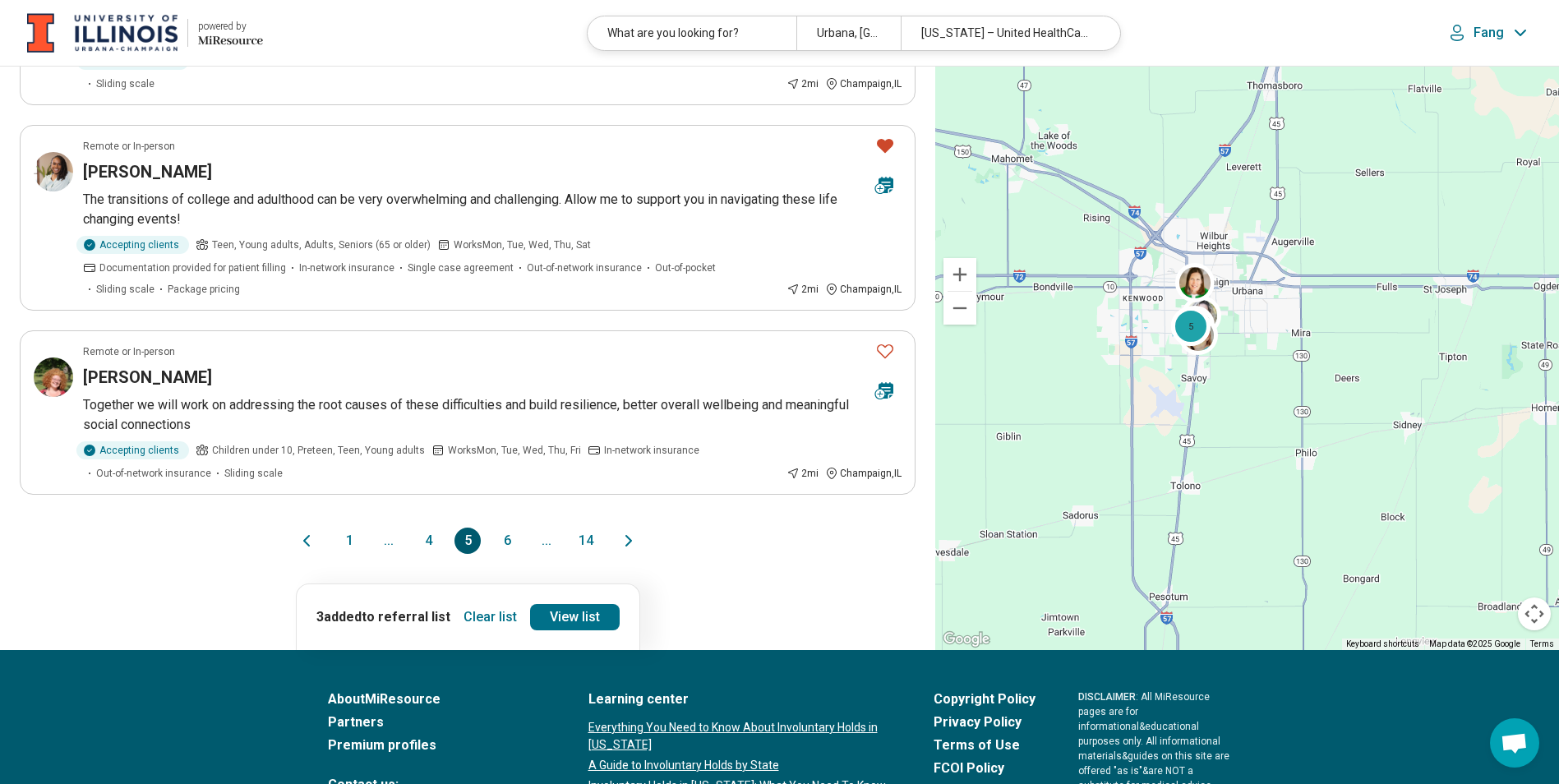
scroll to position [1397, 0]
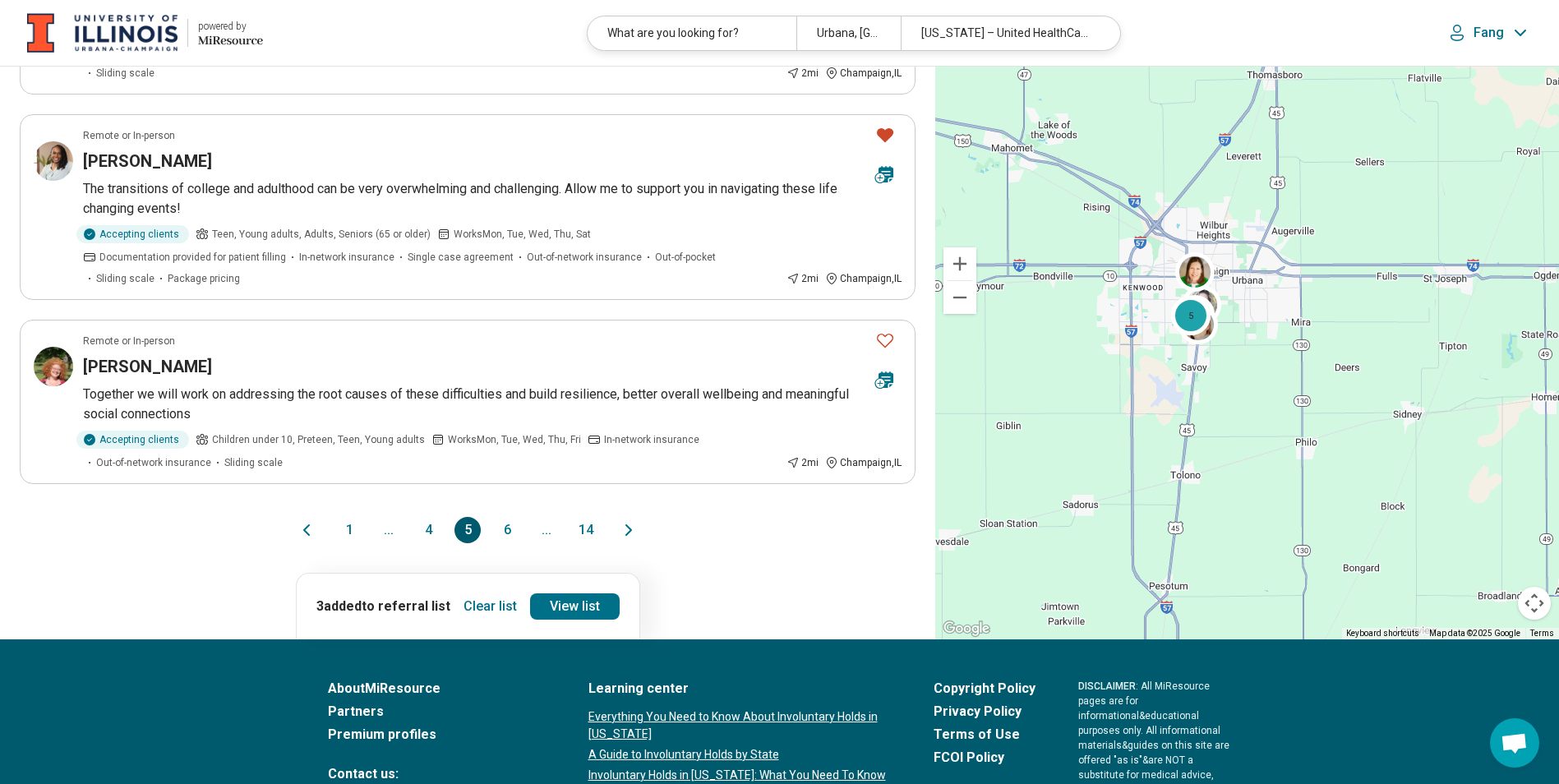
click at [505, 533] on button "6" at bounding box center [507, 529] width 26 height 26
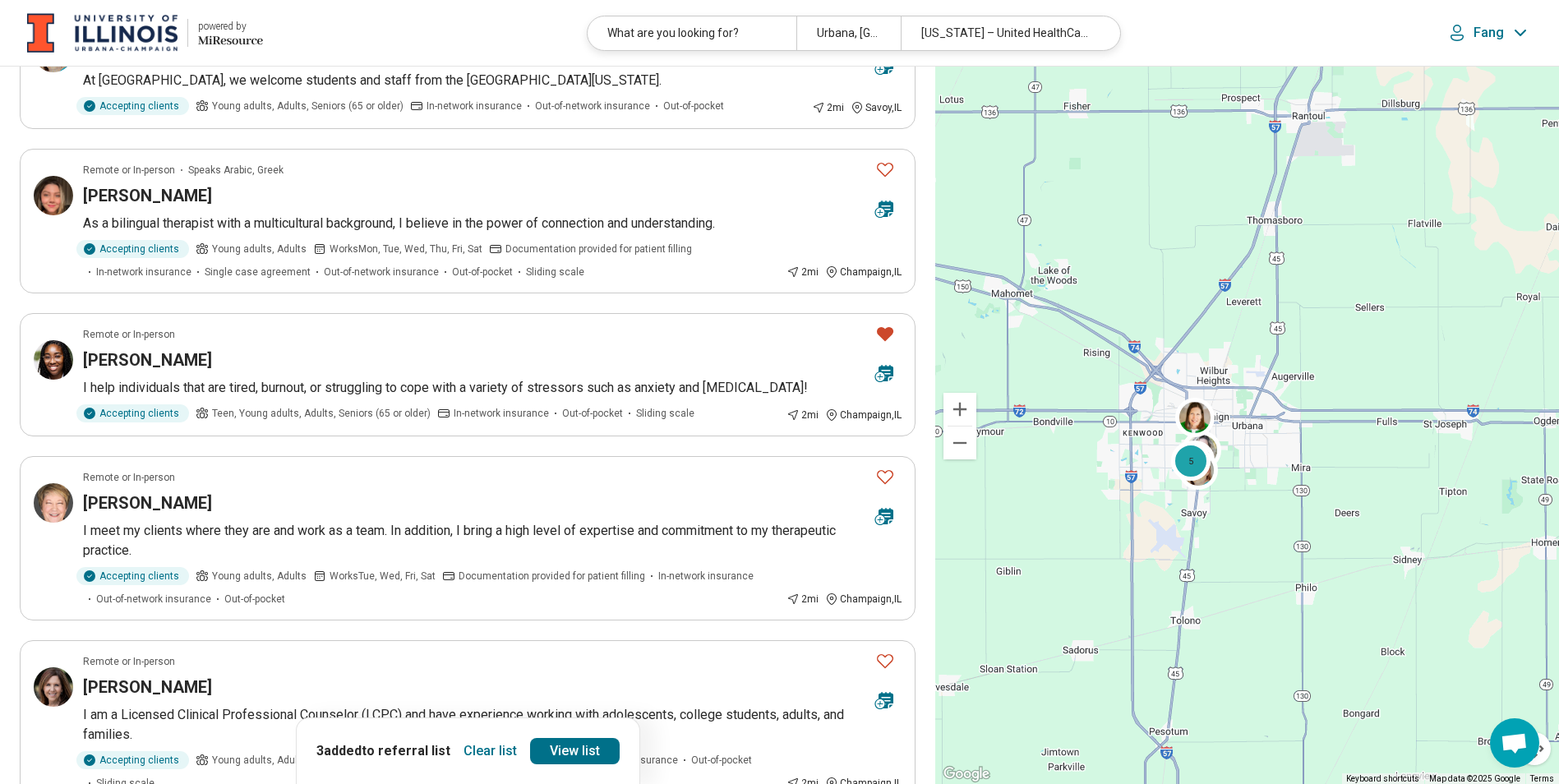
scroll to position [0, 0]
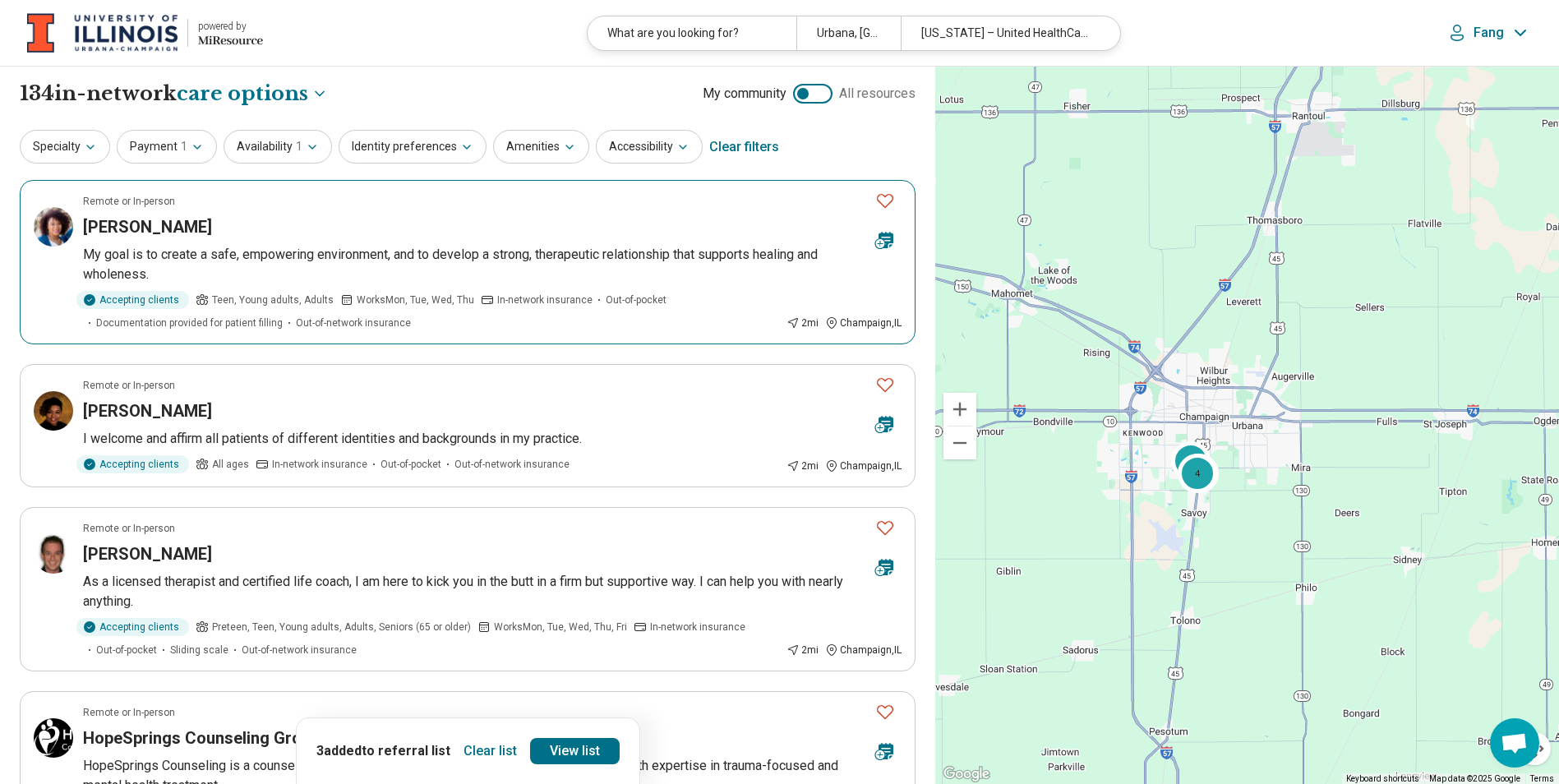
click at [154, 227] on h3 "Imani Harrison" at bounding box center [148, 226] width 129 height 23
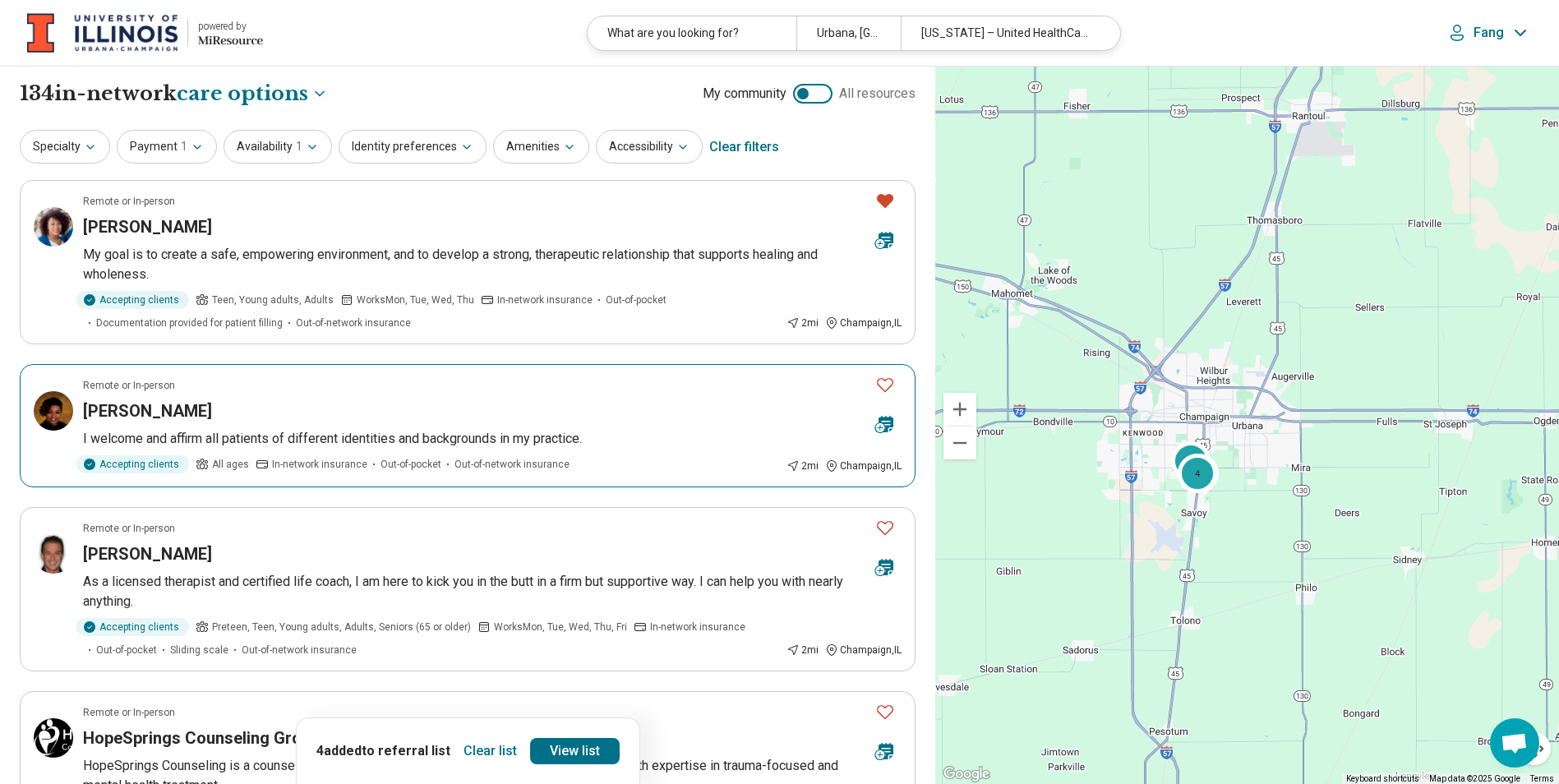
click at [181, 413] on h3 "Dynesha Grissom" at bounding box center [148, 410] width 129 height 23
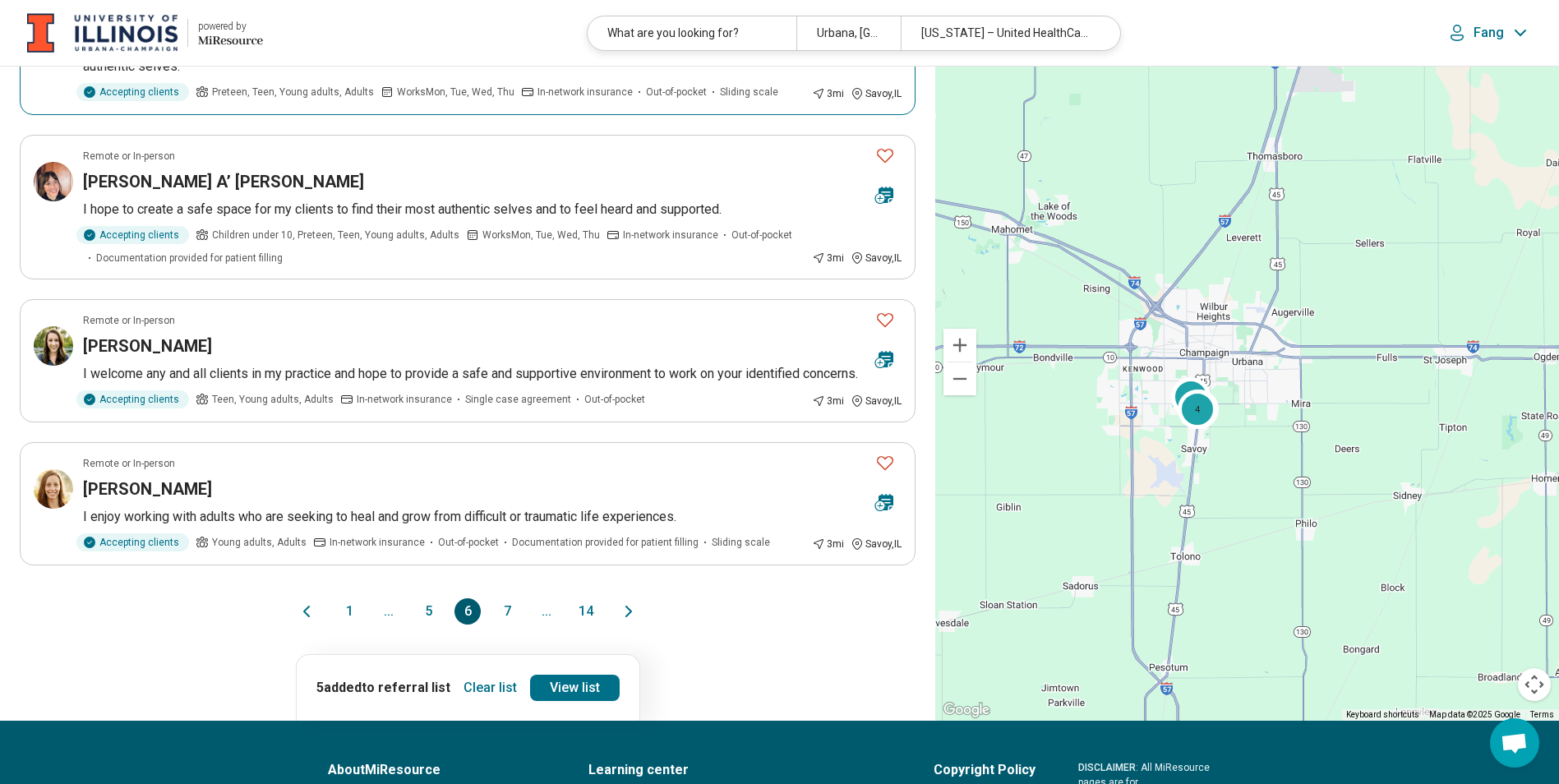
scroll to position [1233, 0]
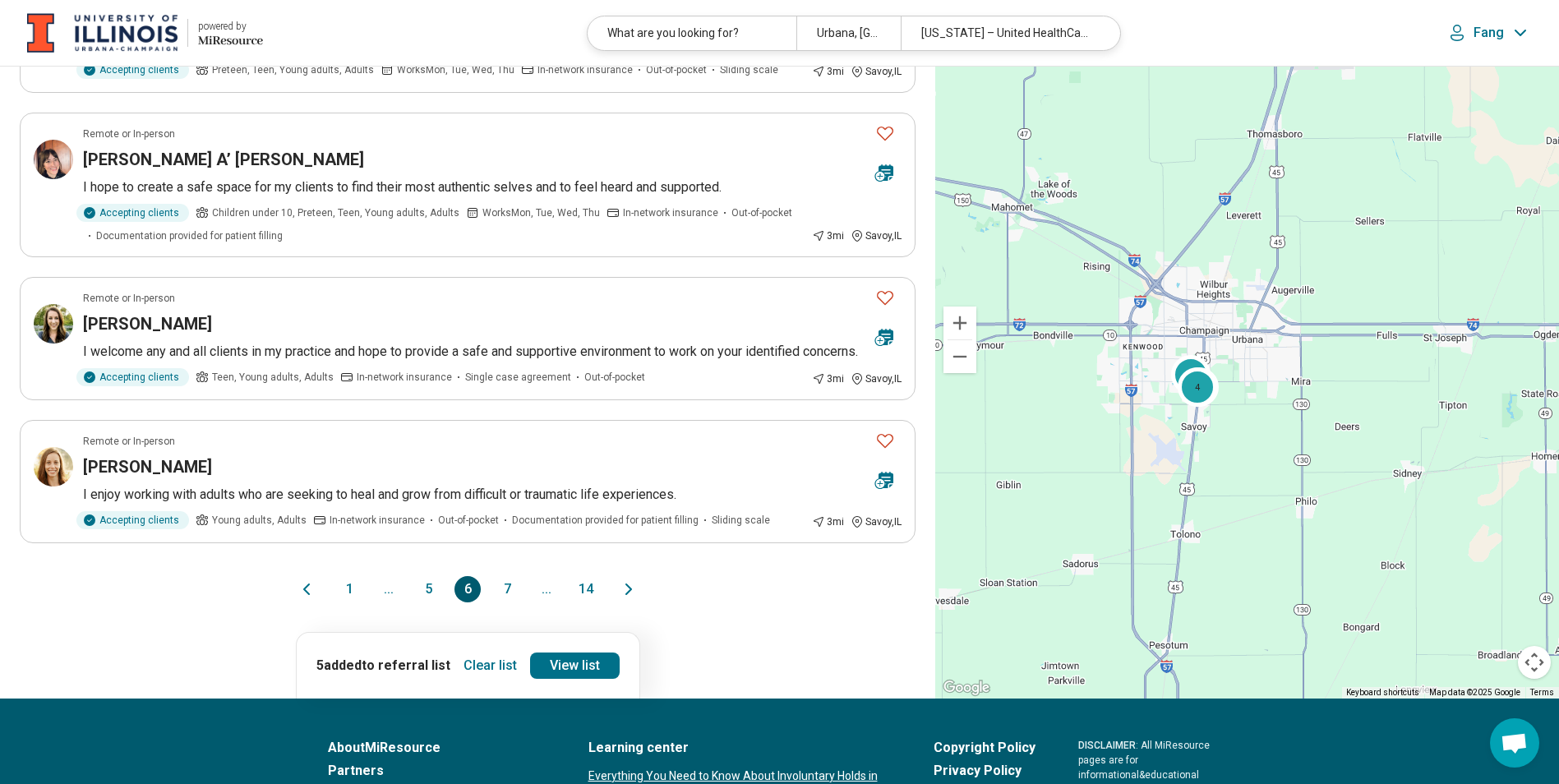
click at [501, 602] on button "7" at bounding box center [507, 588] width 26 height 26
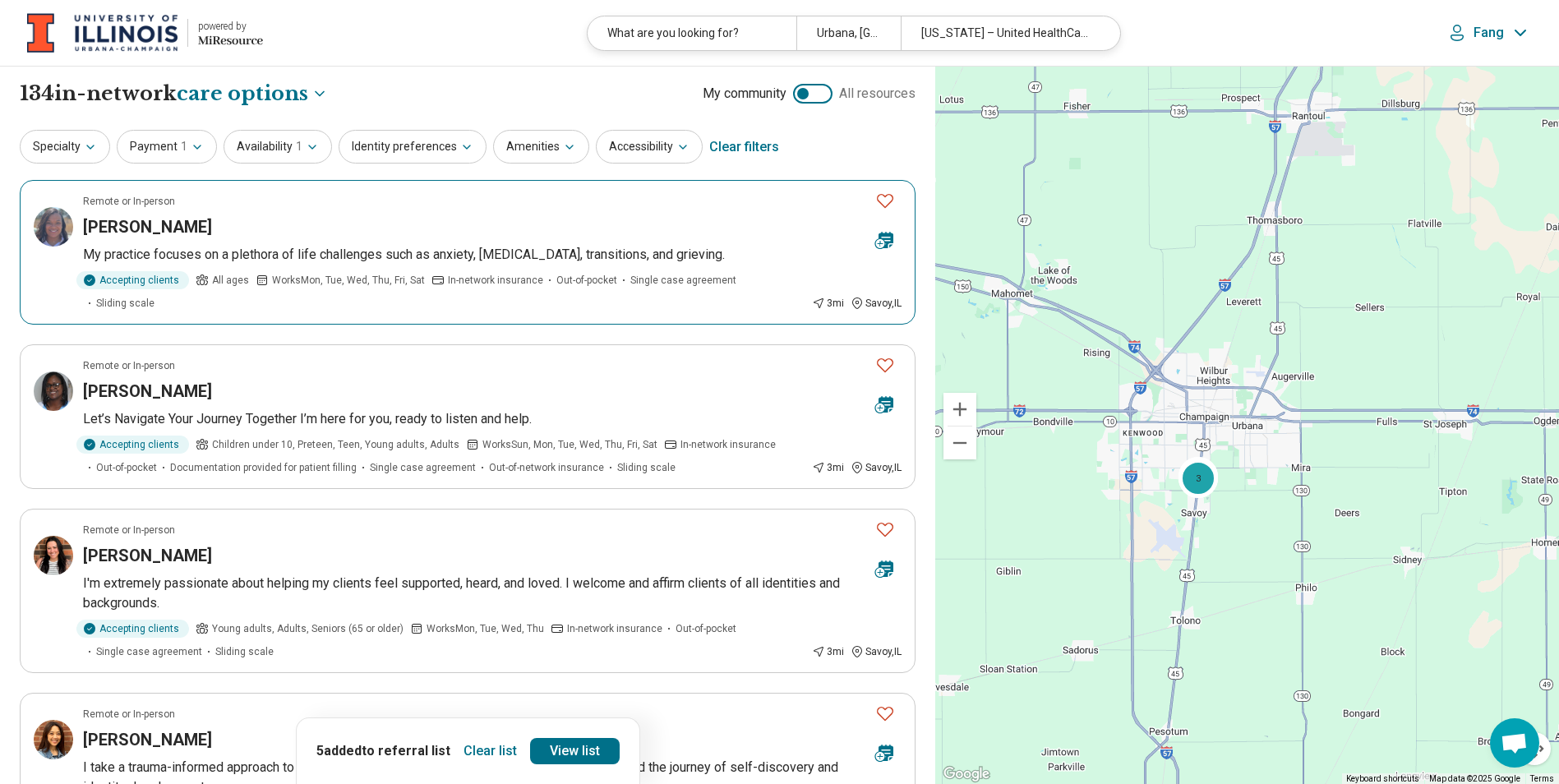
click at [188, 231] on h3 "Lawanda McGee" at bounding box center [148, 226] width 129 height 23
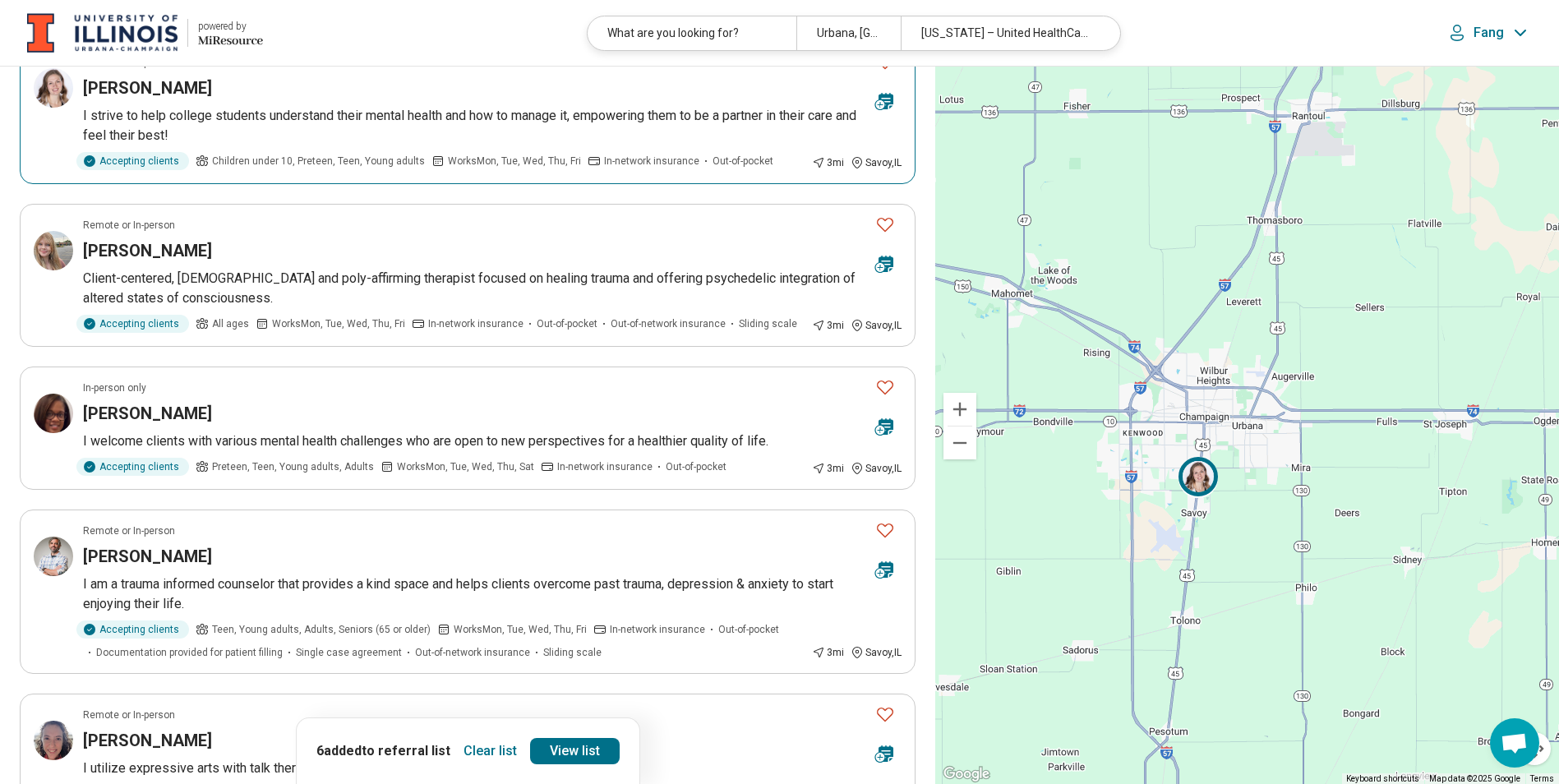
scroll to position [986, 0]
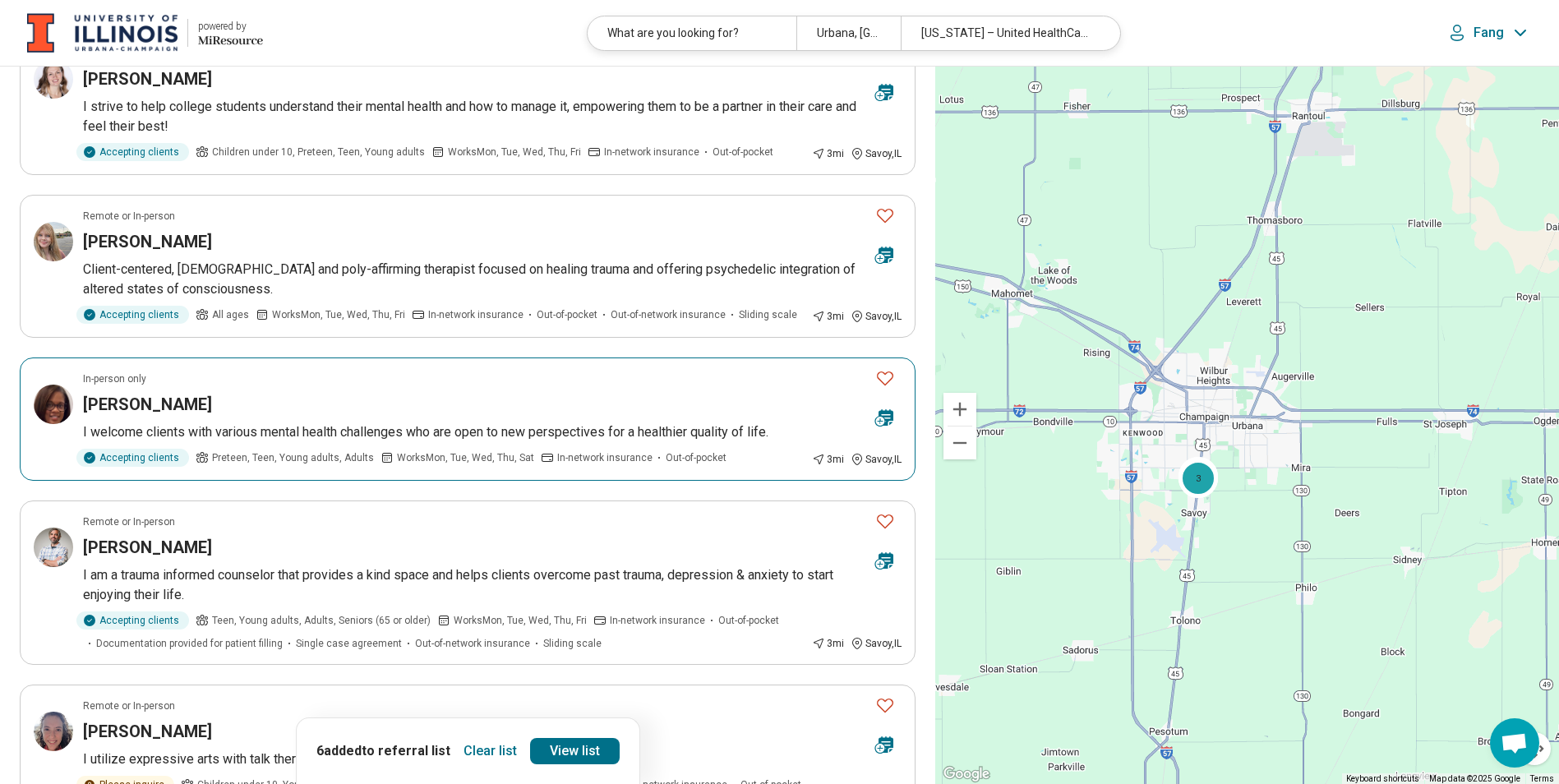
click at [164, 392] on h3 "Tiara Armstrong" at bounding box center [148, 403] width 129 height 23
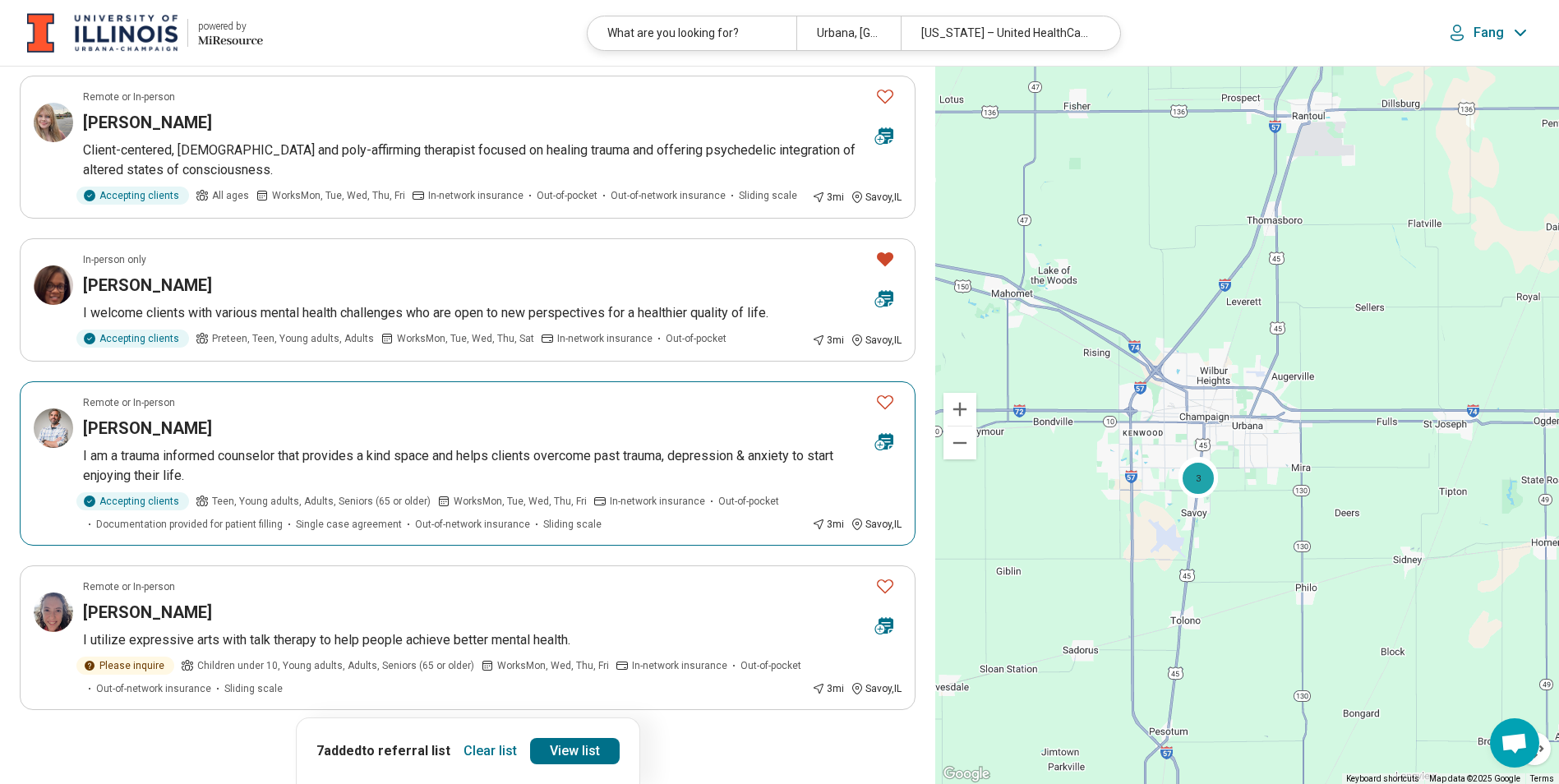
scroll to position [1233, 0]
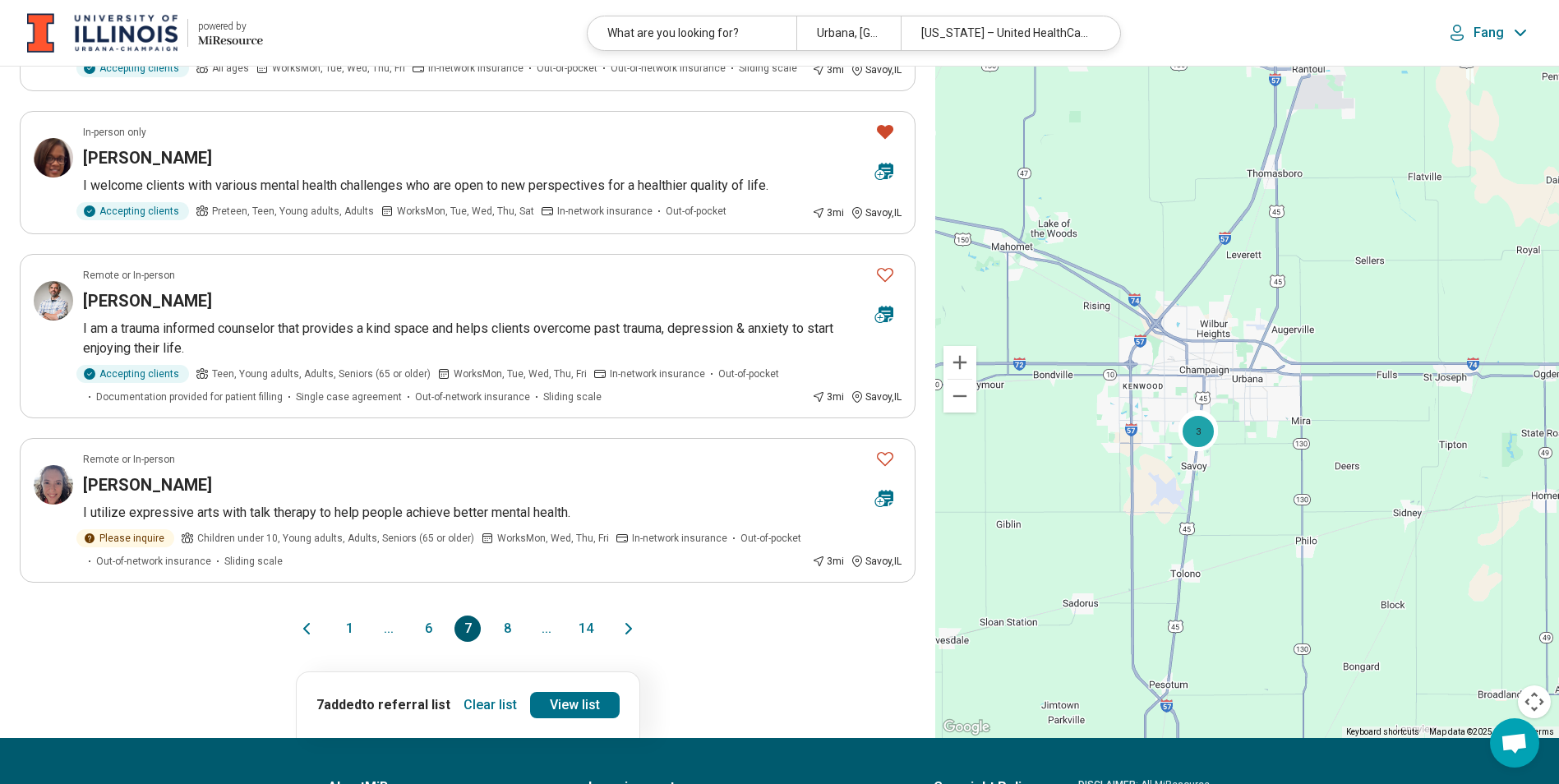
click at [503, 615] on button "8" at bounding box center [507, 628] width 26 height 26
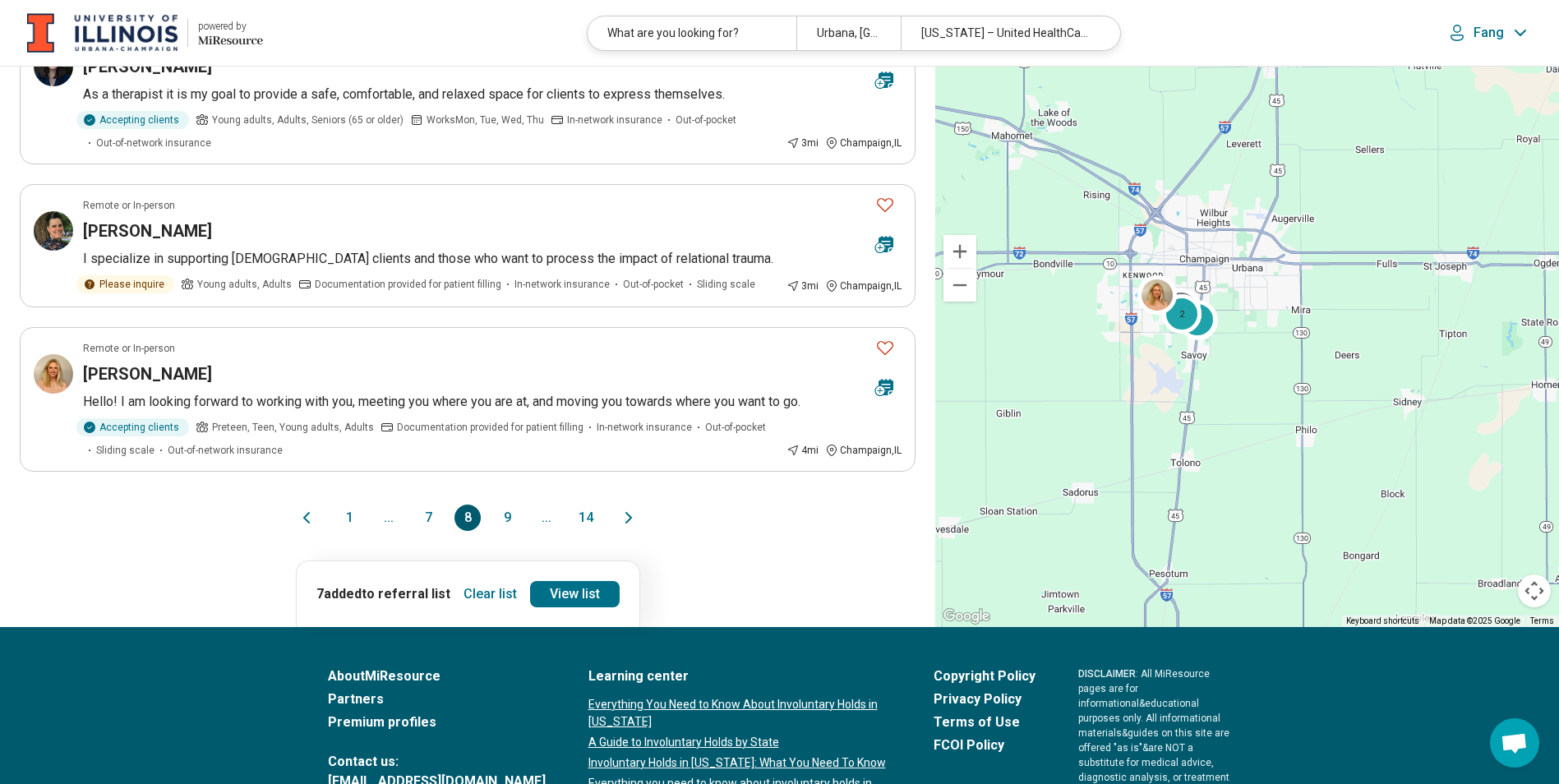
scroll to position [1314, 0]
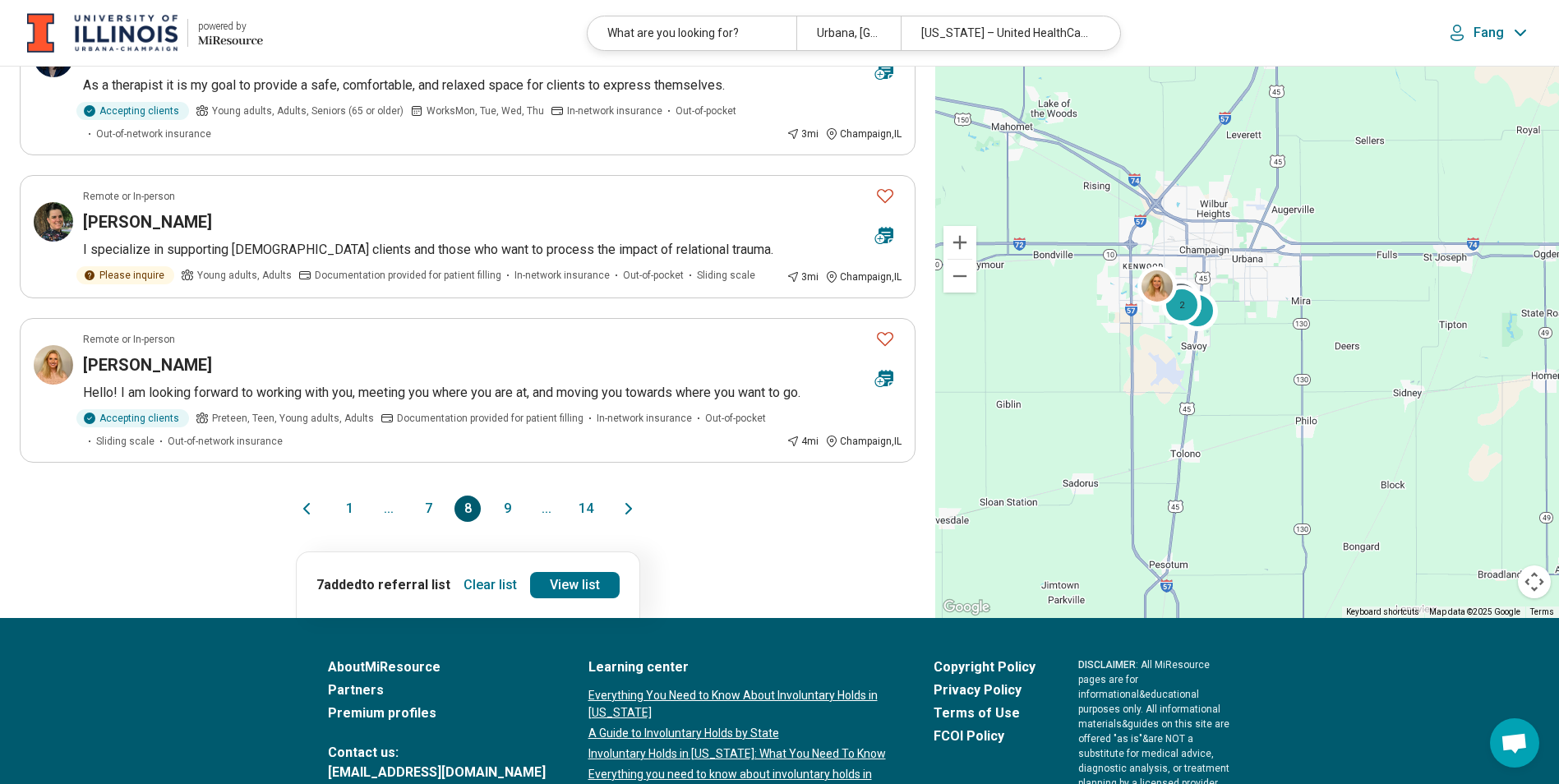
click at [503, 496] on button "9" at bounding box center [507, 508] width 26 height 26
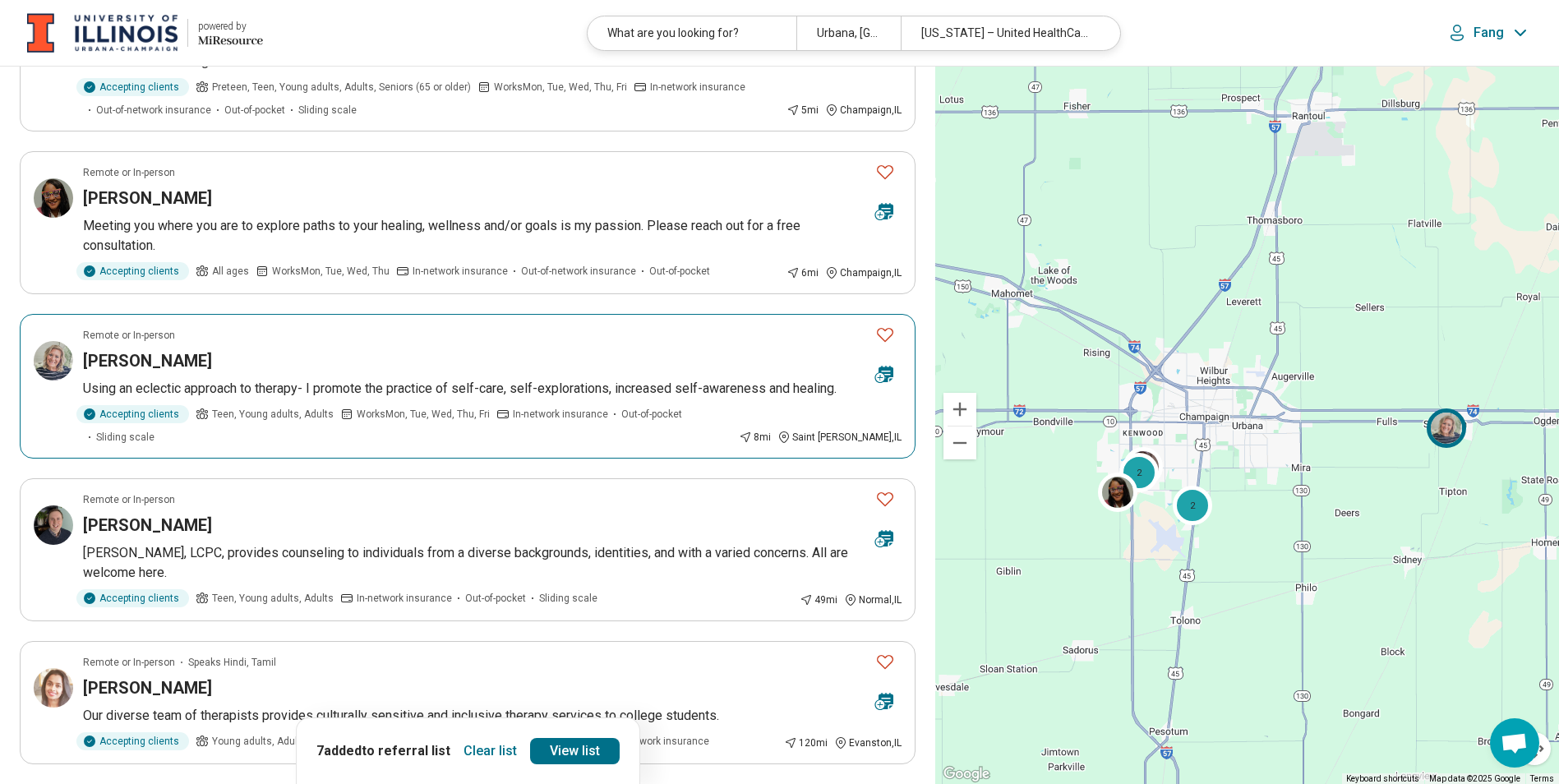
scroll to position [904, 0]
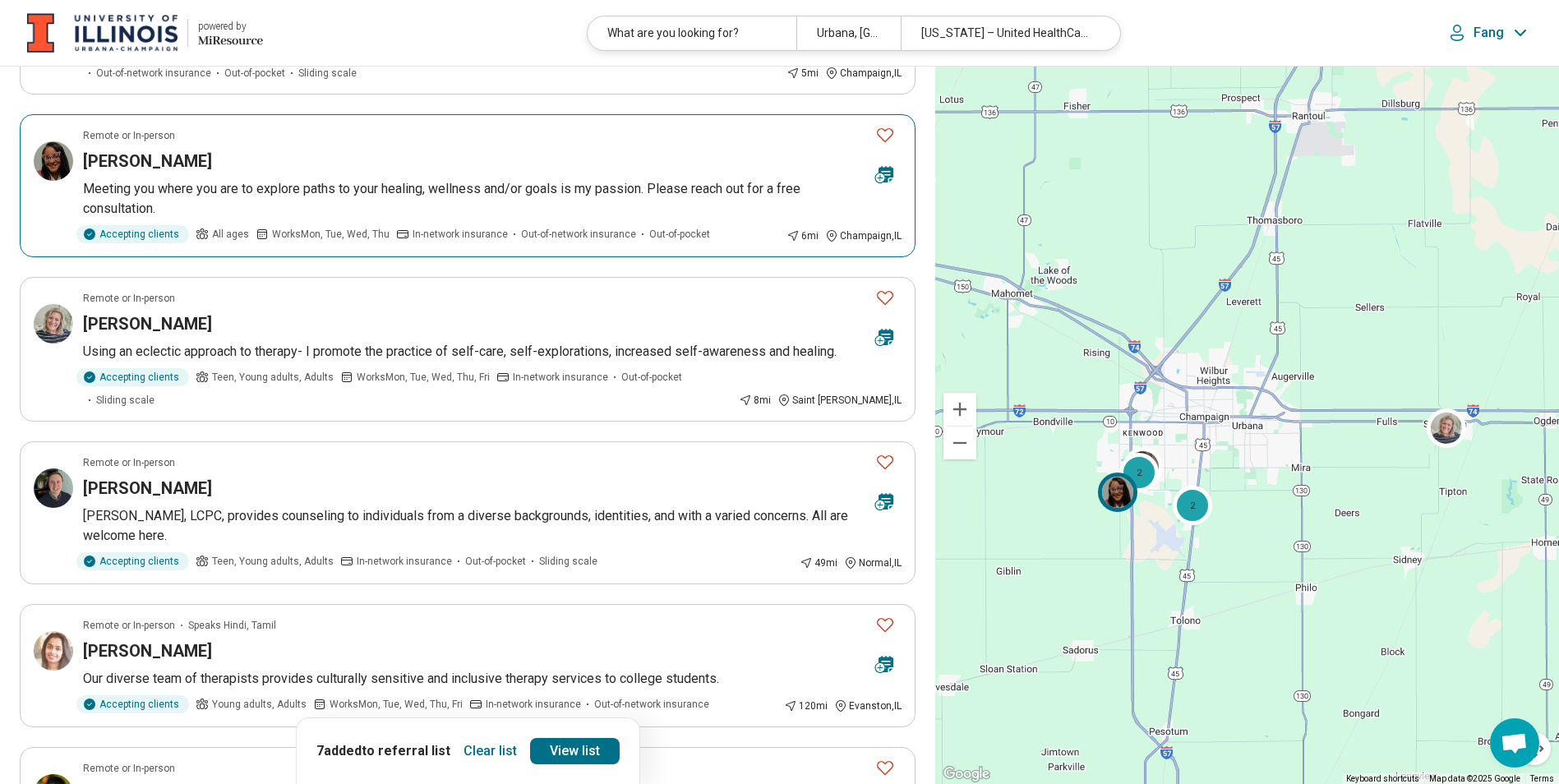
click at [177, 161] on h3 "Celeste Faulkner" at bounding box center [148, 160] width 129 height 23
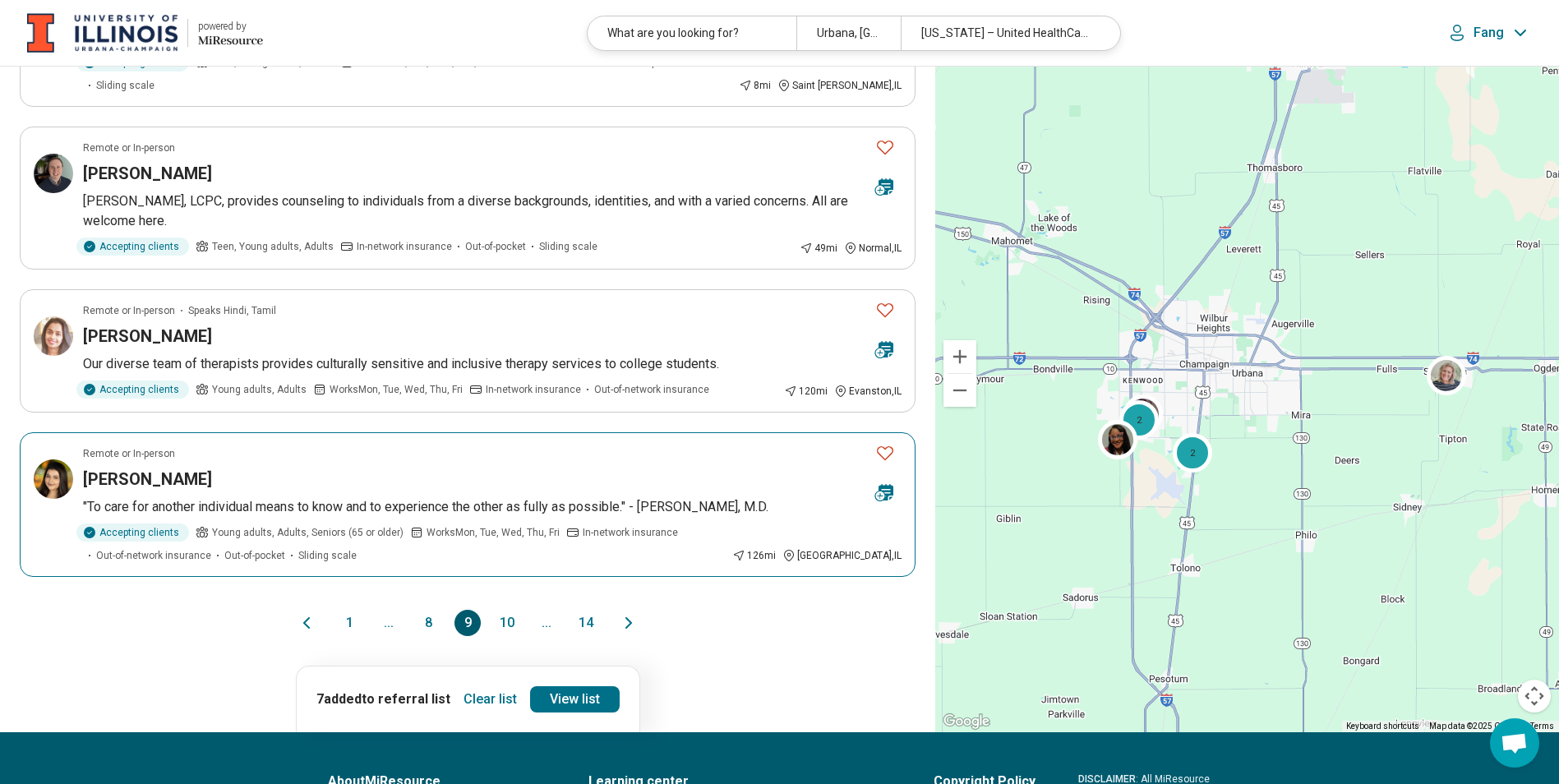
scroll to position [1233, 0]
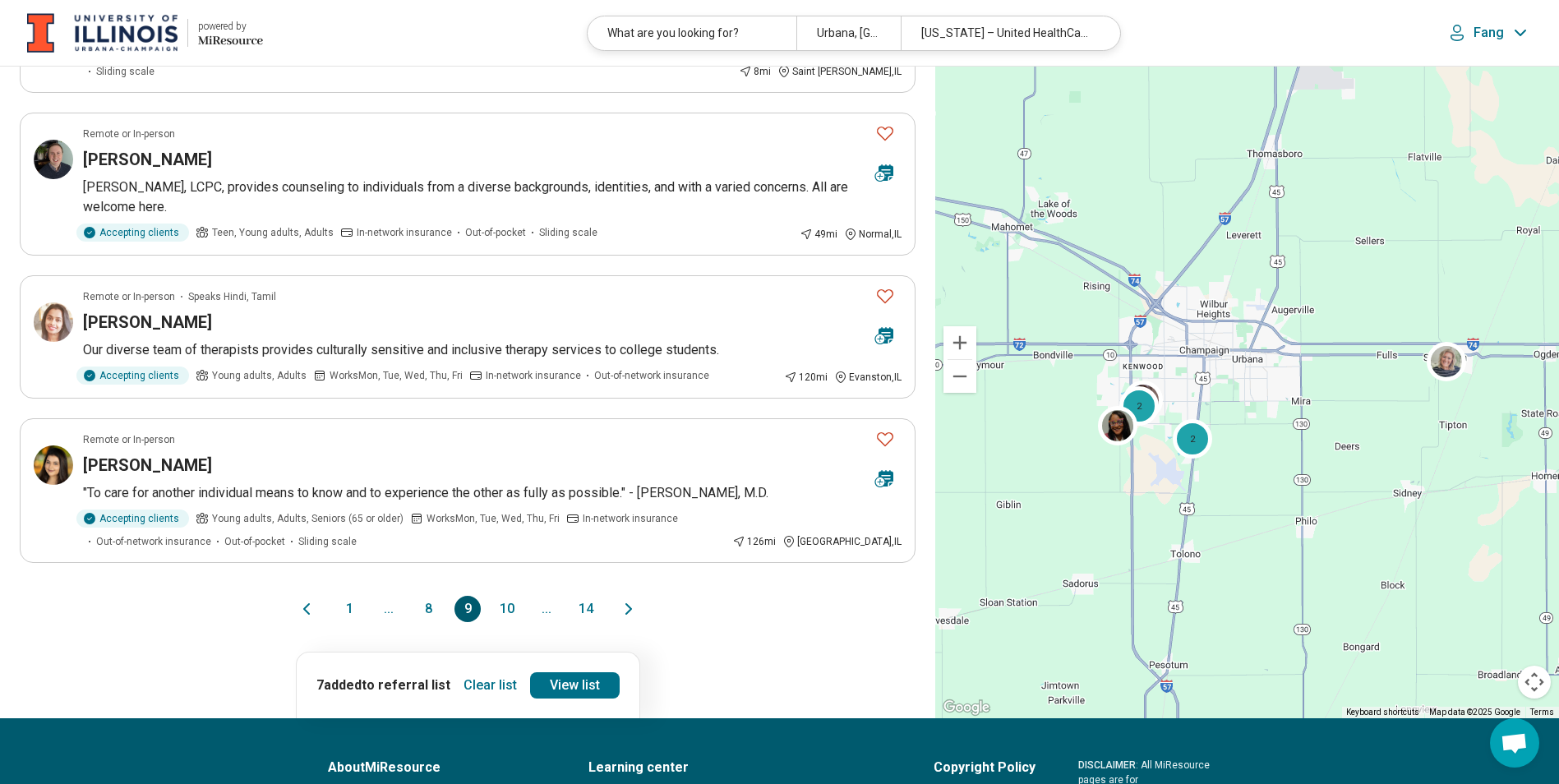
click at [510, 596] on button "10" at bounding box center [507, 608] width 26 height 26
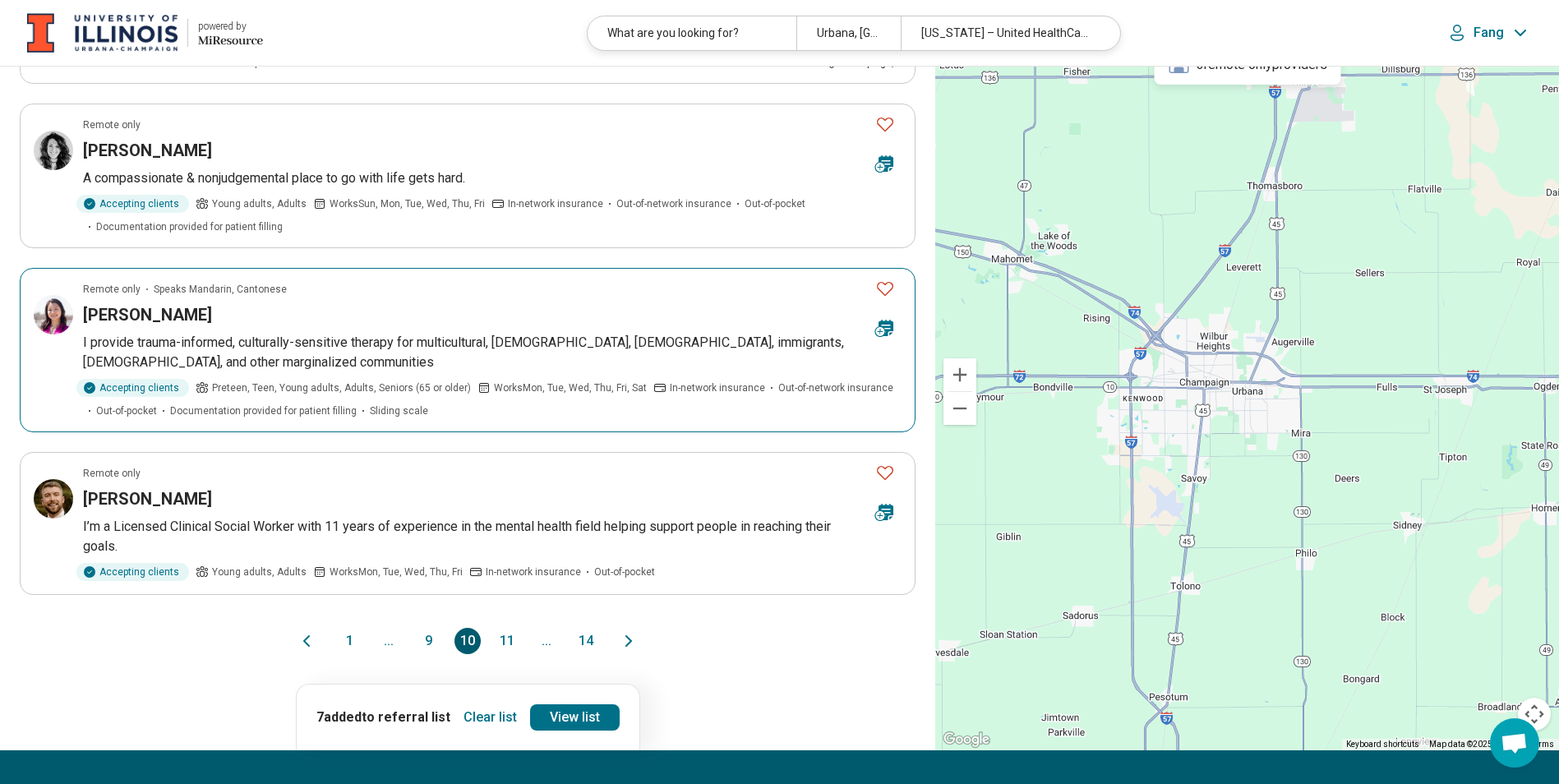
scroll to position [1314, 0]
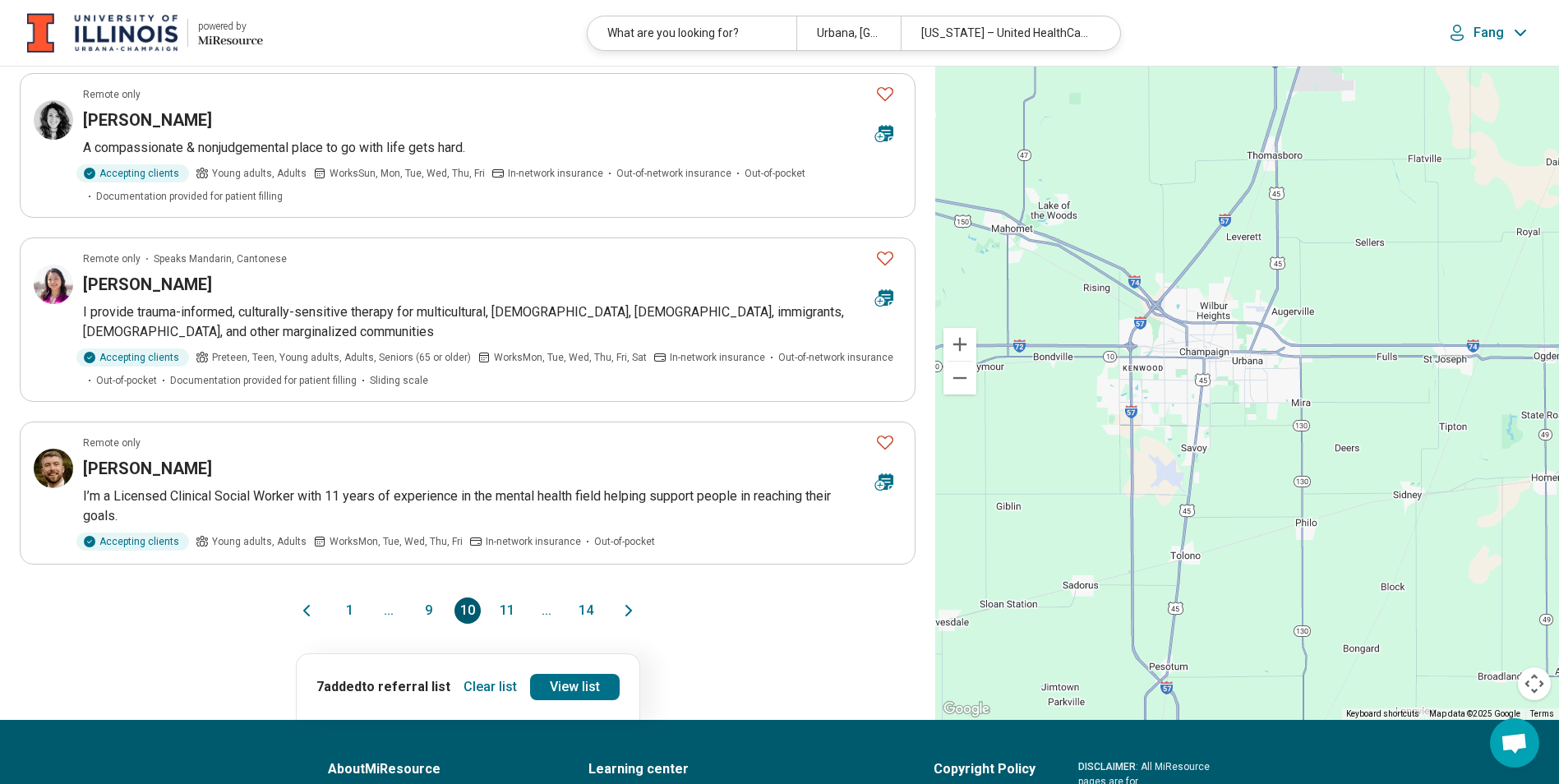
click at [514, 597] on button "11" at bounding box center [507, 610] width 26 height 26
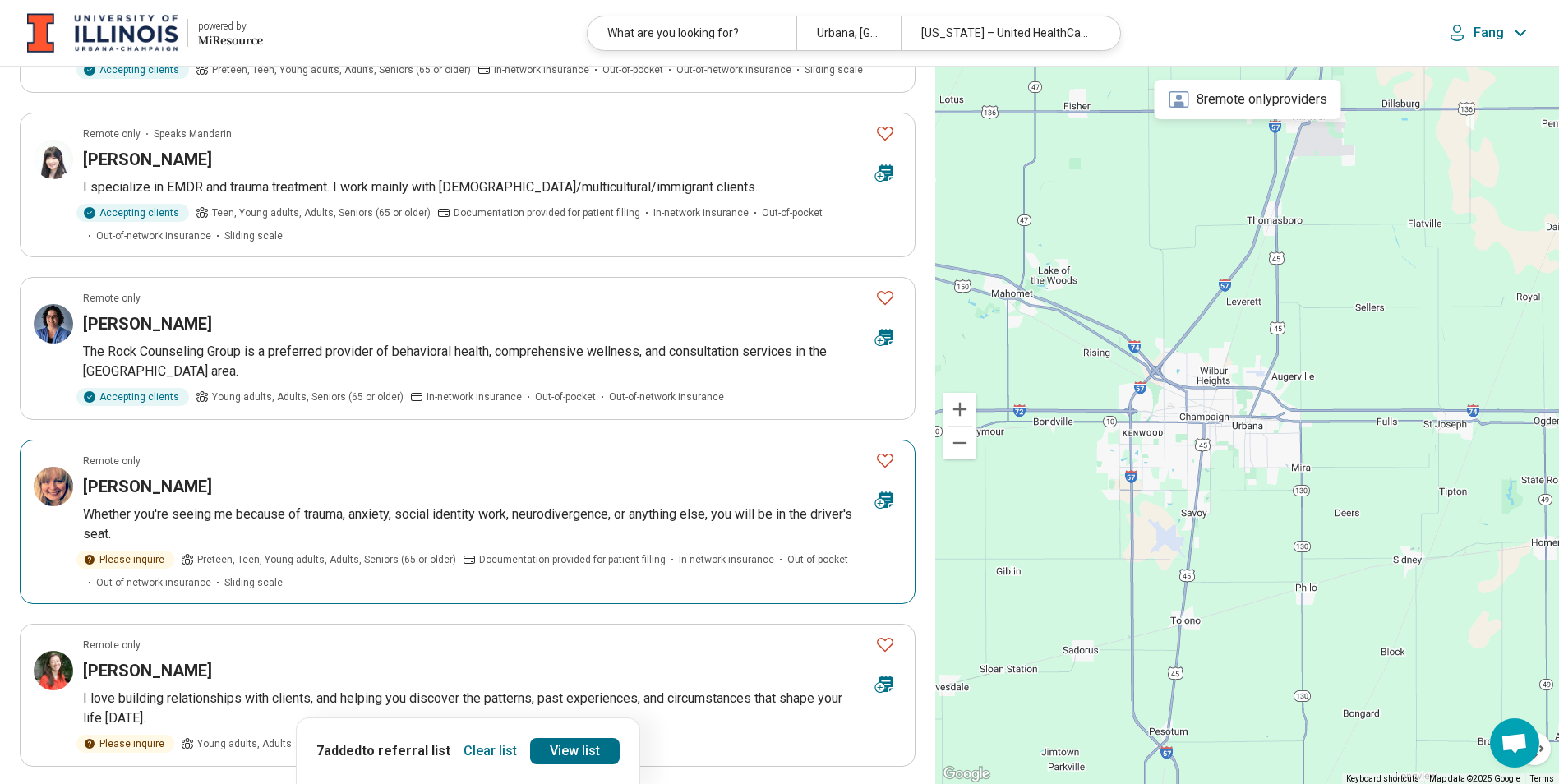
scroll to position [1233, 0]
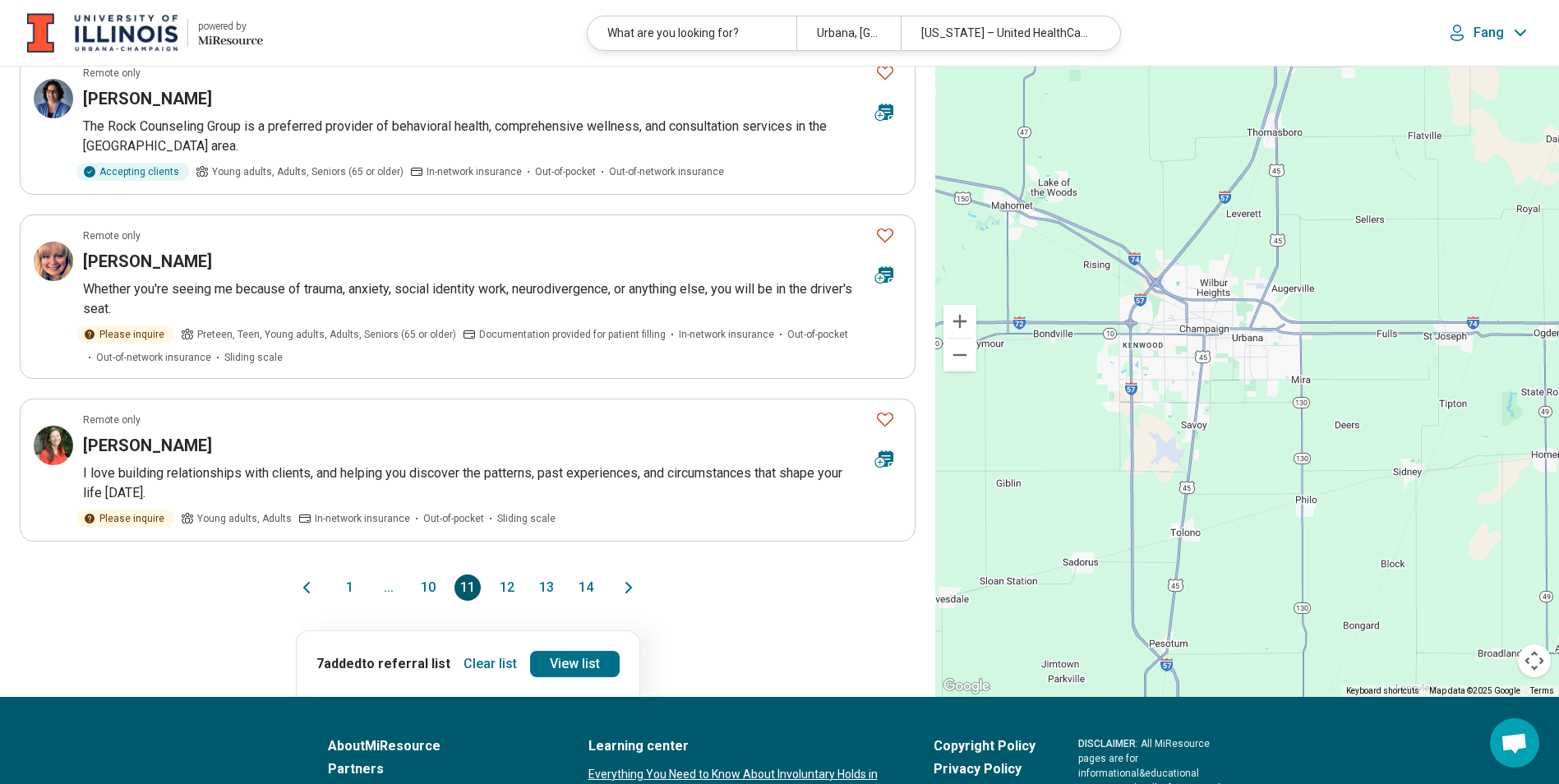
click at [516, 574] on button "12" at bounding box center [507, 587] width 26 height 26
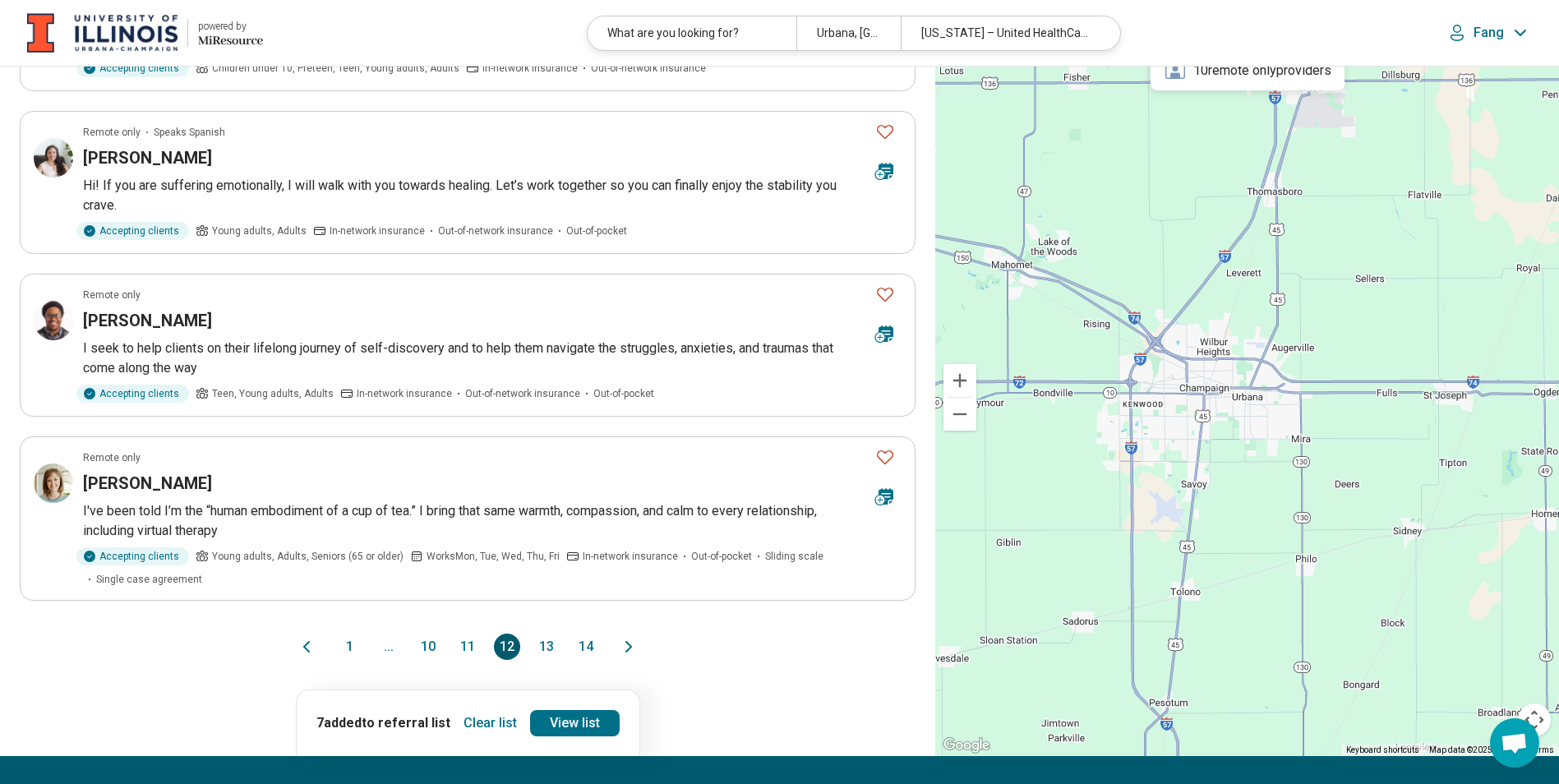
click at [539, 634] on button "13" at bounding box center [546, 646] width 26 height 26
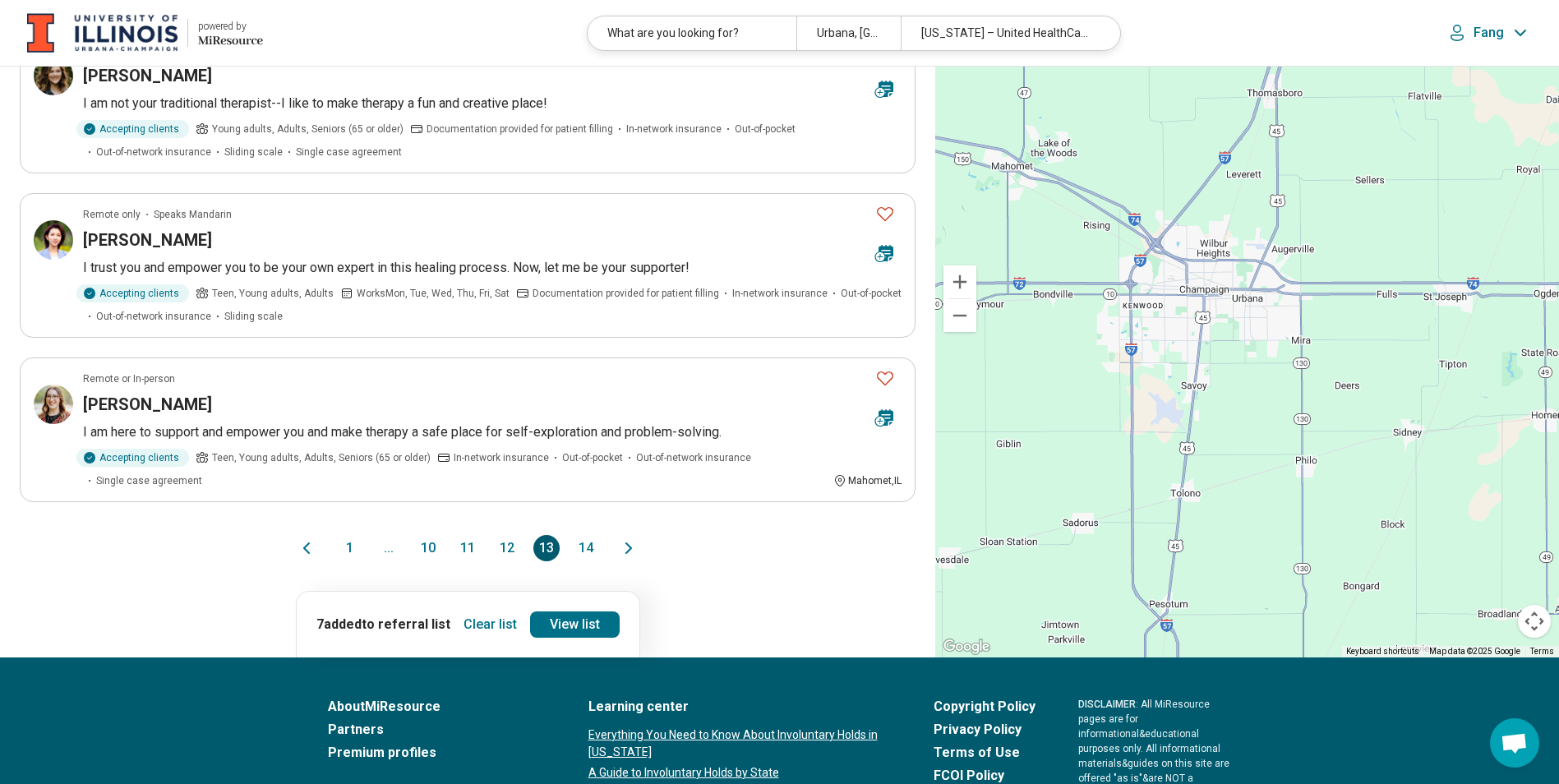
click at [593, 544] on button "14" at bounding box center [585, 548] width 26 height 26
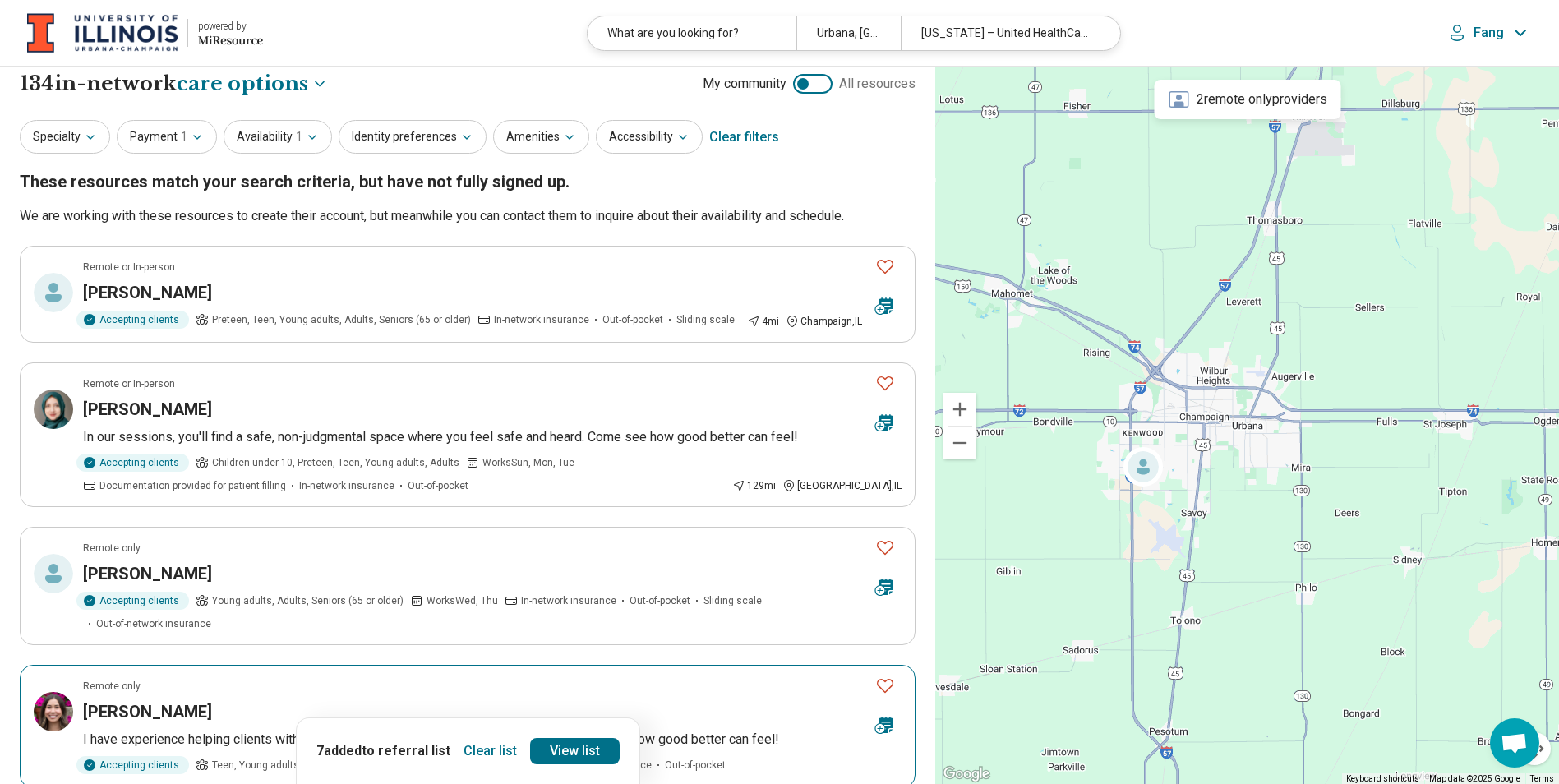
scroll to position [0, 0]
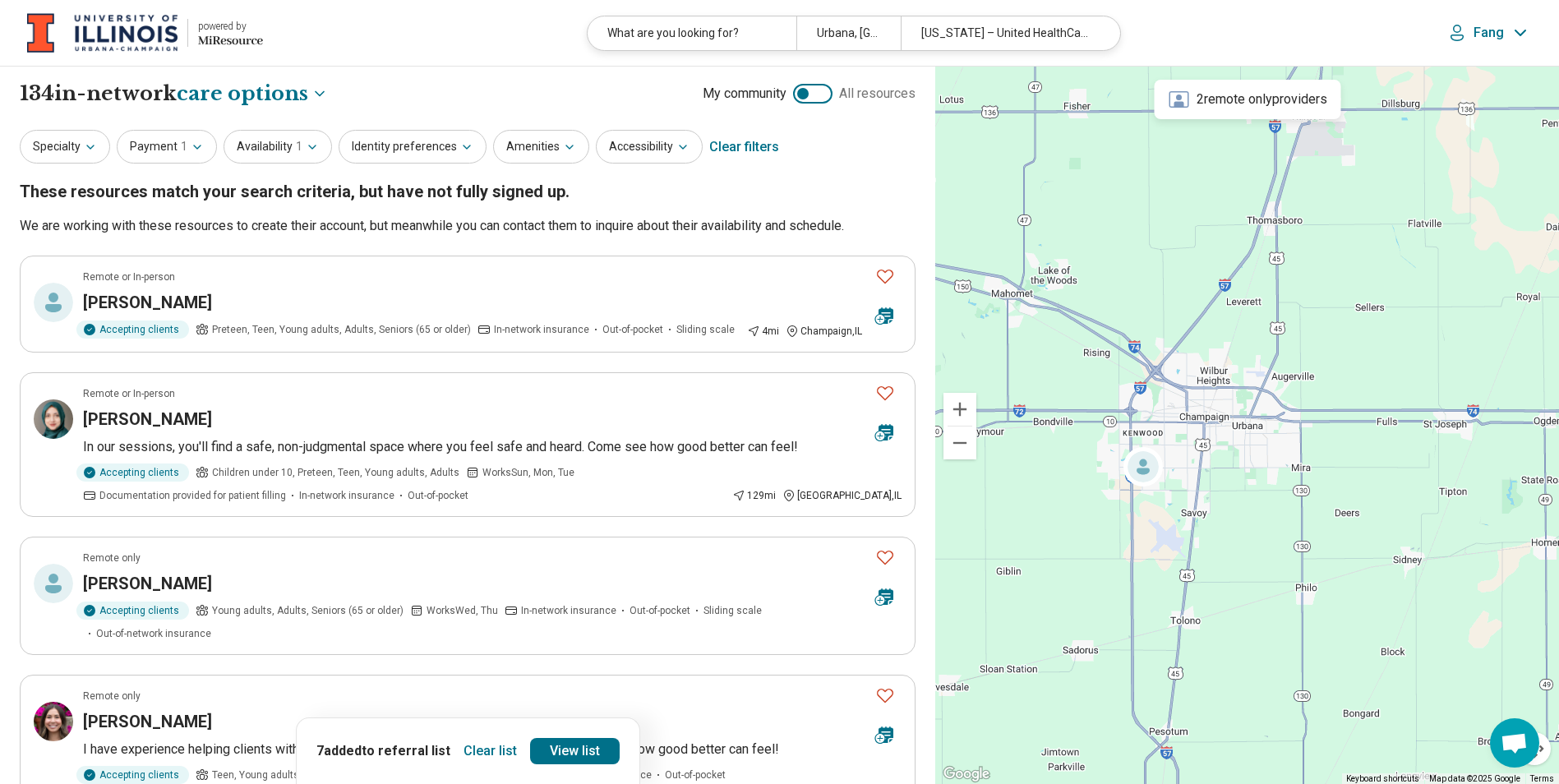
click at [1502, 36] on p "Fang" at bounding box center [1488, 33] width 30 height 17
click at [1478, 82] on link "My Dashboard" at bounding box center [1475, 82] width 115 height 43
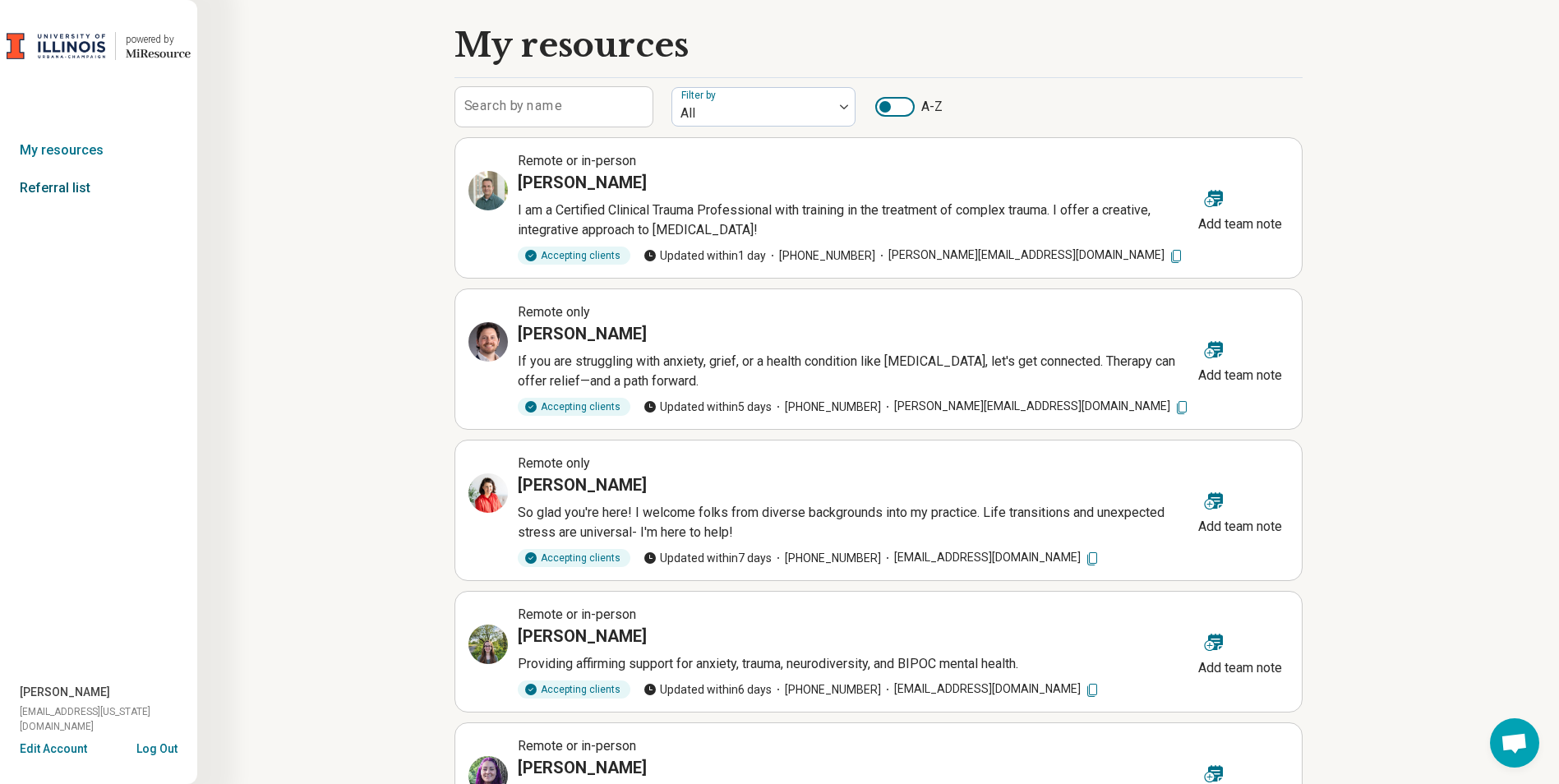
click at [66, 197] on link "Referral list" at bounding box center [98, 187] width 198 height 38
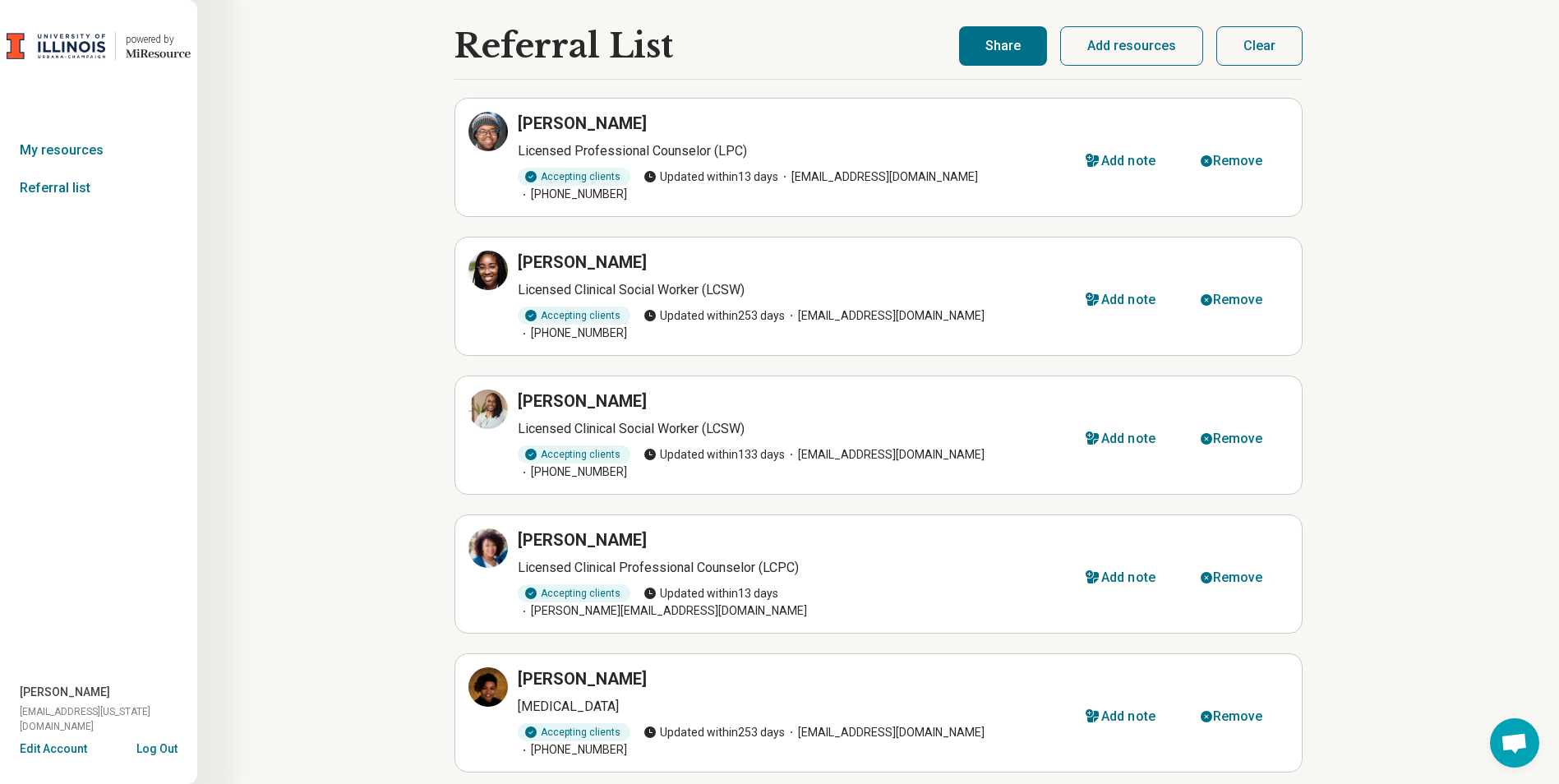
click at [1014, 49] on button "Share" at bounding box center [1003, 45] width 88 height 39
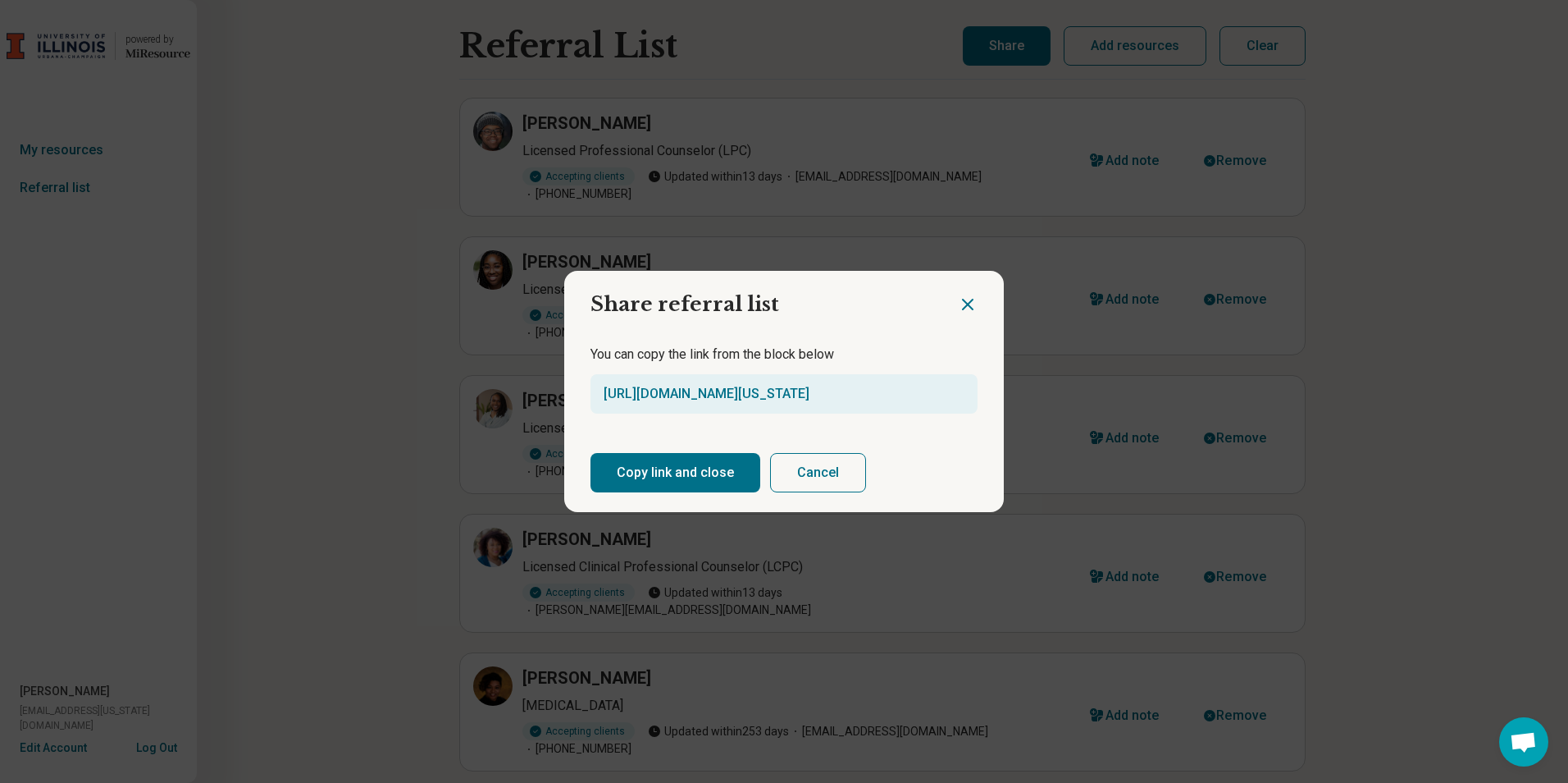
click at [722, 469] on button "Copy link and close" at bounding box center [675, 472] width 169 height 39
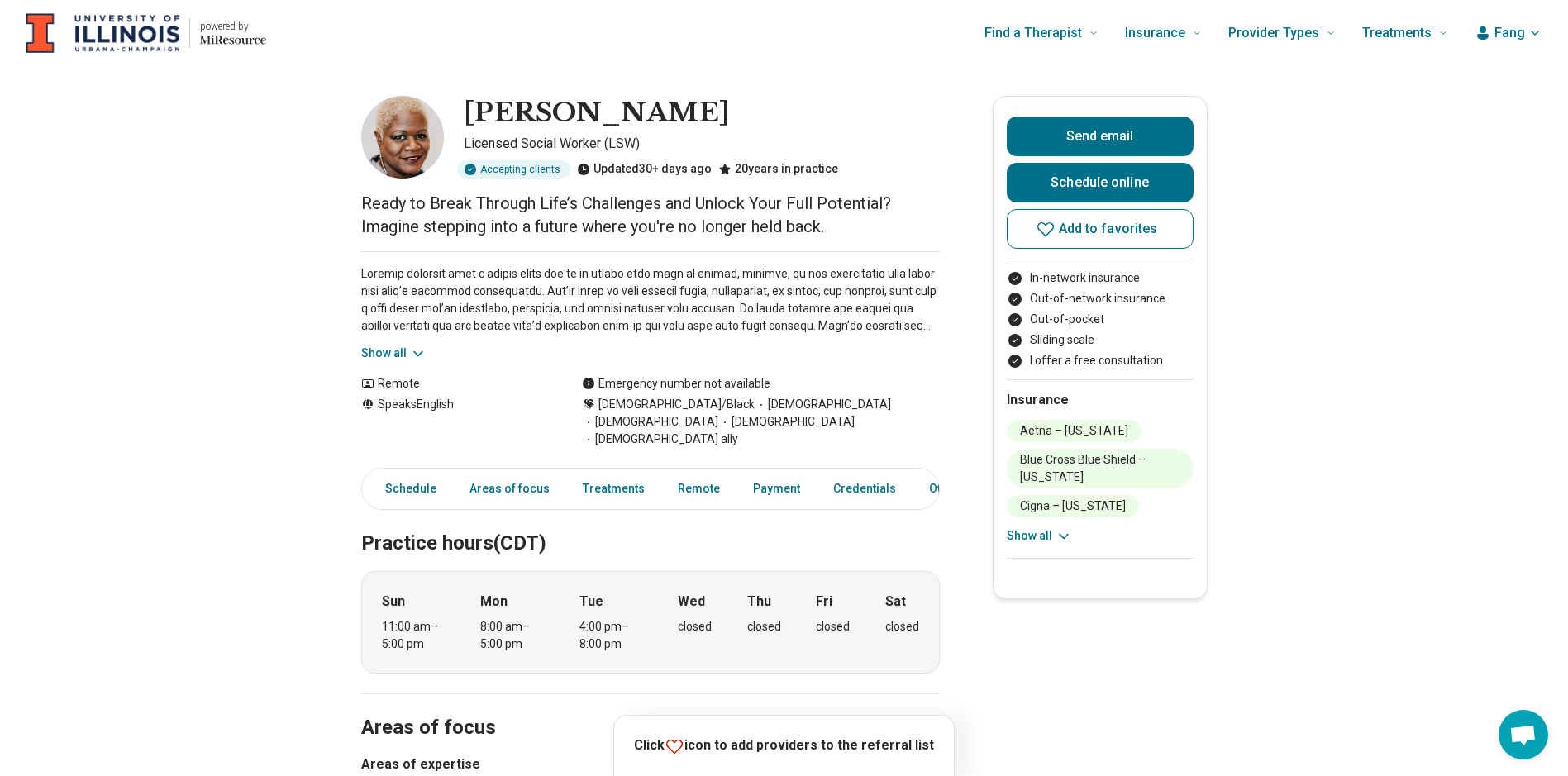
click at [1063, 535] on icon at bounding box center [1064, 537] width 17 height 17
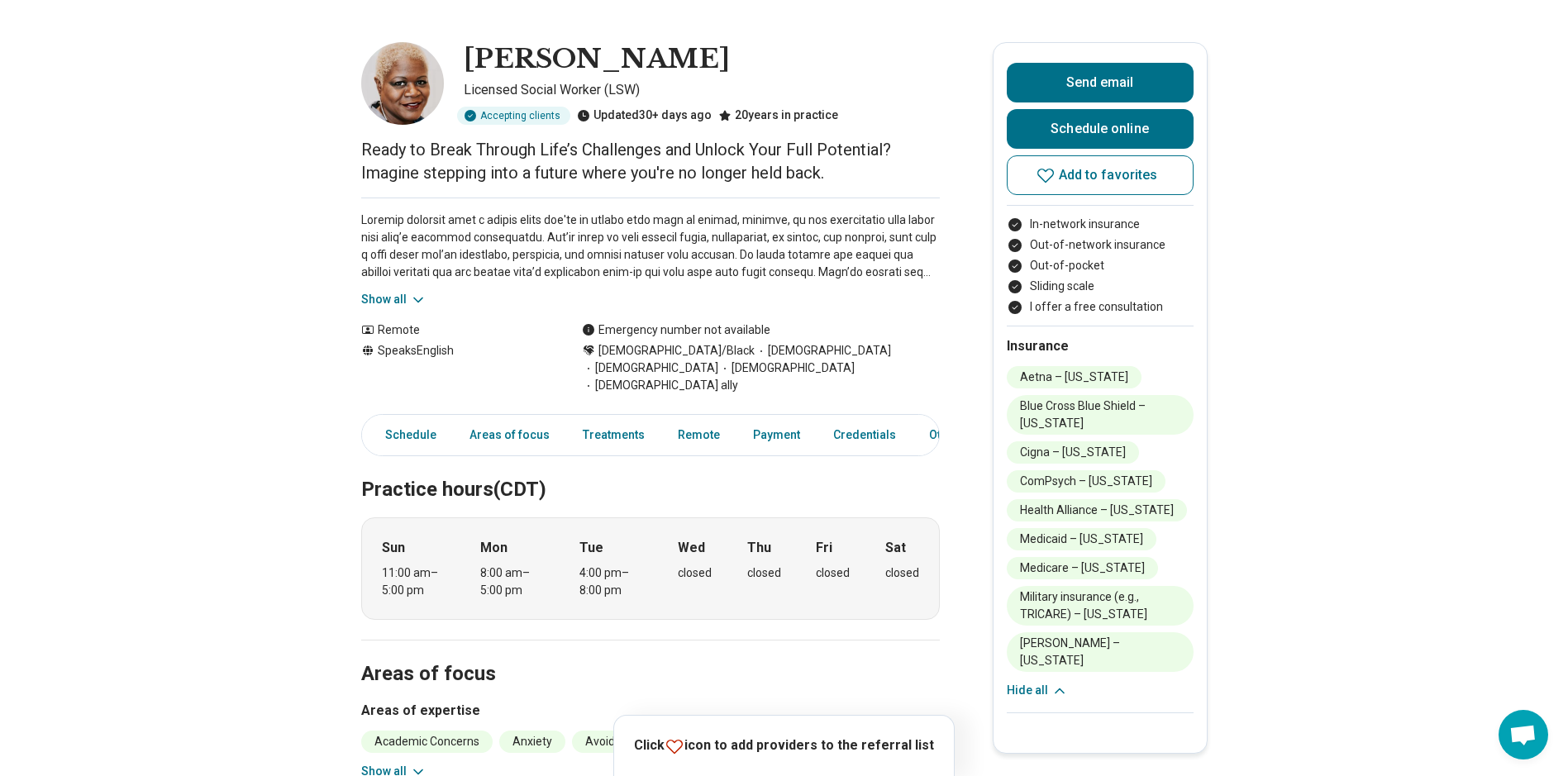
scroll to position [83, 0]
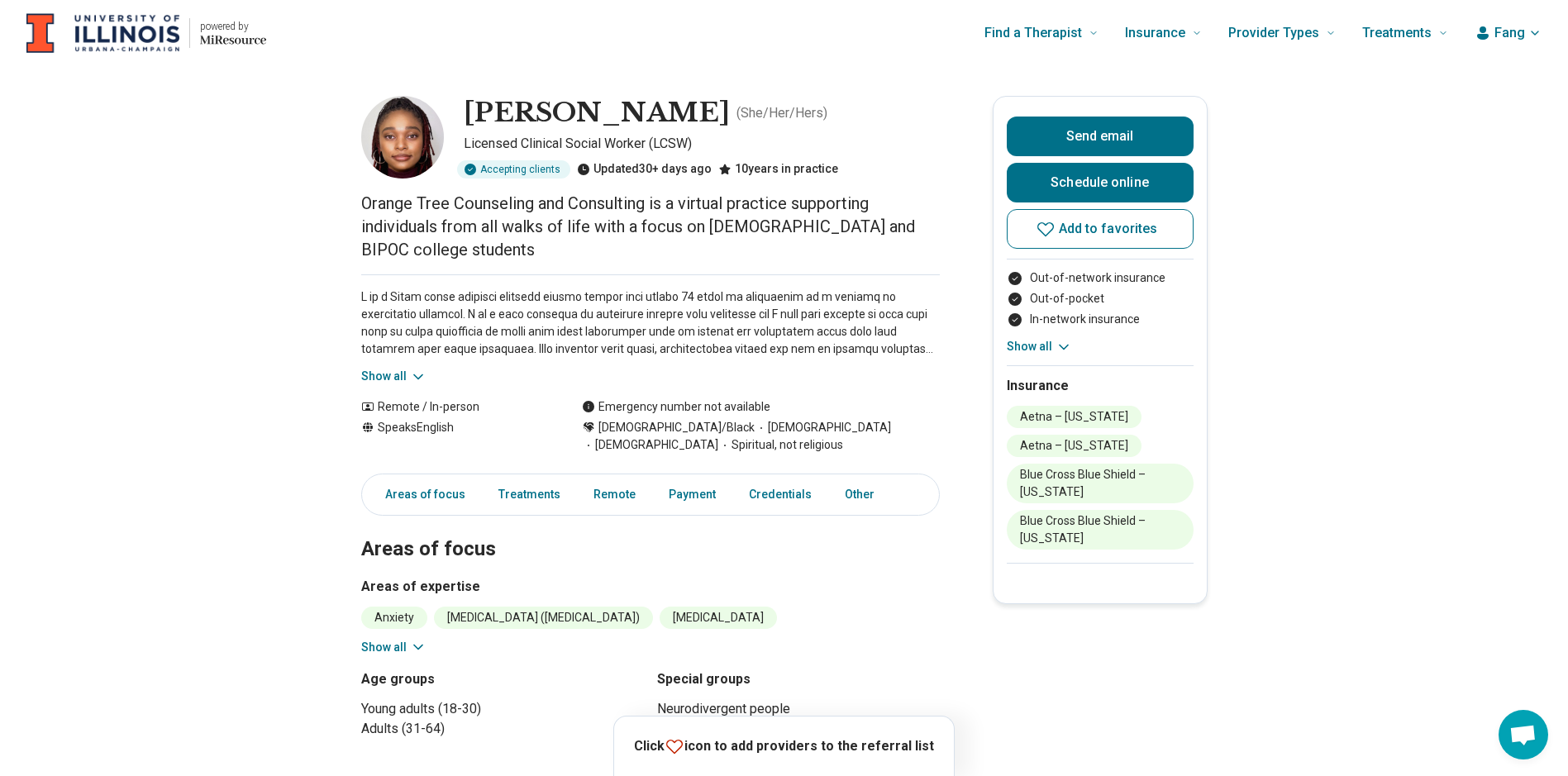
click at [393, 380] on button "Show all" at bounding box center [393, 376] width 65 height 18
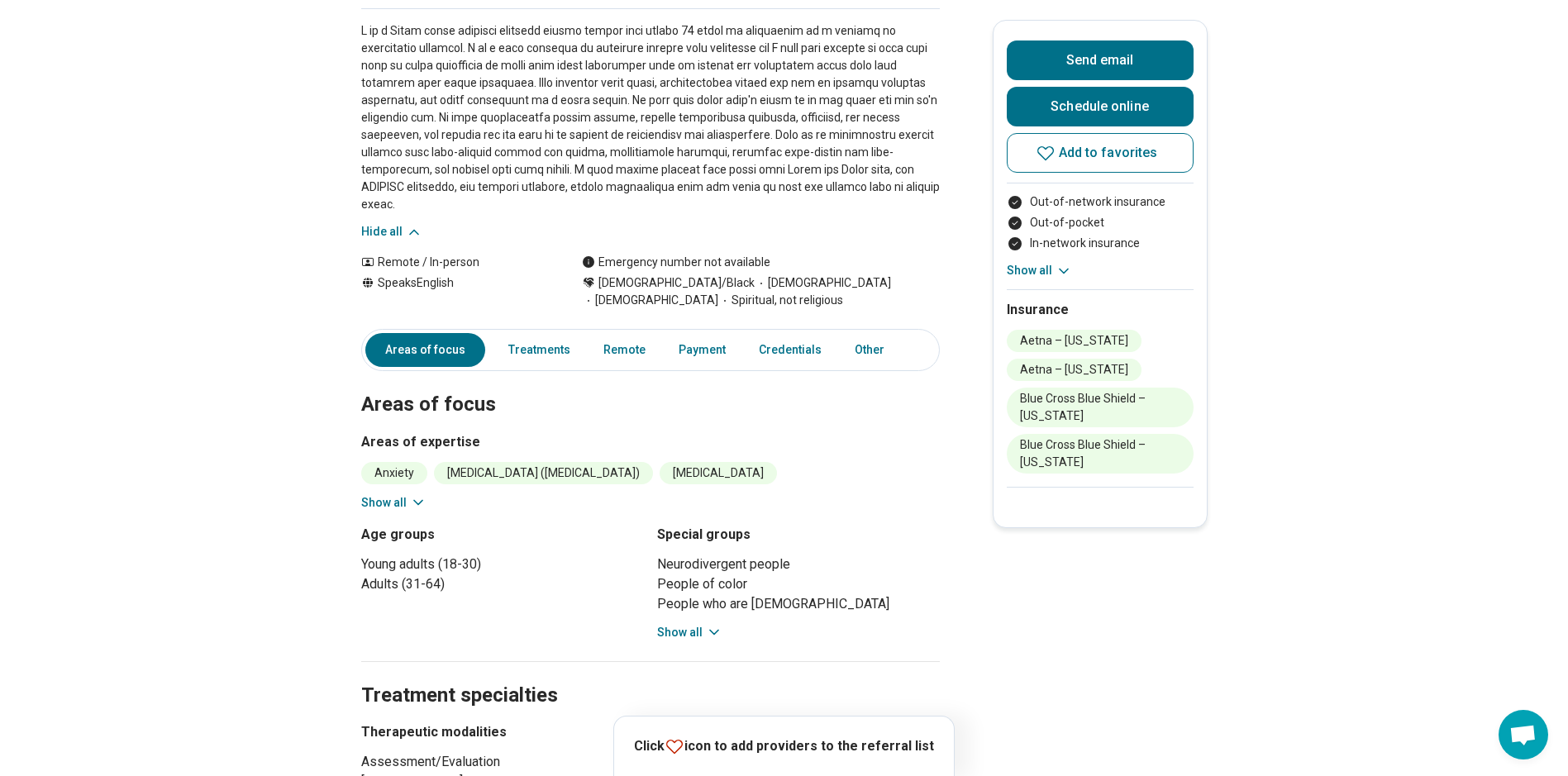
scroll to position [248, 0]
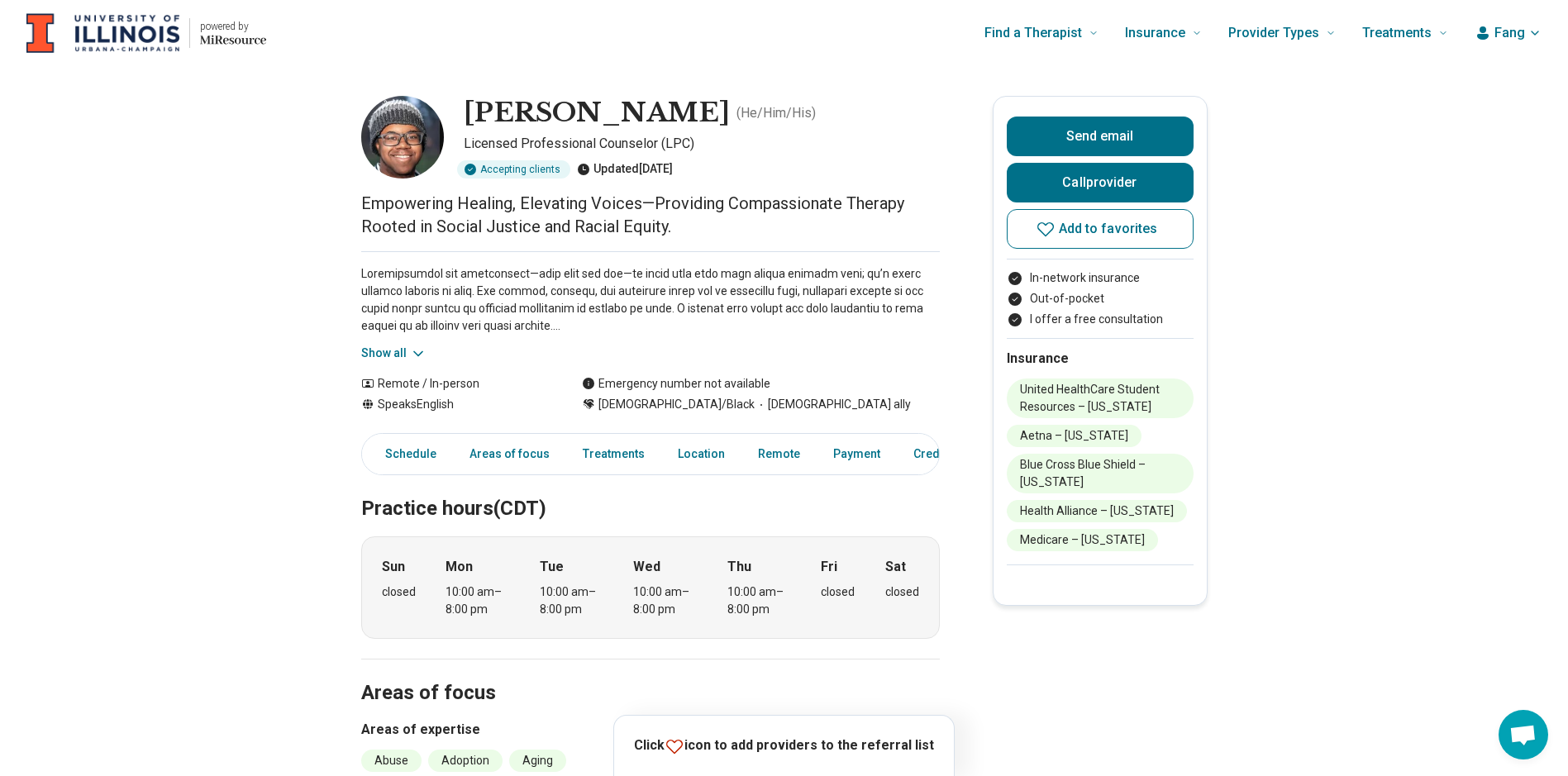
click at [411, 358] on button "Show all" at bounding box center [393, 353] width 65 height 18
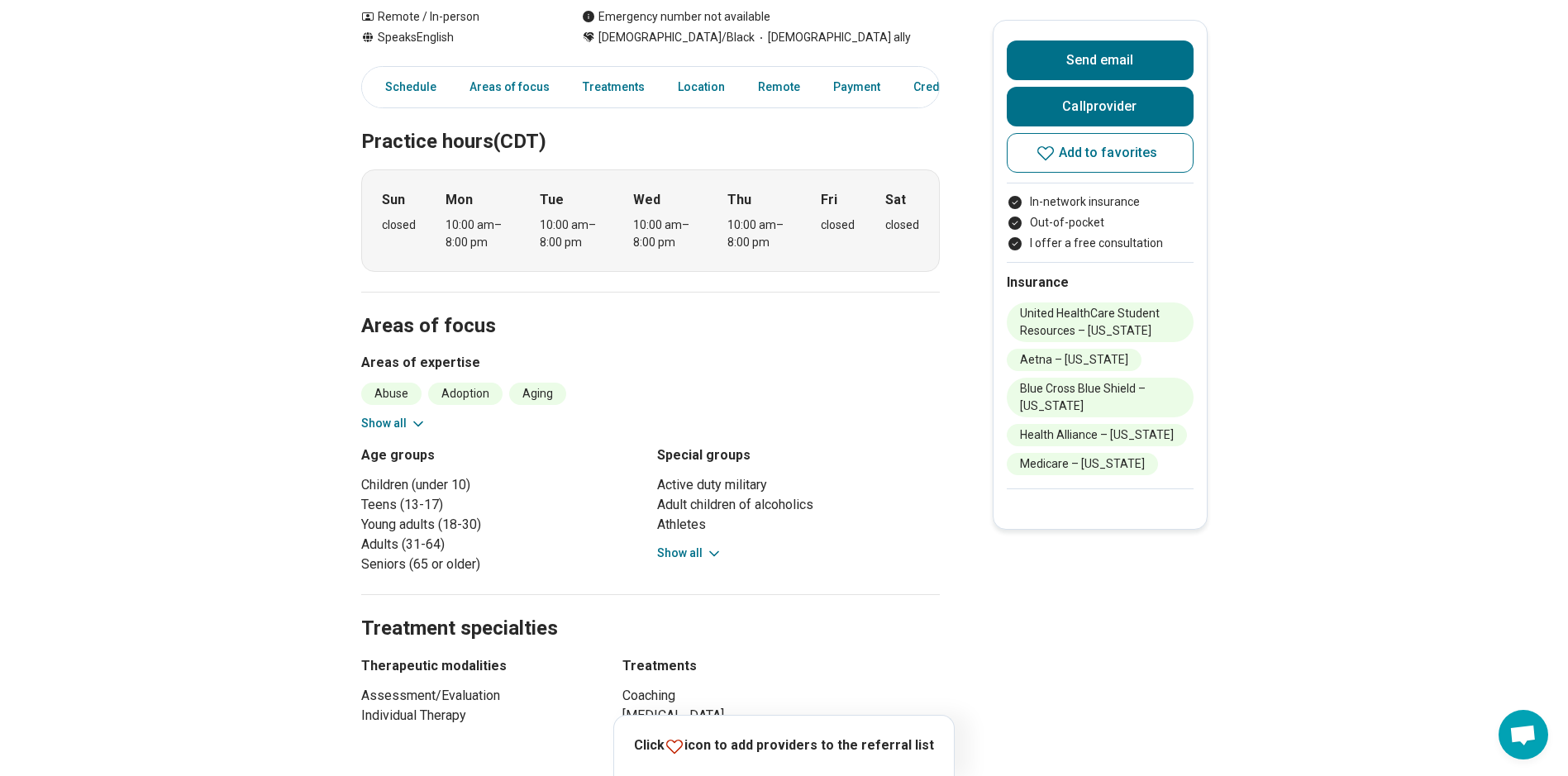
scroll to position [578, 0]
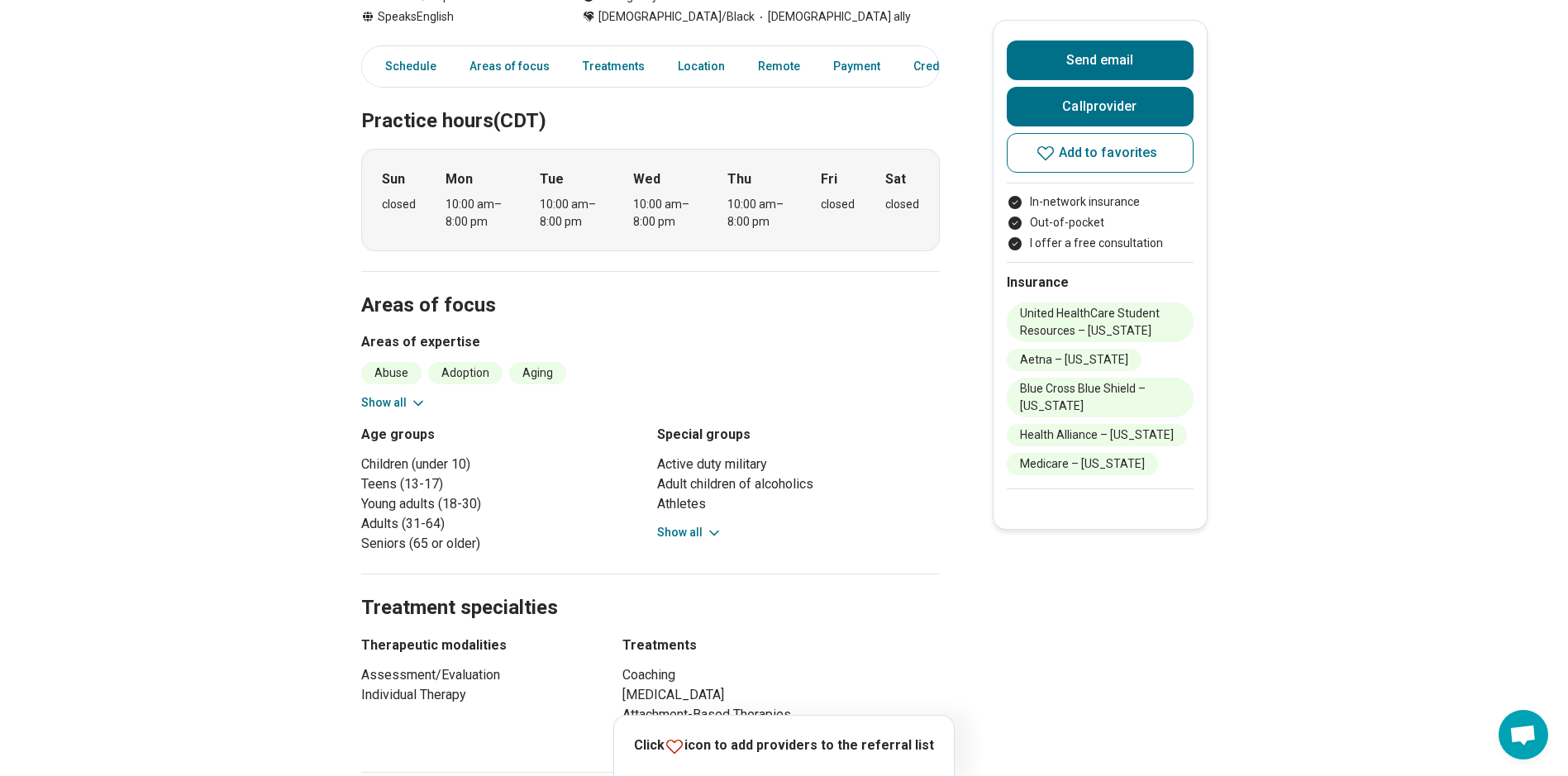
click at [399, 407] on button "Show all" at bounding box center [393, 402] width 65 height 18
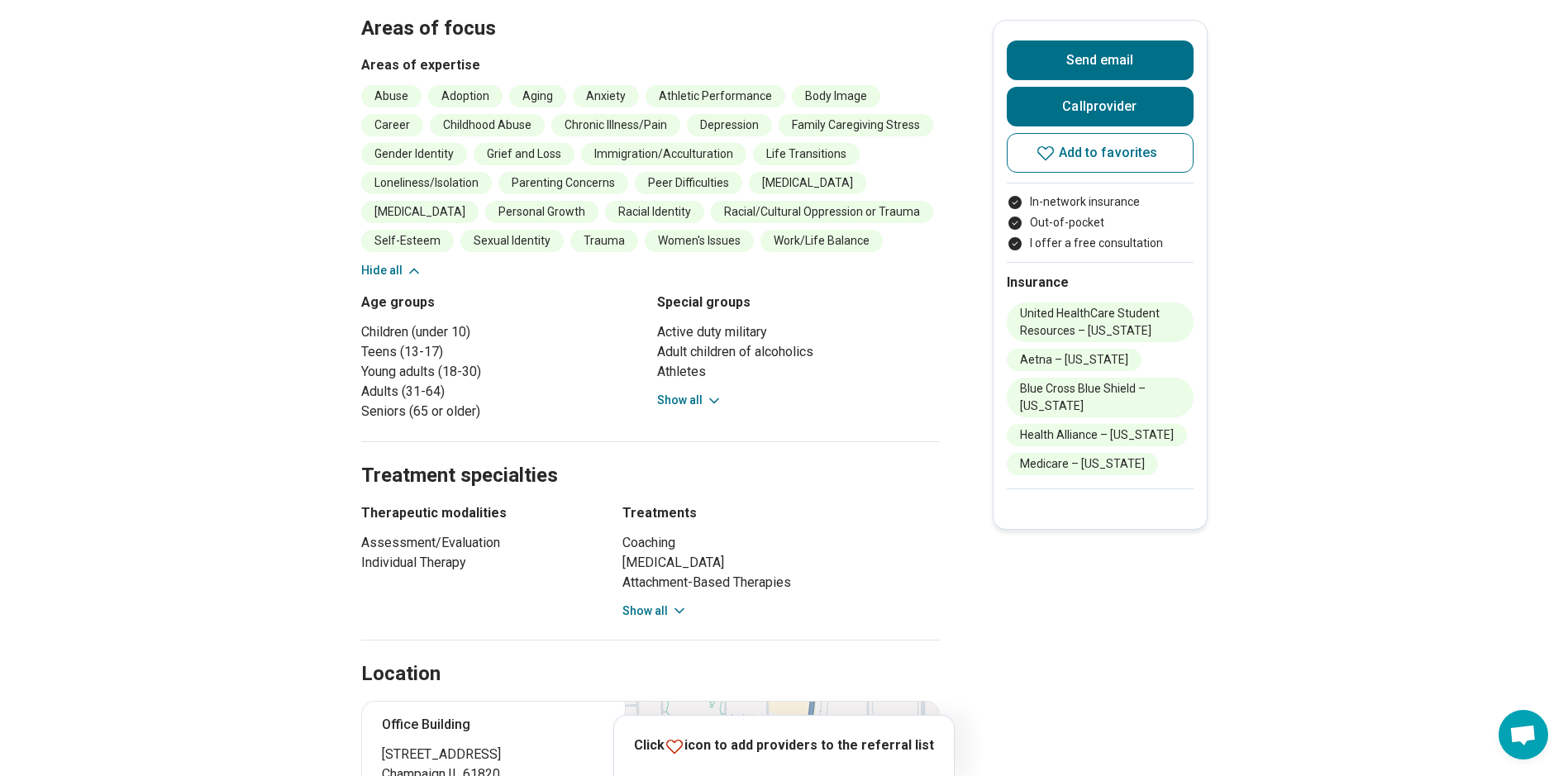
scroll to position [827, 0]
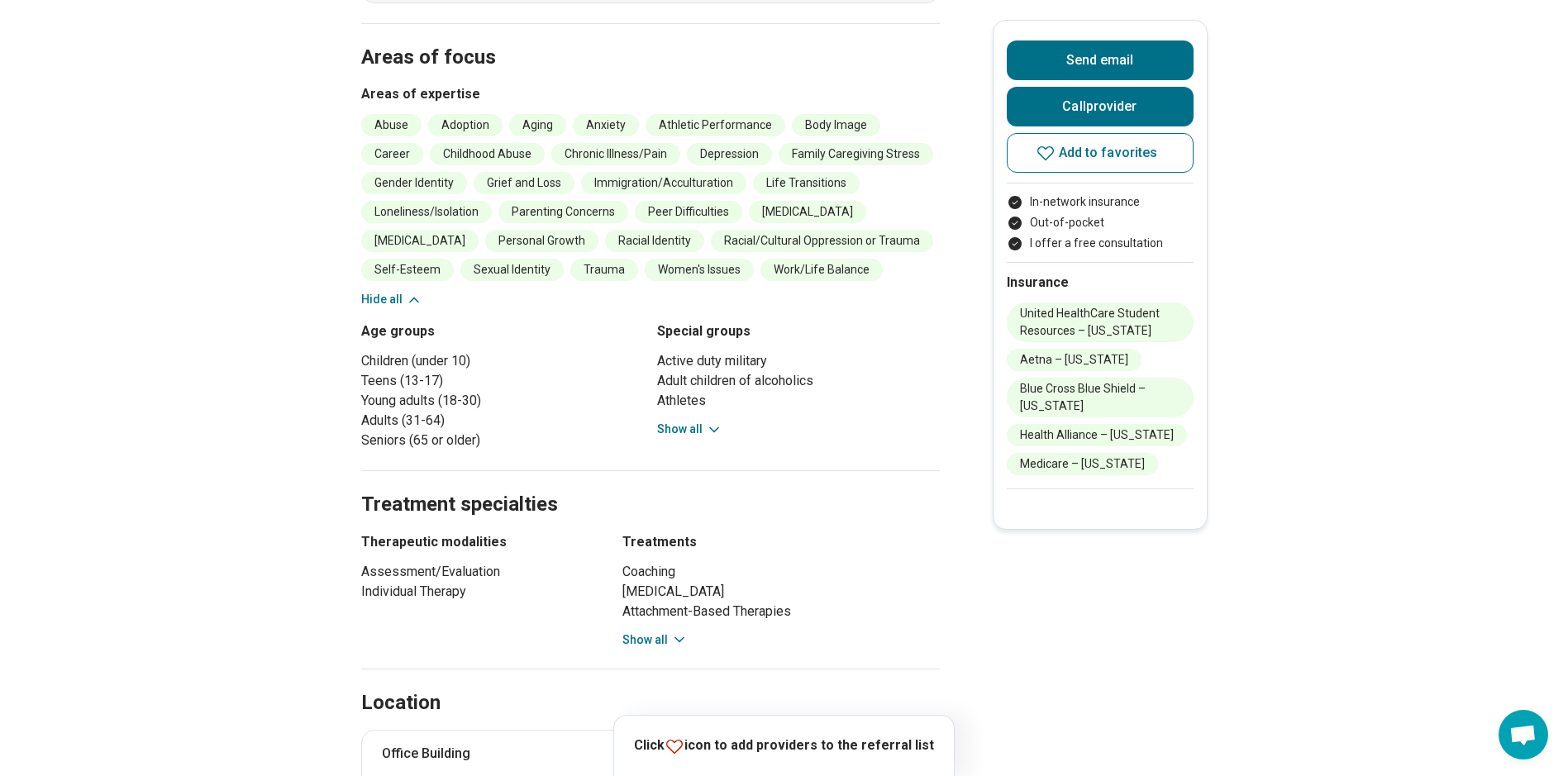
click at [664, 649] on button "Show all" at bounding box center [654, 640] width 65 height 18
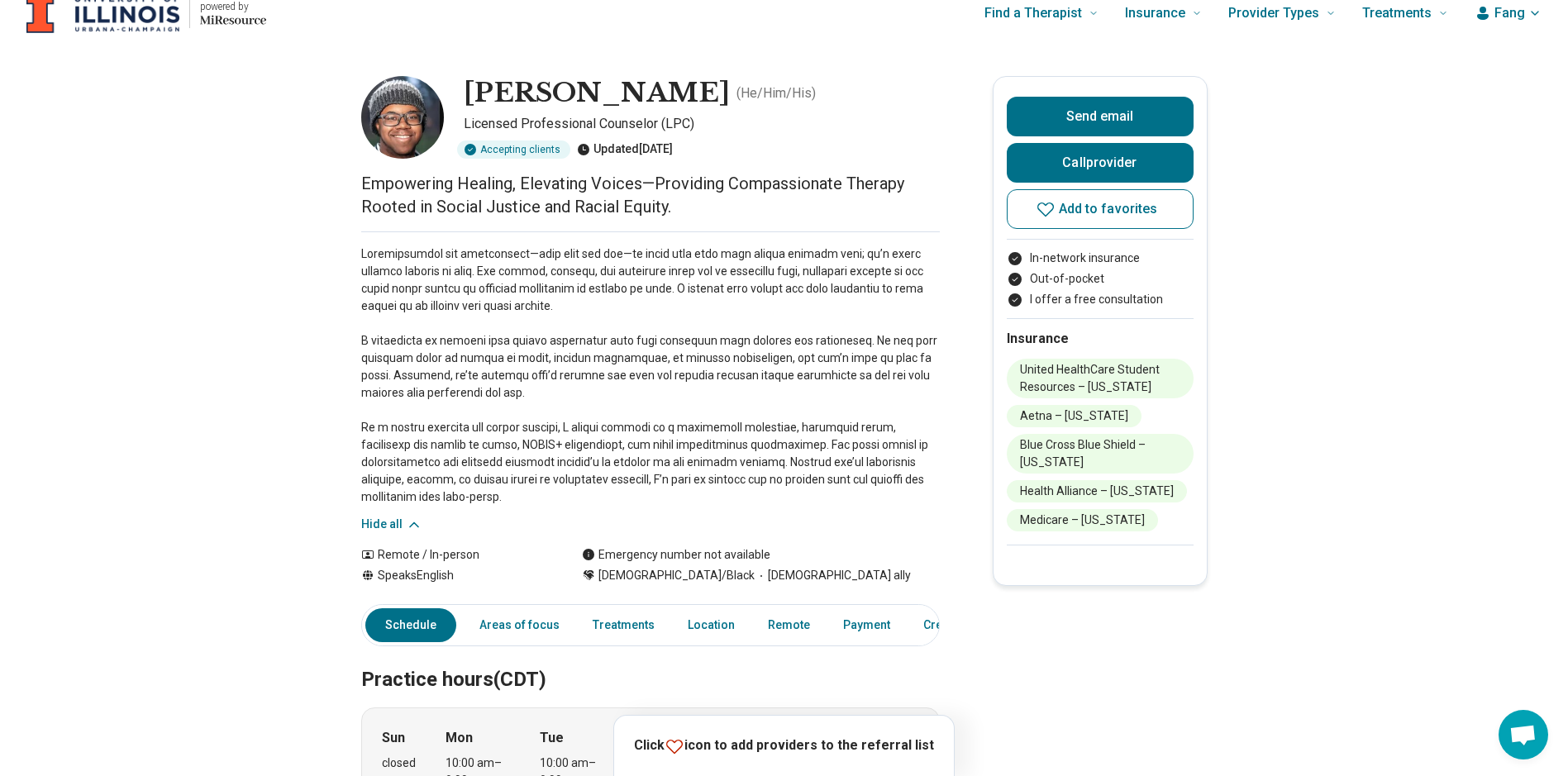
scroll to position [0, 0]
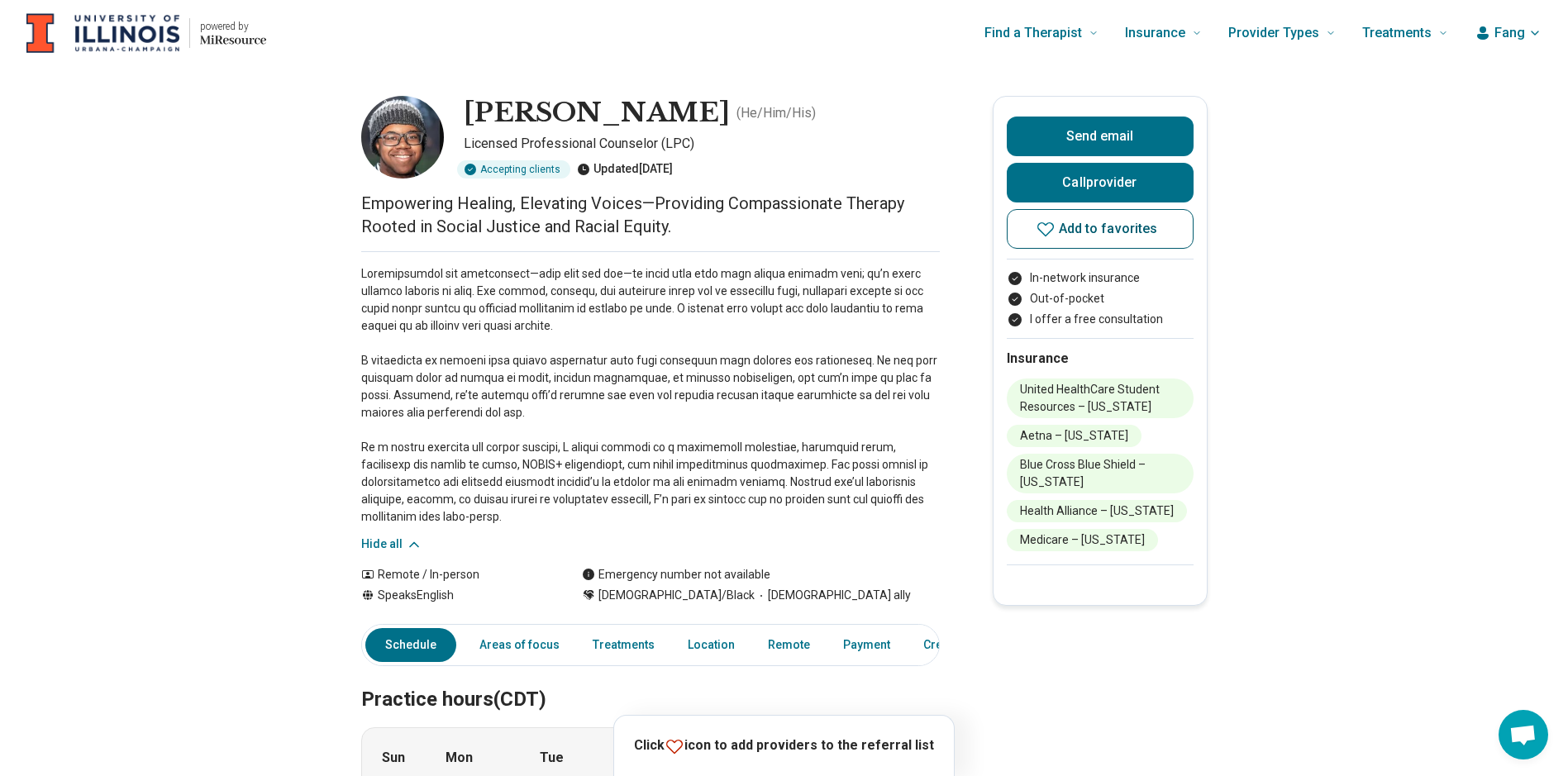
click at [1070, 227] on span "Add to favorites" at bounding box center [1108, 229] width 99 height 14
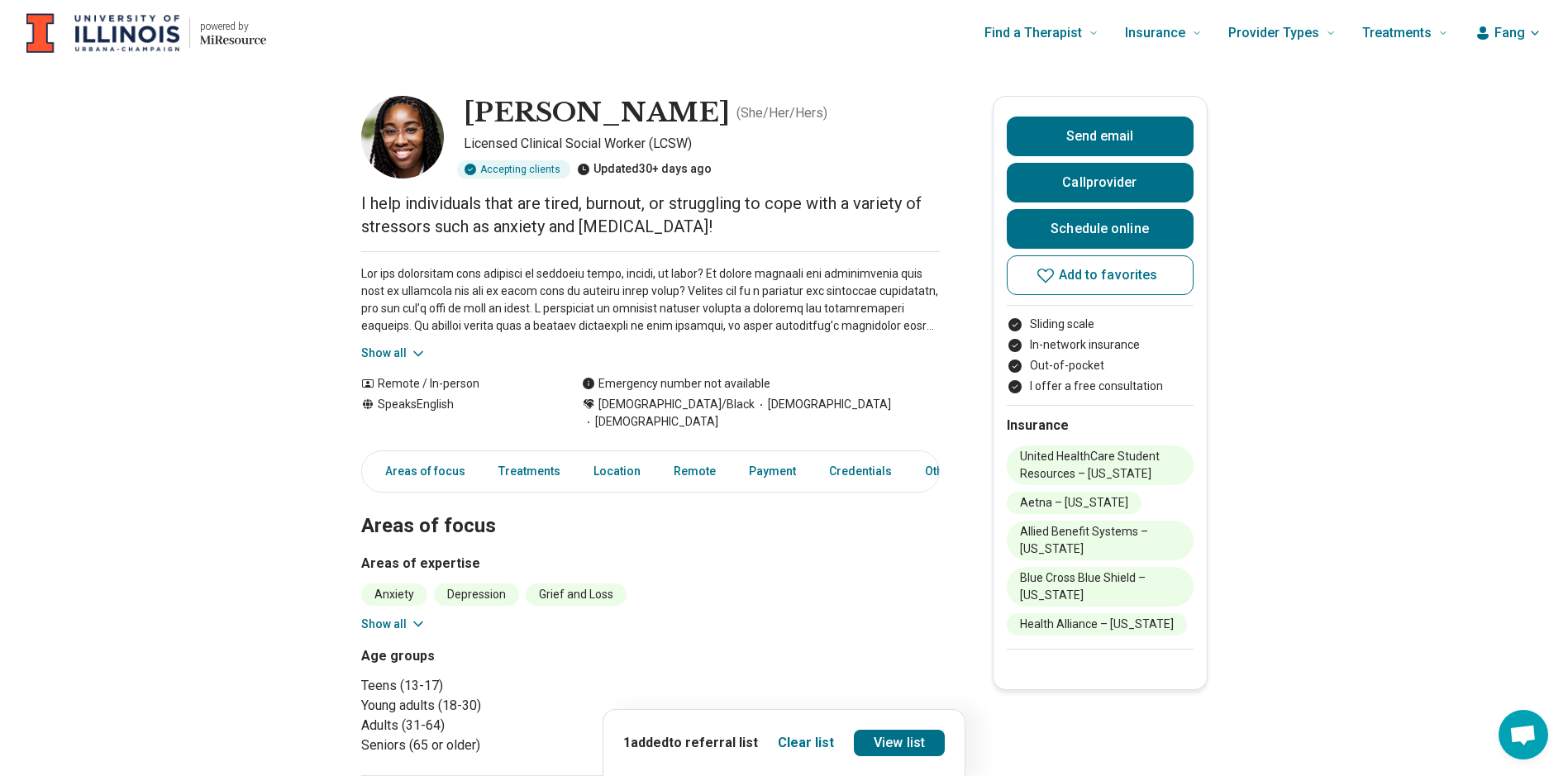
click at [398, 352] on button "Show all" at bounding box center [393, 353] width 65 height 18
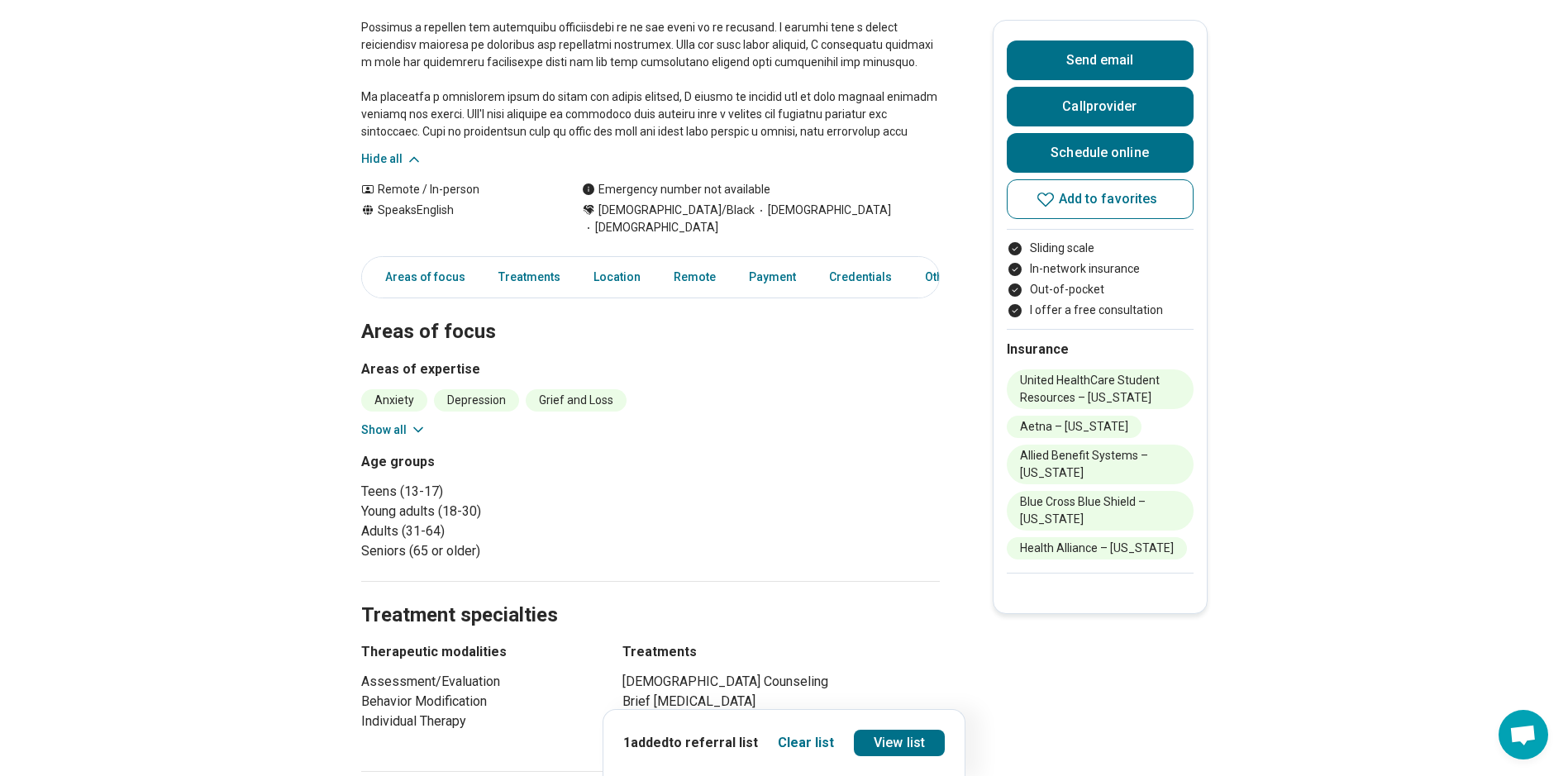
scroll to position [413, 0]
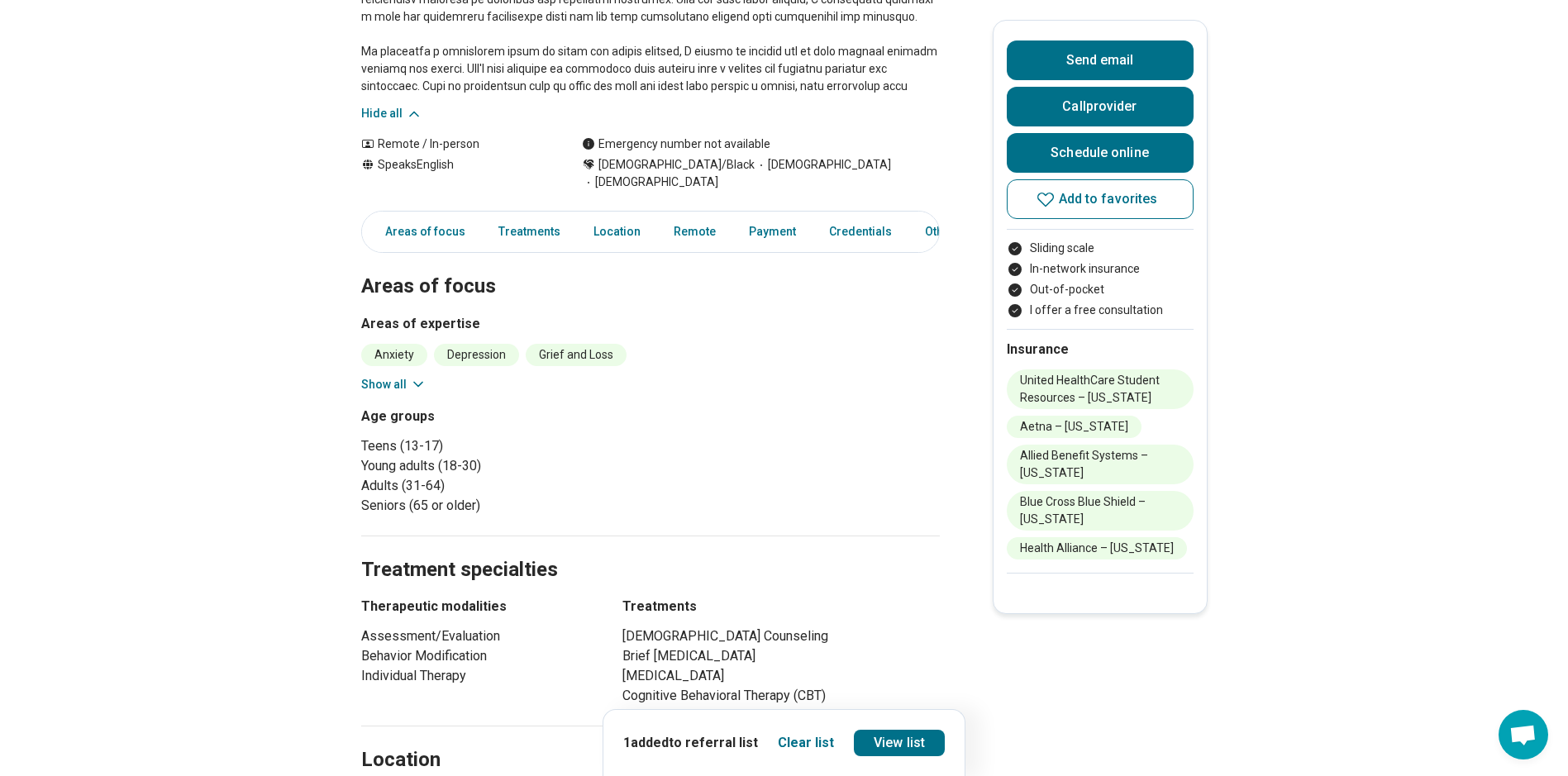
click at [414, 376] on icon at bounding box center [418, 385] width 17 height 17
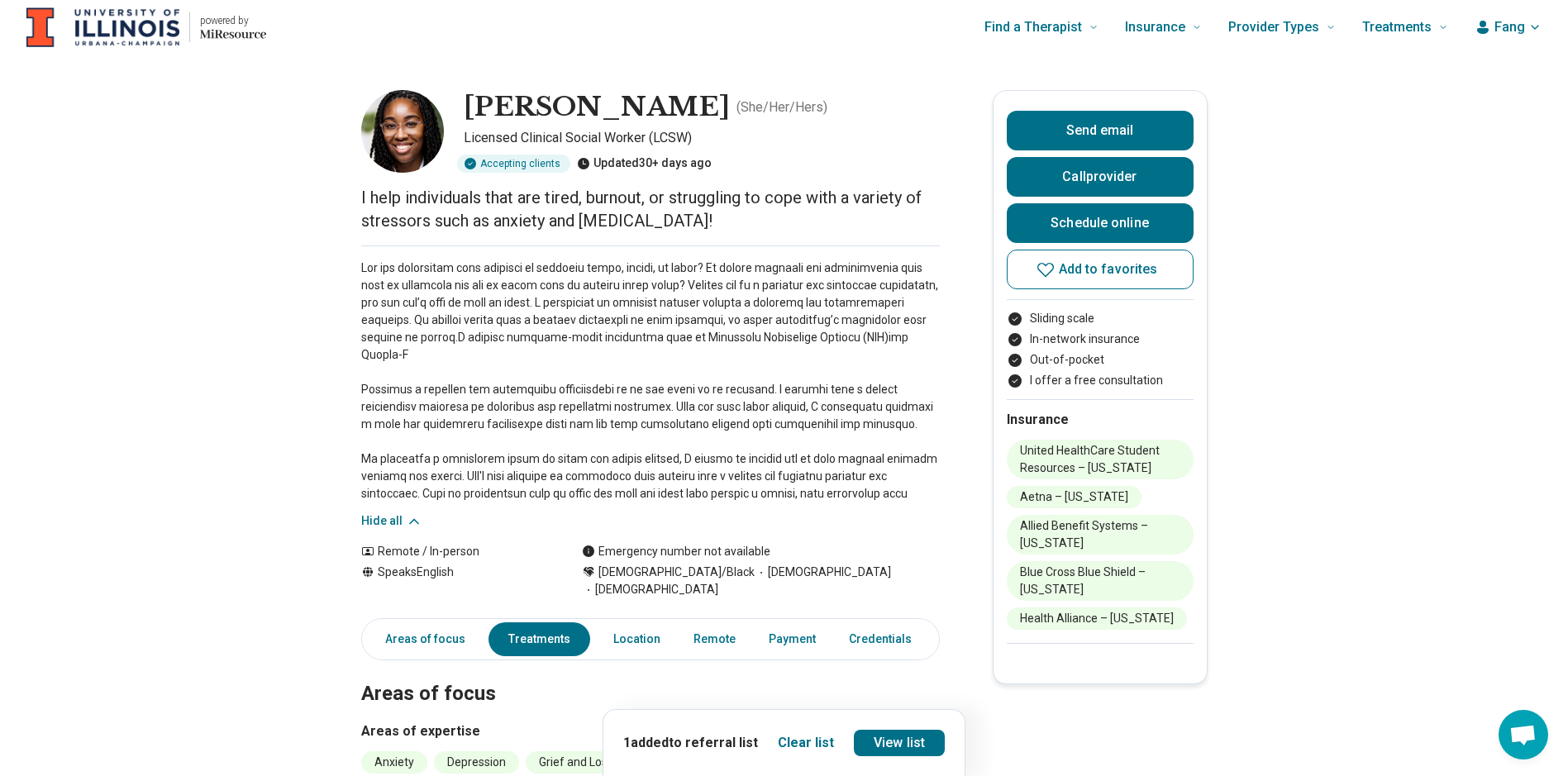
scroll to position [0, 13]
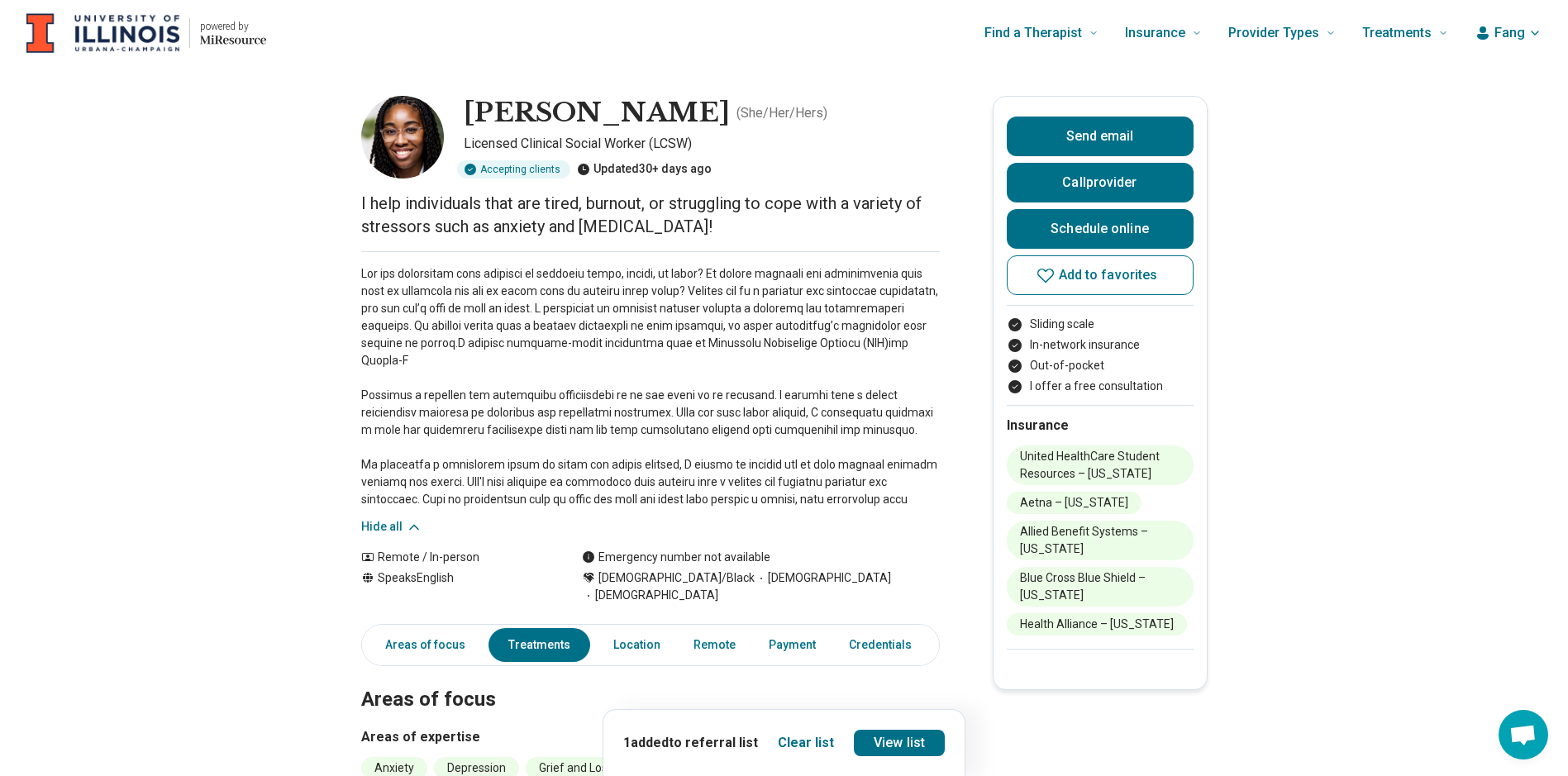
click at [758, 320] on p at bounding box center [650, 386] width 578 height 243
click at [1105, 278] on span "Add to favorites" at bounding box center [1108, 276] width 99 height 14
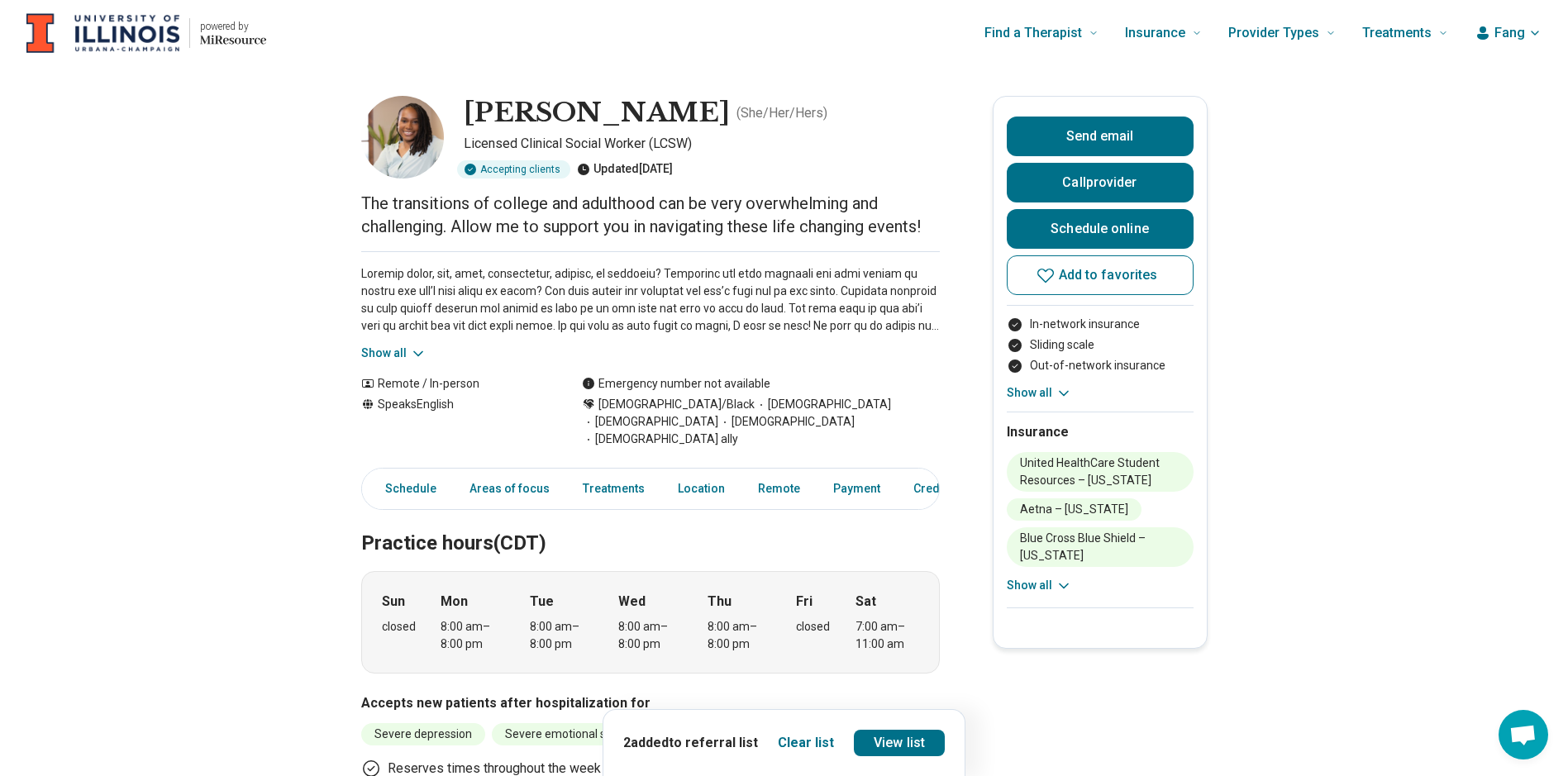
click at [392, 353] on button "Show all" at bounding box center [393, 353] width 65 height 18
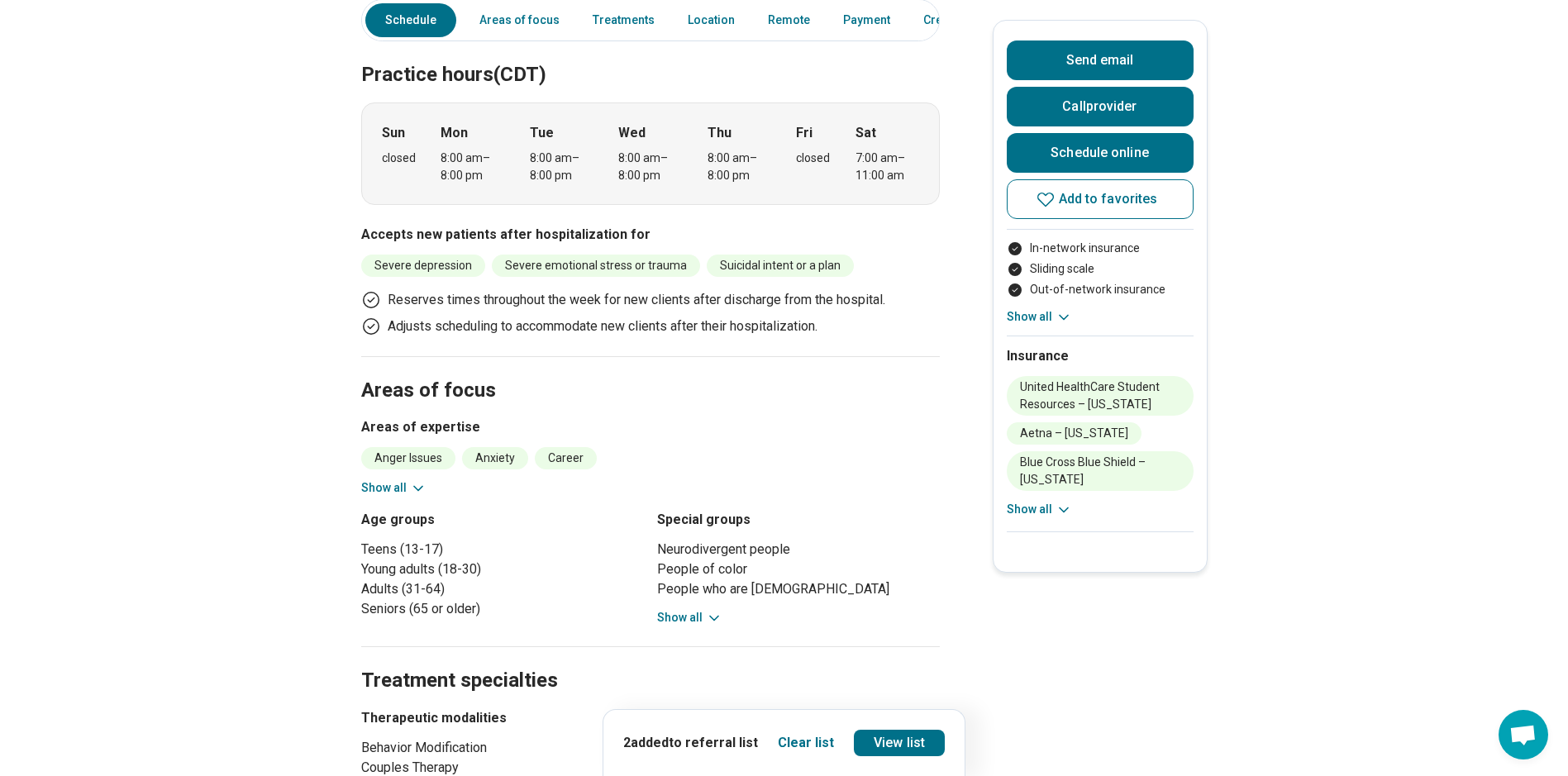
scroll to position [661, 0]
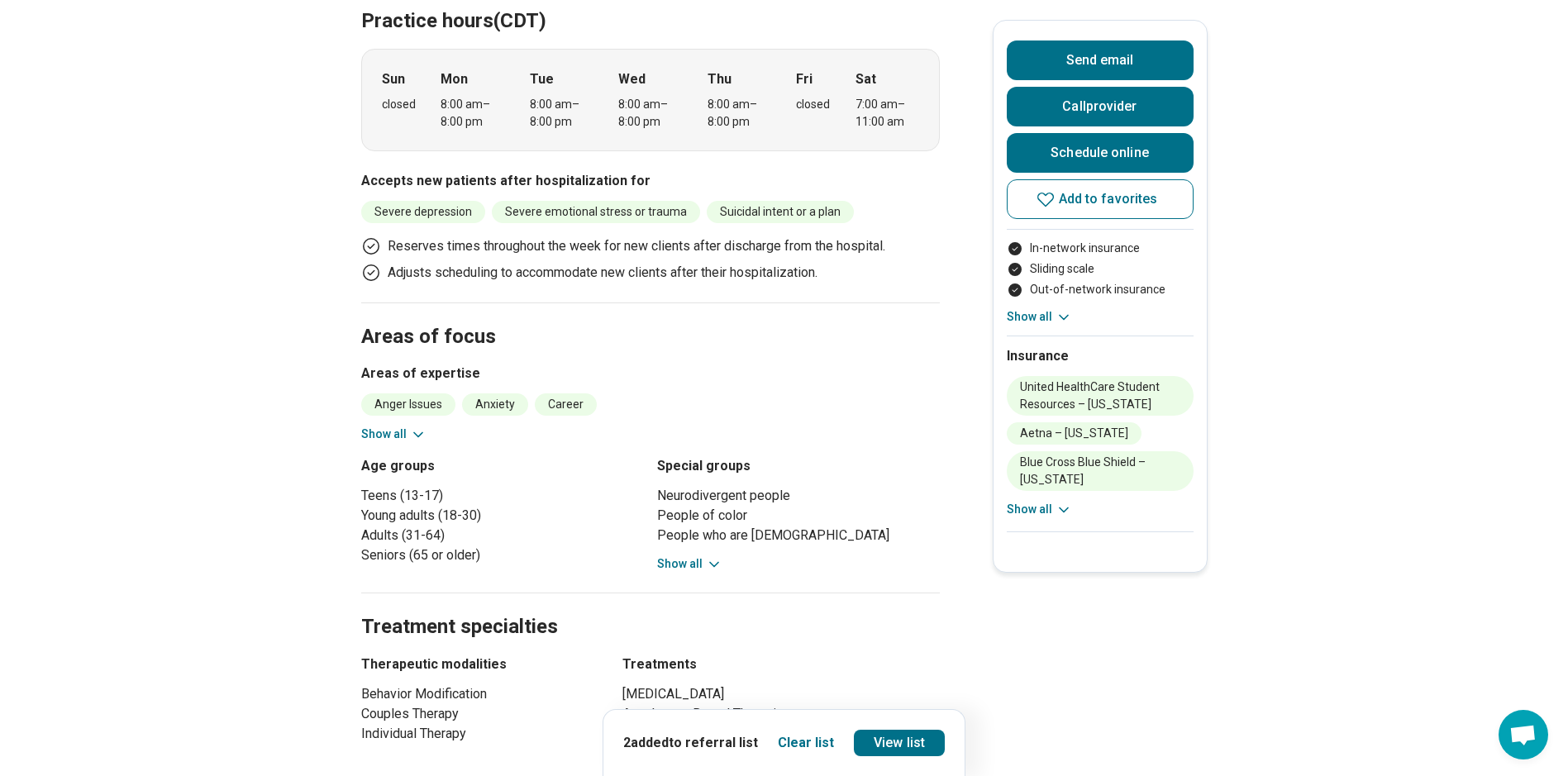
click at [706, 555] on button "Show all" at bounding box center [689, 564] width 65 height 18
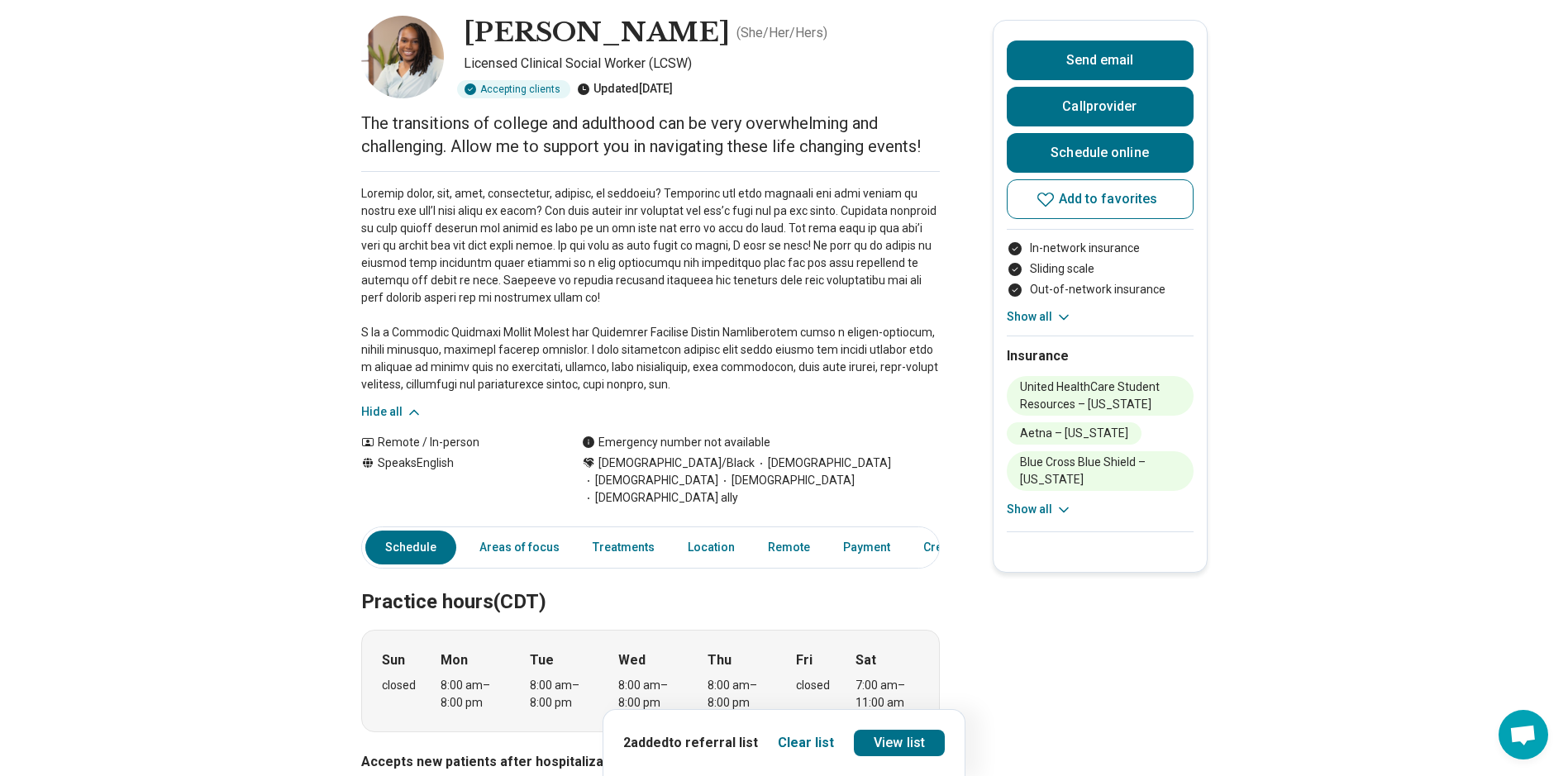
scroll to position [0, 0]
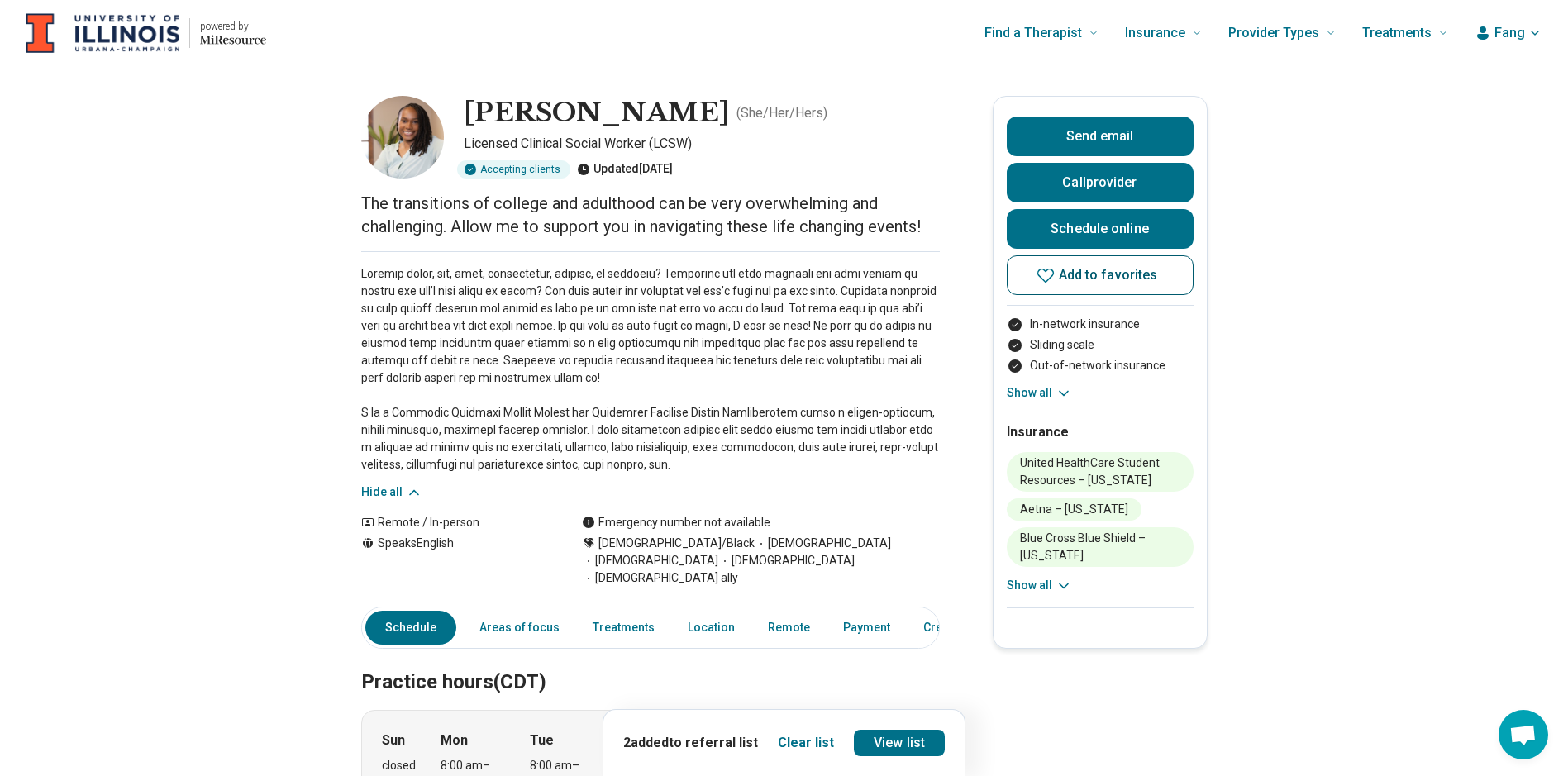
click at [1065, 281] on button "Add to favorites" at bounding box center [1100, 275] width 187 height 40
click at [1048, 391] on button "Show all" at bounding box center [1039, 393] width 65 height 18
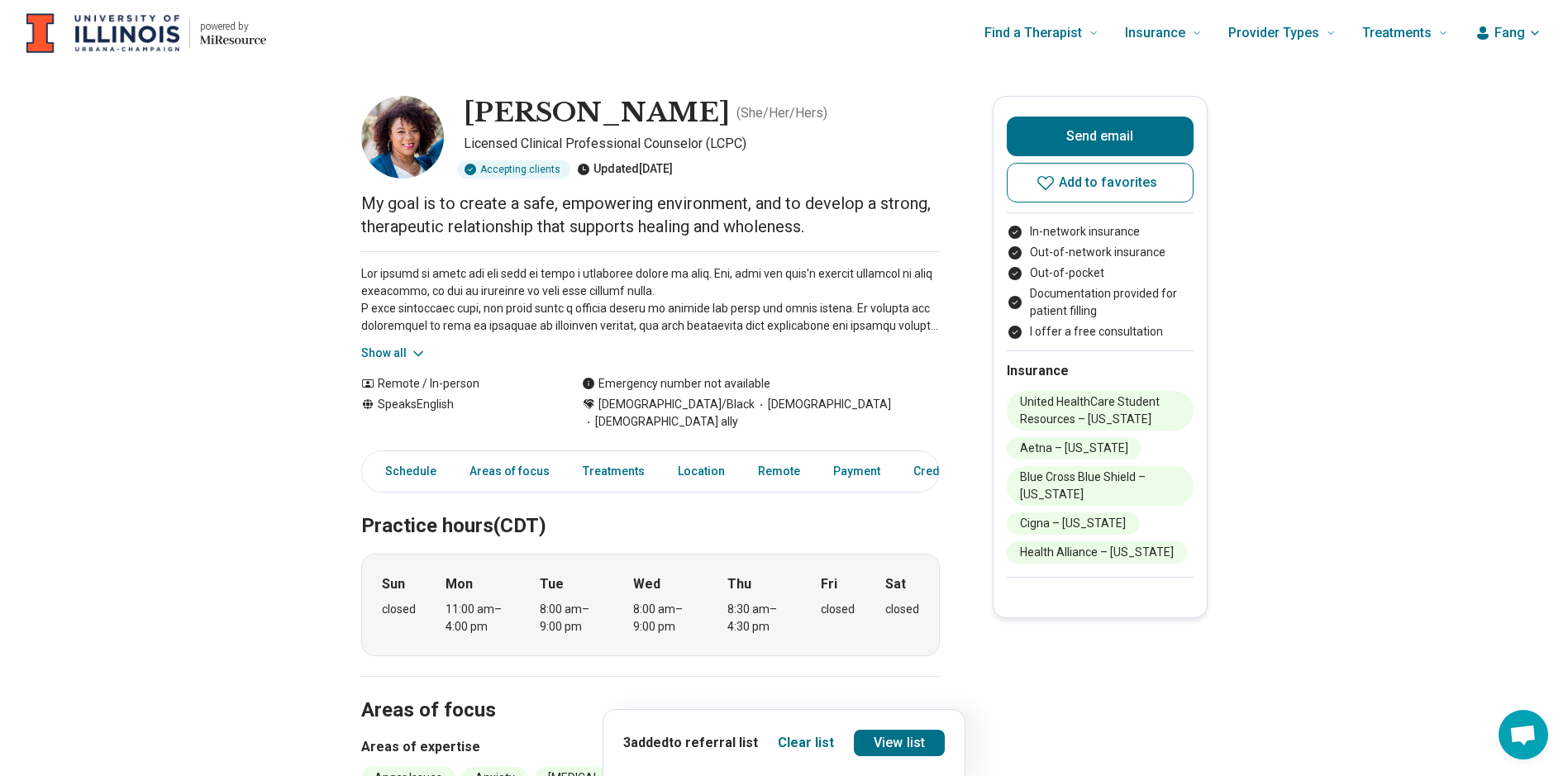
click at [382, 344] on div "Show all" at bounding box center [650, 306] width 578 height 111
click at [395, 352] on button "Show all" at bounding box center [393, 353] width 65 height 18
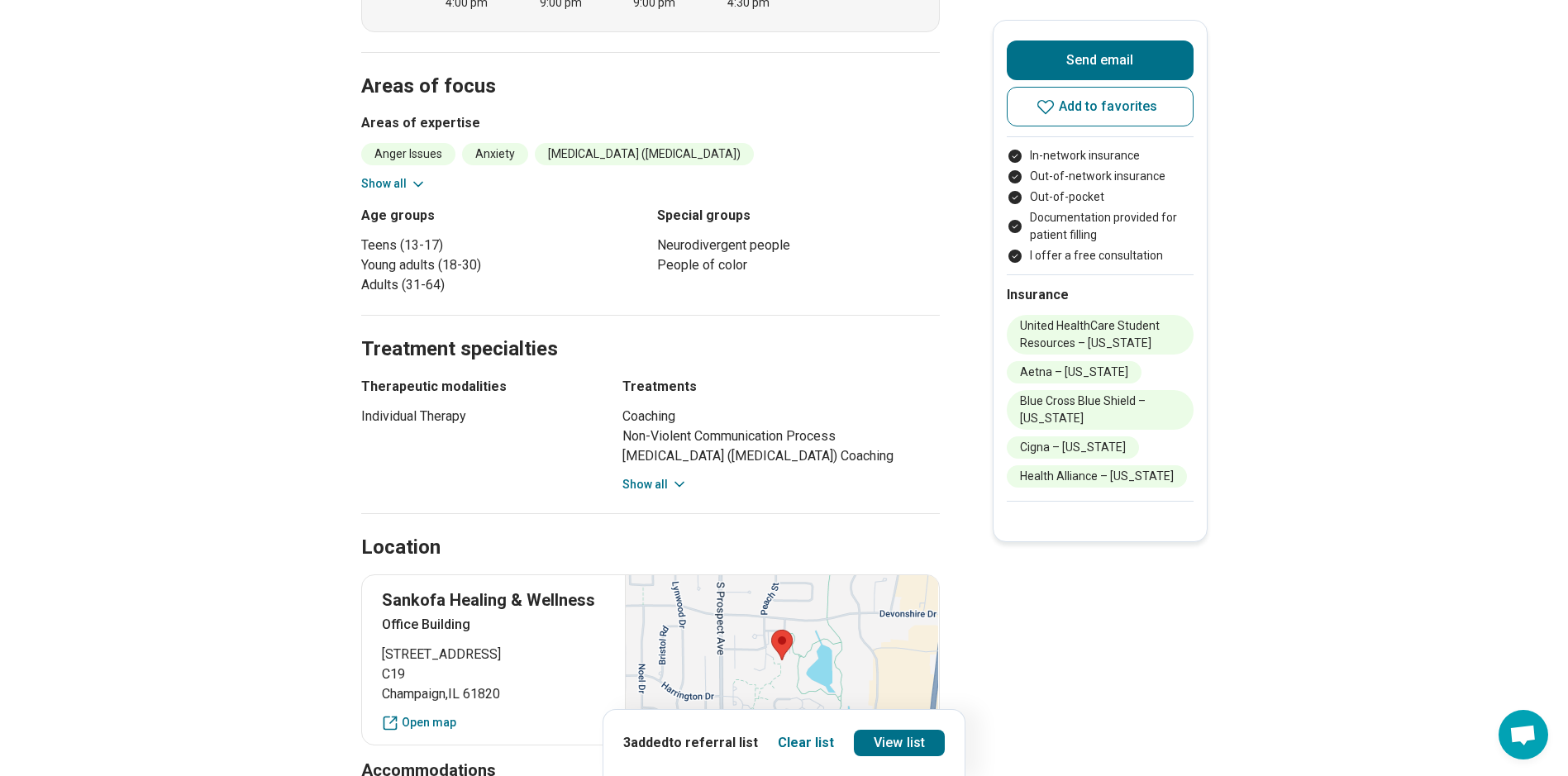
scroll to position [827, 0]
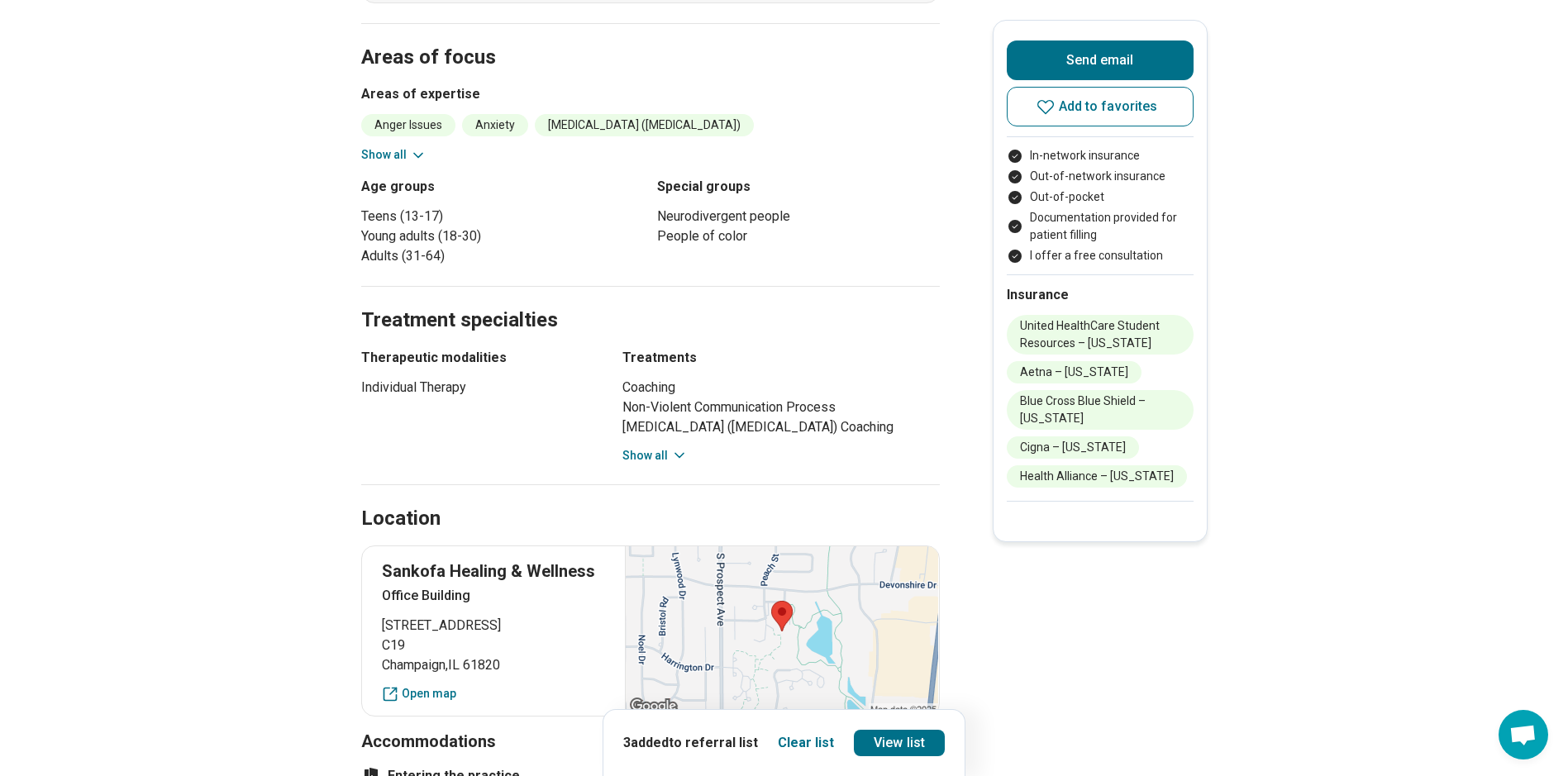
click at [681, 447] on icon at bounding box center [680, 456] width 17 height 17
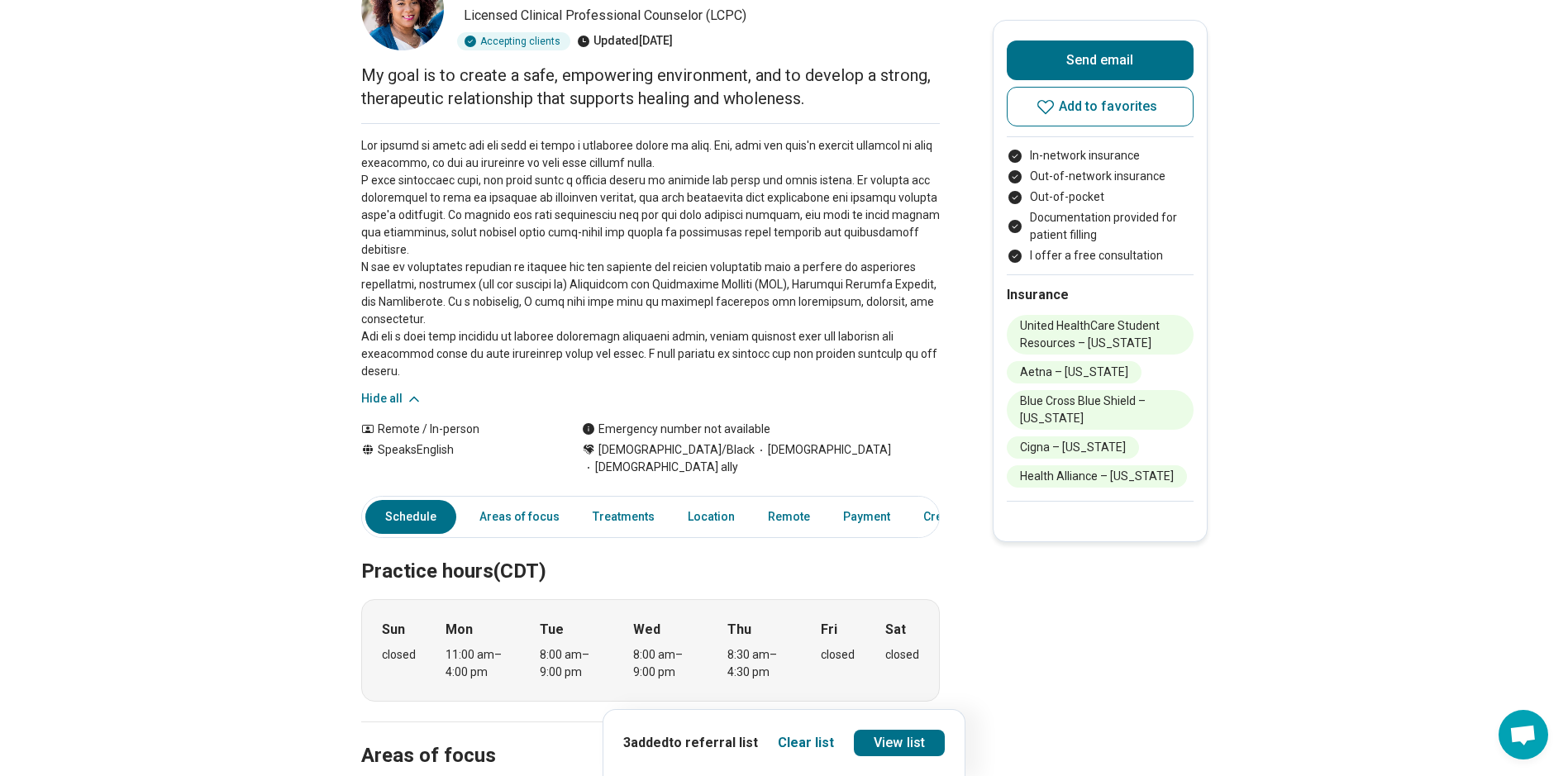
scroll to position [0, 0]
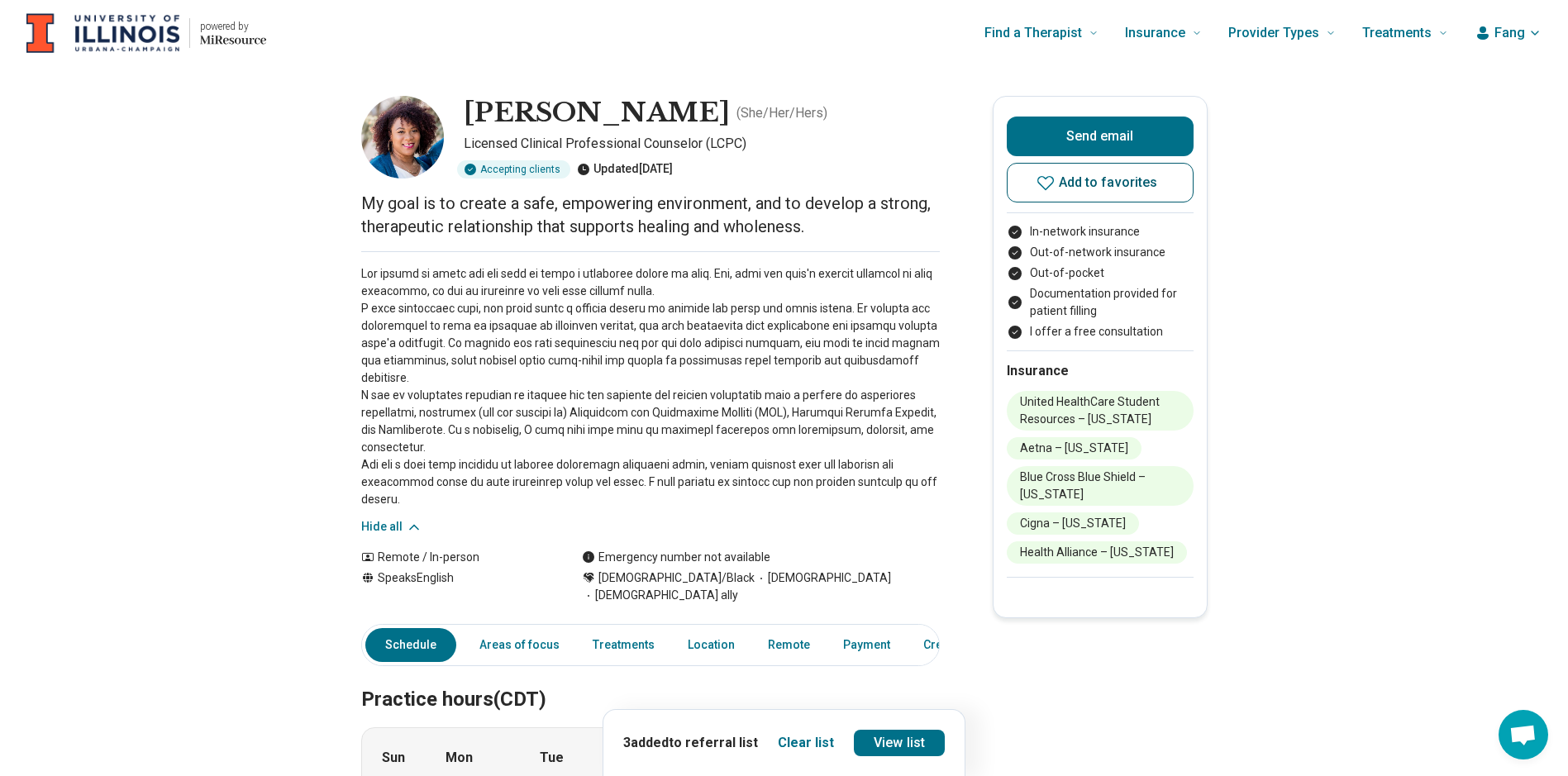
click at [1125, 178] on span "Add to favorites" at bounding box center [1108, 183] width 99 height 14
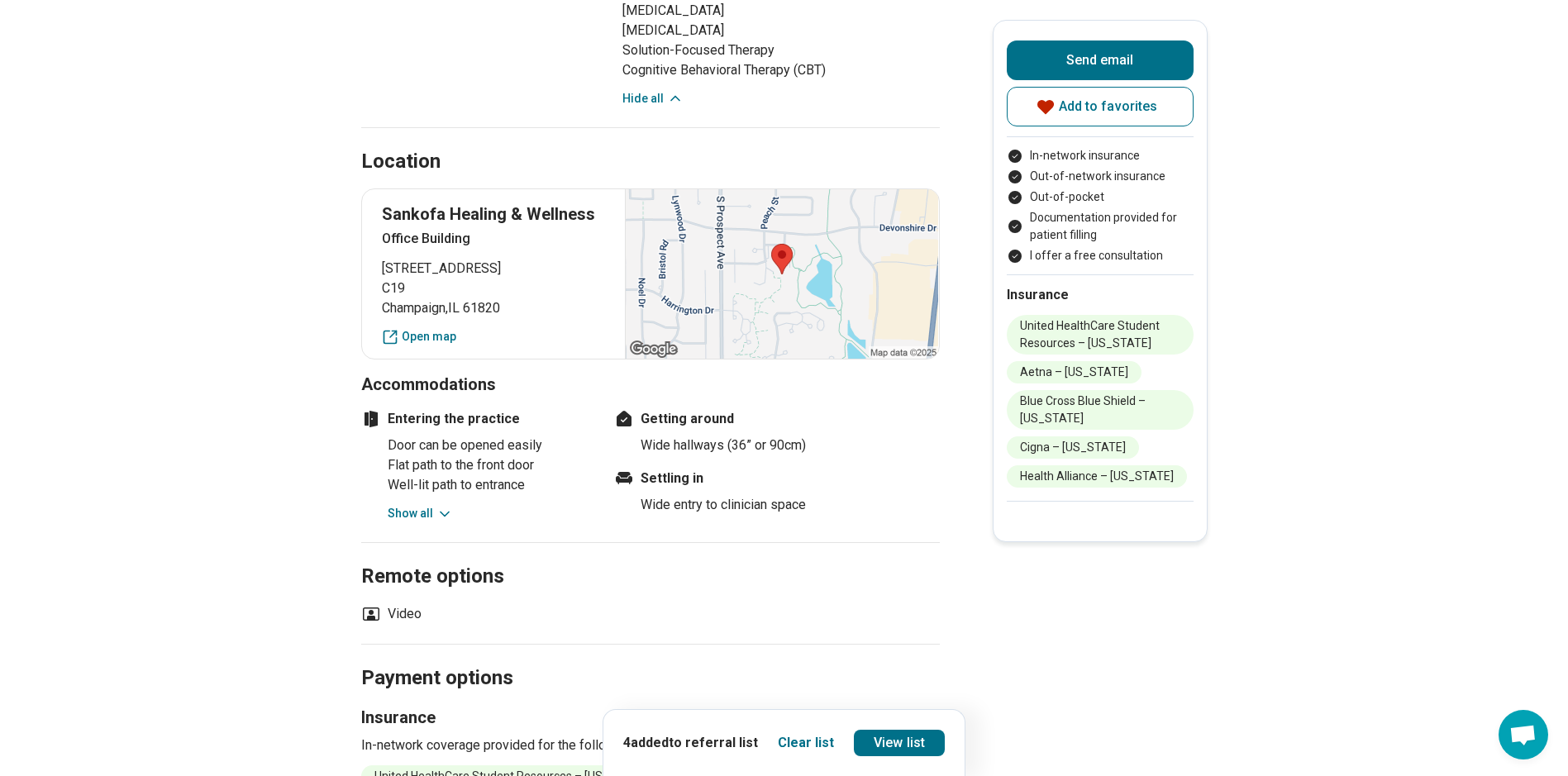
scroll to position [1405, 0]
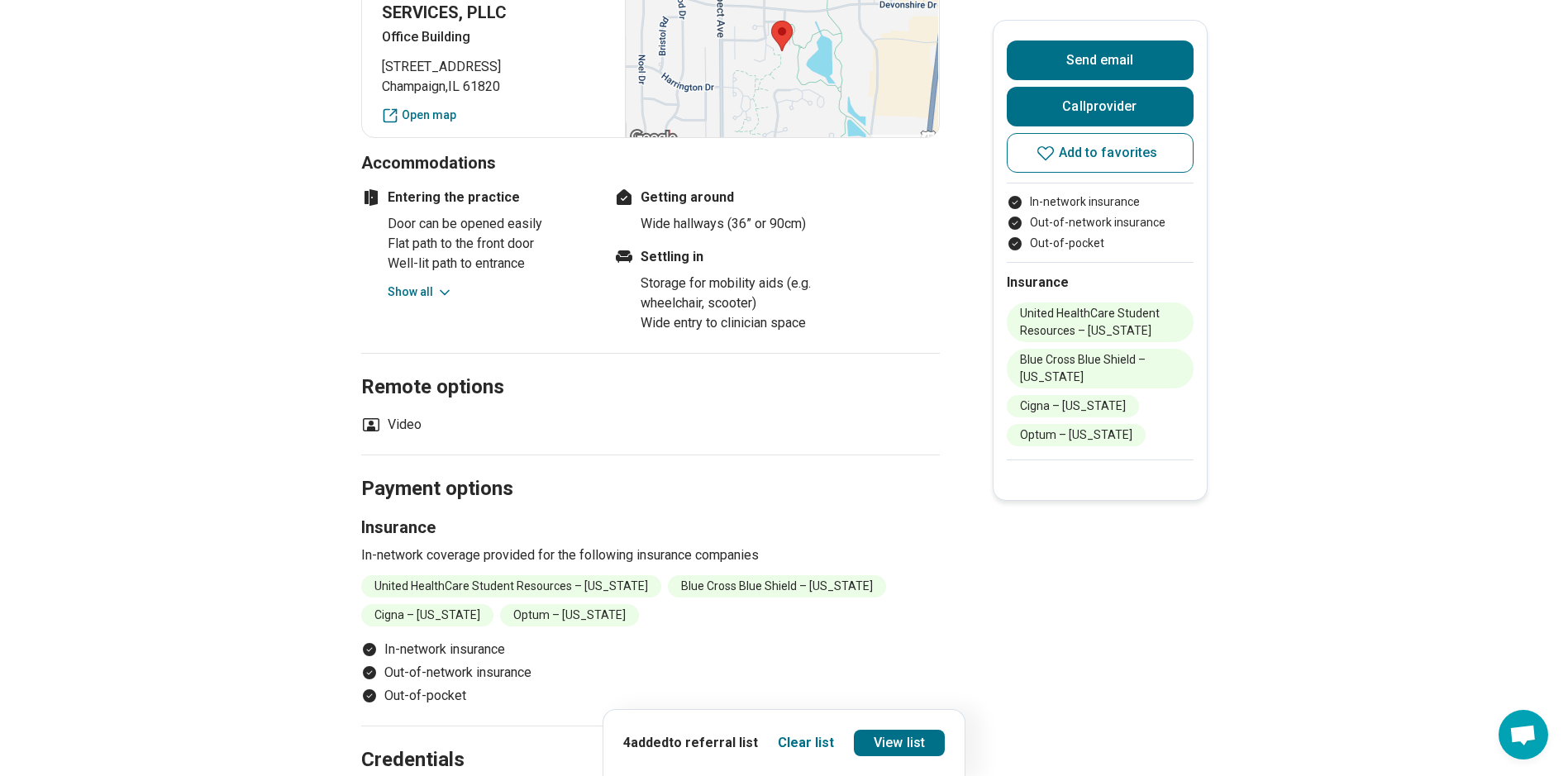
scroll to position [827, 0]
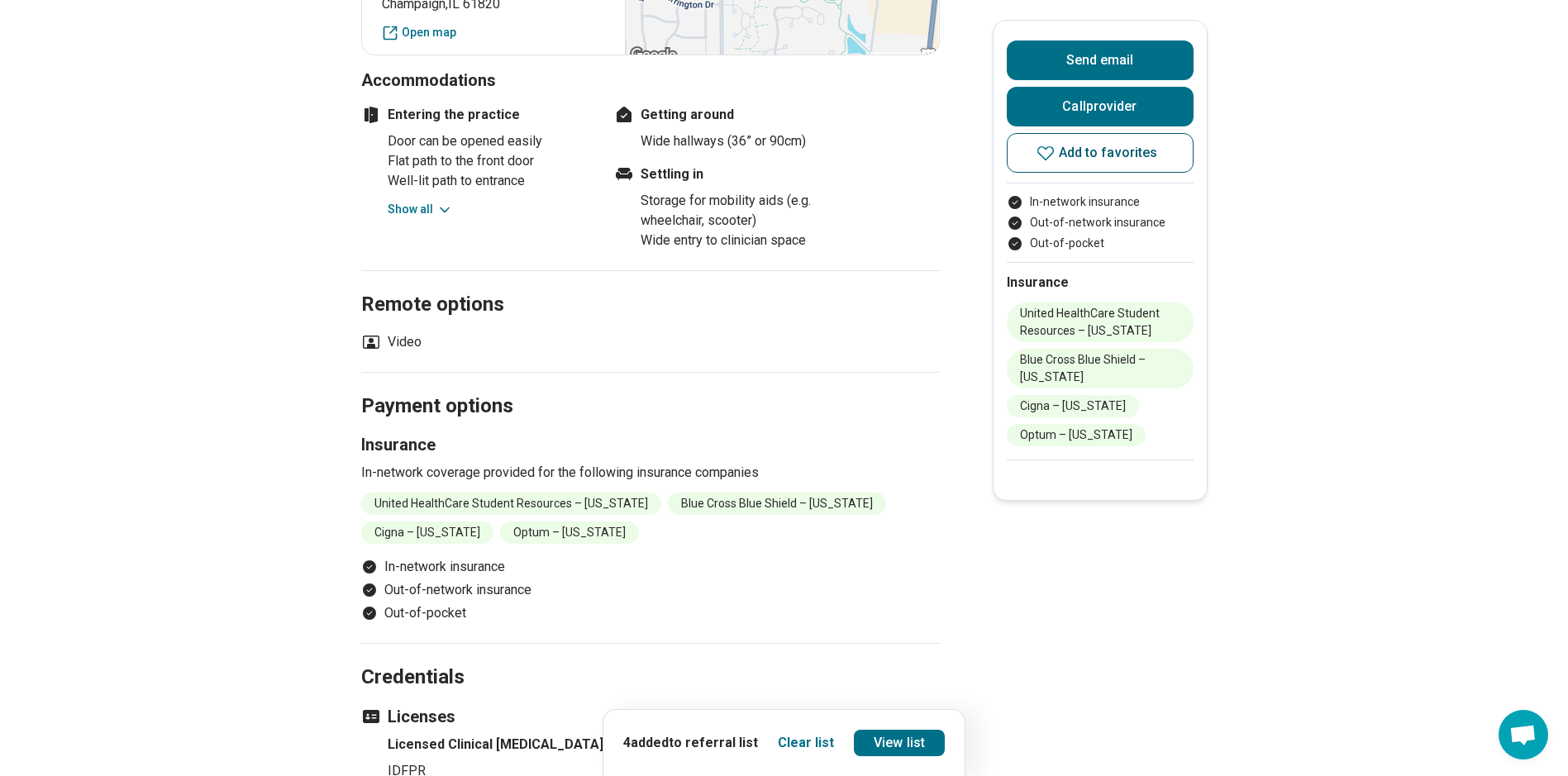
click at [1067, 157] on span "Add to favorites" at bounding box center [1108, 153] width 99 height 14
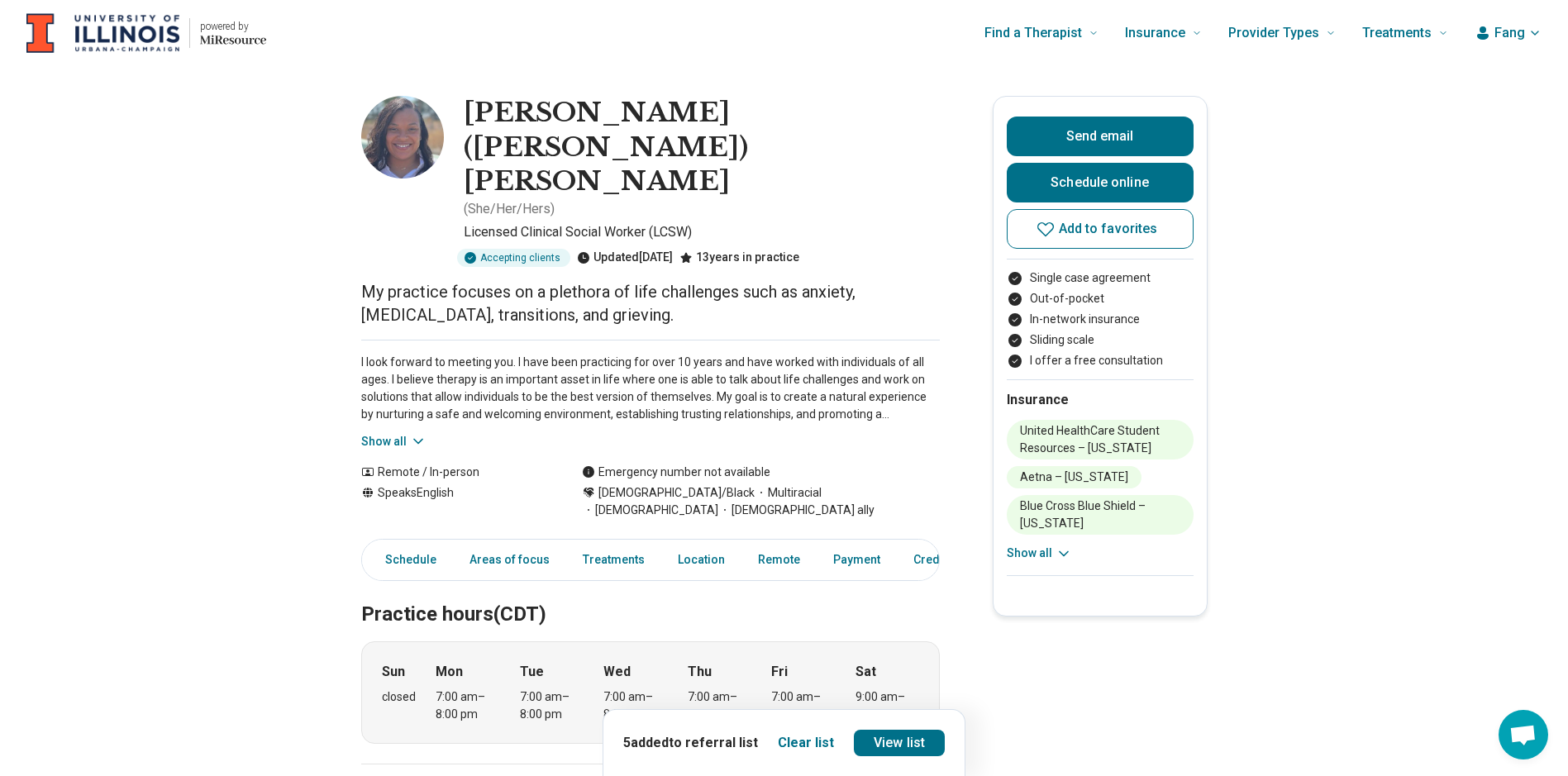
click at [420, 433] on icon at bounding box center [418, 441] width 17 height 17
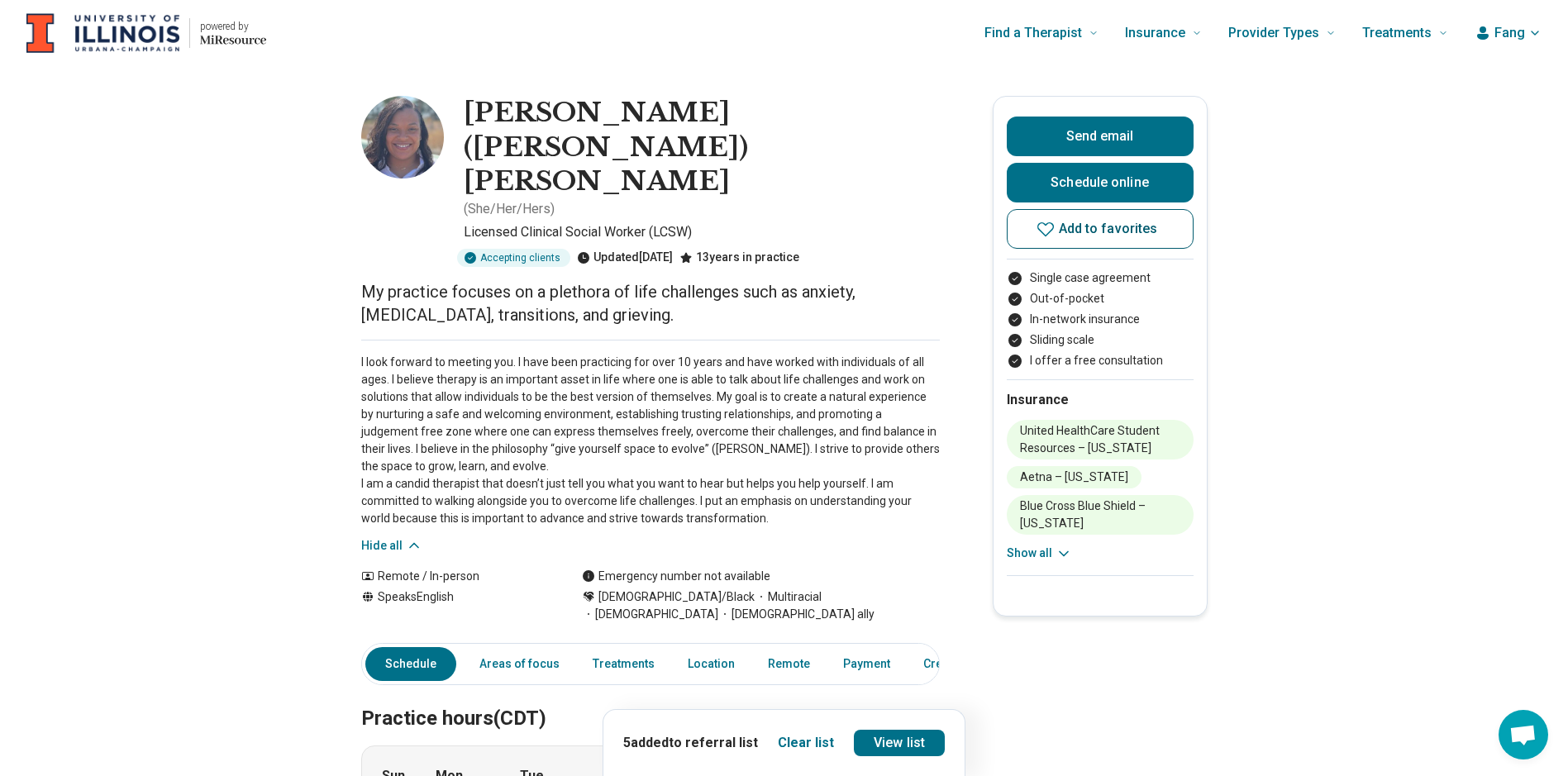
click at [1109, 242] on button "Add to favorites" at bounding box center [1100, 228] width 187 height 40
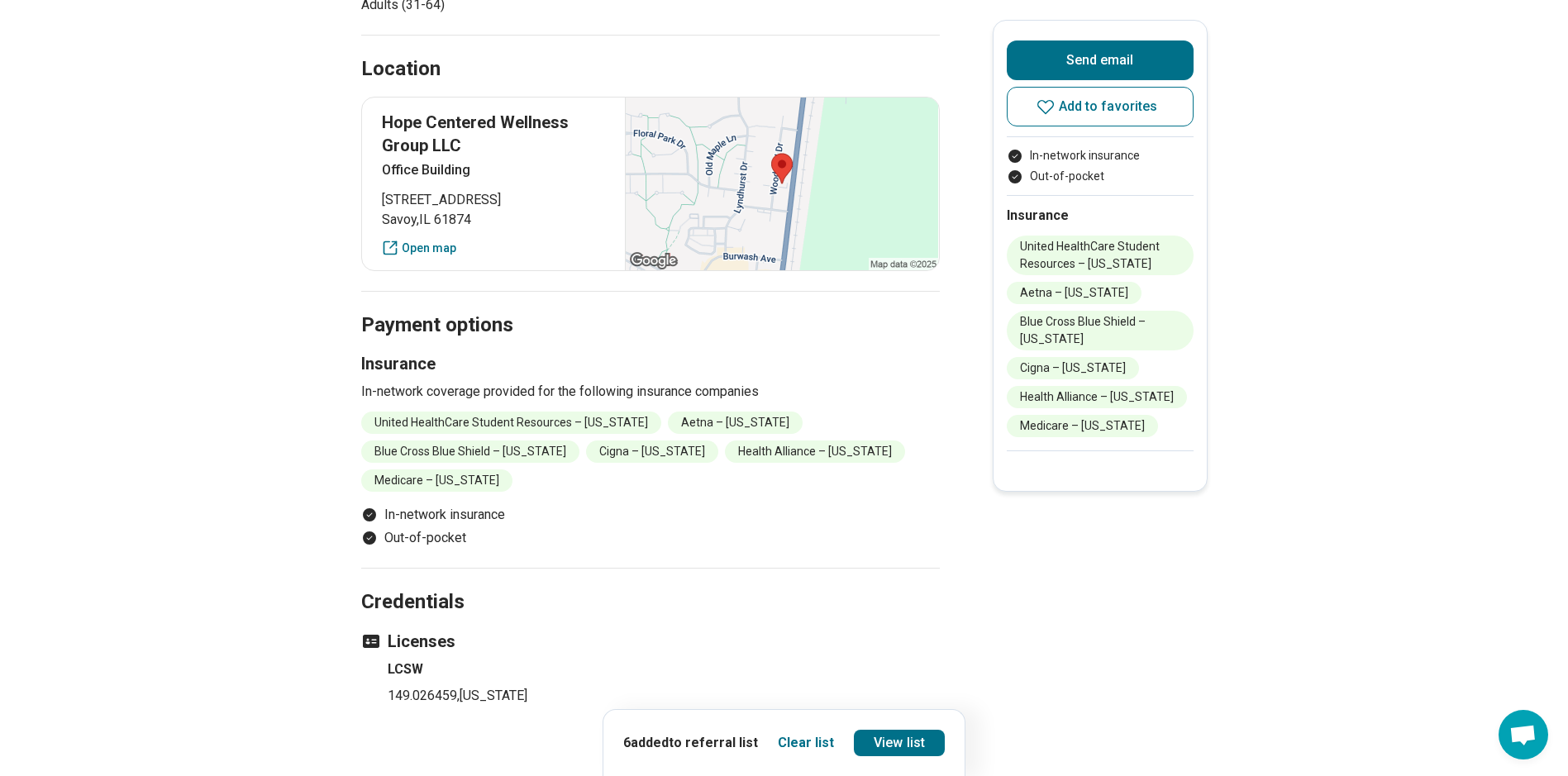
scroll to position [910, 0]
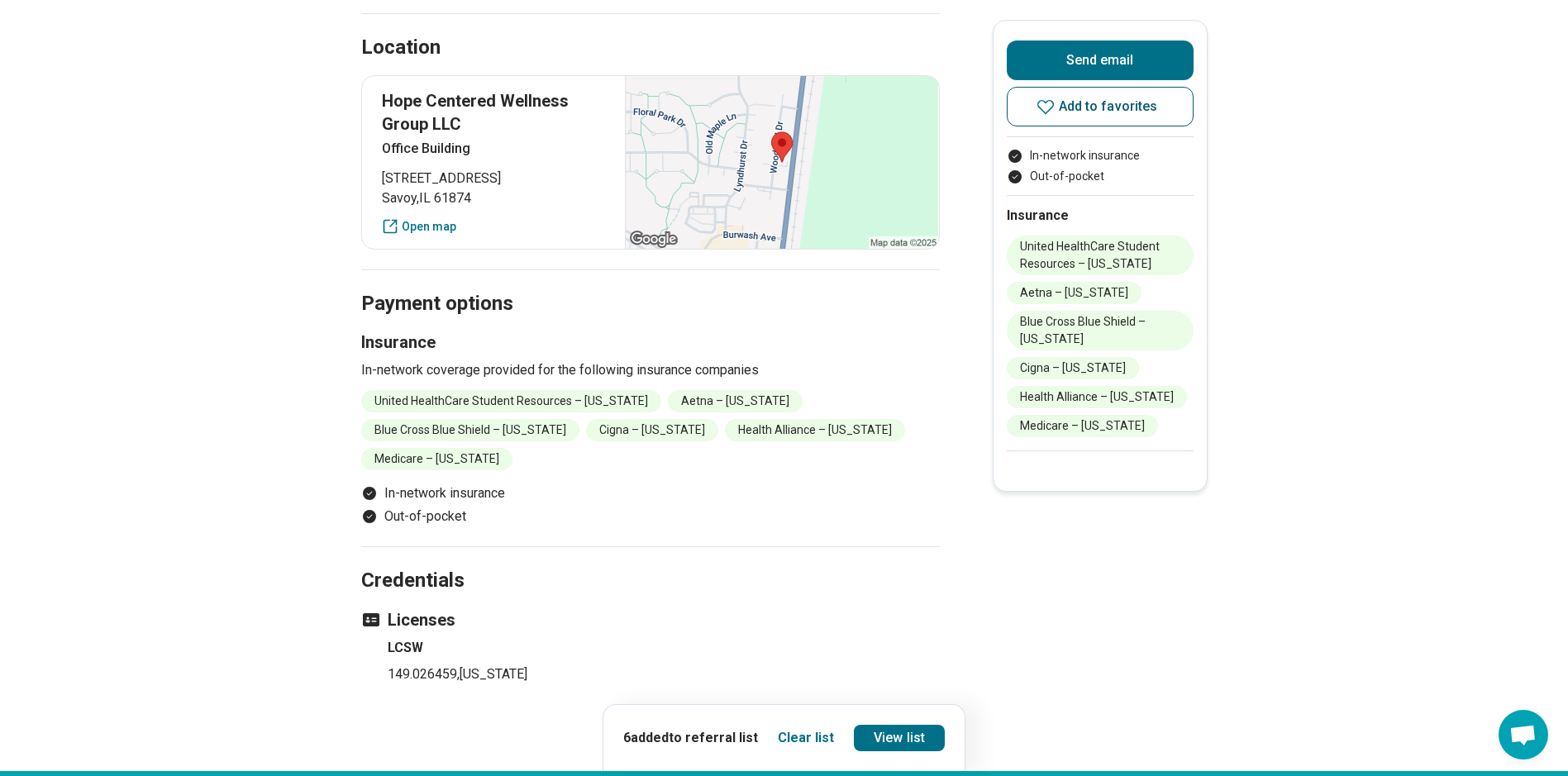
click at [1074, 108] on span "Add to favorites" at bounding box center [1108, 107] width 99 height 14
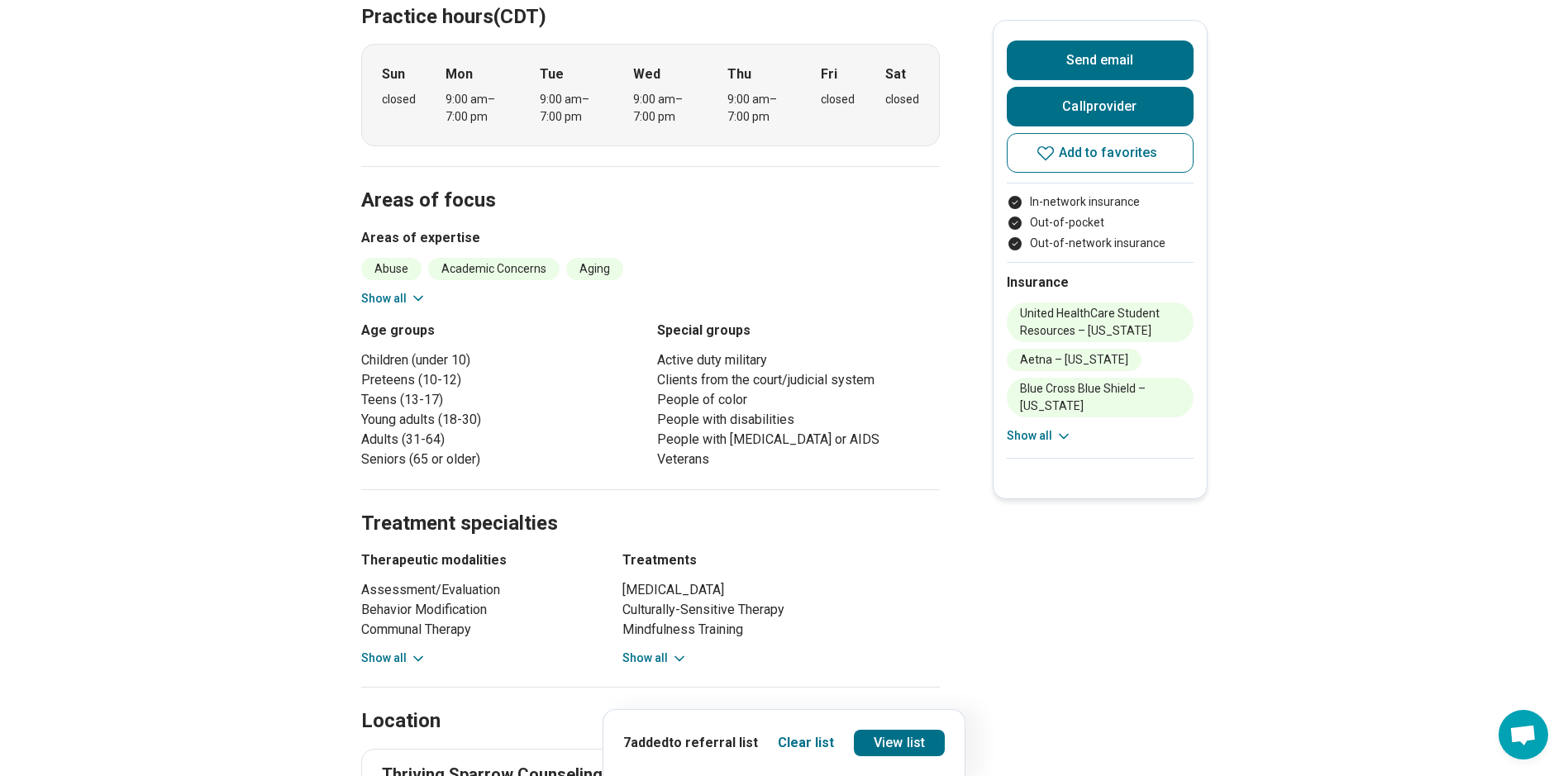
scroll to position [578, 0]
